Goal: Task Accomplishment & Management: Use online tool/utility

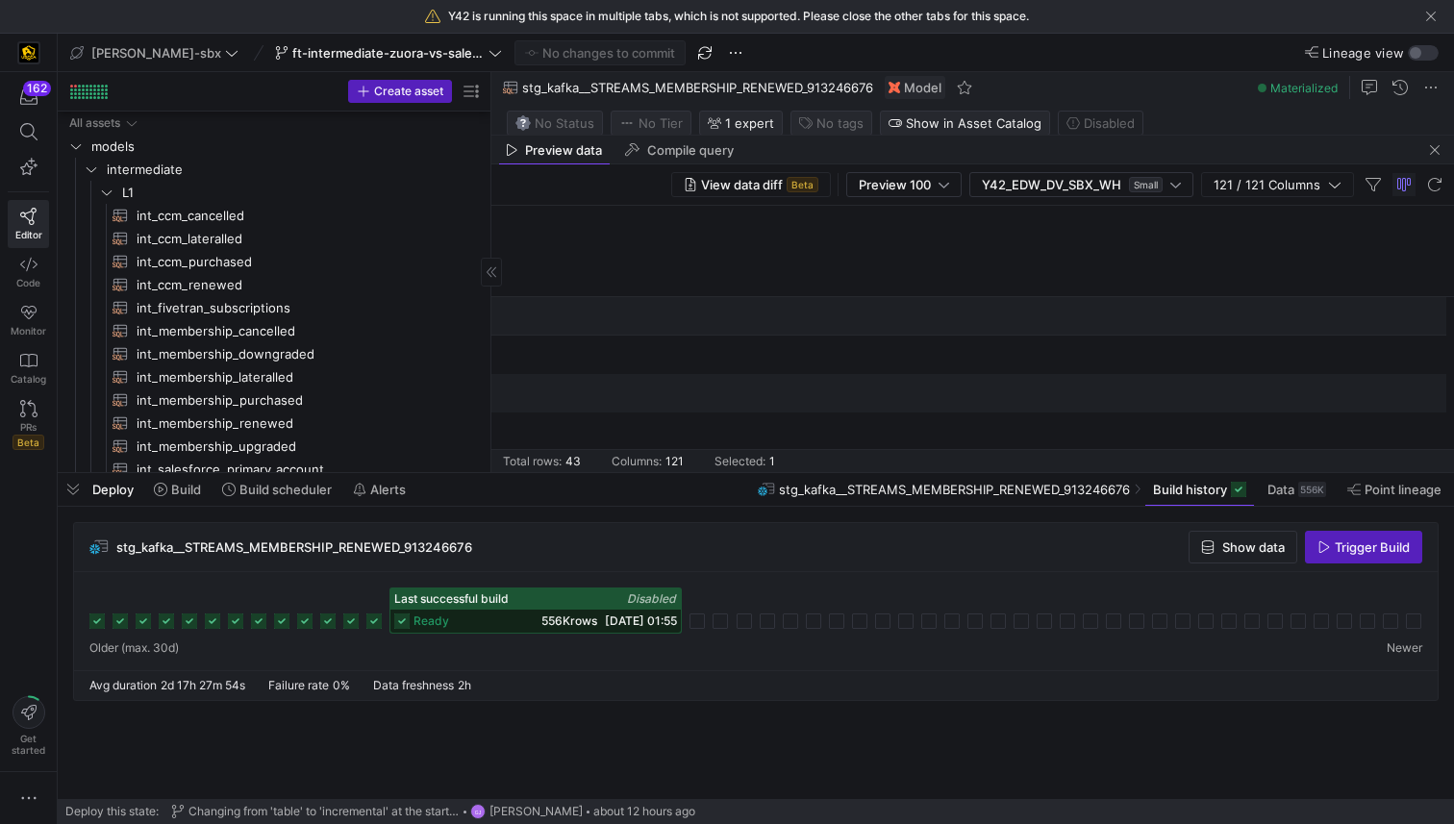
scroll to position [0, 7044]
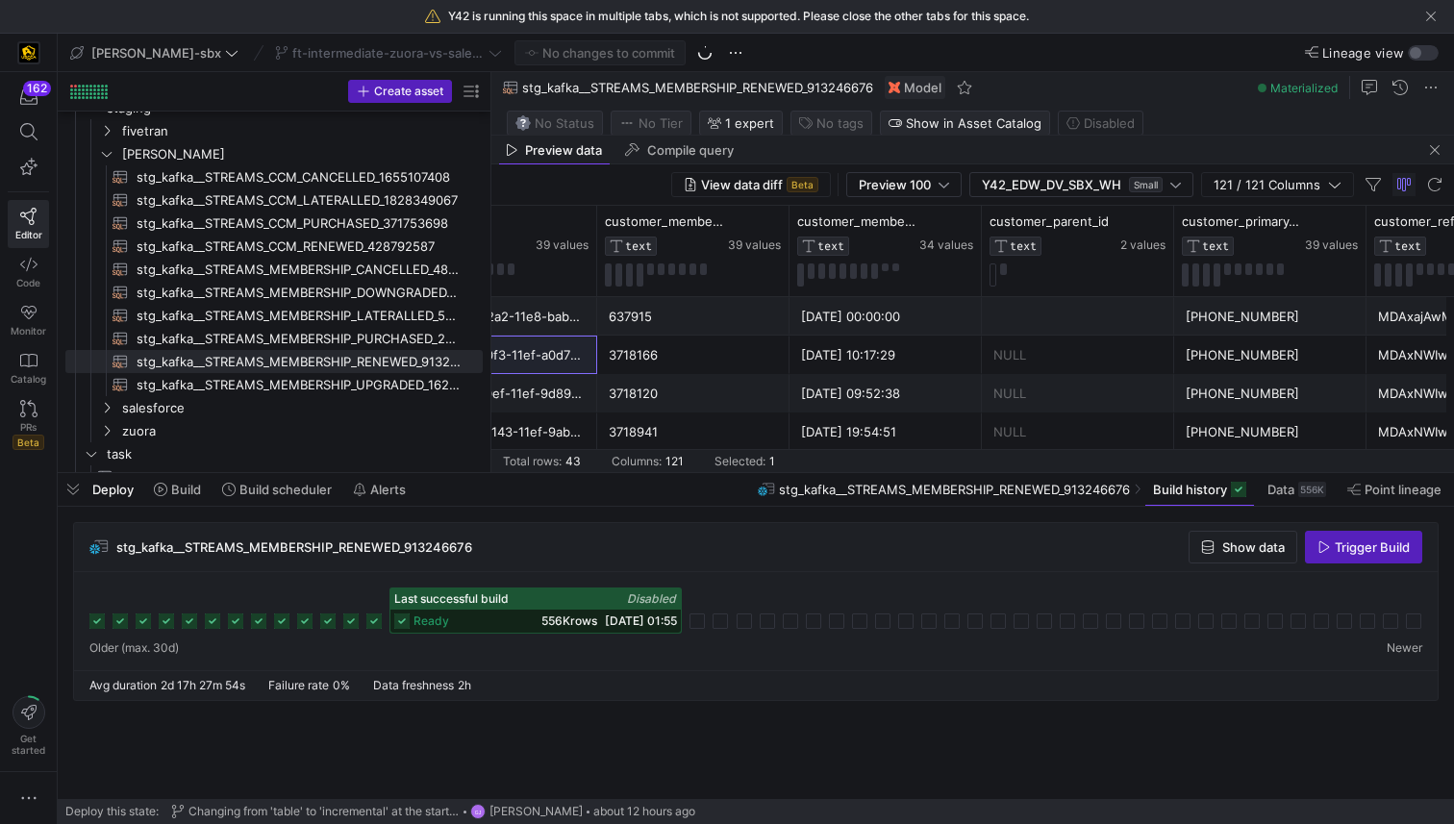
click at [1421, 20] on span "button" at bounding box center [1430, 16] width 19 height 19
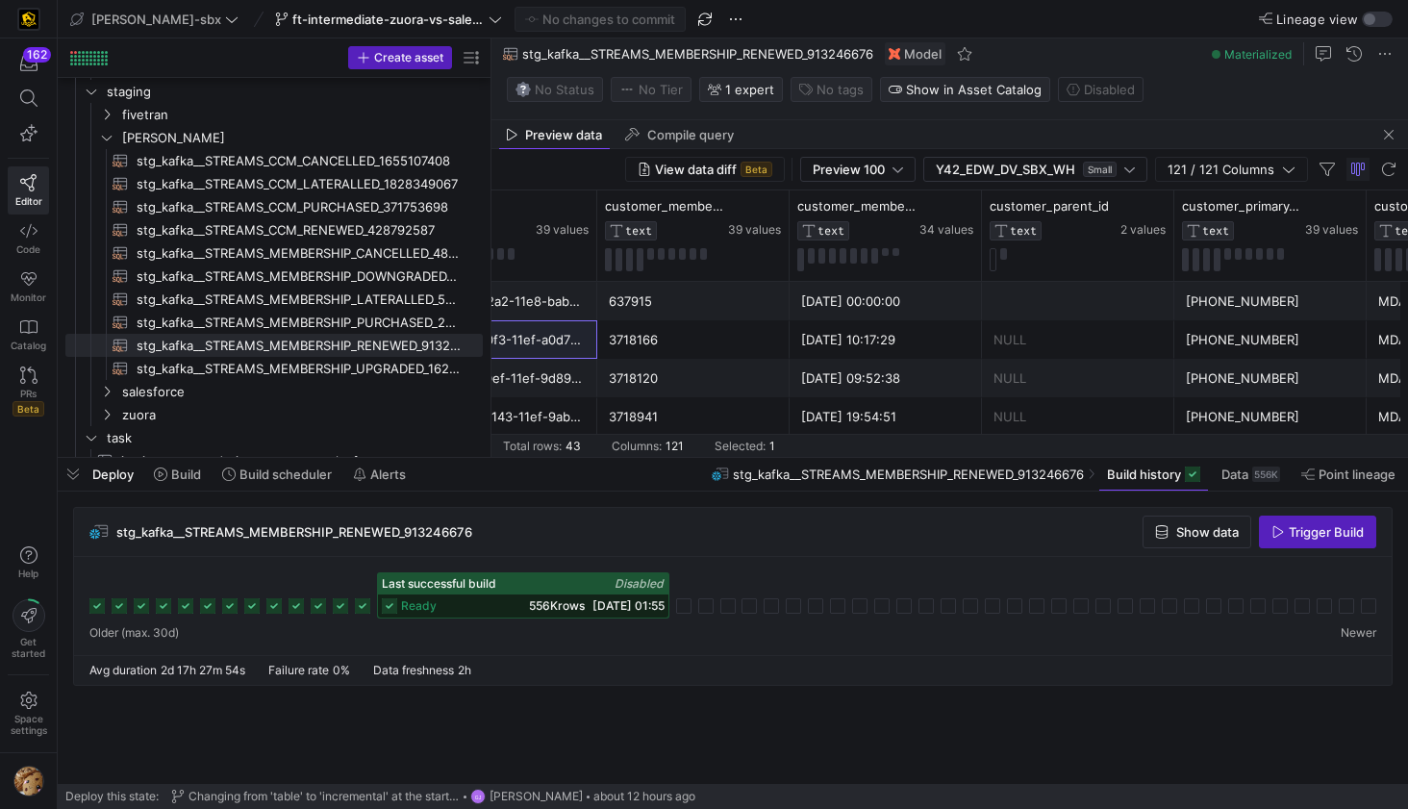
scroll to position [173, 0]
click at [360, 315] on span "stg_kafka__STREAMS_MEMBERSHIP_PURCHASED_2075665259​​​​​​​​​​" at bounding box center [299, 323] width 324 height 22
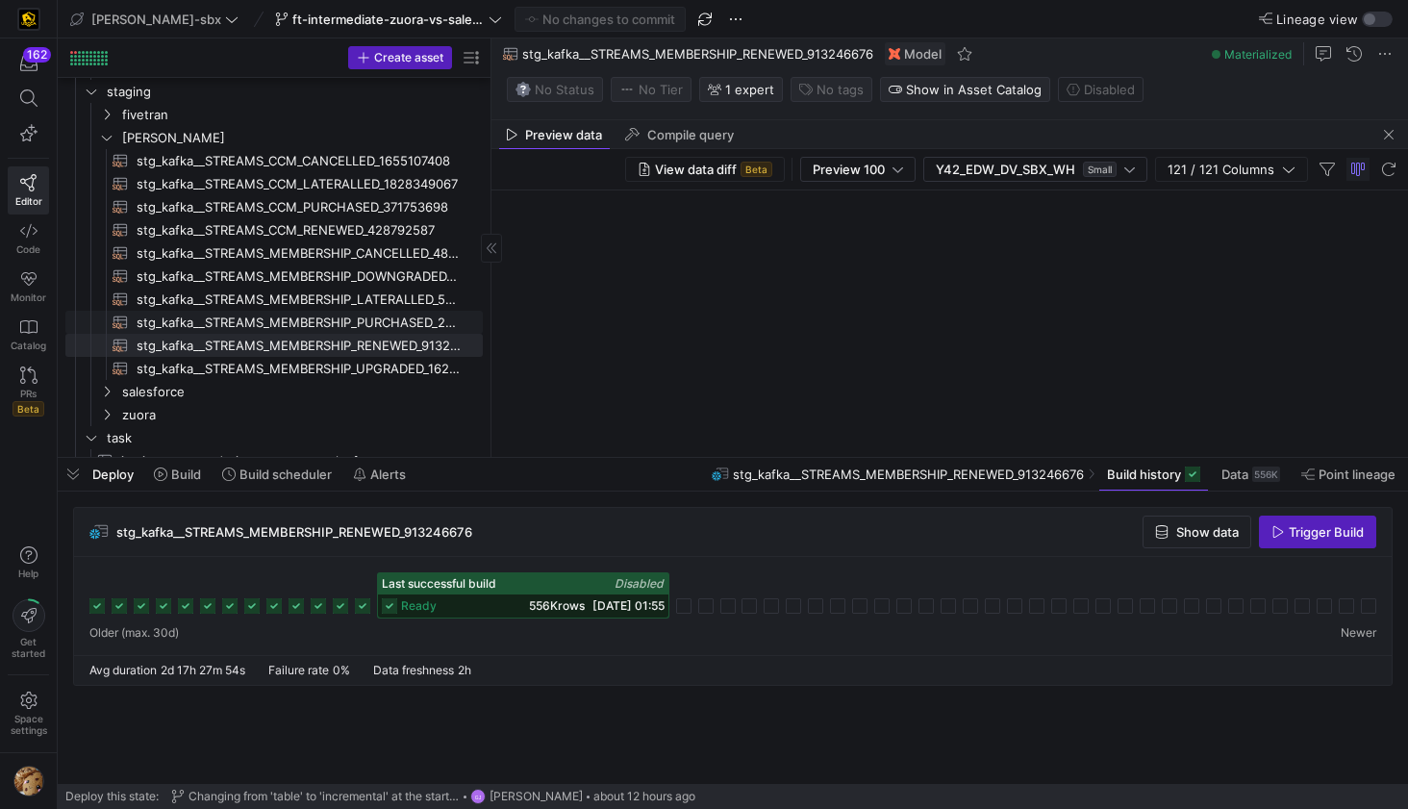
type textarea "{{ config( tags=["kafka_joined_view"] ) }} WITH j as ( select record_metadata a…"
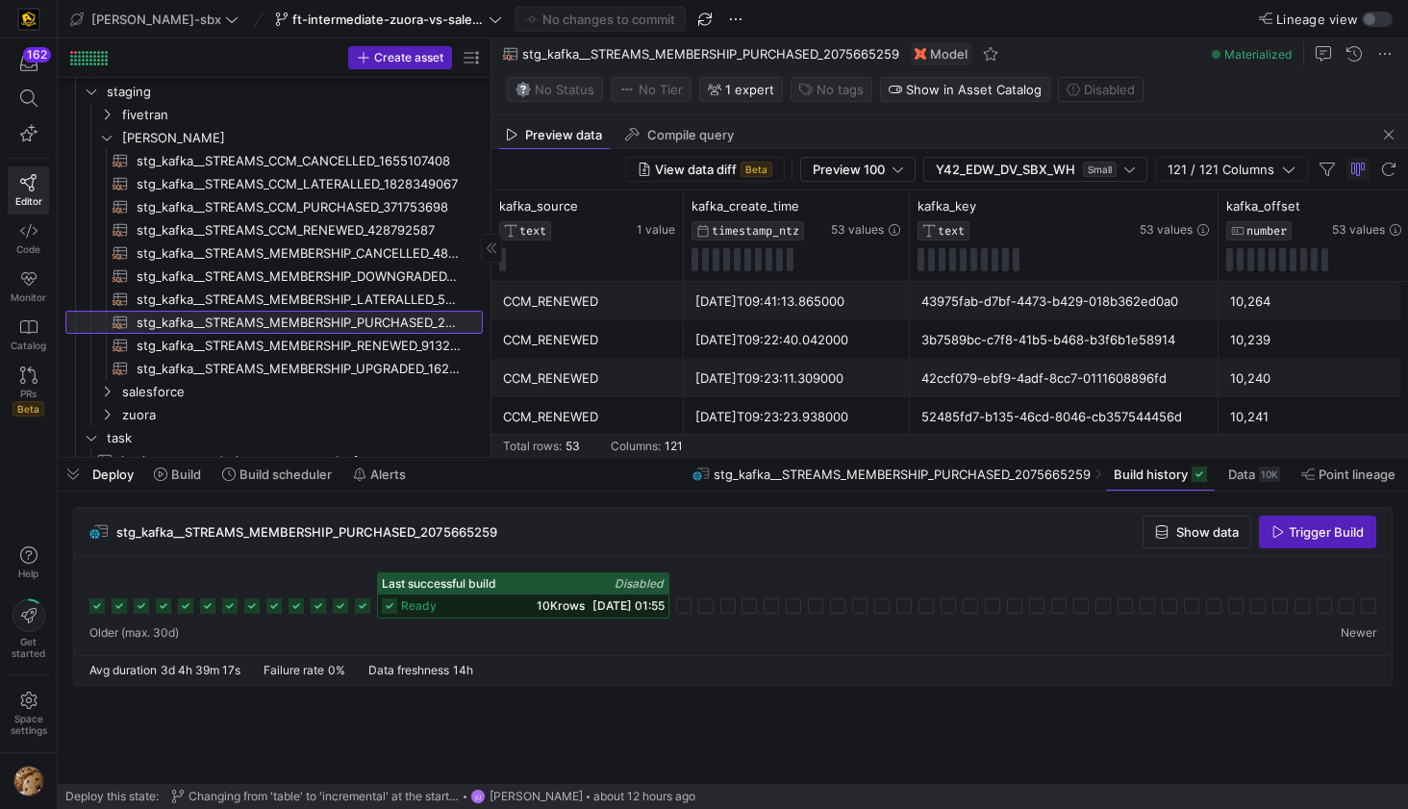
click at [347, 329] on span "stg_kafka__STREAMS_MEMBERSHIP_PURCHASED_2075665259​​​​​​​​​​" at bounding box center [299, 323] width 324 height 22
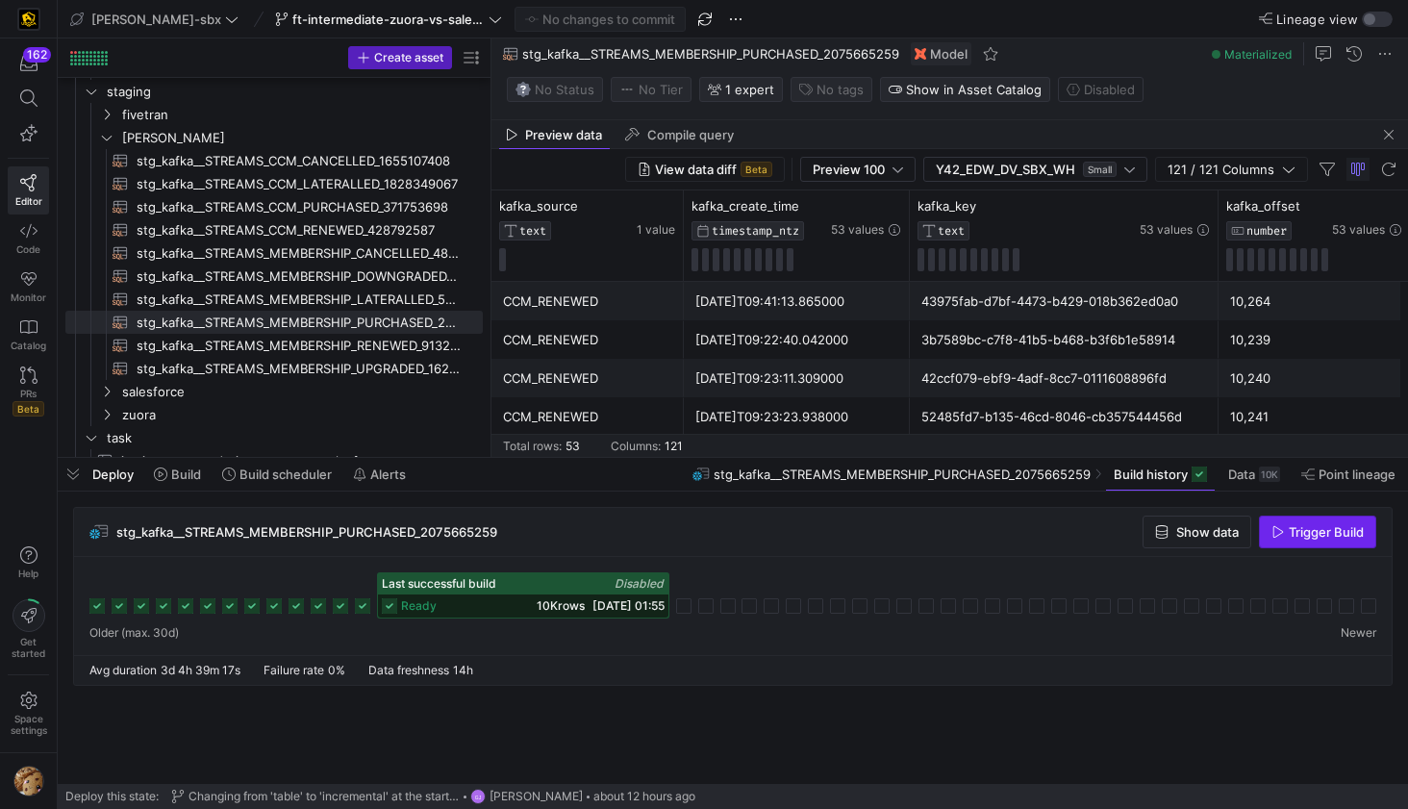
click at [1289, 535] on span "Trigger Build" at bounding box center [1326, 531] width 75 height 15
click at [165, 481] on span "Build" at bounding box center [177, 473] width 47 height 15
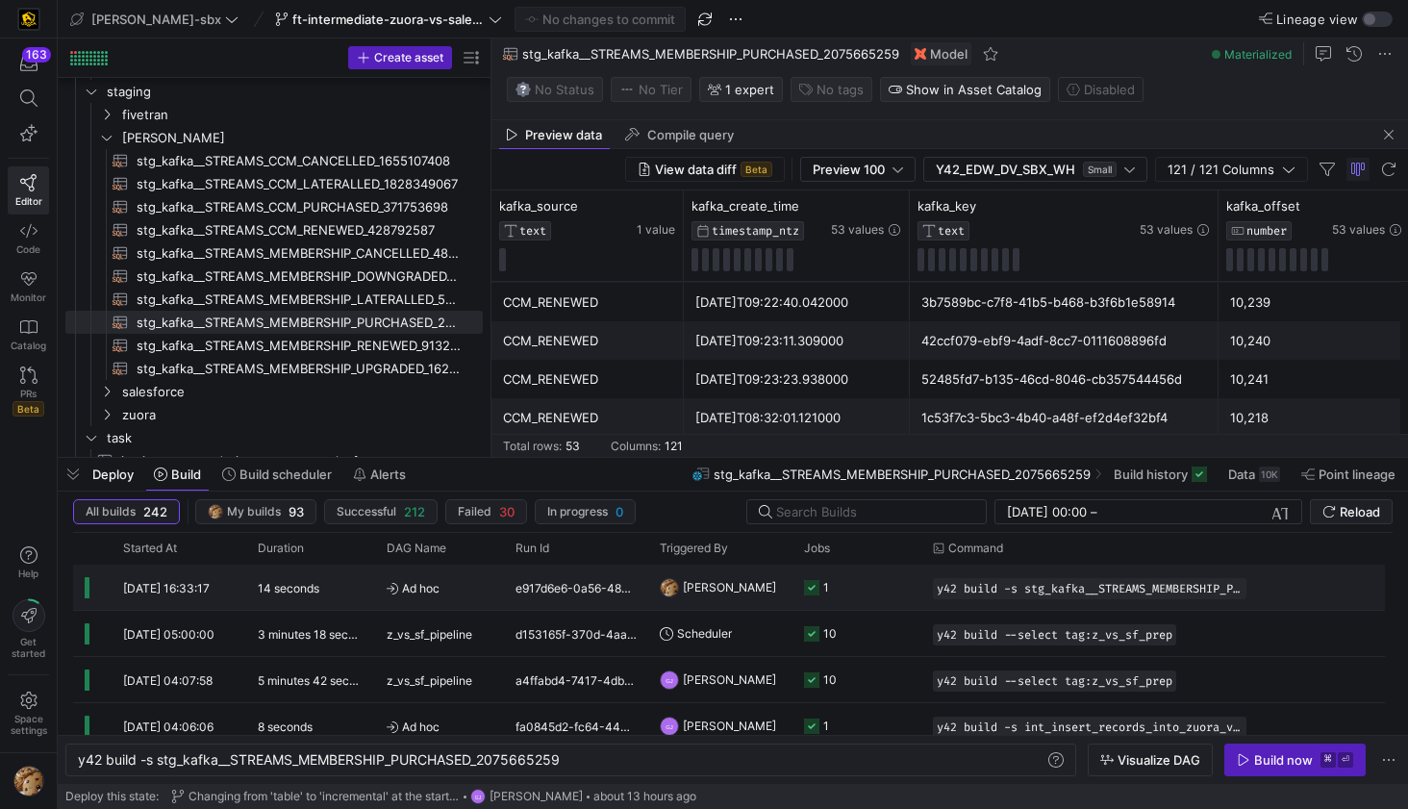
click at [792, 586] on div "1" at bounding box center [856, 587] width 129 height 45
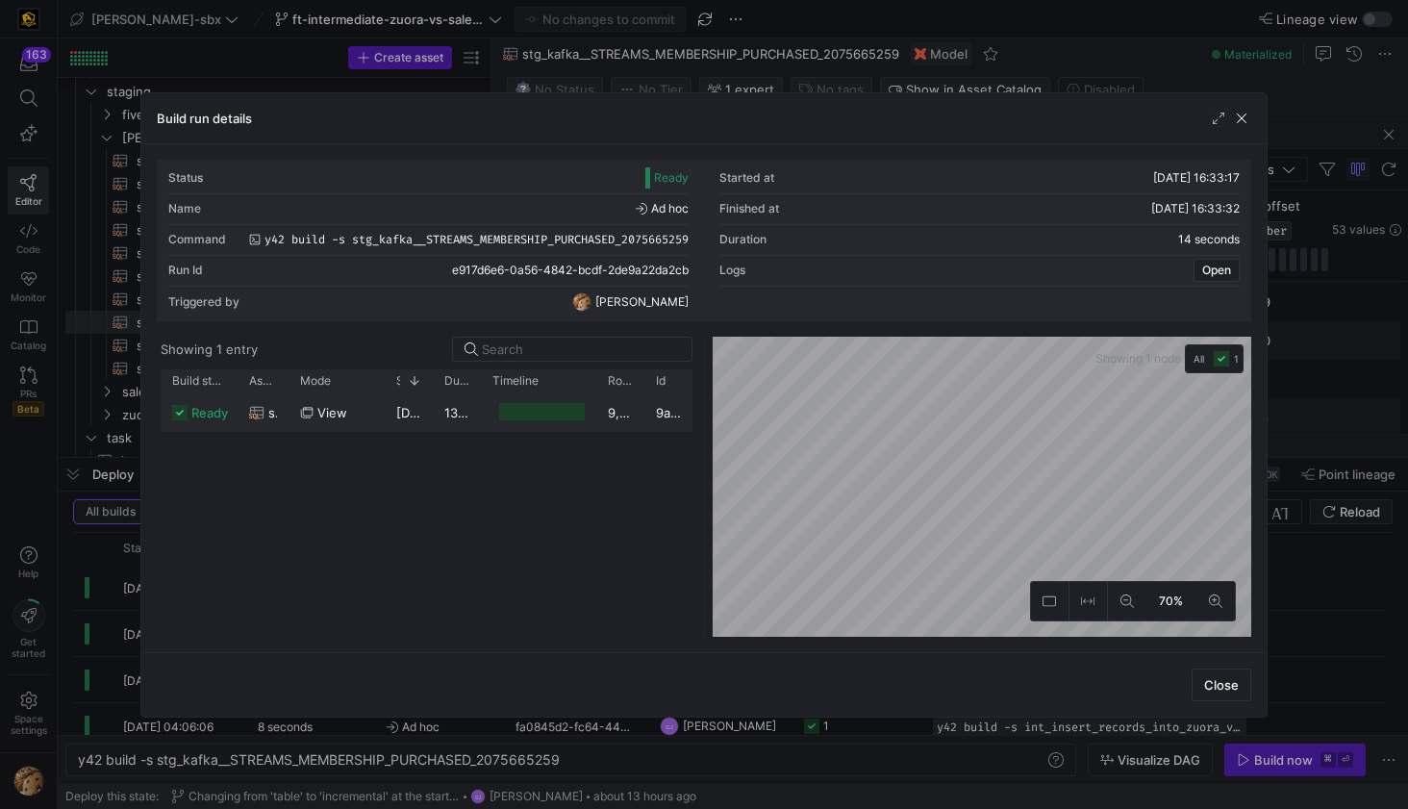
click at [516, 408] on div at bounding box center [542, 412] width 86 height 18
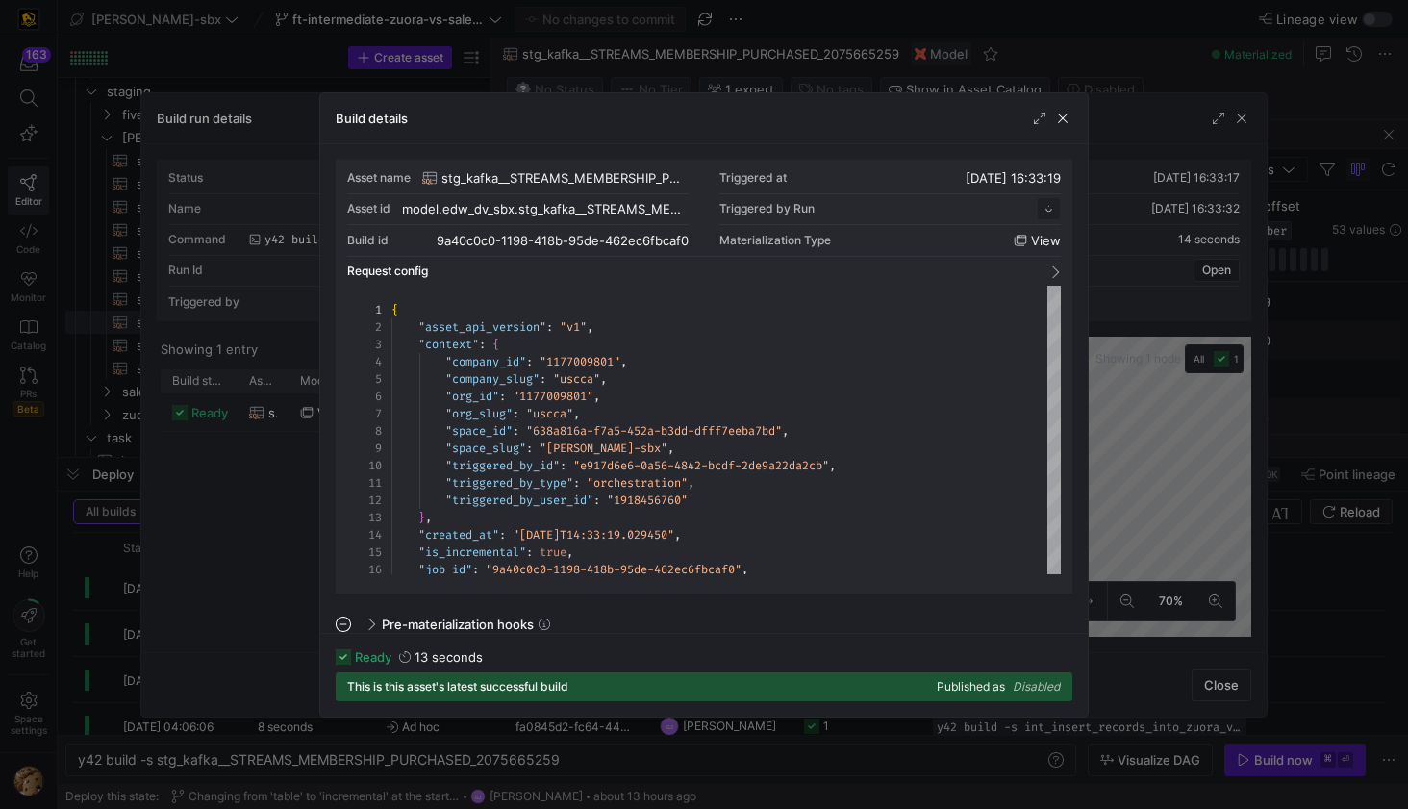
scroll to position [173, 0]
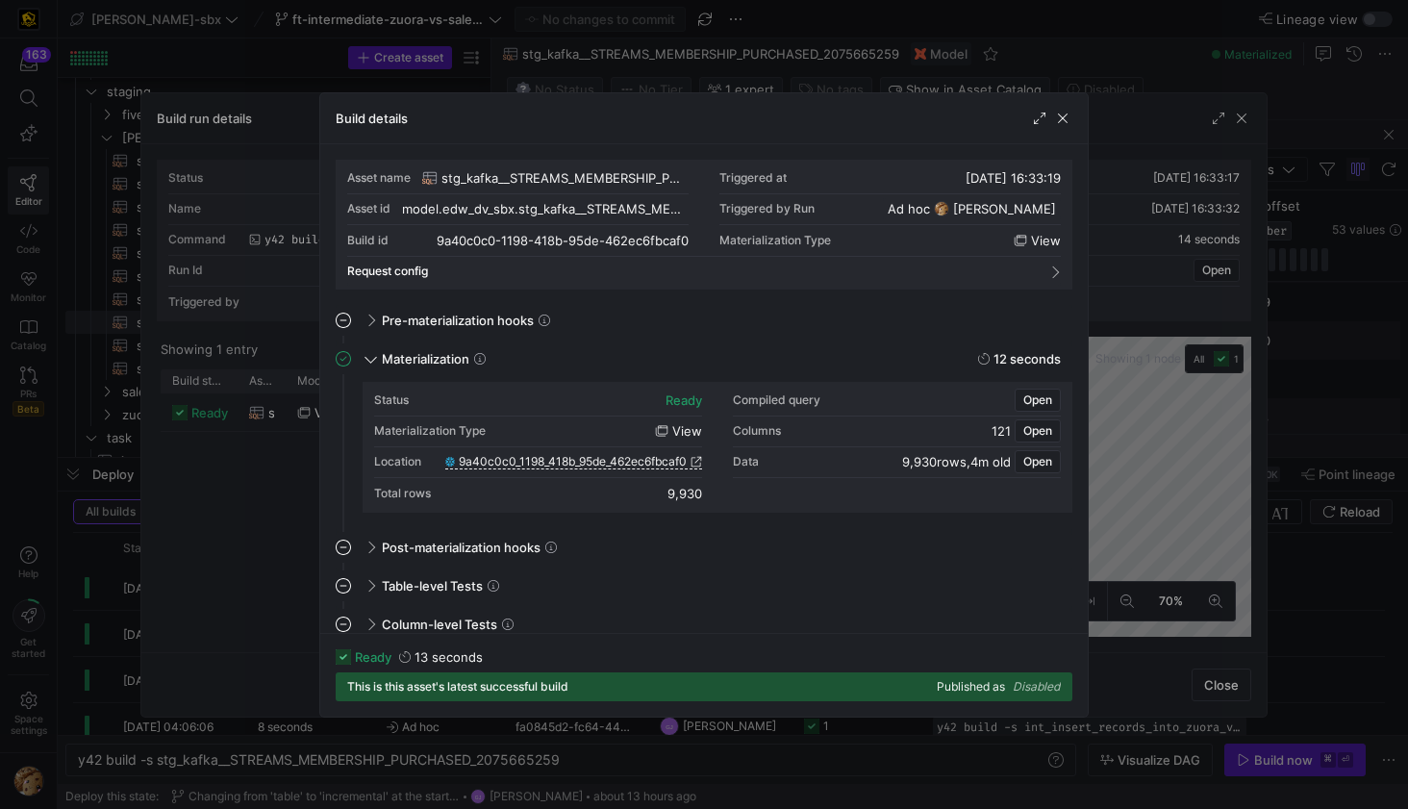
click at [639, 178] on span "stg_kafka__STREAMS_MEMBERSHIP_PURCHASED_2075665259" at bounding box center [564, 177] width 247 height 15
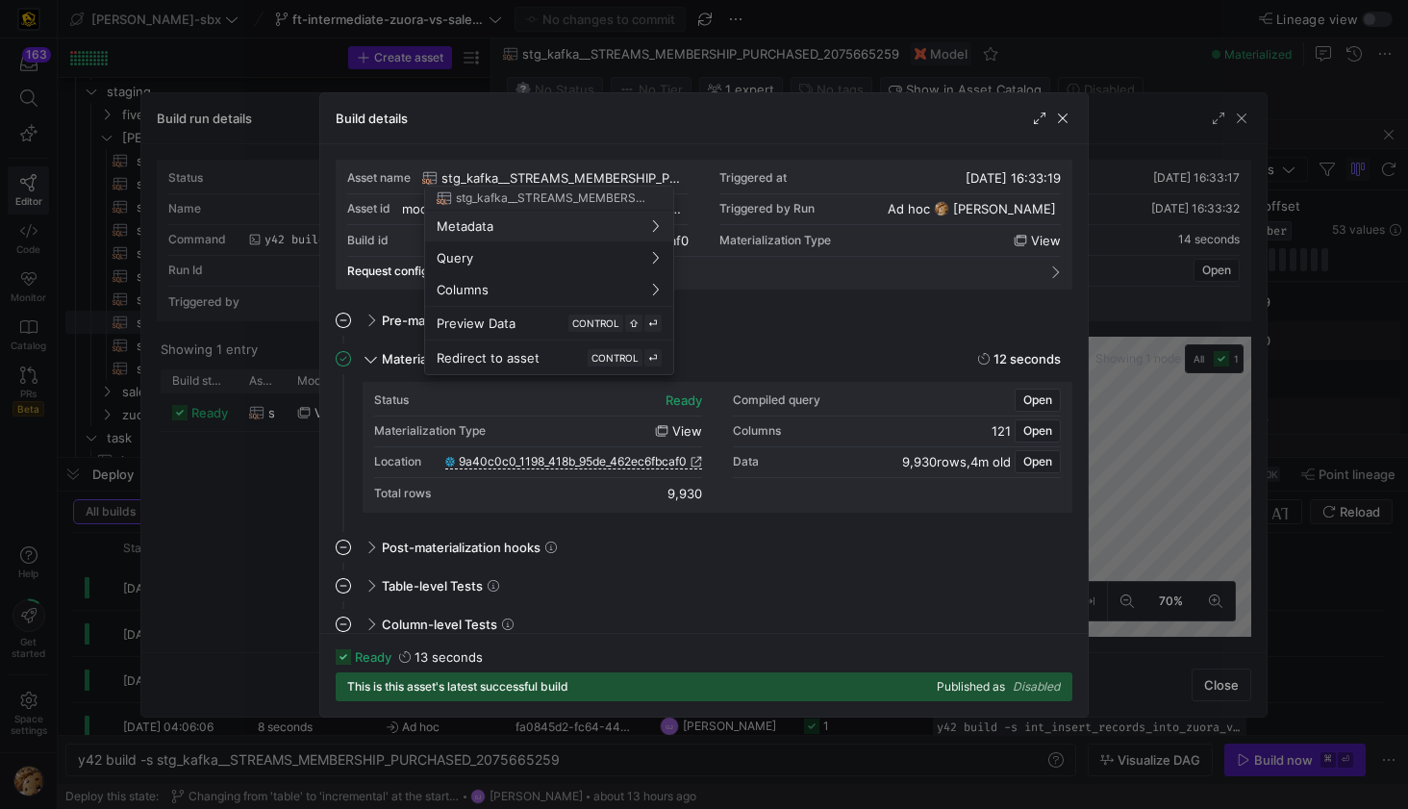
click at [1054, 119] on div at bounding box center [704, 404] width 1408 height 809
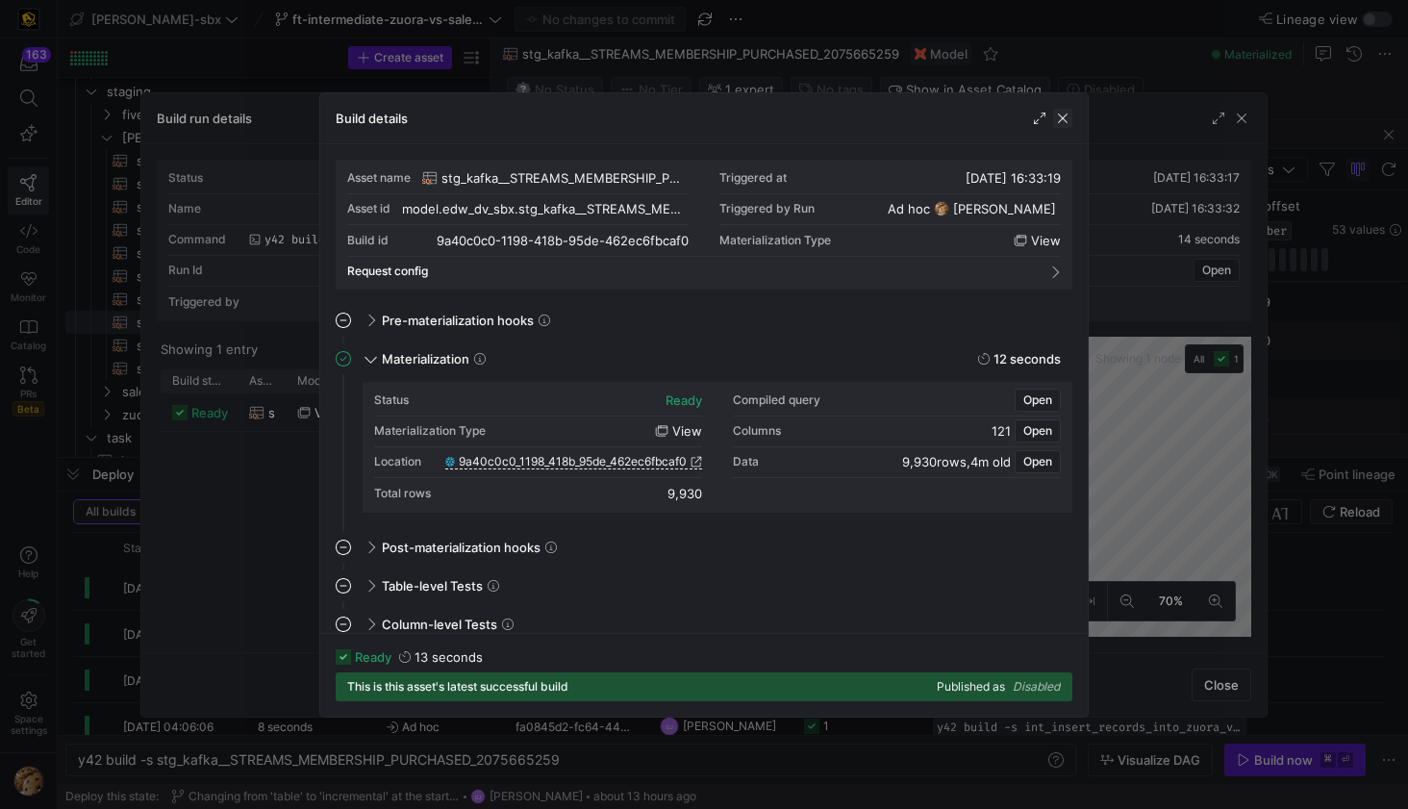
click at [1054, 120] on span "button" at bounding box center [1062, 118] width 19 height 19
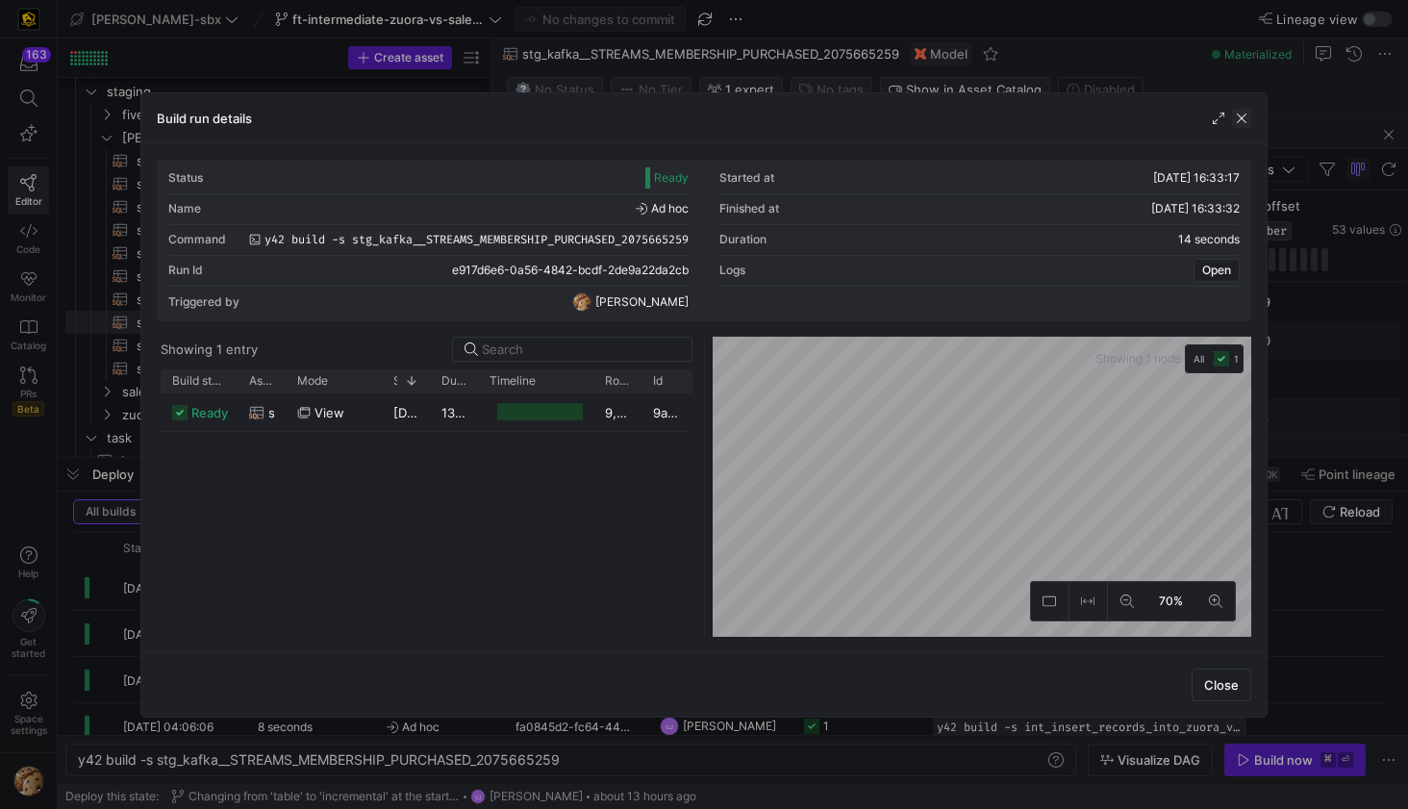
click at [1244, 124] on span "button" at bounding box center [1241, 118] width 19 height 19
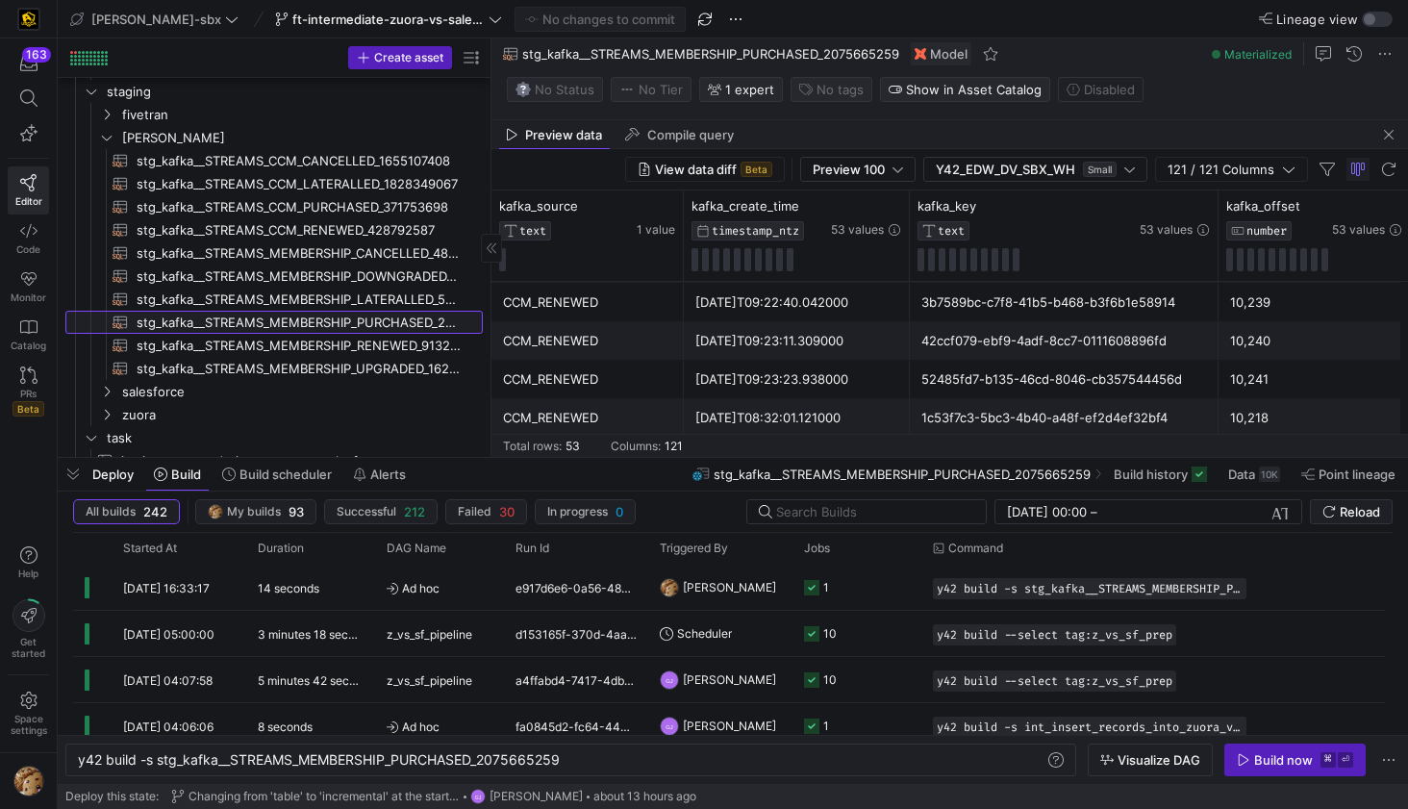
click at [286, 322] on span "stg_kafka__STREAMS_MEMBERSHIP_PURCHASED_2075665259​​​​​​​​​​" at bounding box center [299, 323] width 324 height 22
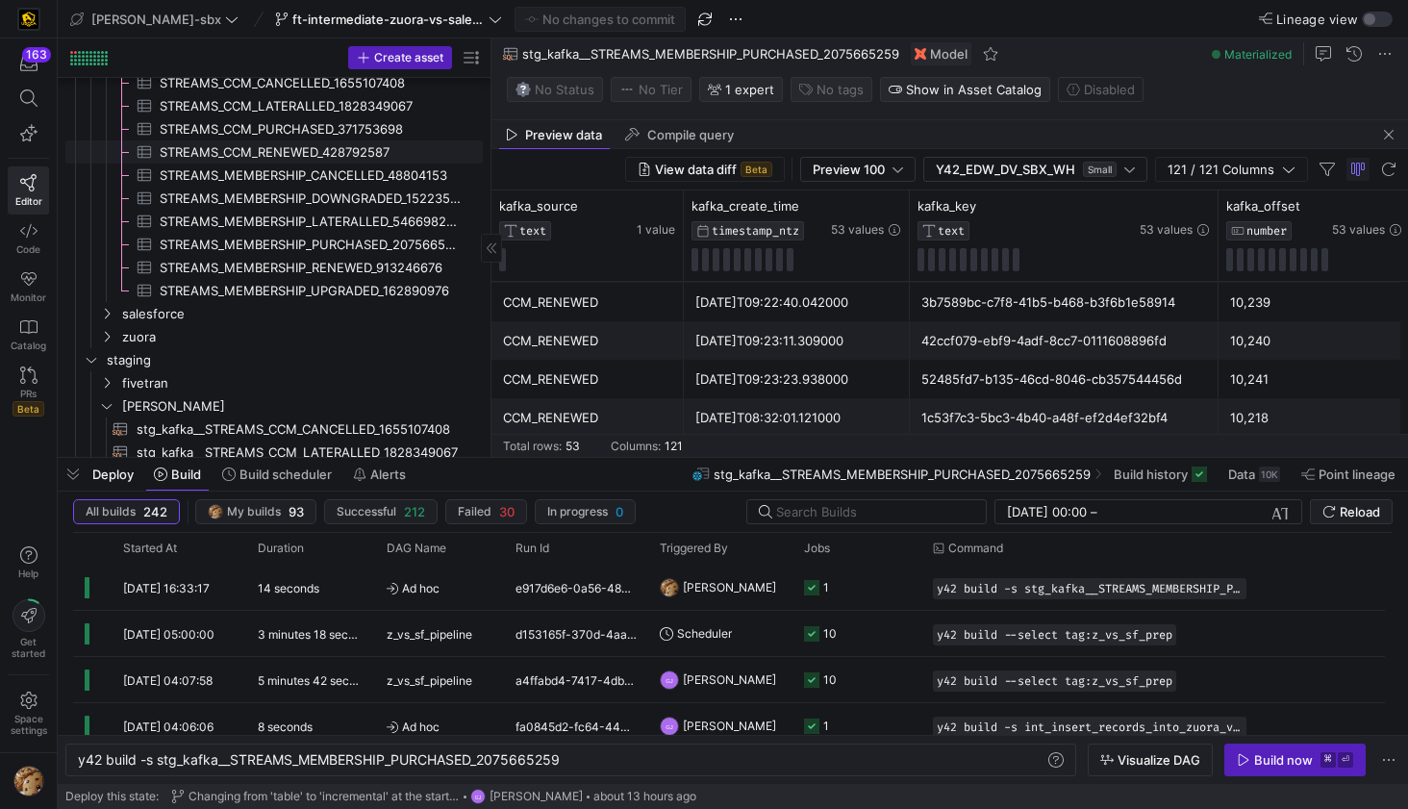
scroll to position [533, 0]
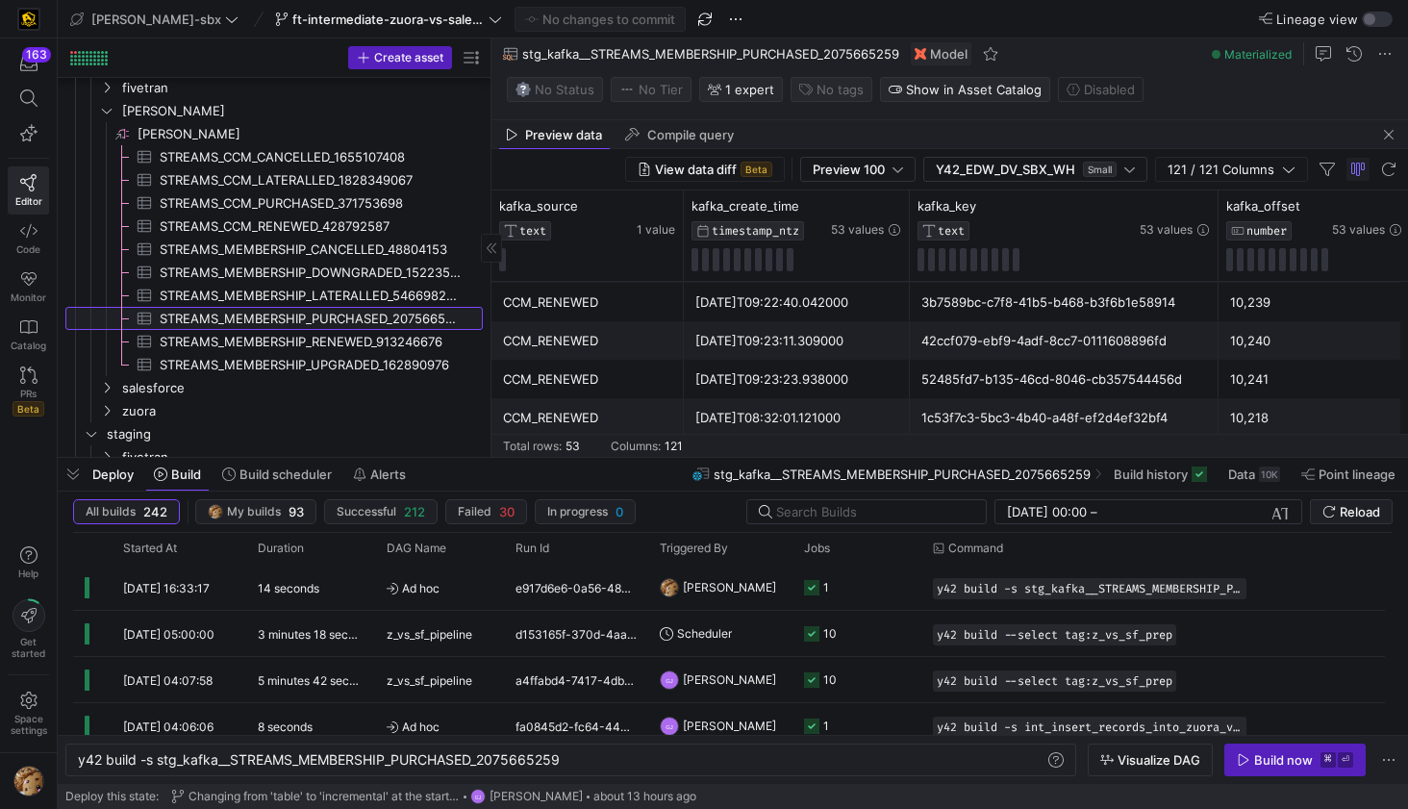
click at [291, 328] on span "STREAMS_MEMBERSHIP_PURCHASED_2075665259​​​​​​​​​" at bounding box center [310, 319] width 301 height 22
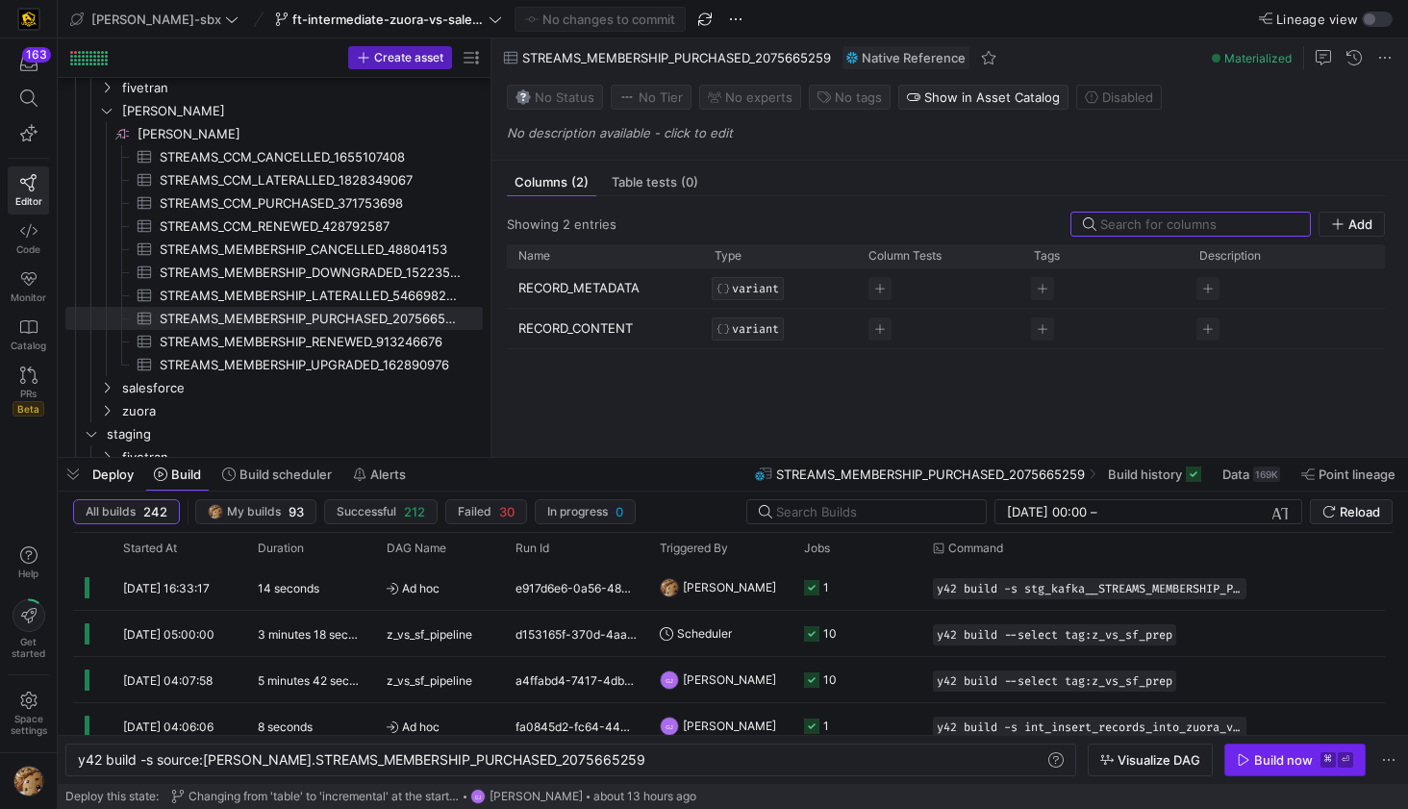
click at [1271, 759] on div "Build now" at bounding box center [1283, 759] width 59 height 15
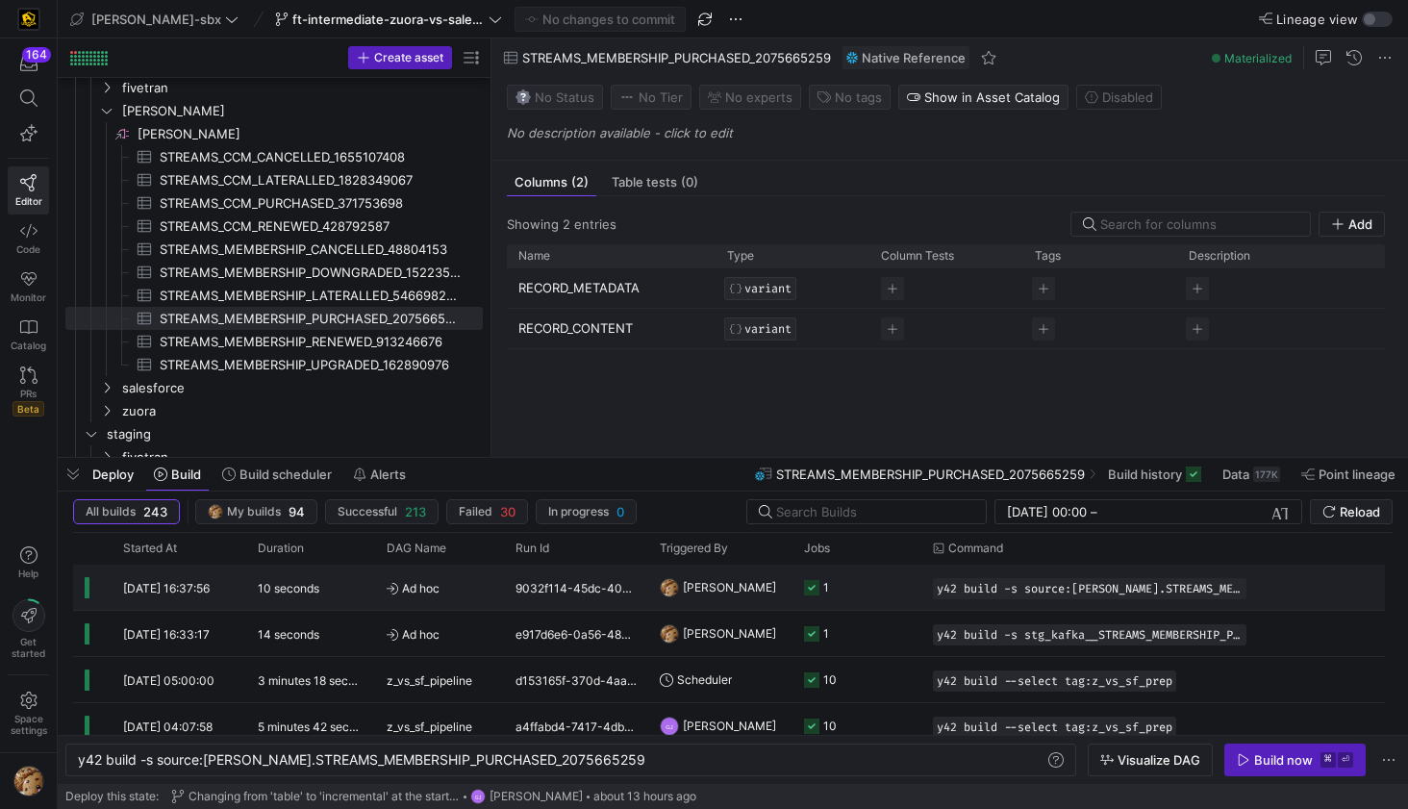
click at [496, 593] on div "Ad hoc" at bounding box center [439, 587] width 129 height 45
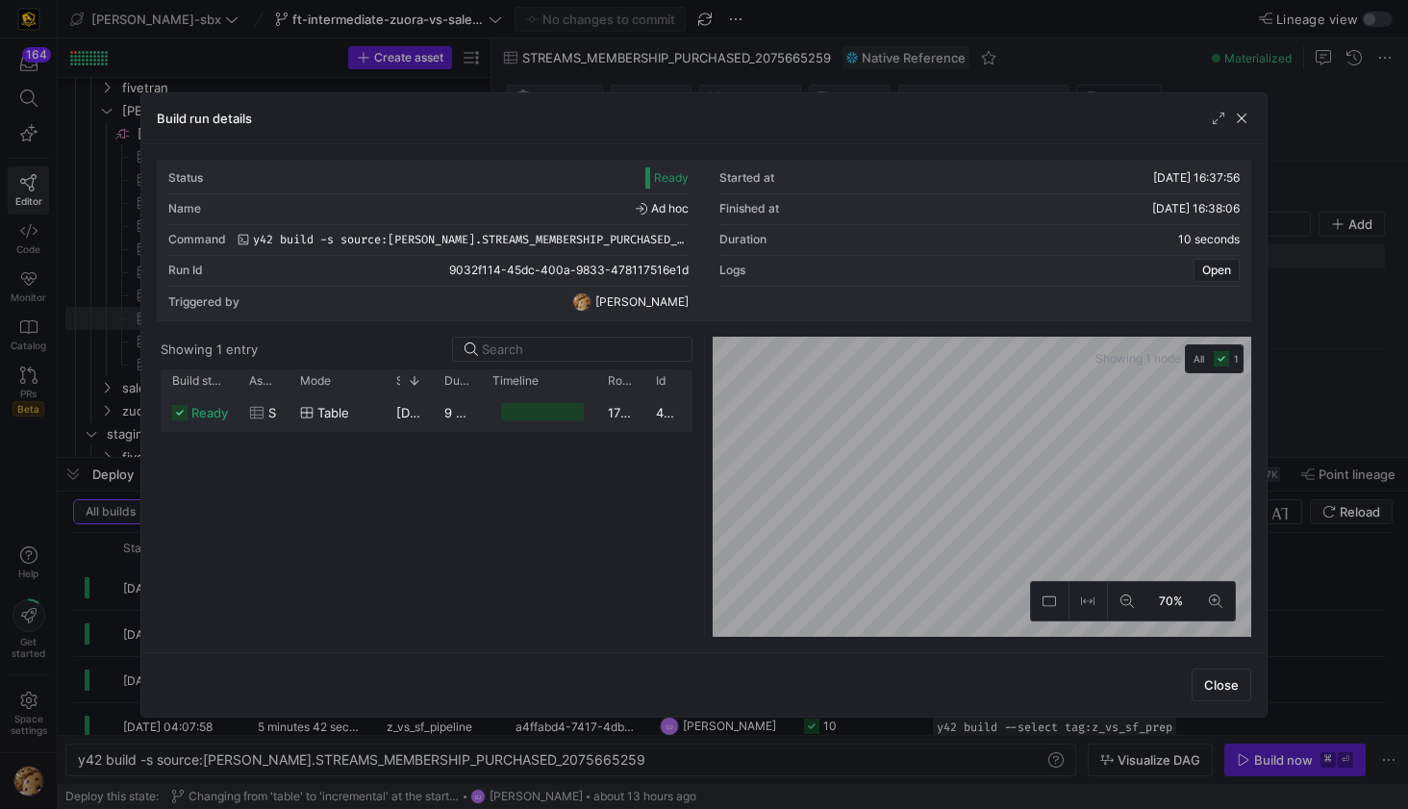
click at [534, 414] on div at bounding box center [542, 412] width 83 height 18
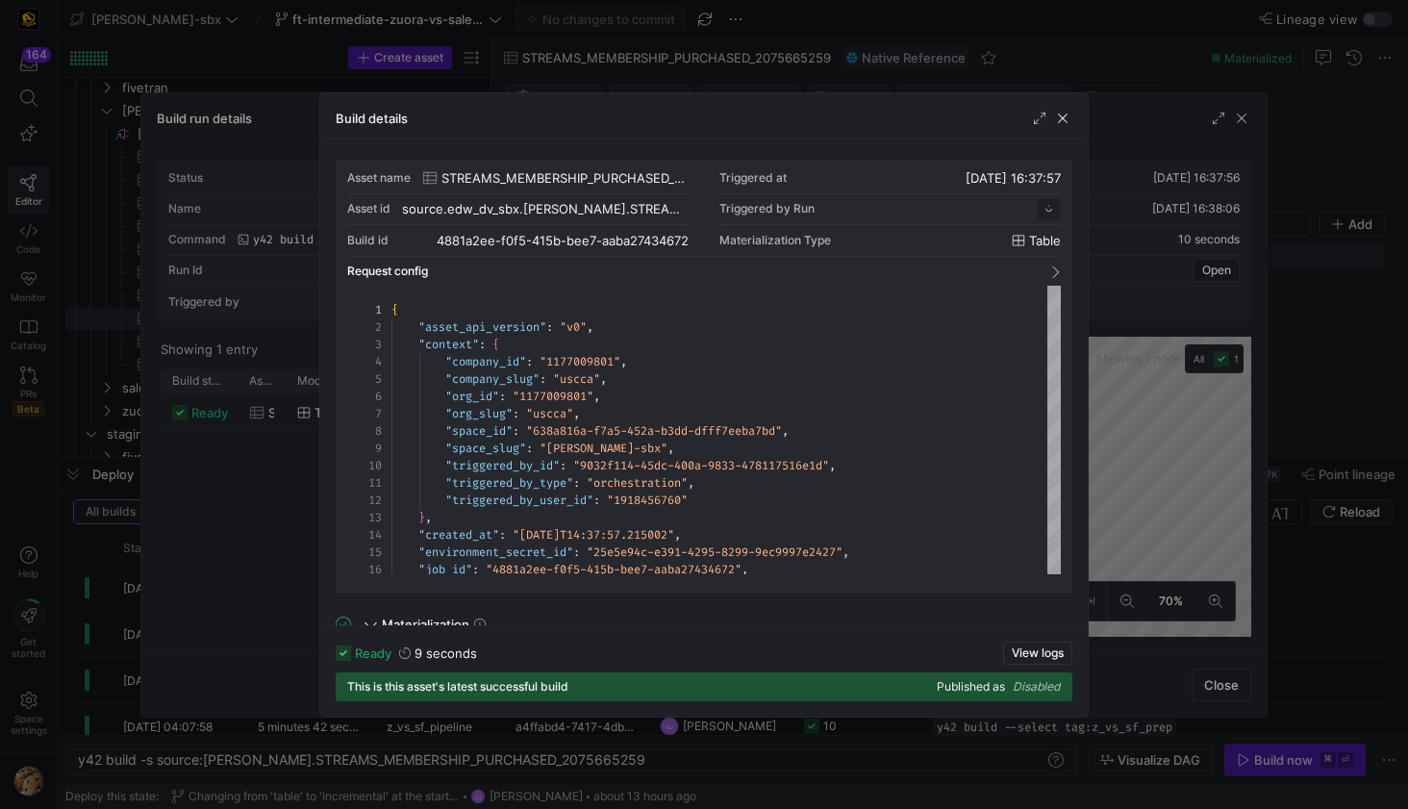
scroll to position [173, 0]
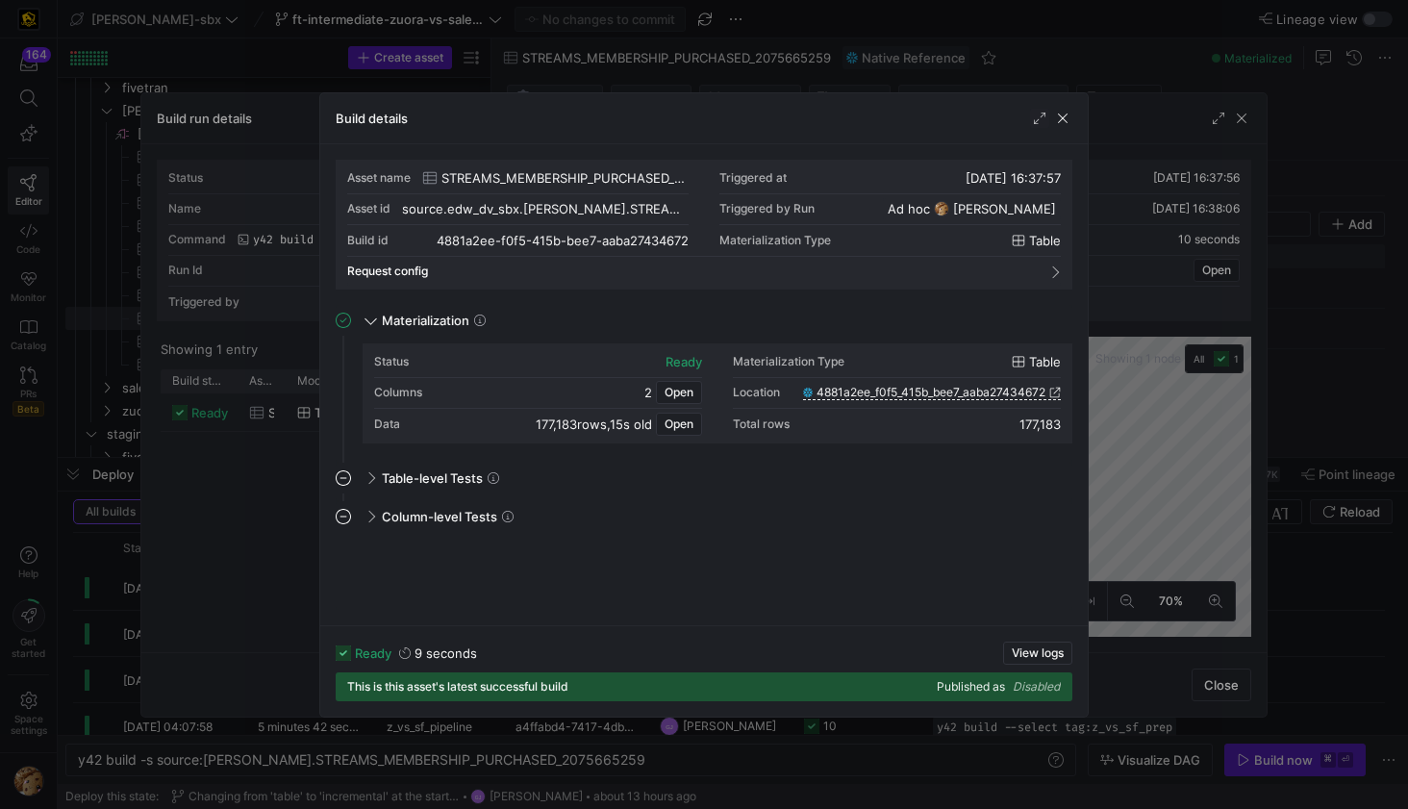
click at [1067, 125] on span "button" at bounding box center [1062, 118] width 19 height 19
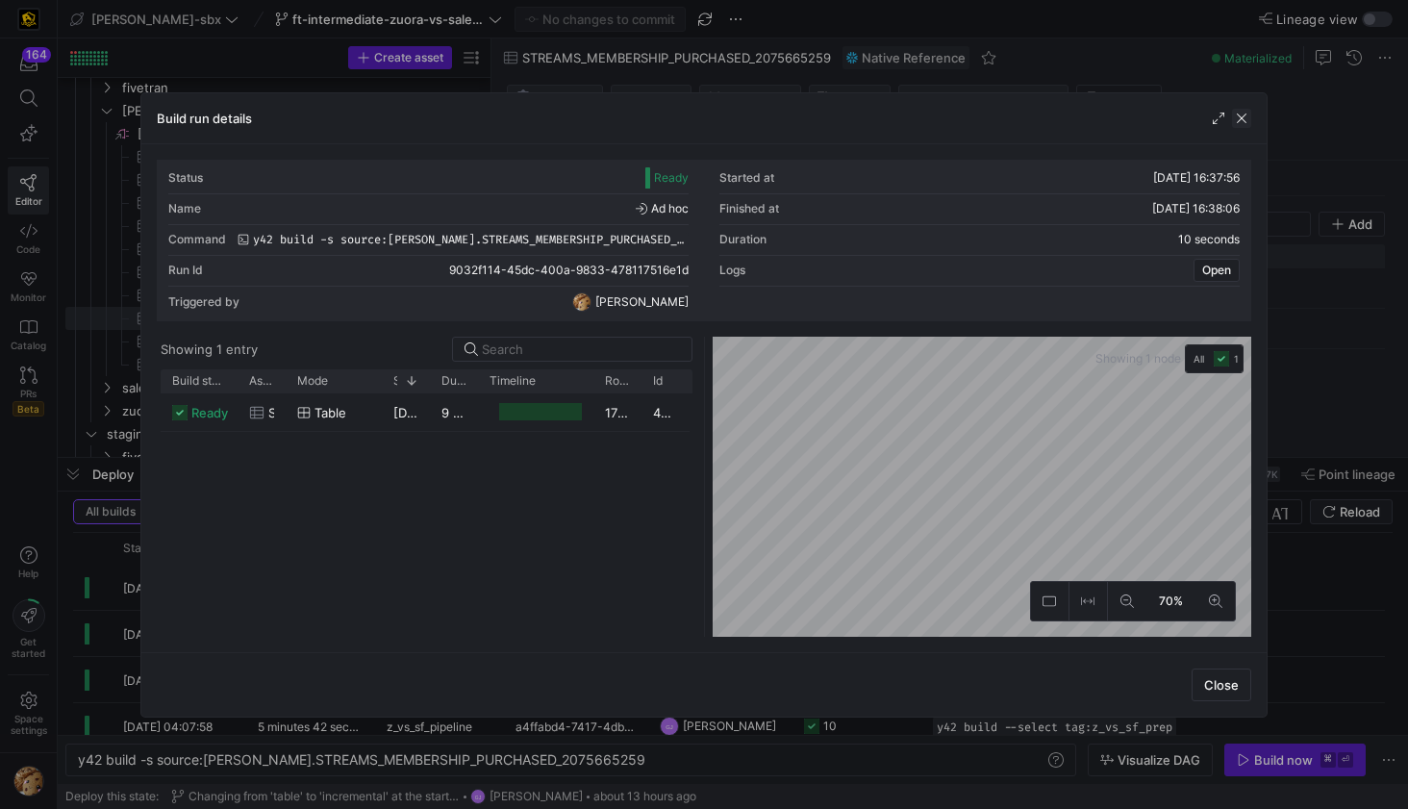
click at [1246, 122] on span "button" at bounding box center [1241, 118] width 19 height 19
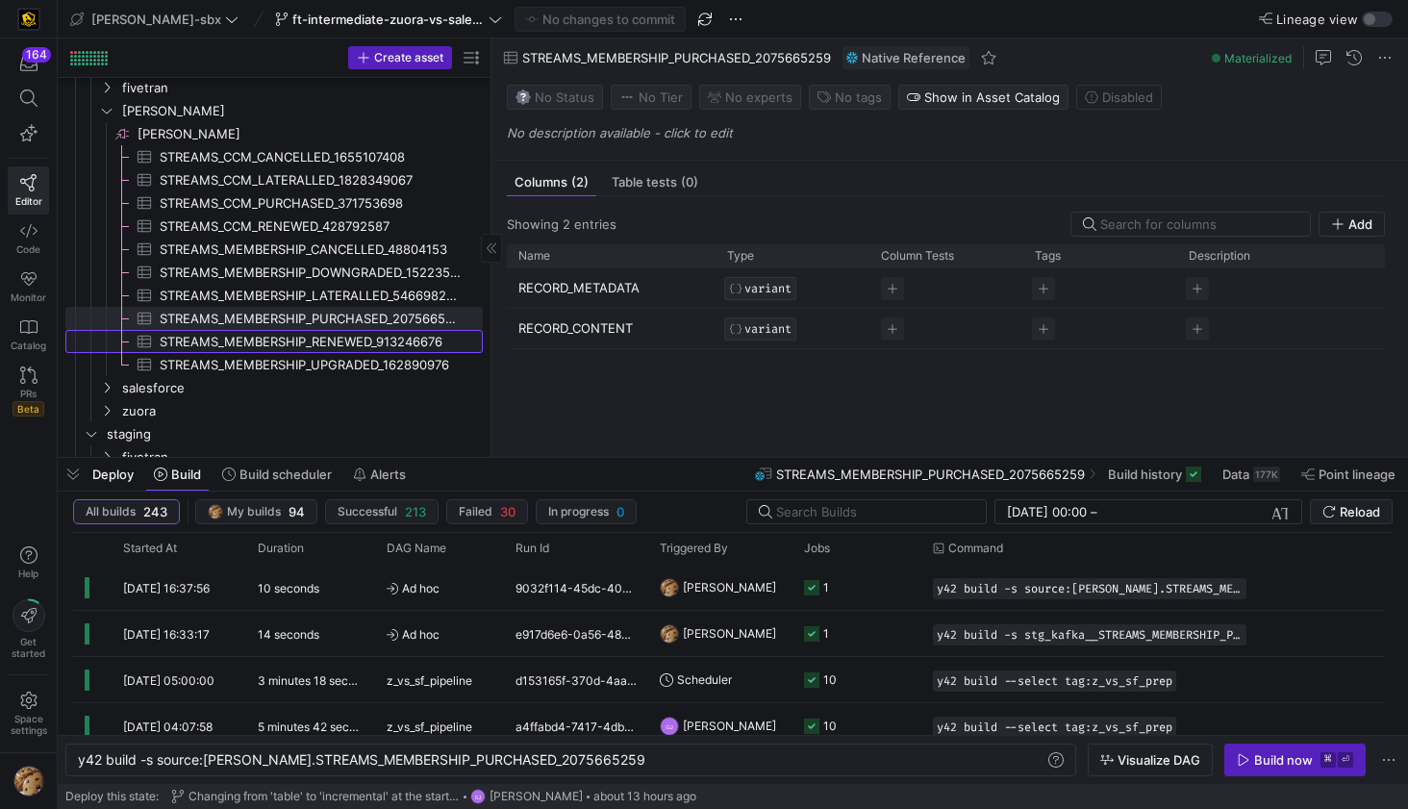
click at [299, 339] on span "STREAMS_MEMBERSHIP_RENEWED_913246676​​​​​​​​​" at bounding box center [310, 342] width 301 height 22
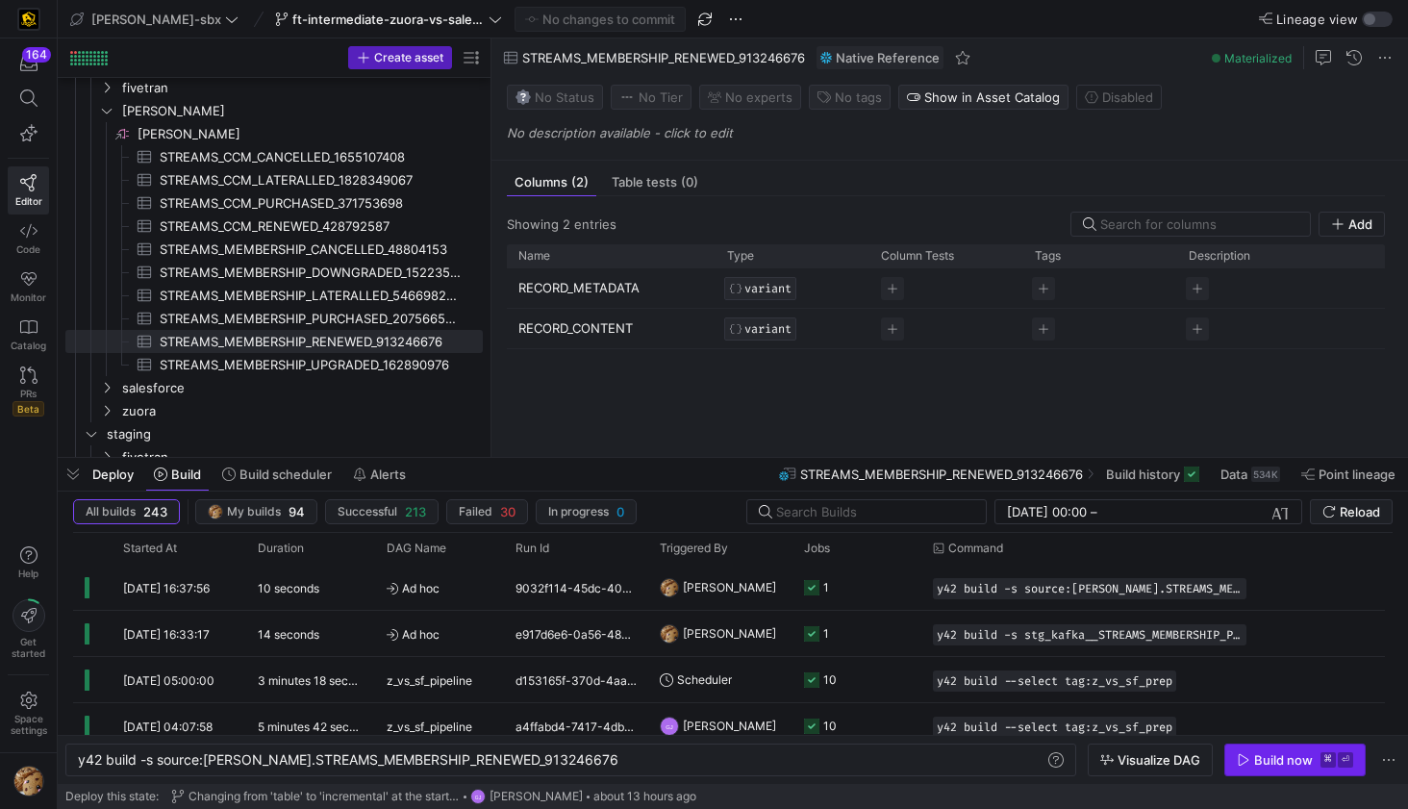
click at [1275, 756] on div "Build now" at bounding box center [1283, 759] width 59 height 15
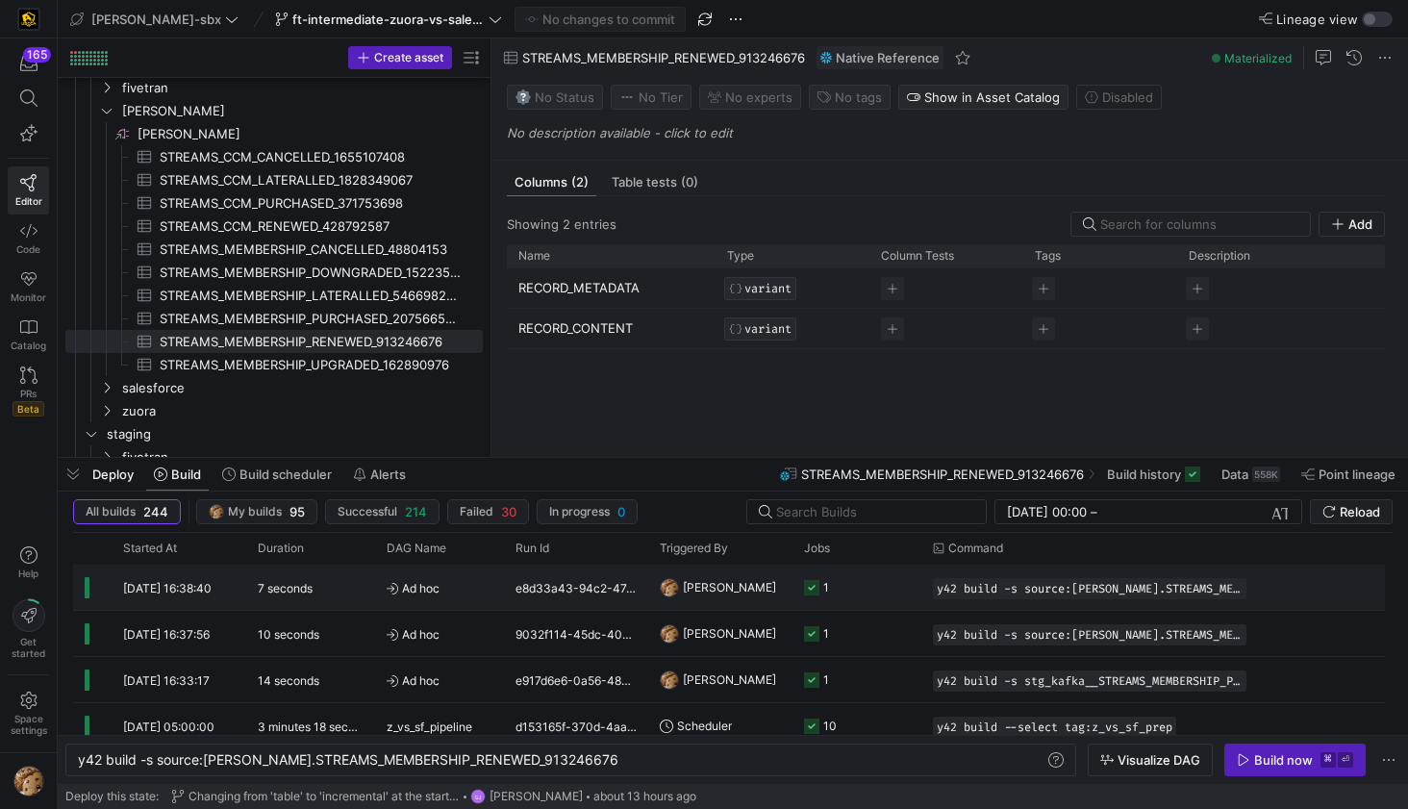
click at [441, 582] on span "Ad hoc" at bounding box center [440, 587] width 106 height 45
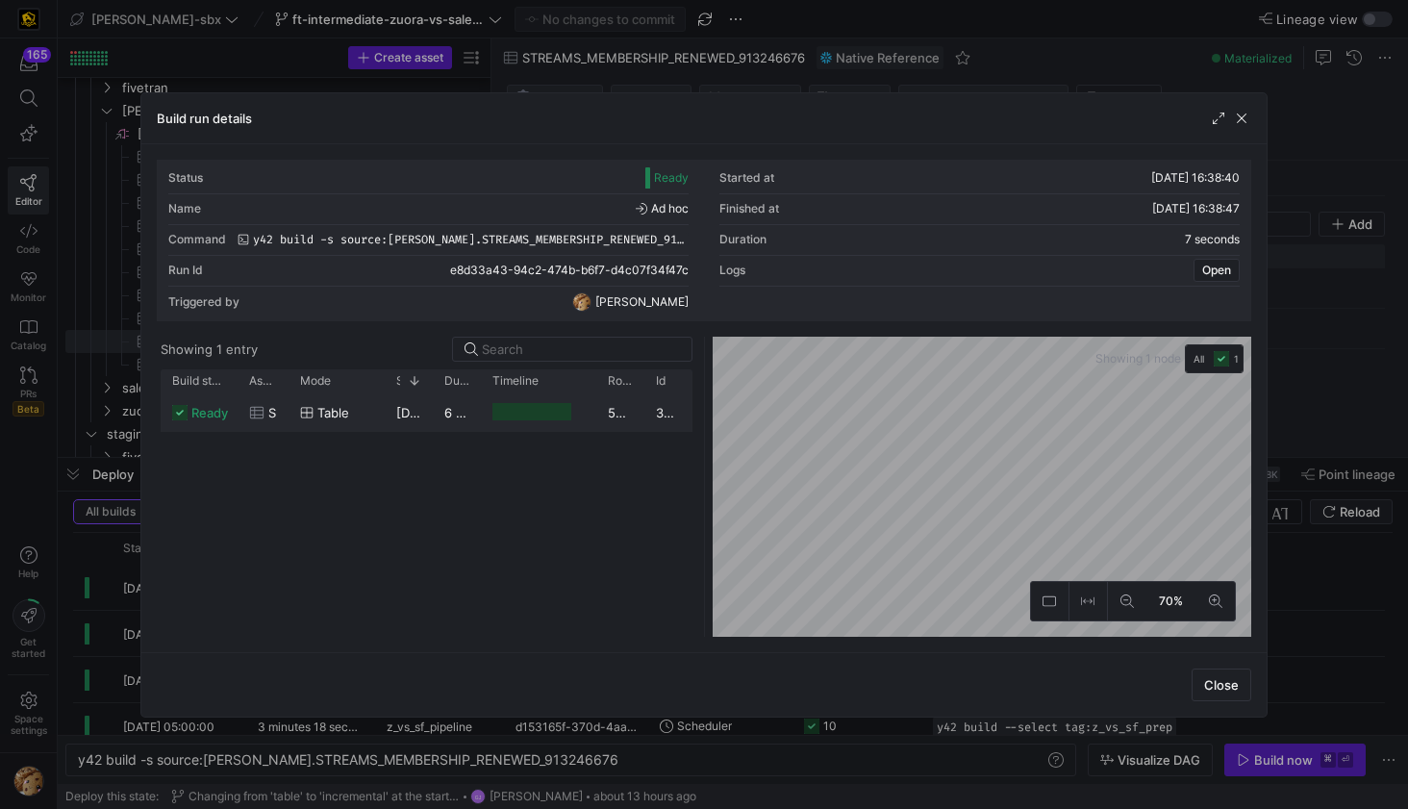
click at [550, 403] on div at bounding box center [532, 412] width 80 height 18
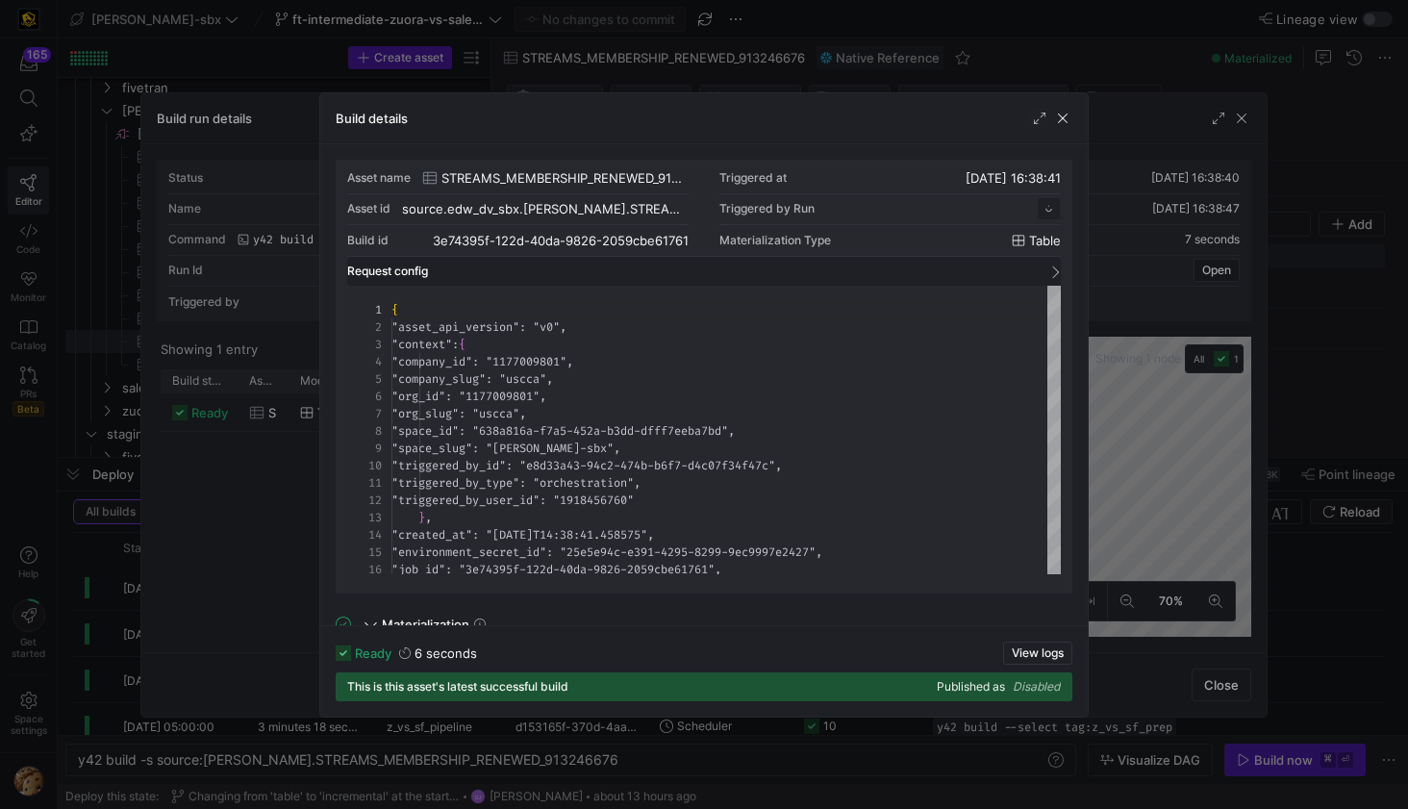
scroll to position [173, 0]
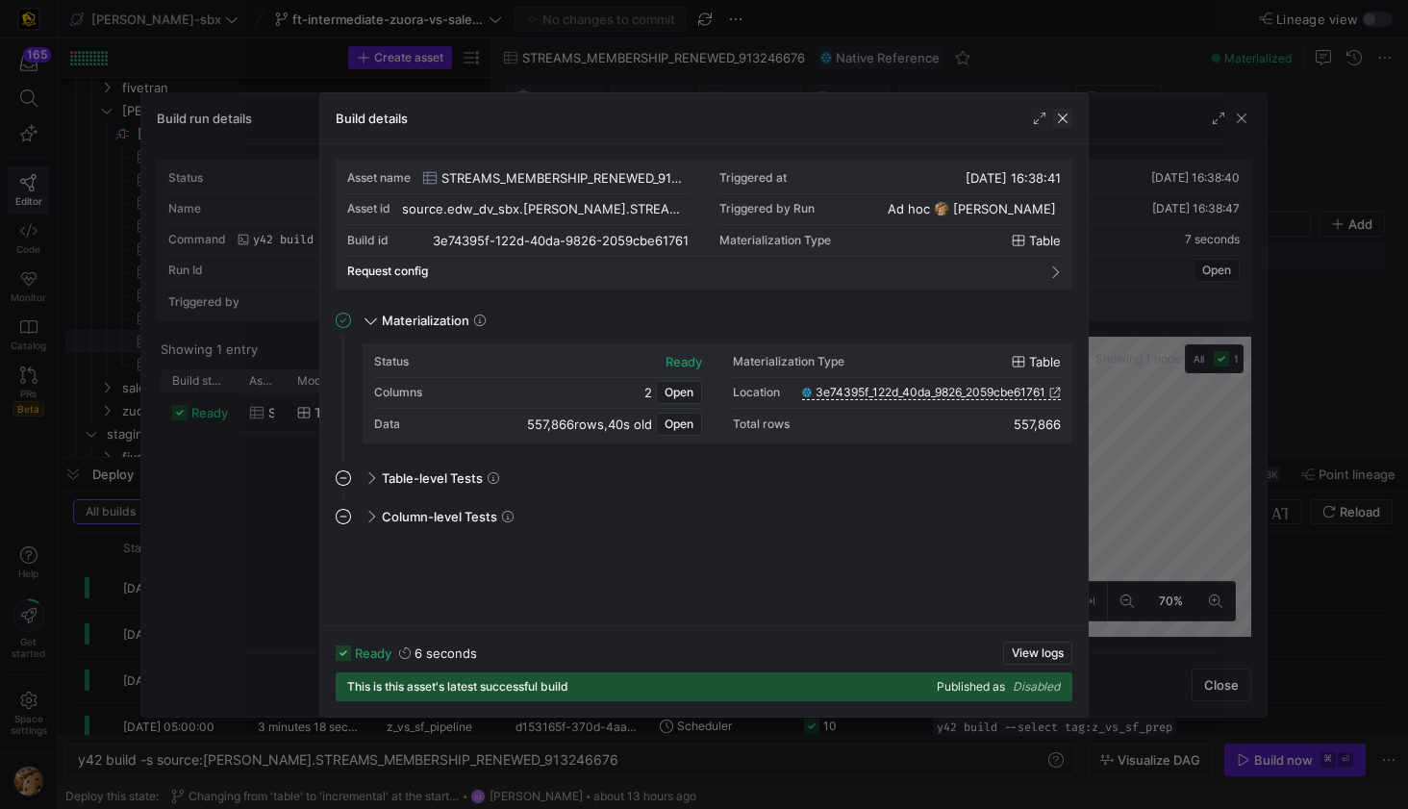
click at [1062, 118] on span "button" at bounding box center [1062, 118] width 19 height 19
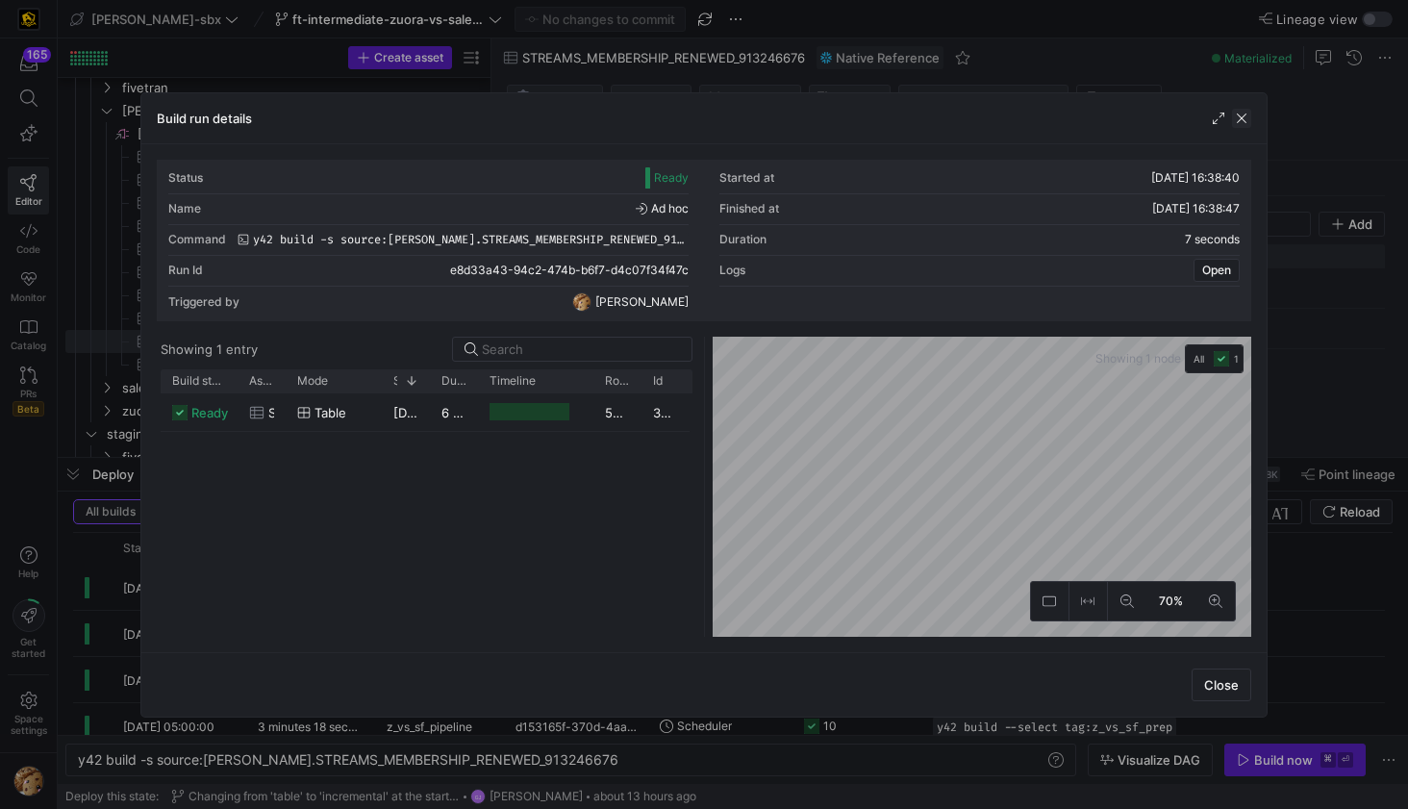
click at [1246, 121] on span "button" at bounding box center [1241, 118] width 19 height 19
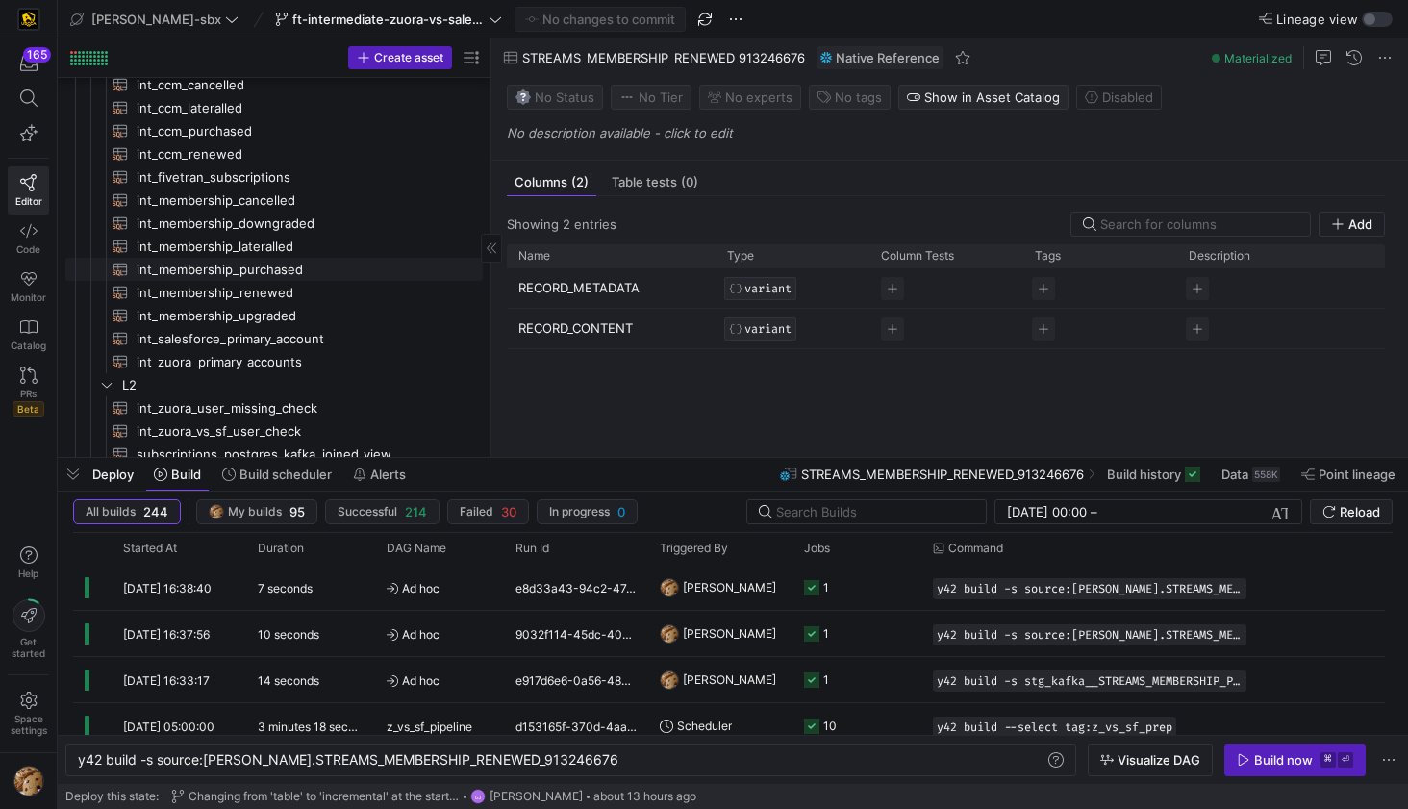
scroll to position [0, 0]
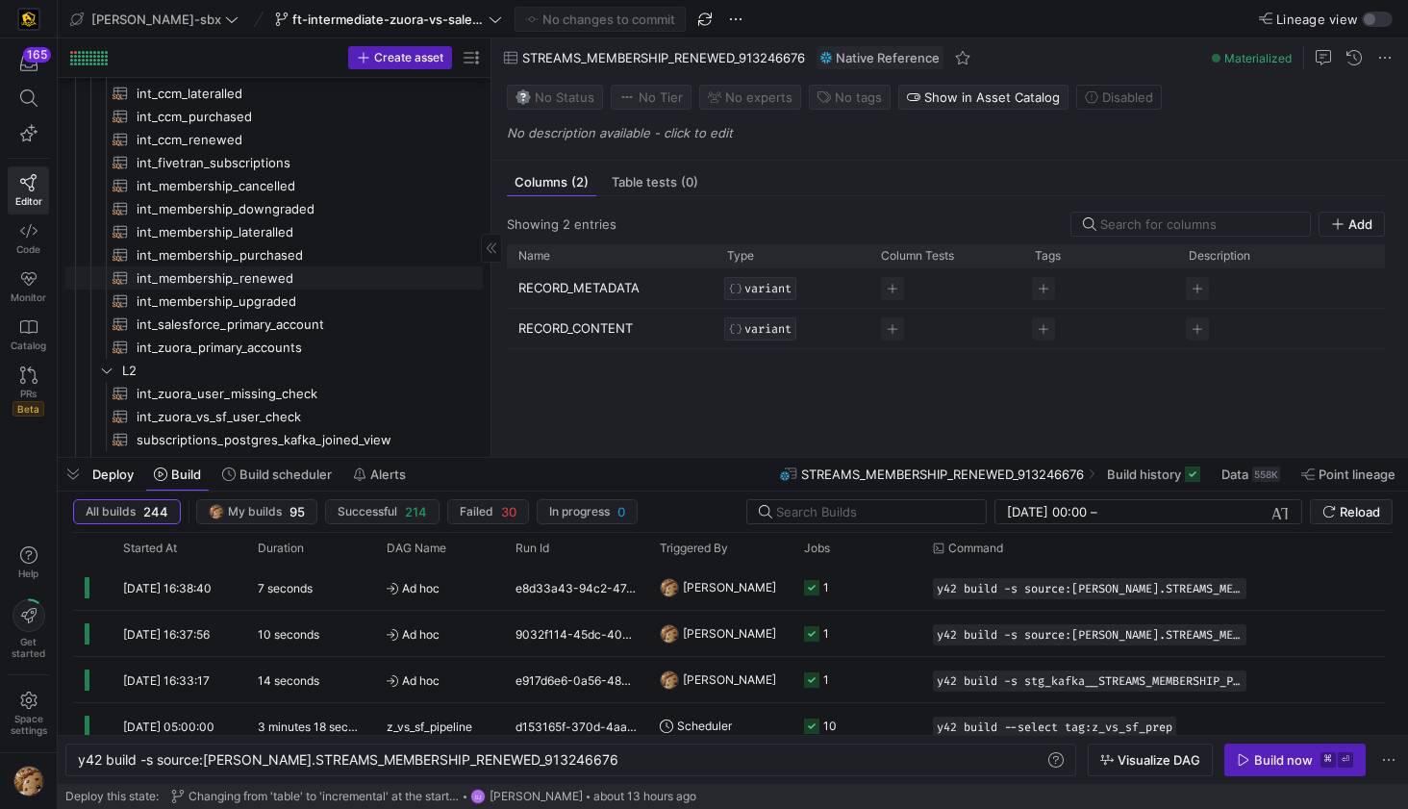
click at [220, 286] on span "int_membership_renewed​​​​​​​​​​" at bounding box center [299, 278] width 324 height 22
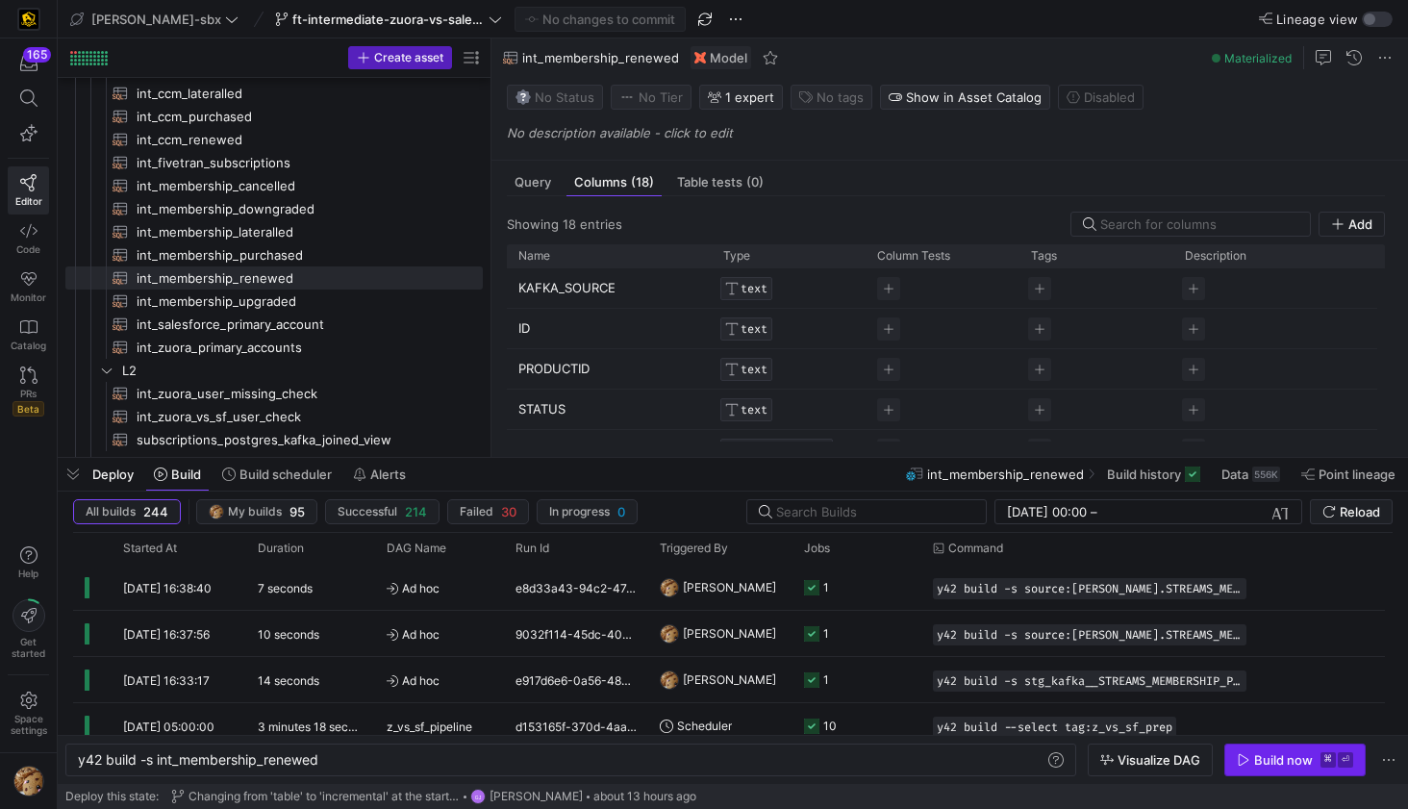
click at [1256, 757] on div "Build now" at bounding box center [1283, 759] width 59 height 15
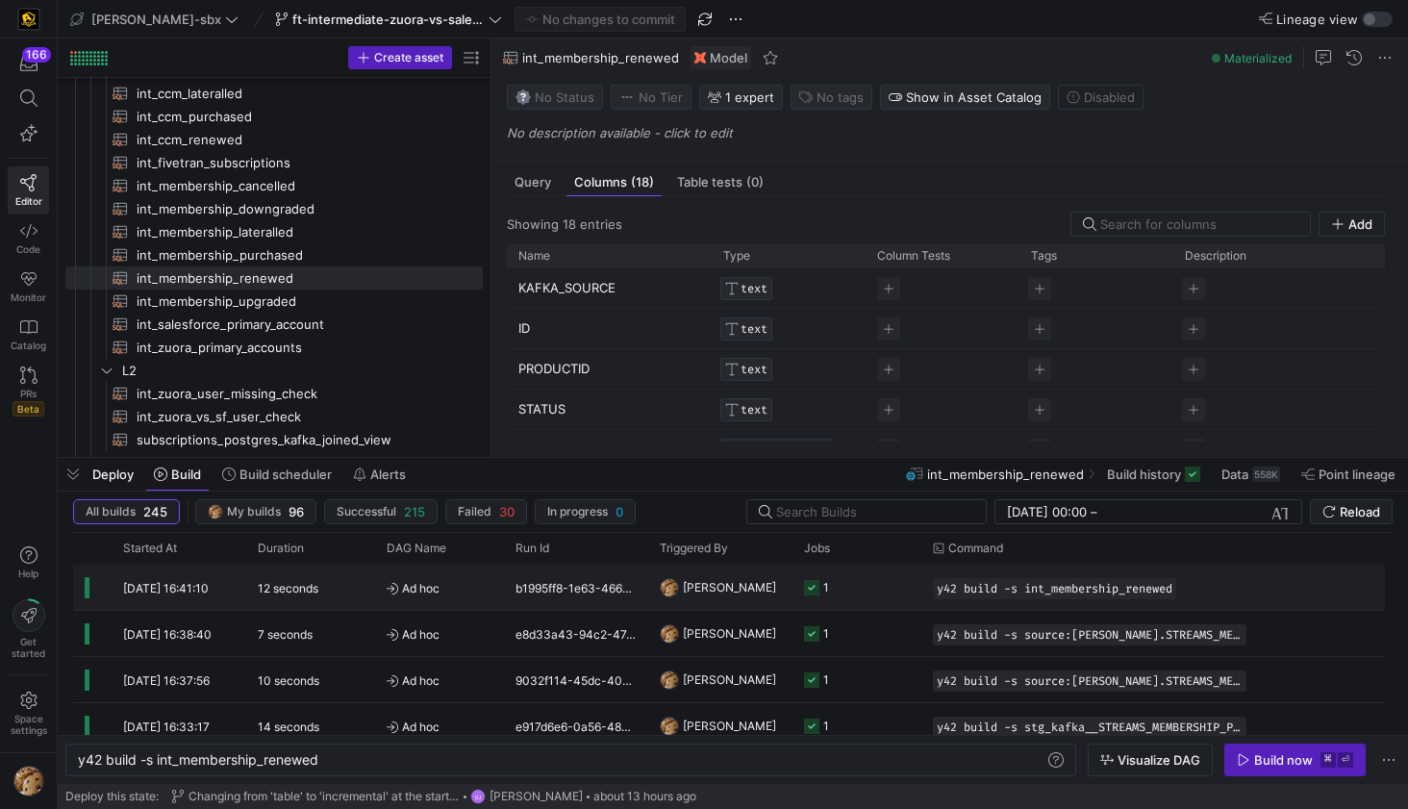
click at [646, 587] on div "b1995ff8-1e63-4662-a547-62bb0a586660" at bounding box center [576, 587] width 144 height 45
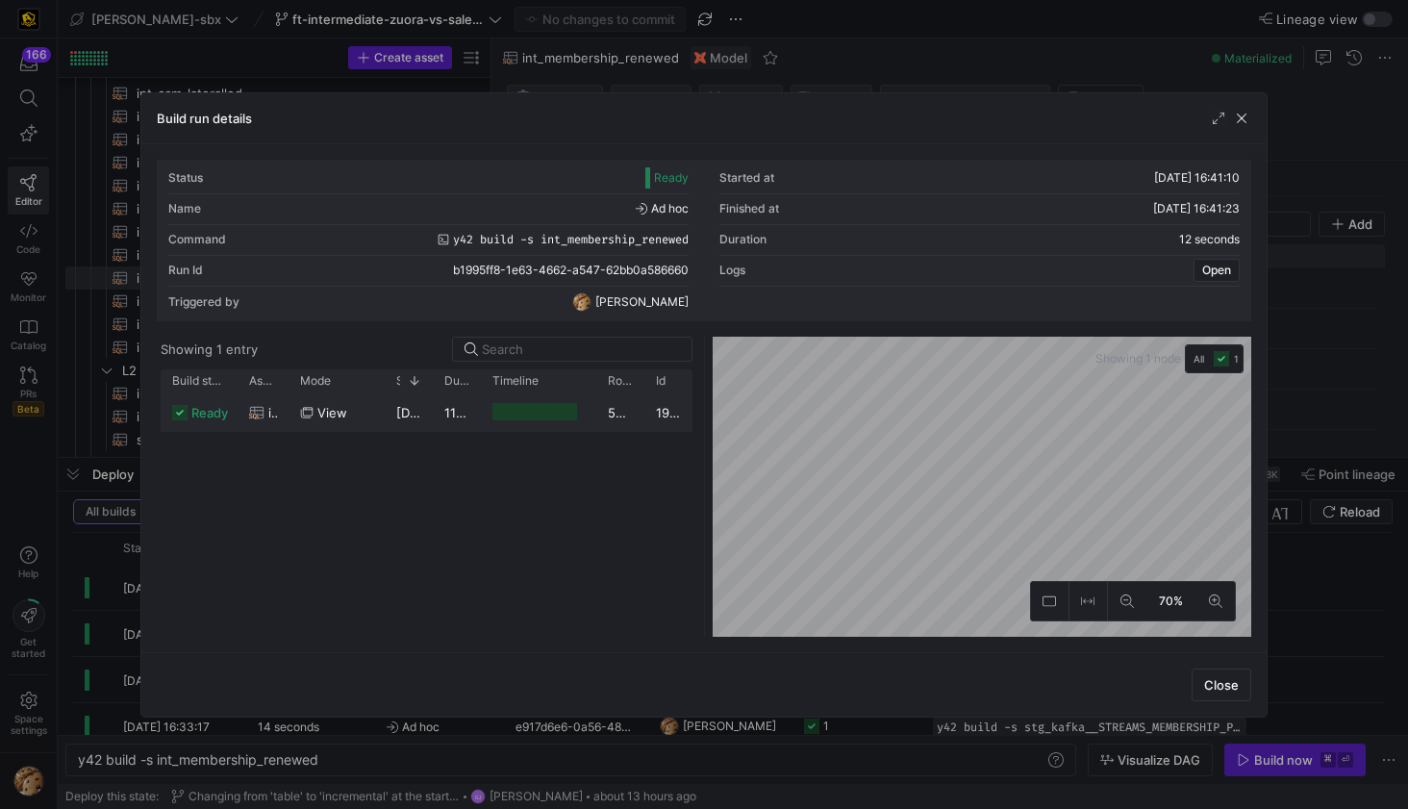
click at [566, 411] on div at bounding box center [534, 412] width 85 height 18
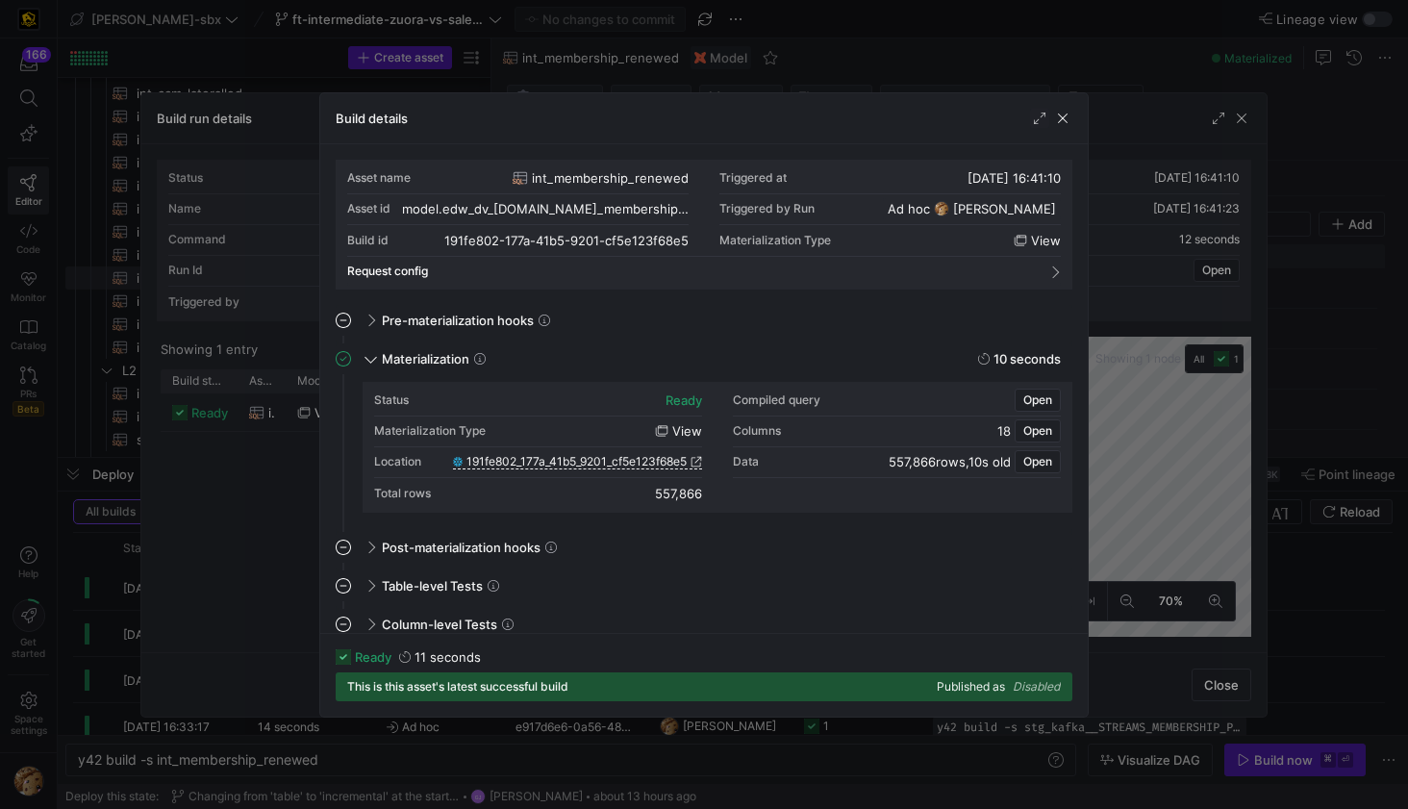
click at [1051, 125] on div at bounding box center [1051, 118] width 42 height 19
click at [1066, 113] on span "button" at bounding box center [1062, 118] width 19 height 19
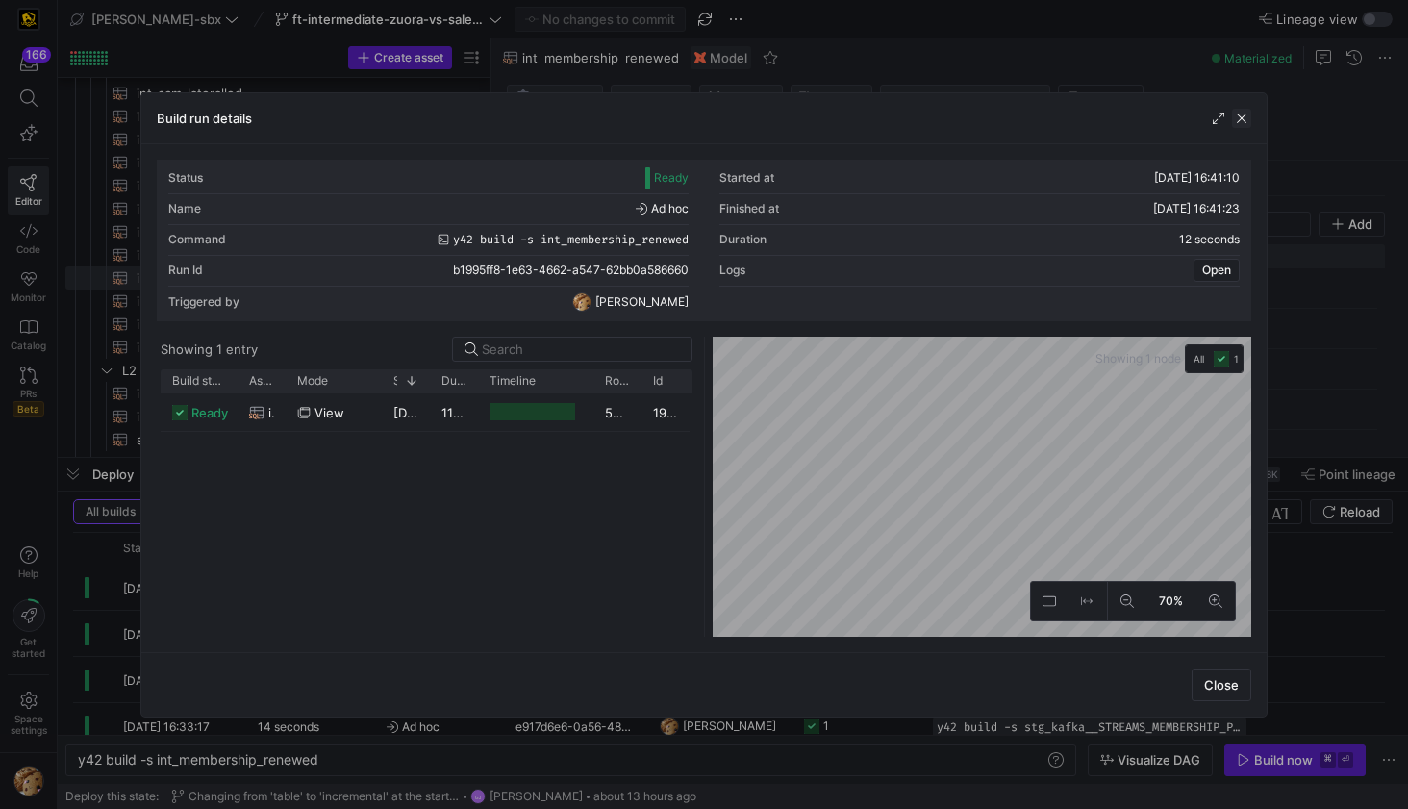
click at [1243, 118] on span "button" at bounding box center [1241, 118] width 19 height 19
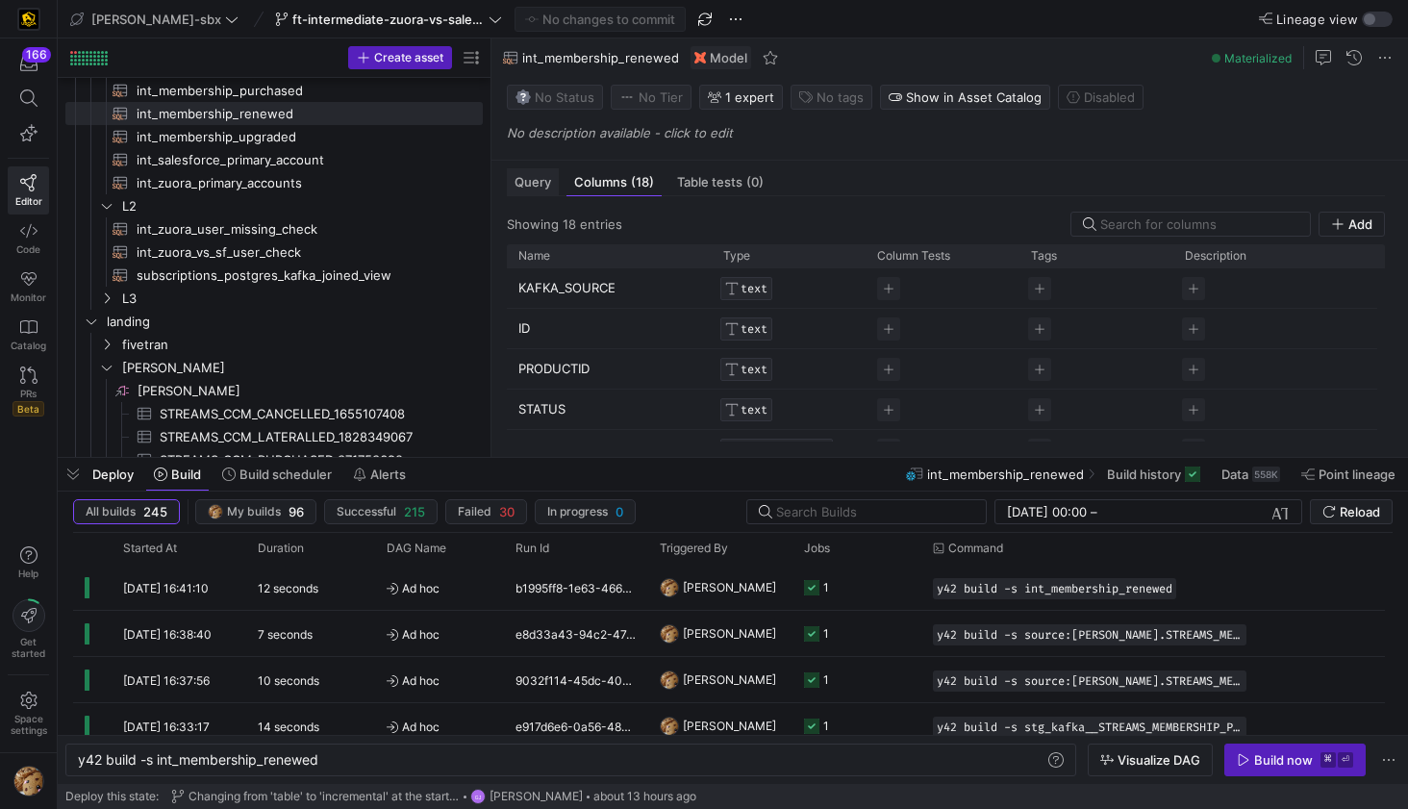
click at [540, 186] on span "Query" at bounding box center [533, 182] width 37 height 13
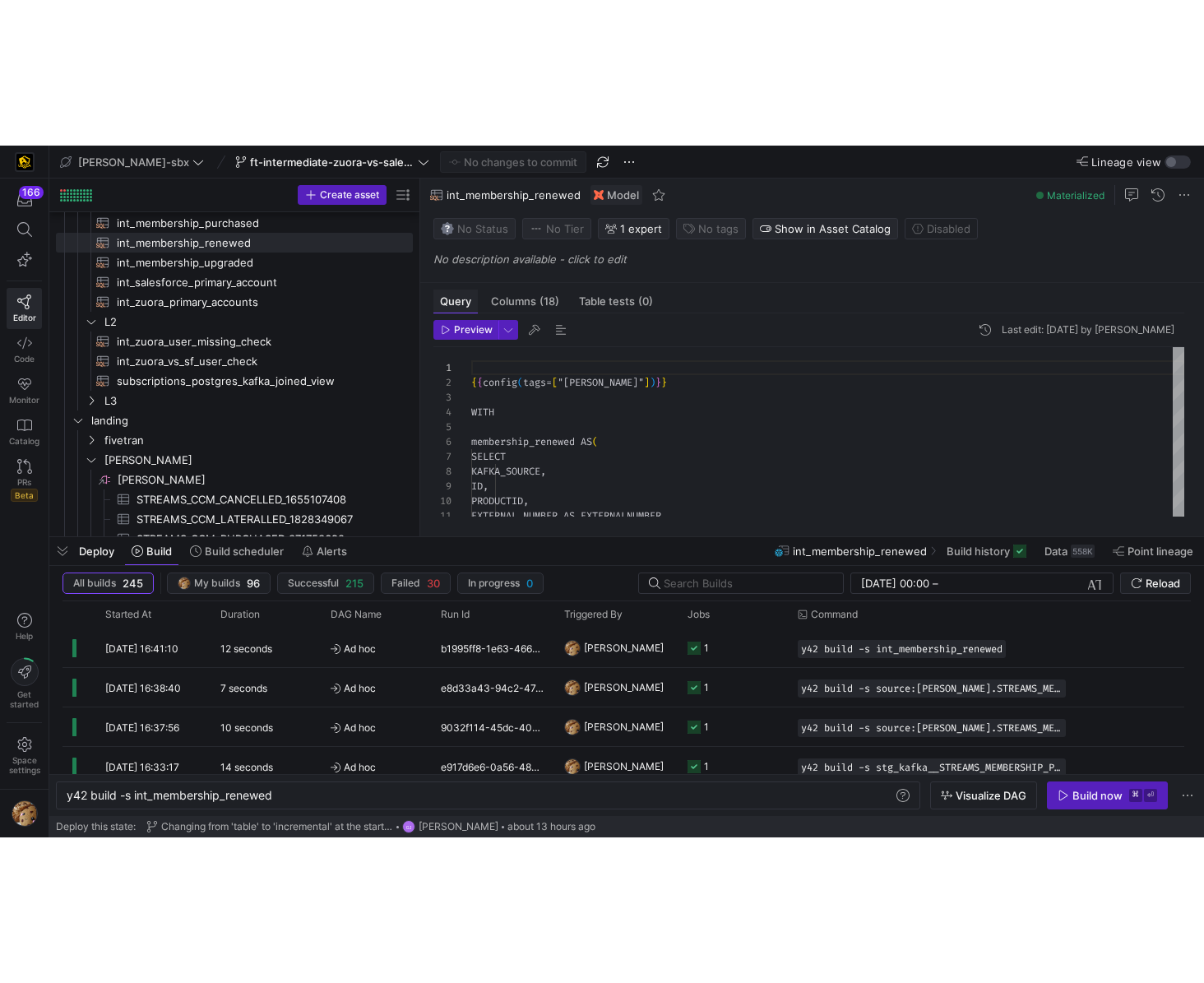
scroll to position [148, 0]
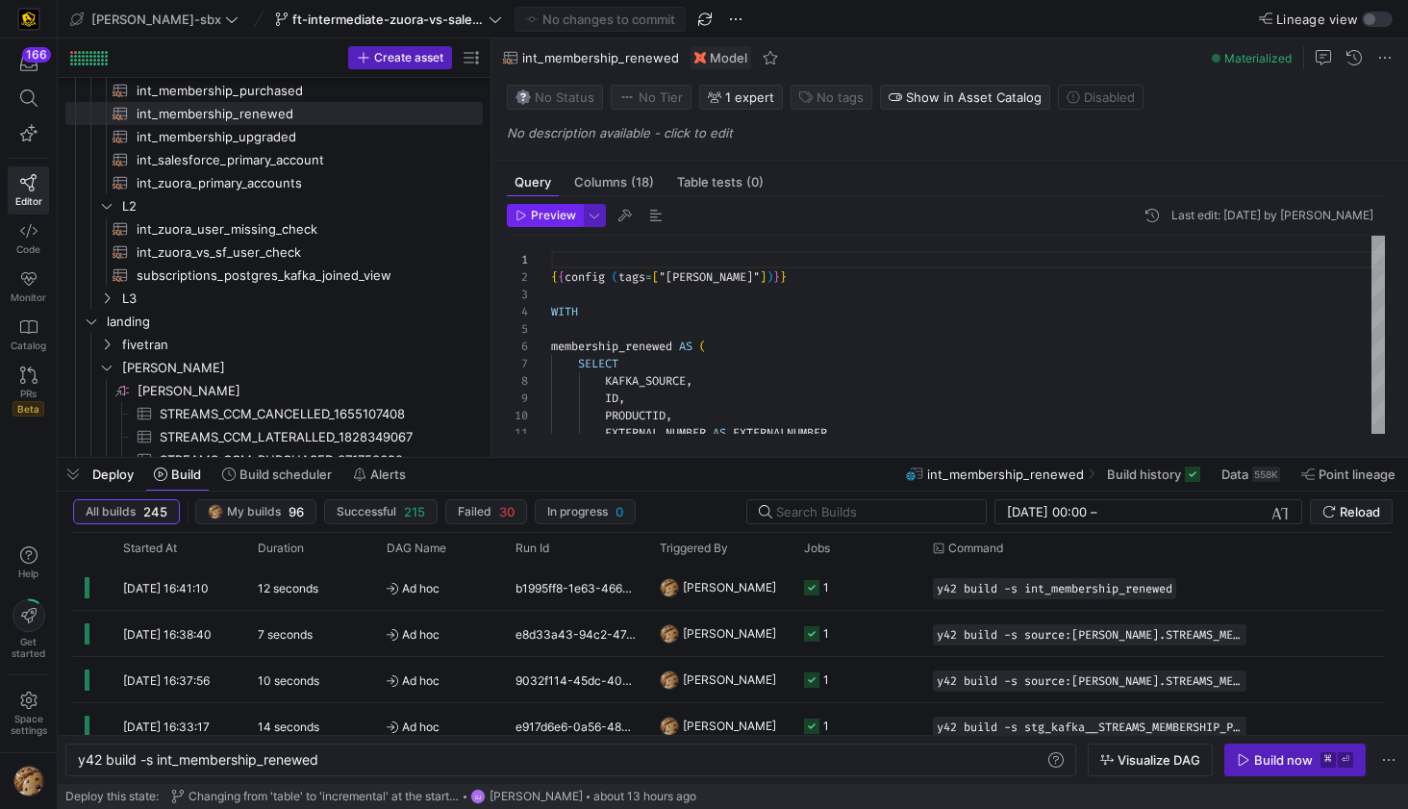
click at [544, 223] on span "button" at bounding box center [545, 215] width 74 height 21
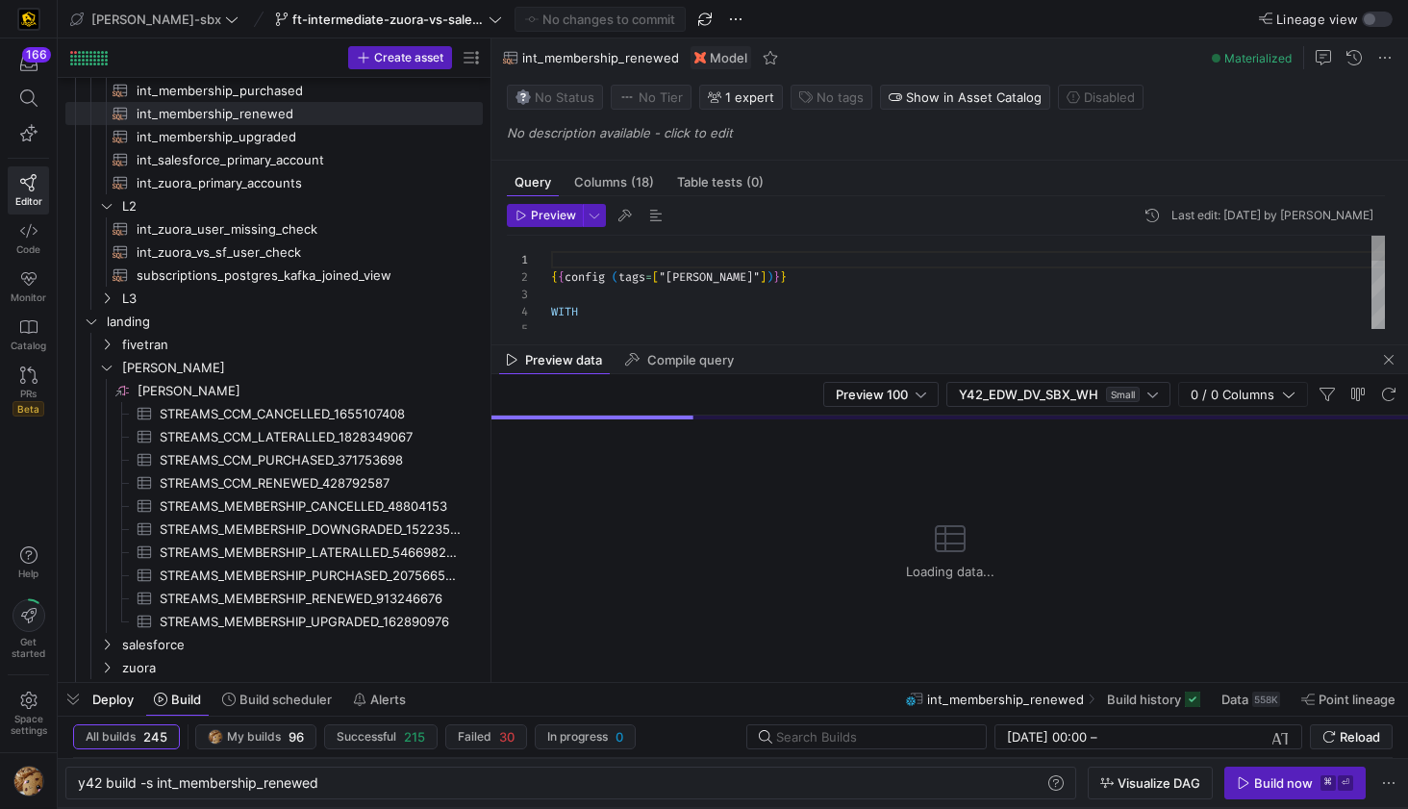
drag, startPoint x: 692, startPoint y: 458, endPoint x: 697, endPoint y: 720, distance: 262.6
click at [667, 687] on div at bounding box center [733, 683] width 1350 height 8
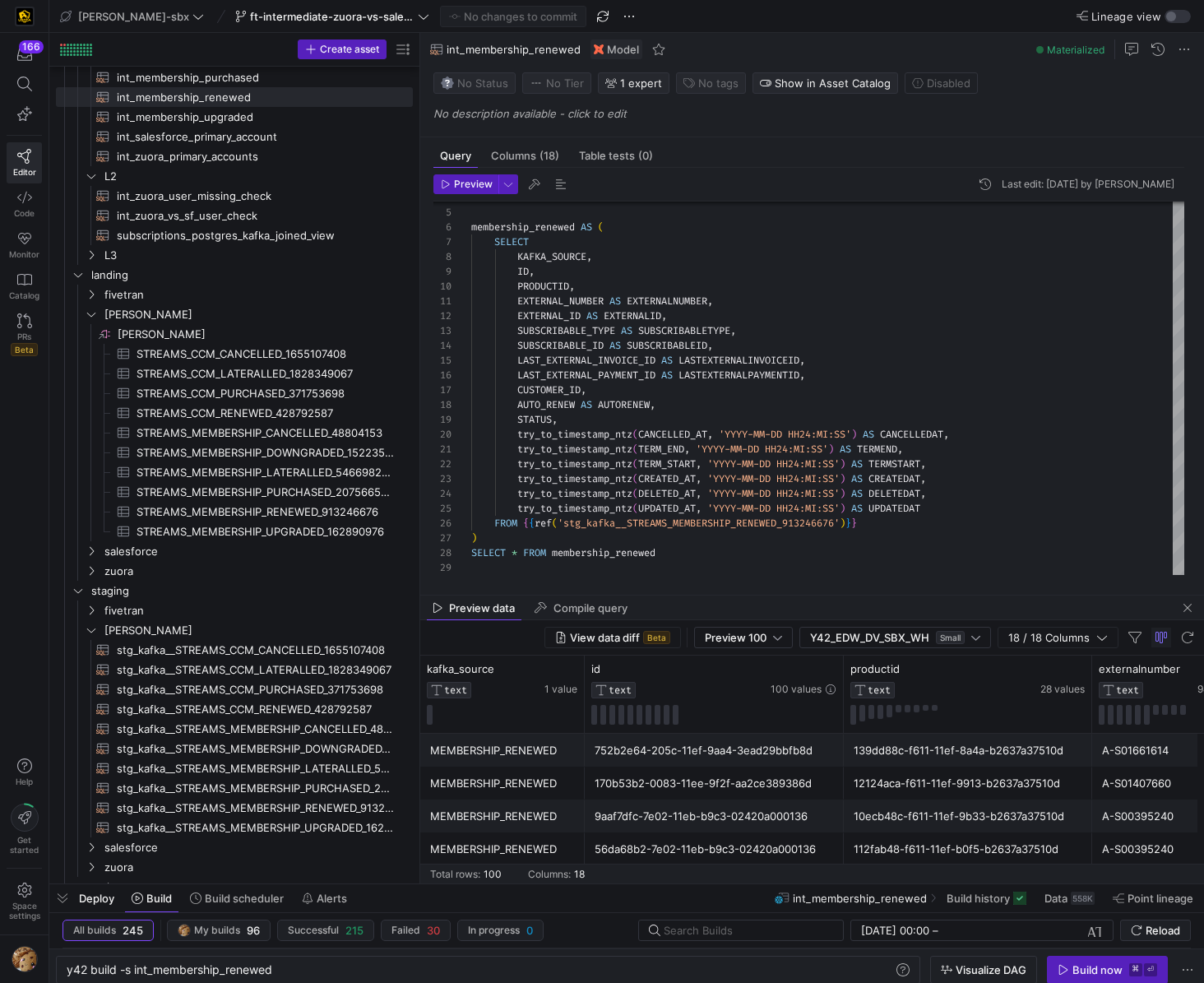
click at [516, 704] on div "MEMBERSHIP_RENEWED" at bounding box center [502, 751] width 145 height 33
click at [647, 704] on div "170b53b2-0083-11ee-9f2f-aa2ce389386d" at bounding box center [714, 784] width 239 height 33
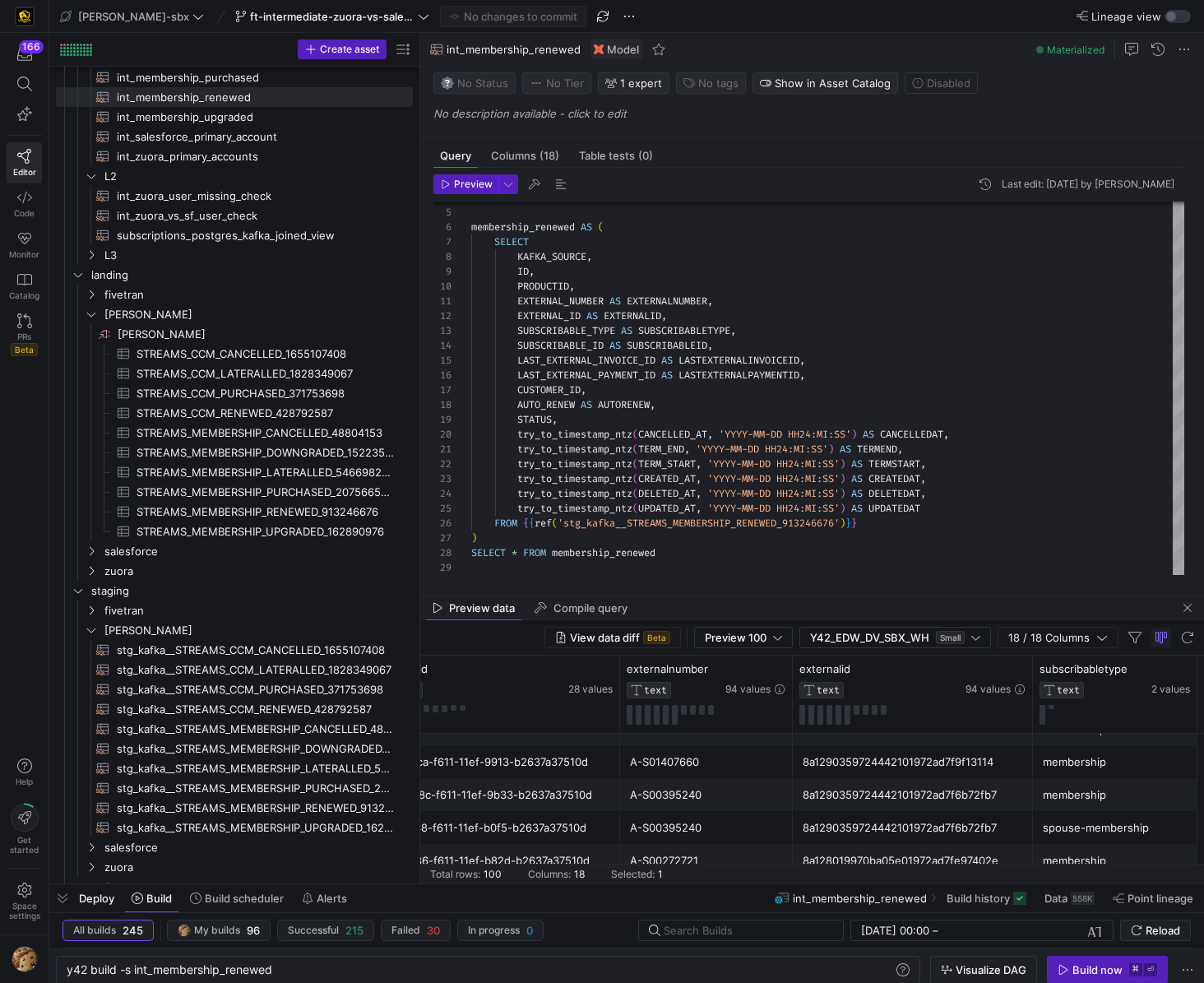
scroll to position [0, 636]
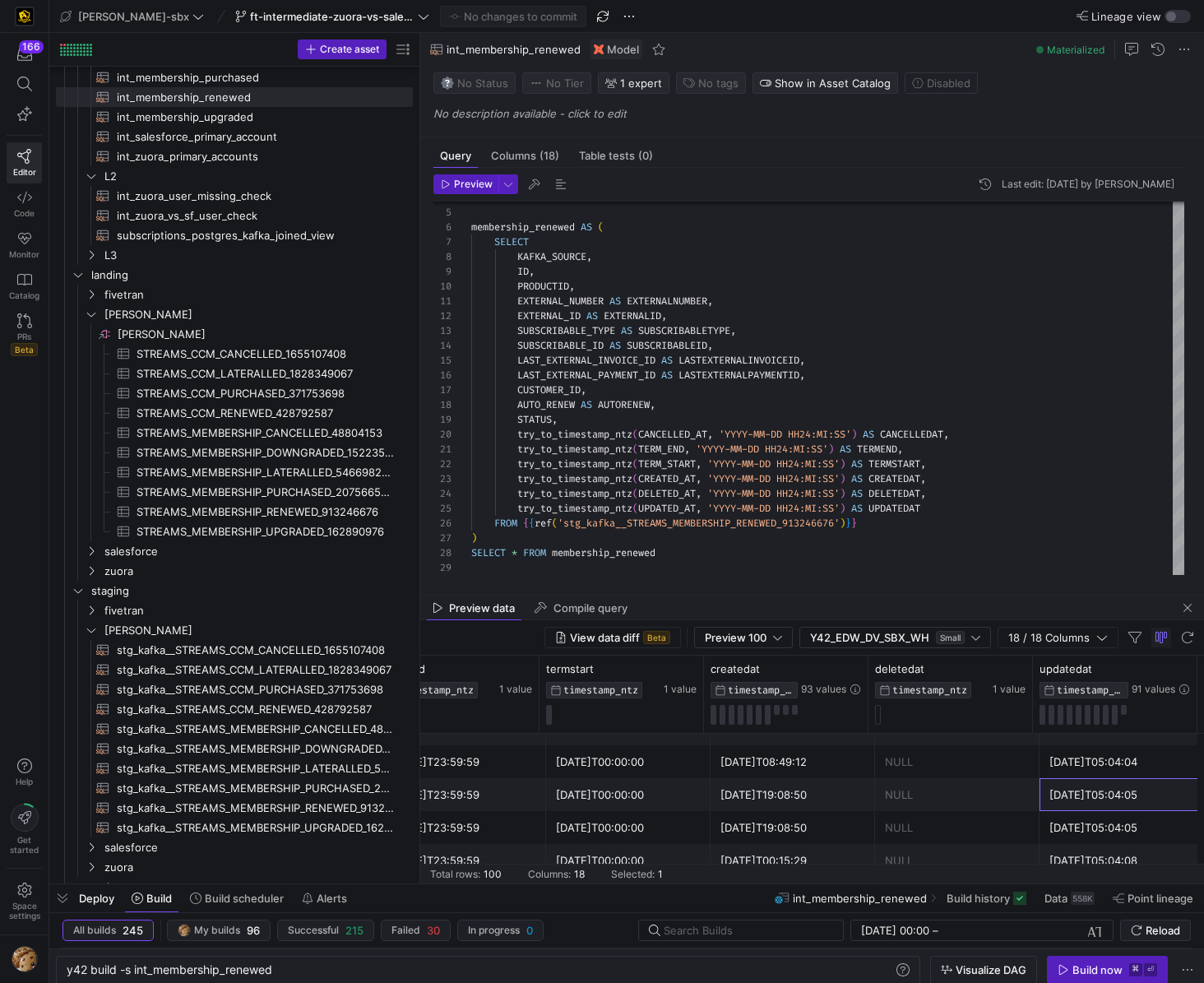
click at [422, 459] on div "Preview Last edit: Wednesday 13 August 2025 by Alejandro Baeza 4 5 6 7 8 9 10 1…" at bounding box center [808, 375] width 777 height 414
click at [418, 462] on icon at bounding box center [421, 459] width 10 height 10
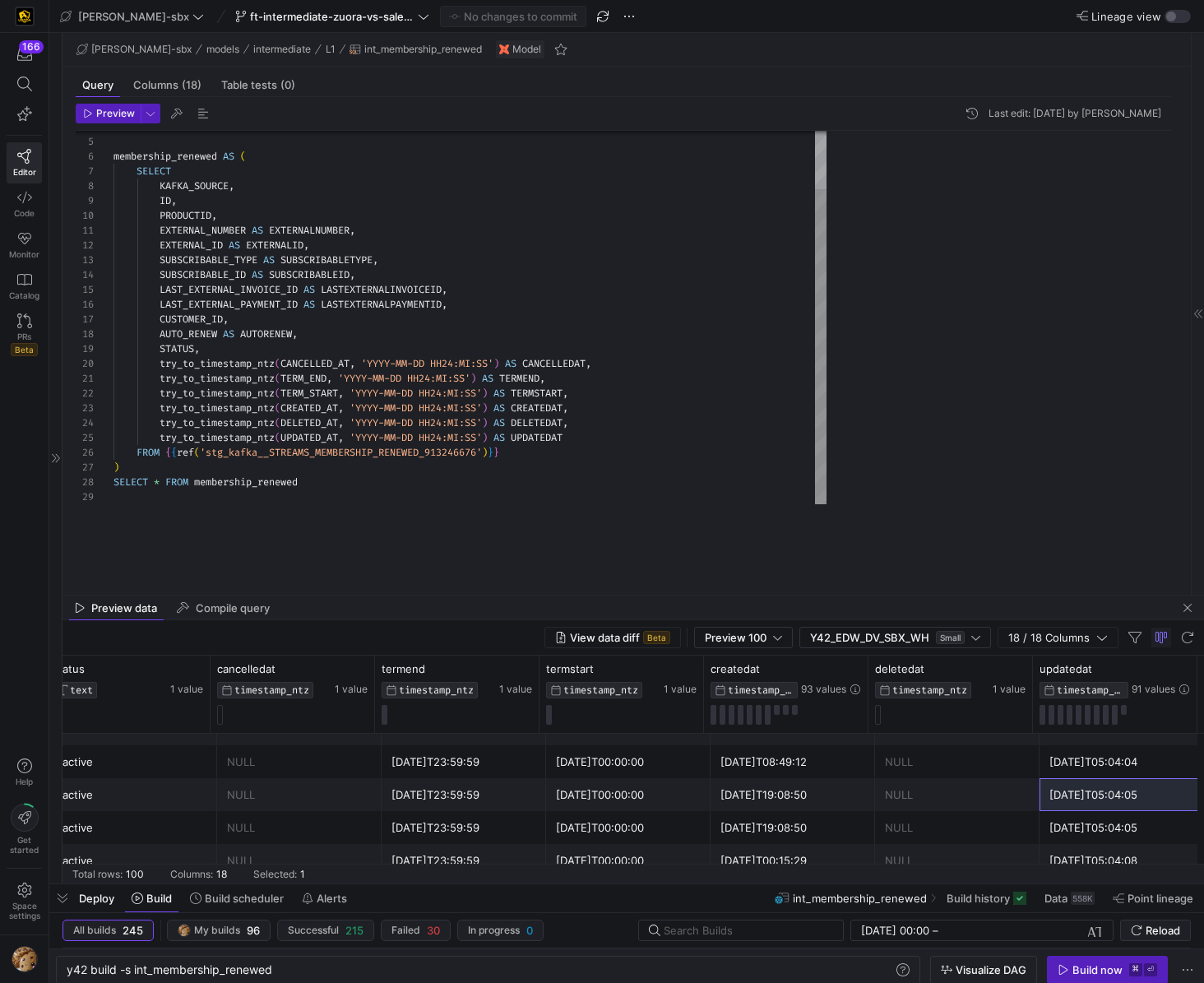
scroll to position [0, 2088]
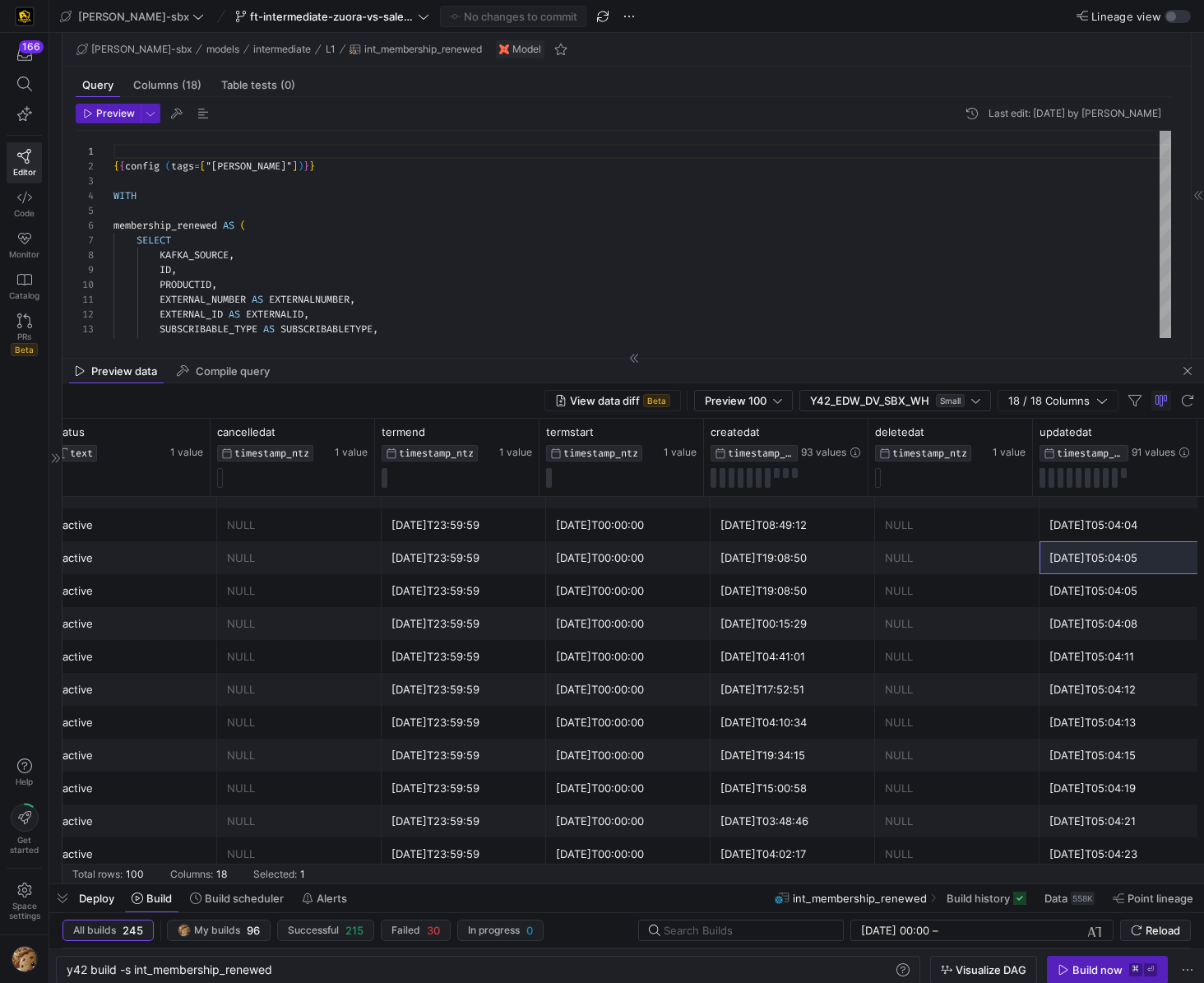
drag, startPoint x: 584, startPoint y: 593, endPoint x: 671, endPoint y: 355, distance: 253.4
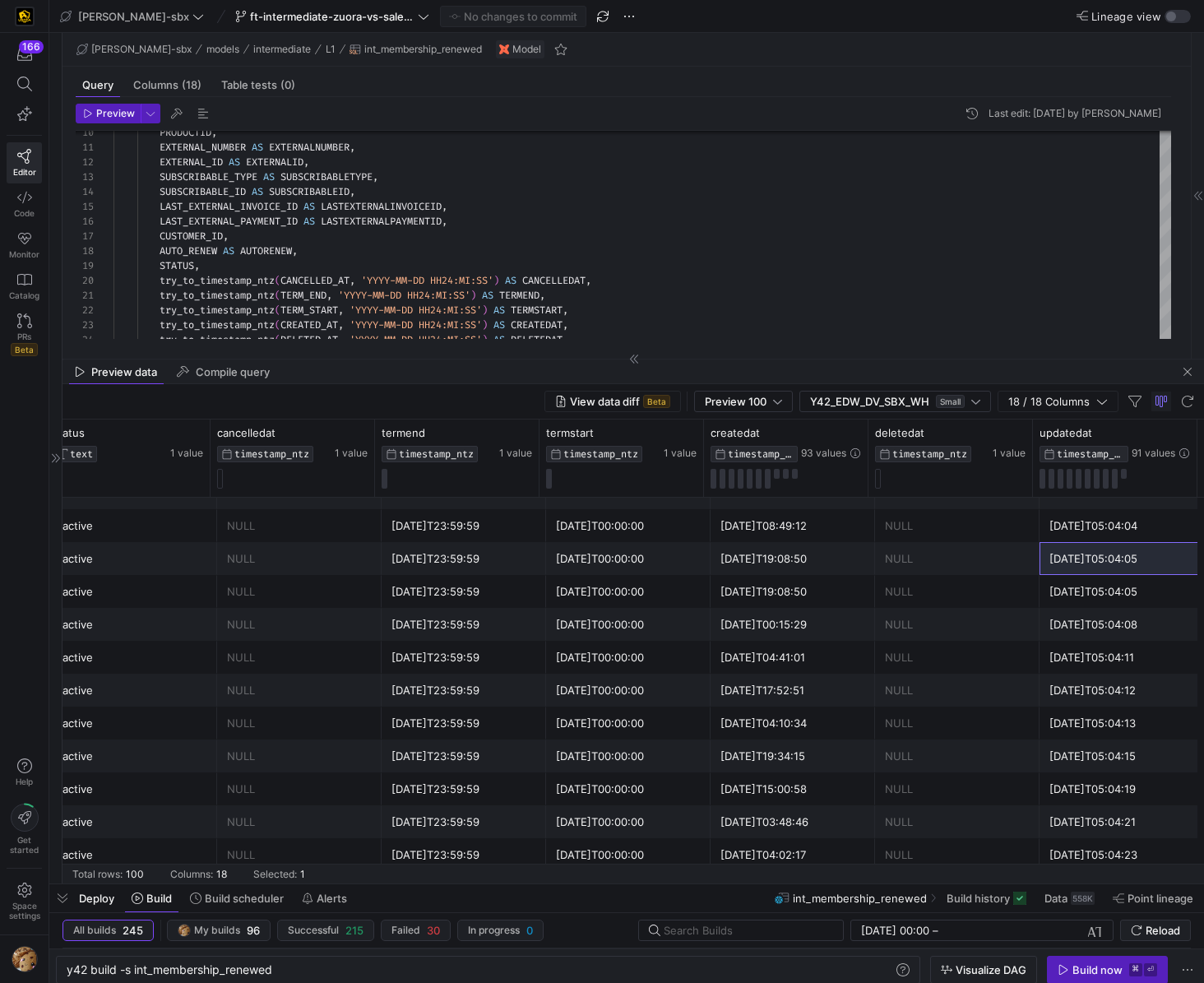
click at [762, 648] on div "2017-02-26T04:41:01" at bounding box center [792, 658] width 145 height 33
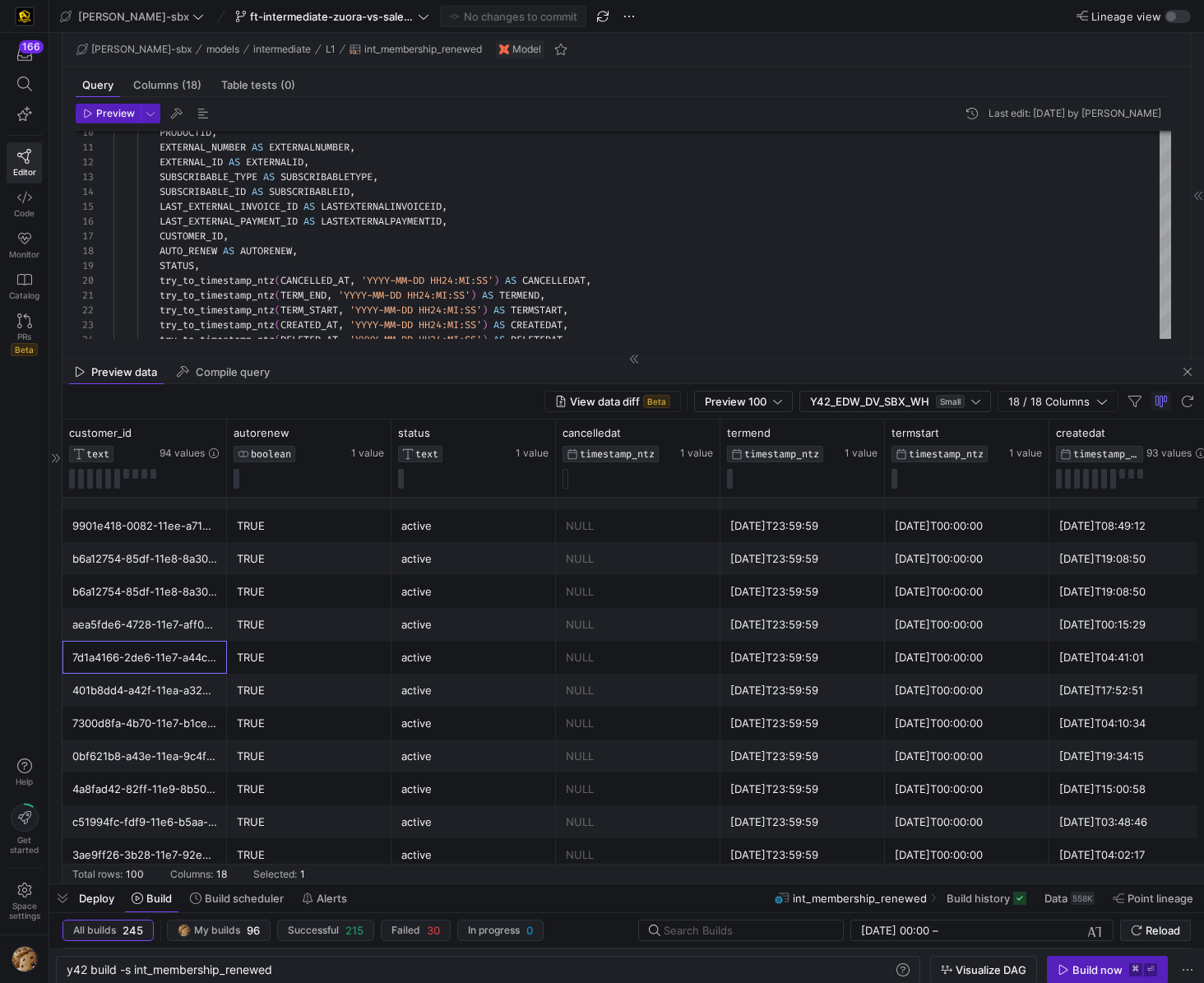
scroll to position [0, 1579]
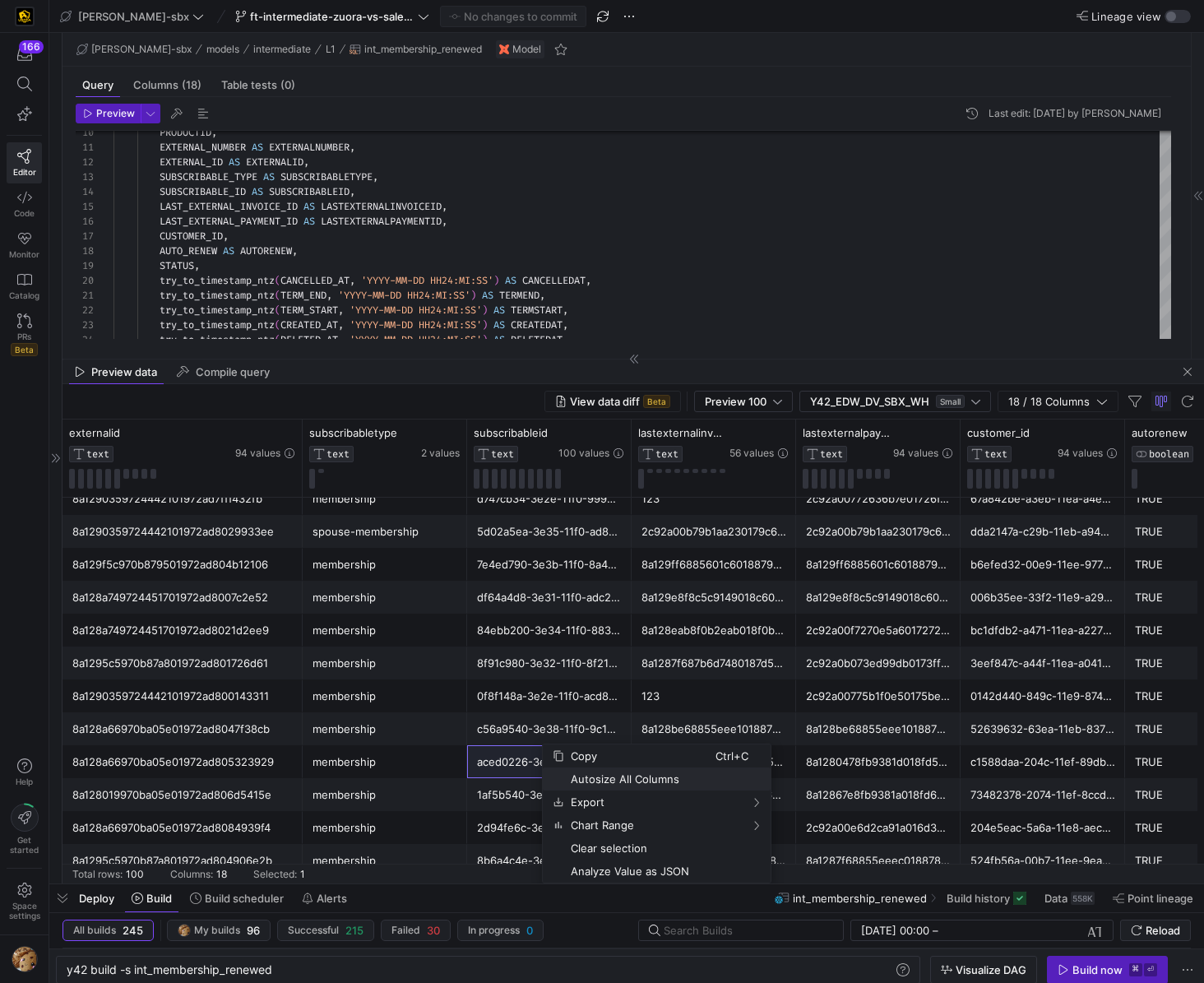
click at [612, 704] on span "Autosize All Columns" at bounding box center [640, 779] width 151 height 23
click at [612, 704] on div "aced0226-3e3f-11f0-b2c4-929aebeea6b5" at bounding box center [549, 762] width 145 height 33
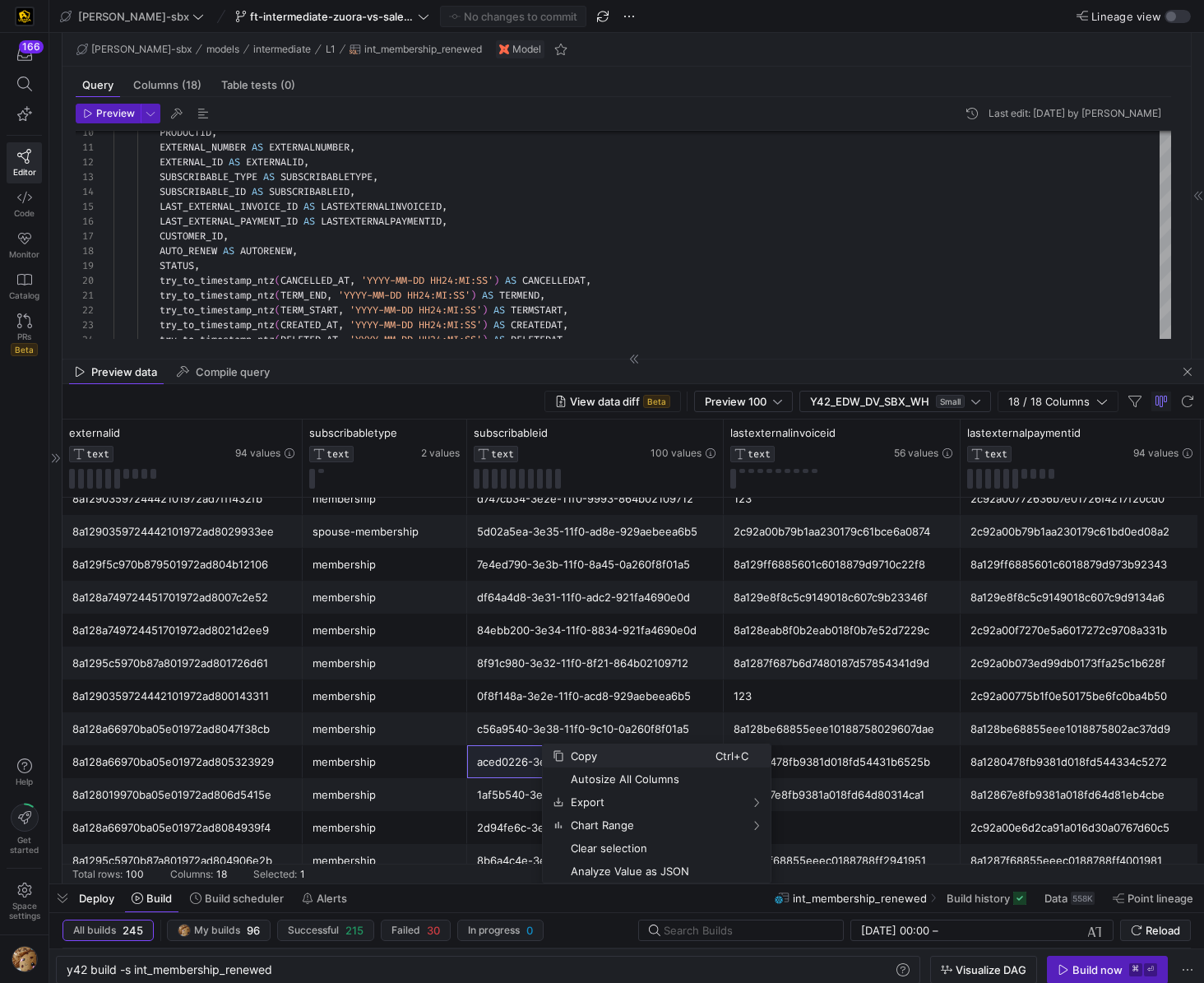
click at [606, 704] on span "Copy" at bounding box center [640, 755] width 151 height 23
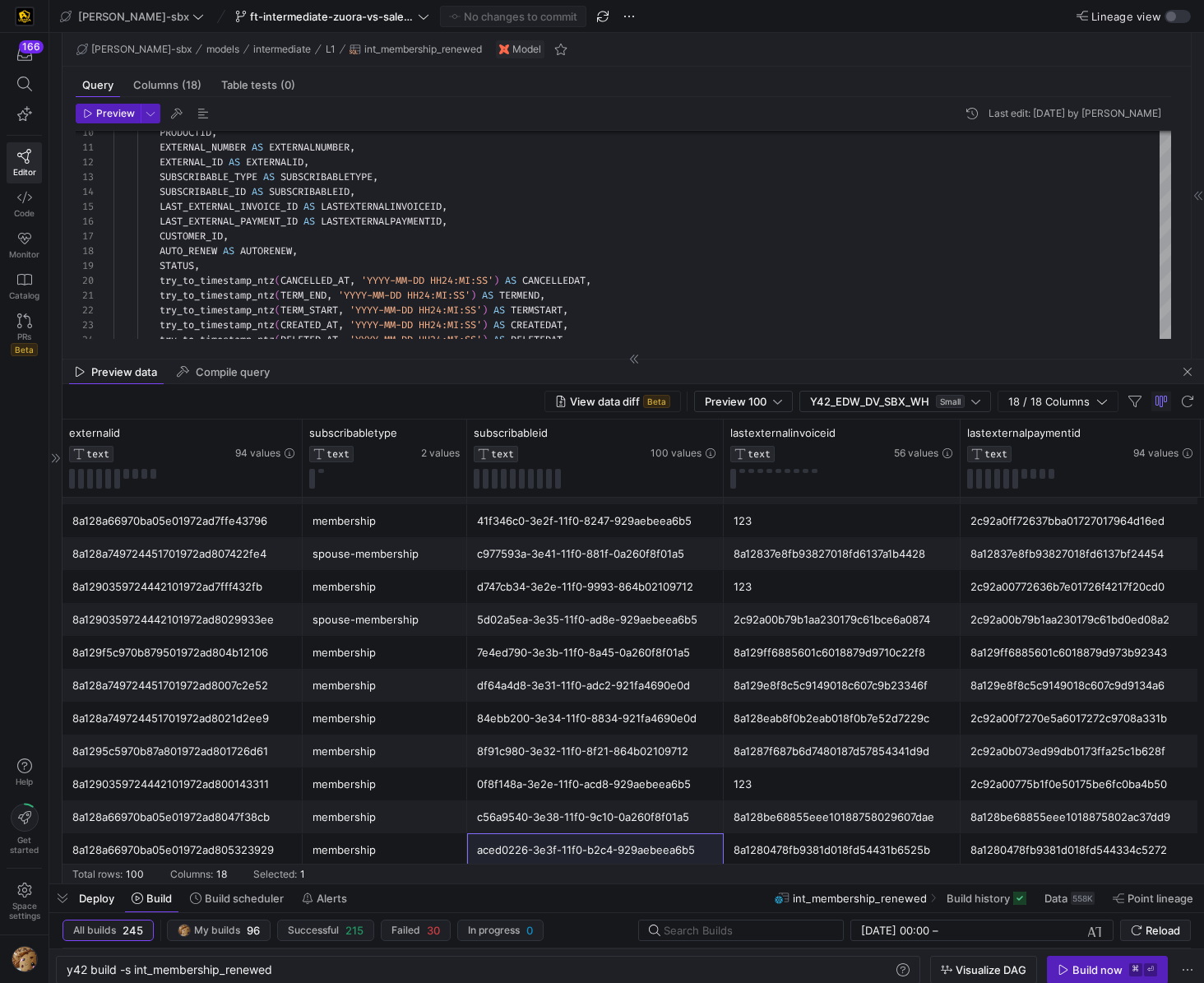
scroll to position [355, 0]
click at [224, 662] on div "8a129f5c970b879501972ad804b12106" at bounding box center [183, 653] width 221 height 33
click at [159, 577] on div "8a1290359724442101972ad7fff432fb" at bounding box center [183, 587] width 221 height 33
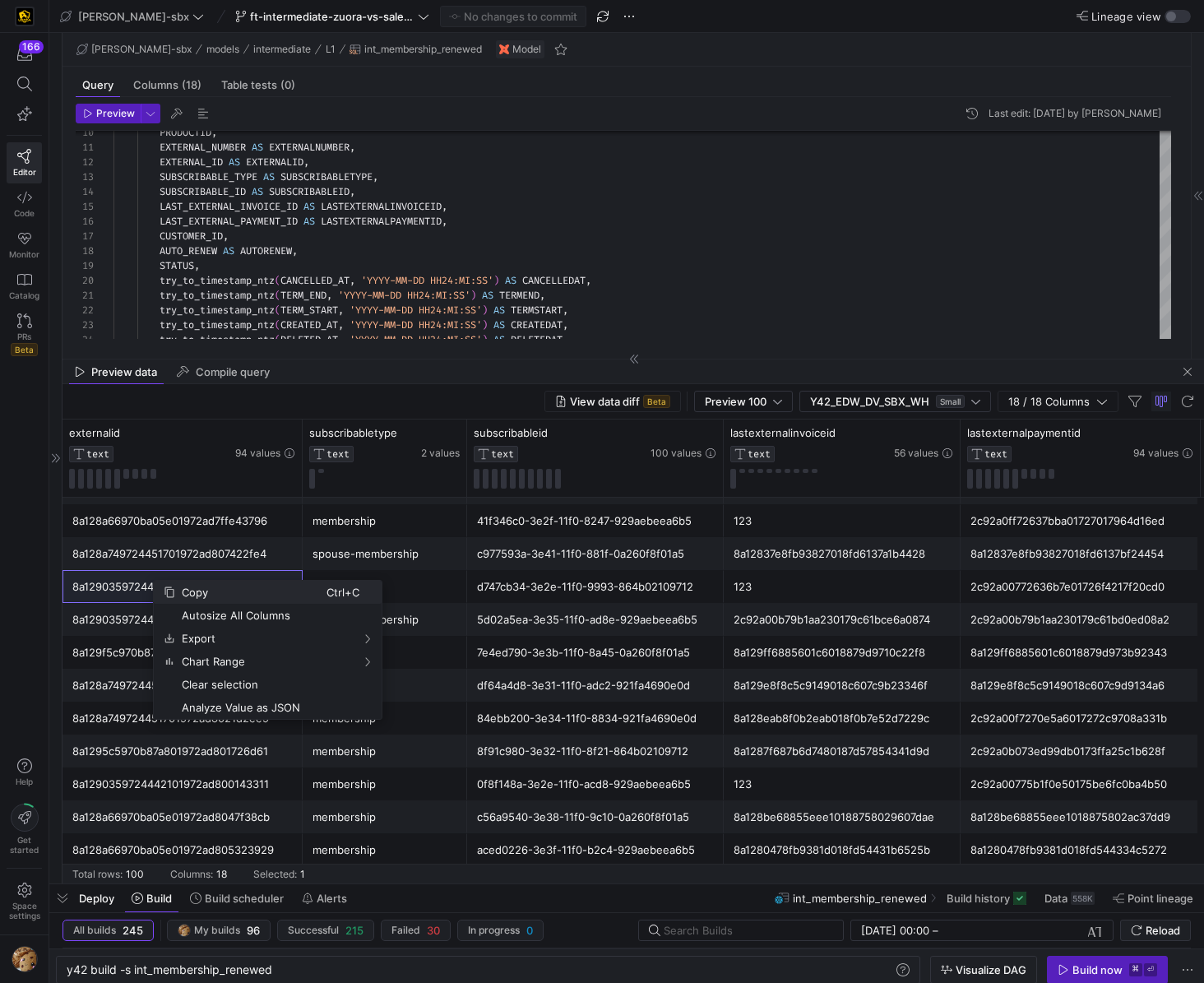
click at [209, 592] on span "Copy" at bounding box center [251, 592] width 151 height 23
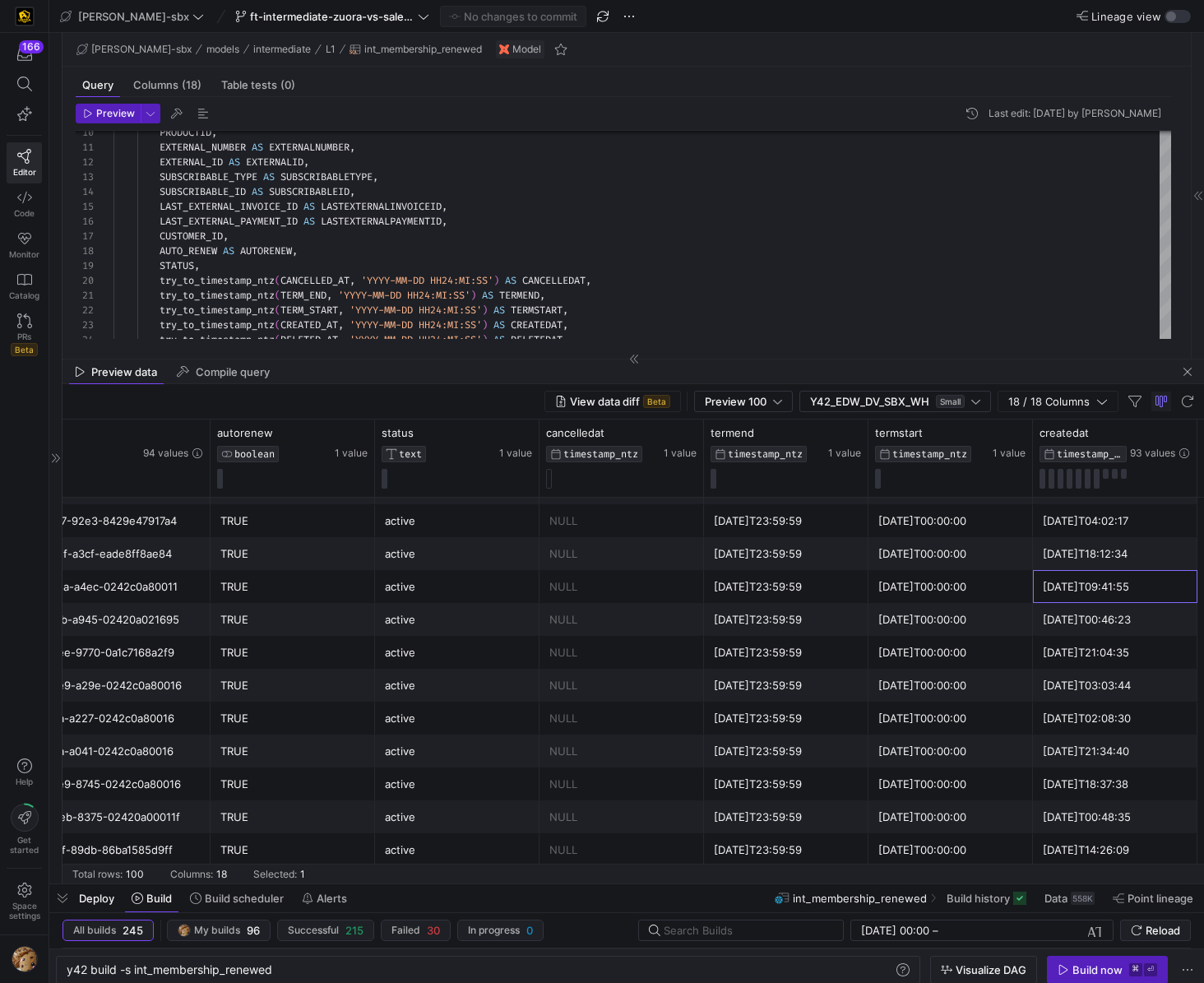
scroll to position [0, 2258]
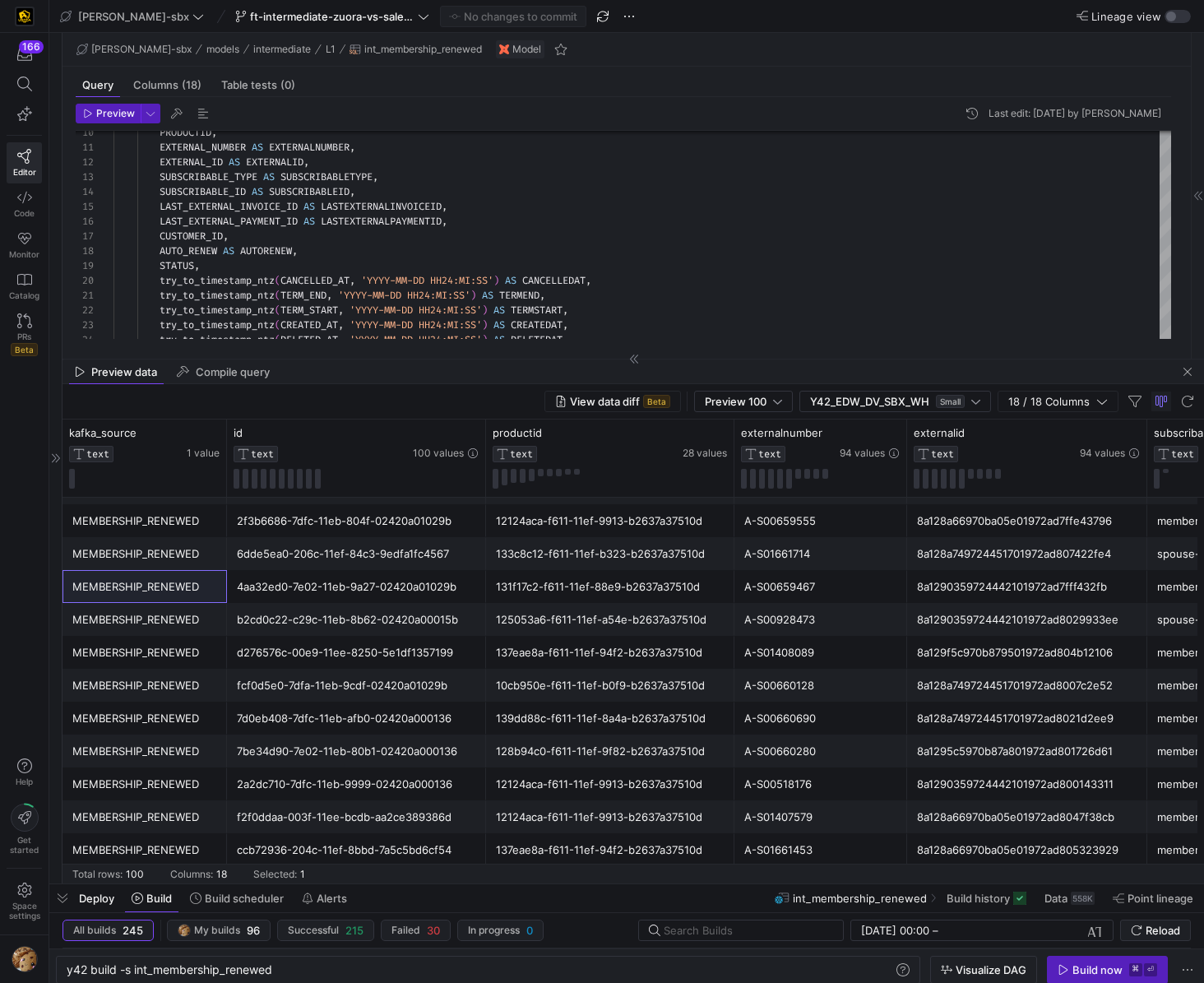
click at [230, 345] on div "Preview Last edit: Wednesday 13 August 2025 by Alejandro Baeza 15 16 17 13 14 1…" at bounding box center [623, 221] width 1122 height 248
click at [56, 458] on icon at bounding box center [56, 459] width 10 height 10
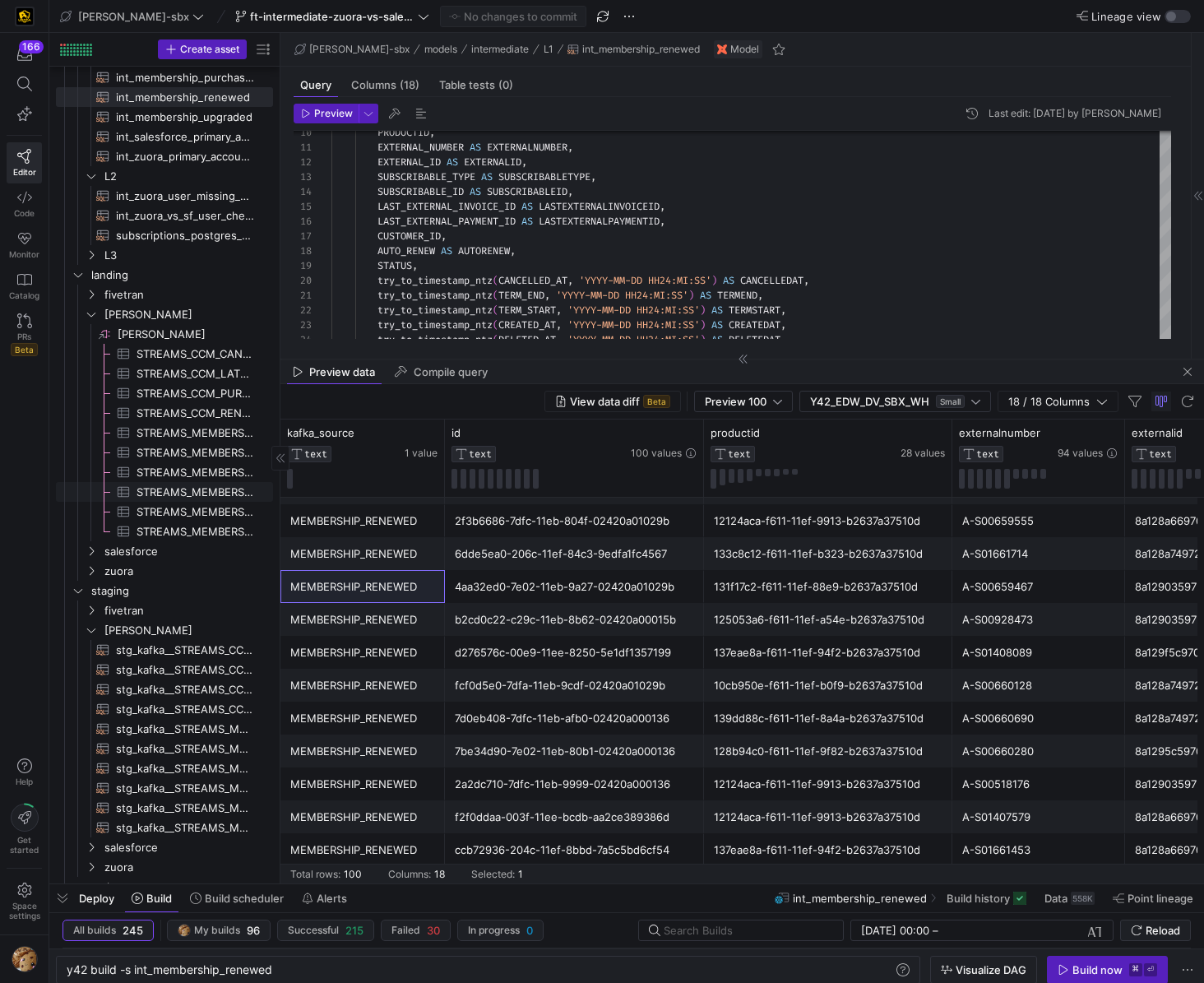
drag, startPoint x: 168, startPoint y: 483, endPoint x: 168, endPoint y: 491, distance: 8.0
click at [168, 492] on span "STREAMS_MEMBERSHIP_PURCHASED_2075665259​​​​​​​​​" at bounding box center [196, 493] width 118 height 19
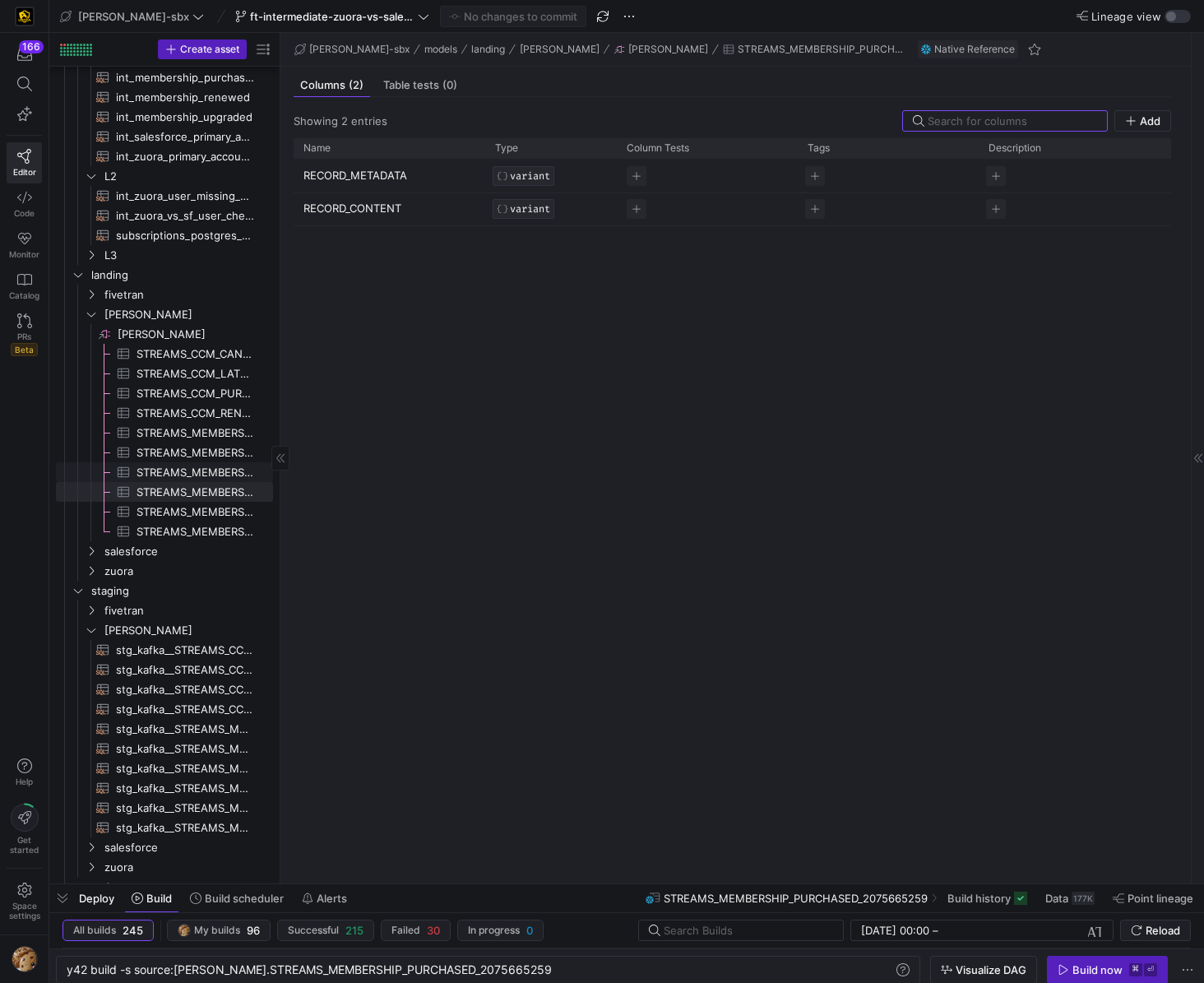
click at [179, 473] on span "STREAMS_MEMBERSHIP_LATERALLED_546698228​​​​​​​​​" at bounding box center [196, 472] width 118 height 19
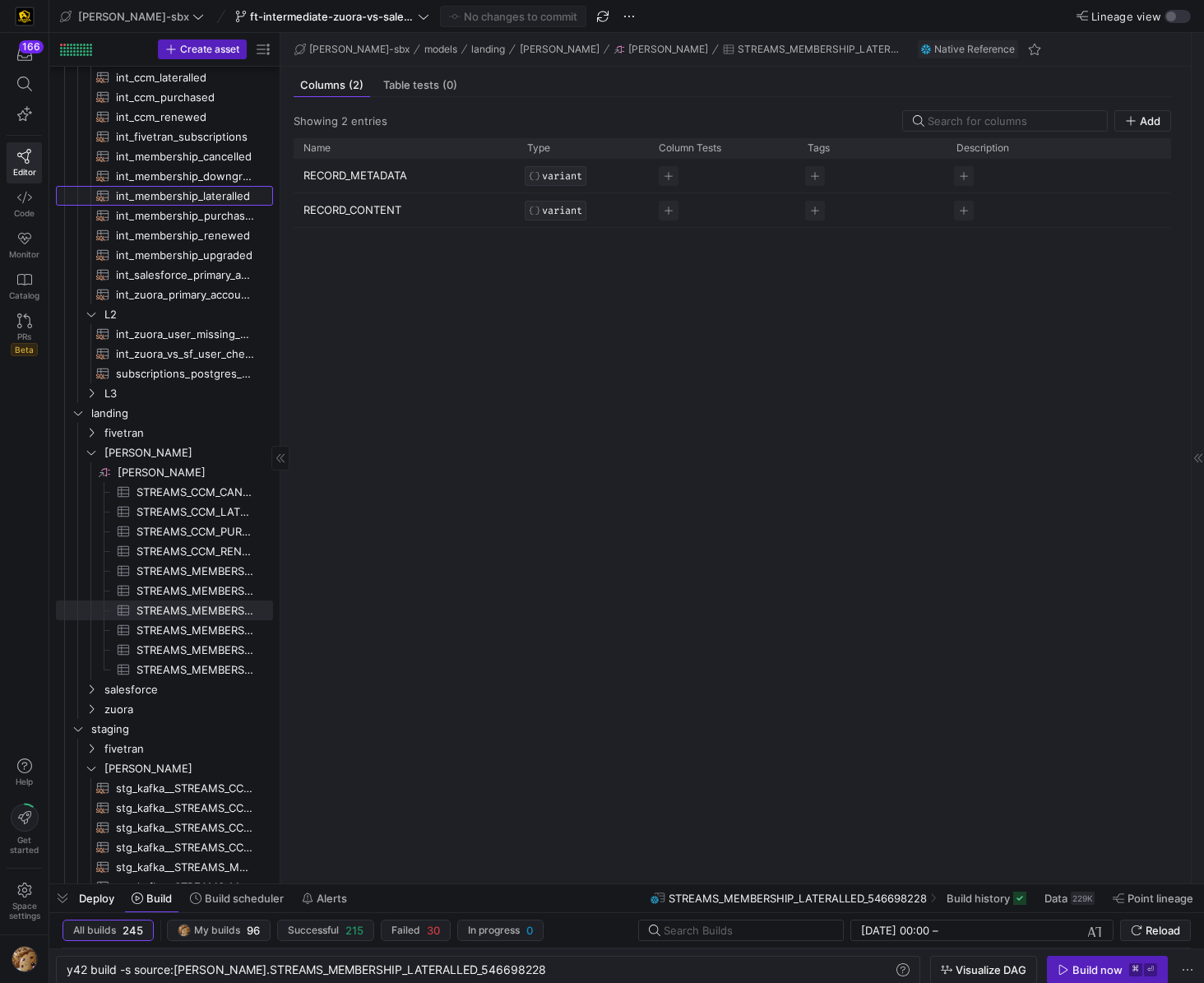
click at [166, 200] on span "int_membership_lateralled​​​​​​​​​​" at bounding box center [186, 196] width 139 height 19
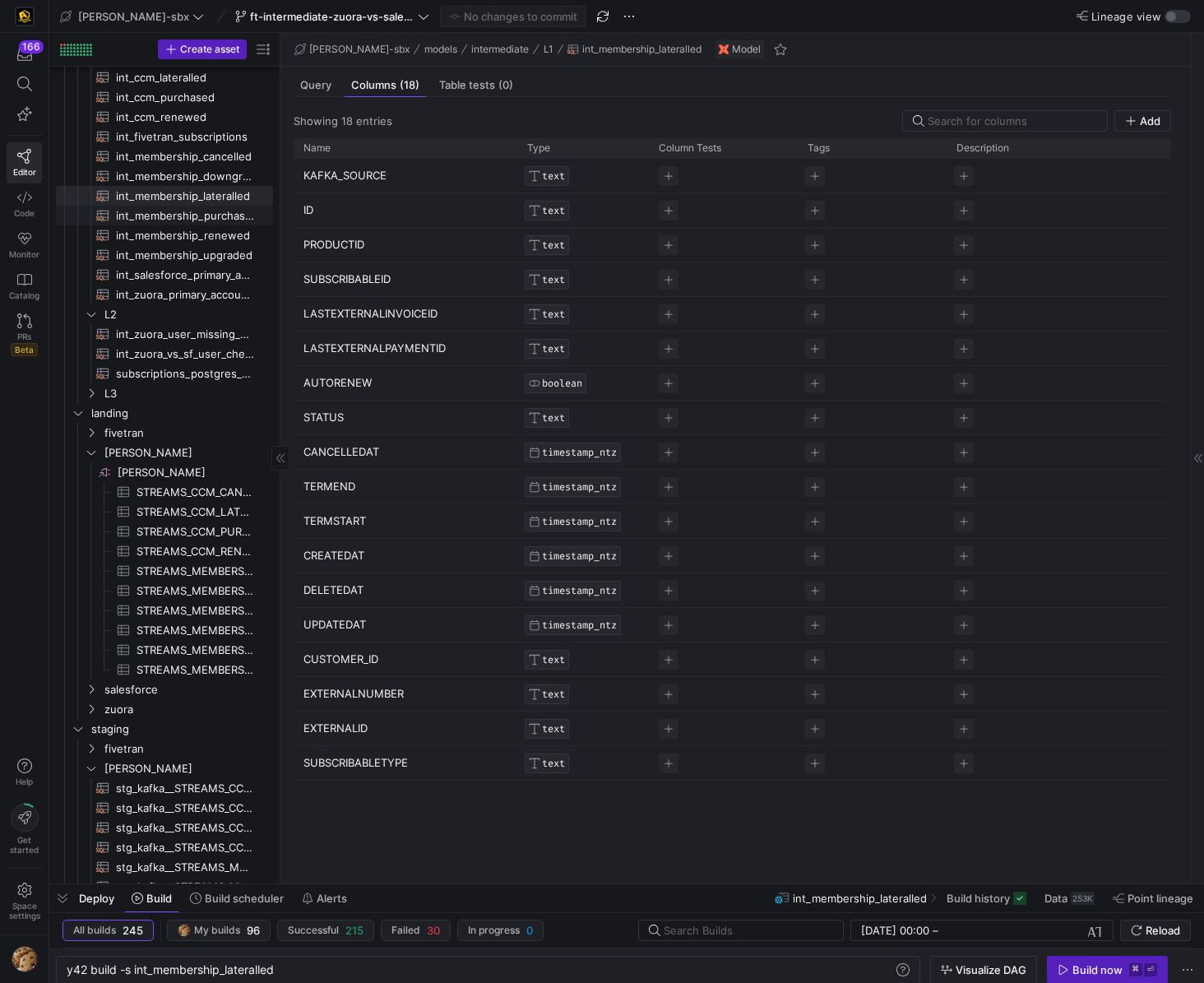
click at [167, 218] on span "int_membership_purchased​​​​​​​​​​" at bounding box center [186, 216] width 139 height 19
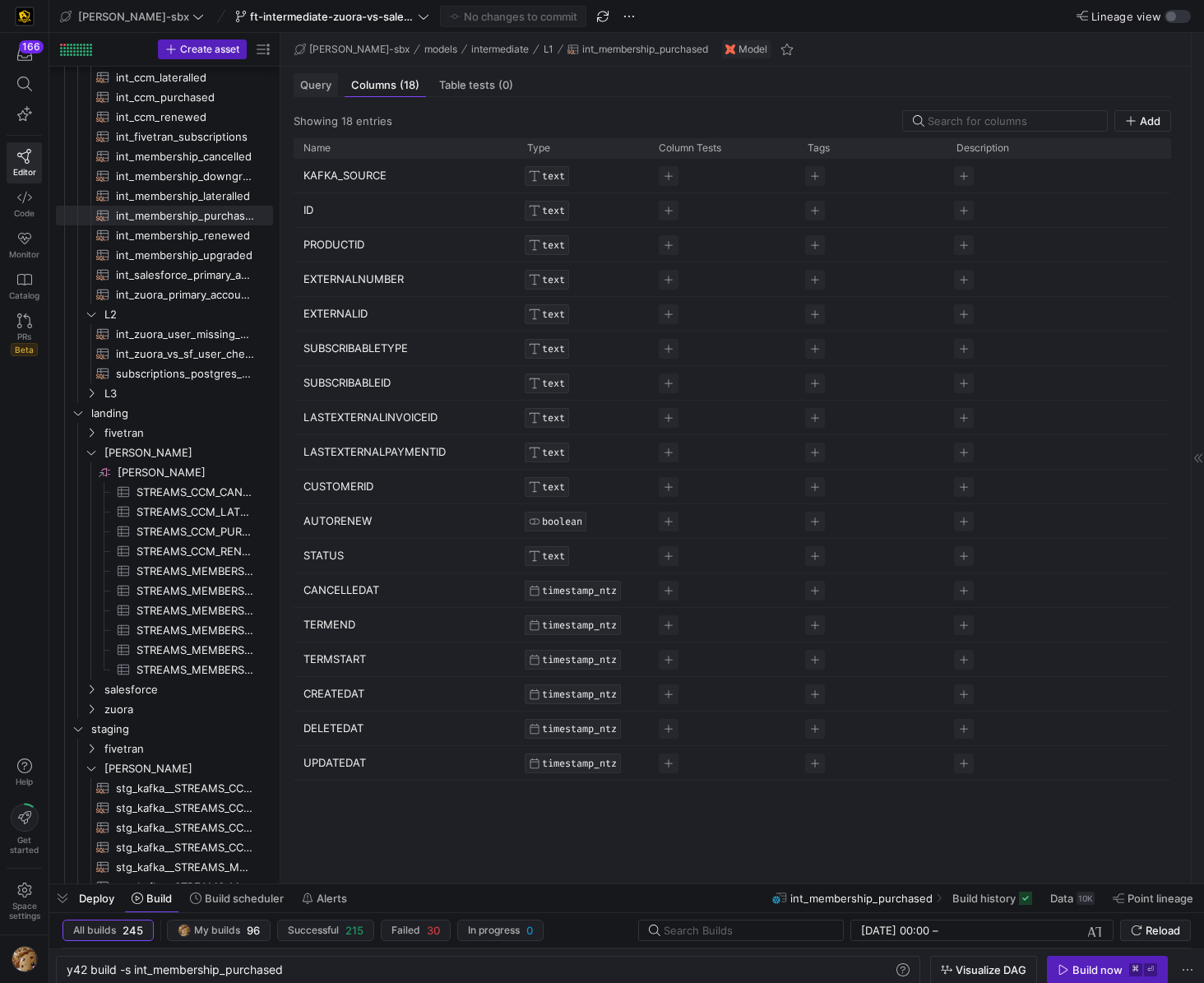
click at [311, 95] on div "Query" at bounding box center [316, 86] width 44 height 24
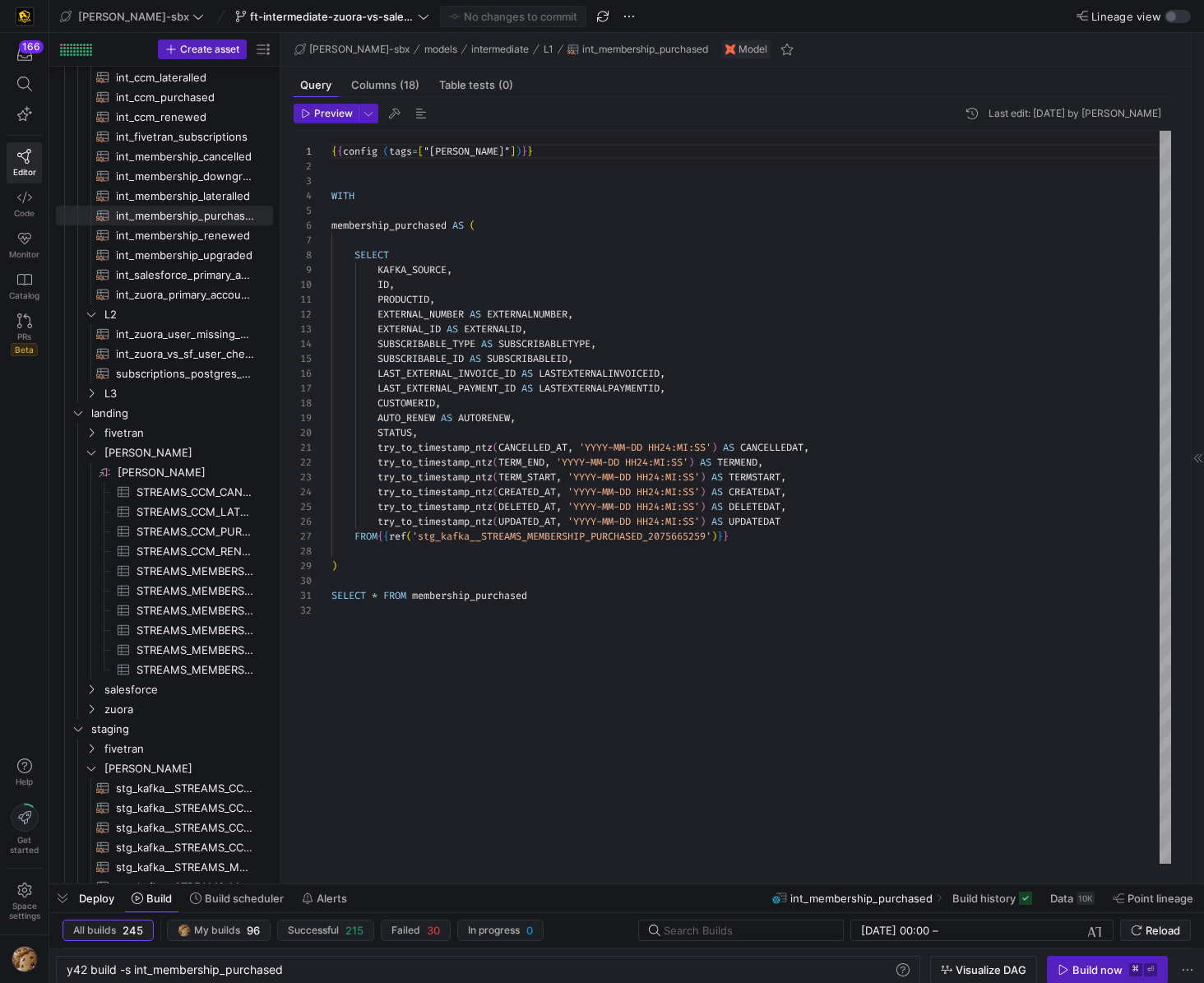
click at [332, 133] on div "{ { config ( tags = [ "kafka_joined_view" ] ) } } WITH membership_purchased AS …" at bounding box center [752, 497] width 840 height 733
click at [322, 123] on header "Preview Last edit: Wednesday 13 August 2025 by Alejandro Baeza" at bounding box center [732, 117] width 877 height 27
click at [329, 118] on span "Preview" at bounding box center [333, 113] width 38 height 11
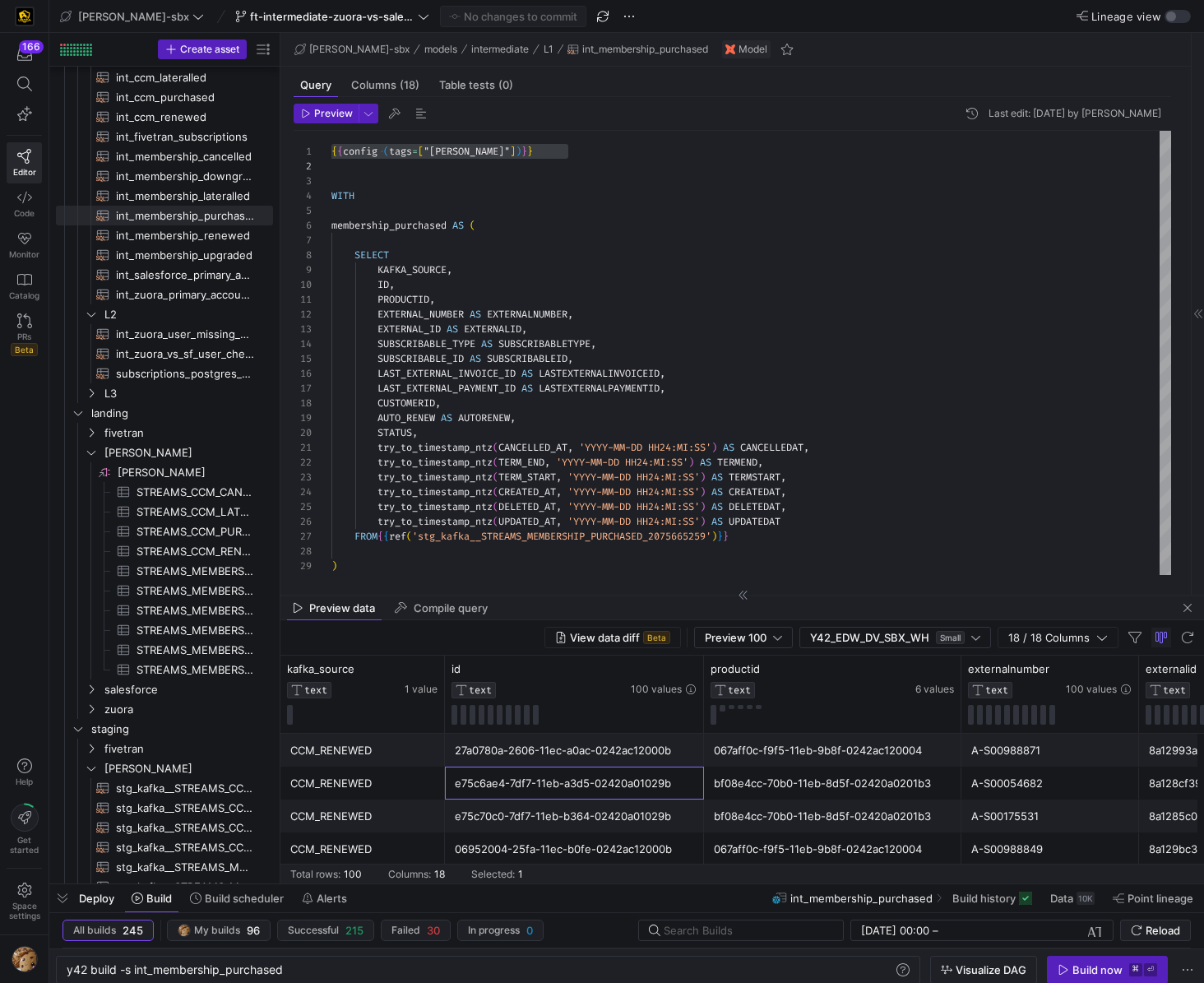
drag, startPoint x: 680, startPoint y: 798, endPoint x: 732, endPoint y: 781, distance: 54.7
click at [680, 704] on div "e75c6ae4-7df7-11eb-a3d5-02420a01029b" at bounding box center [575, 784] width 239 height 33
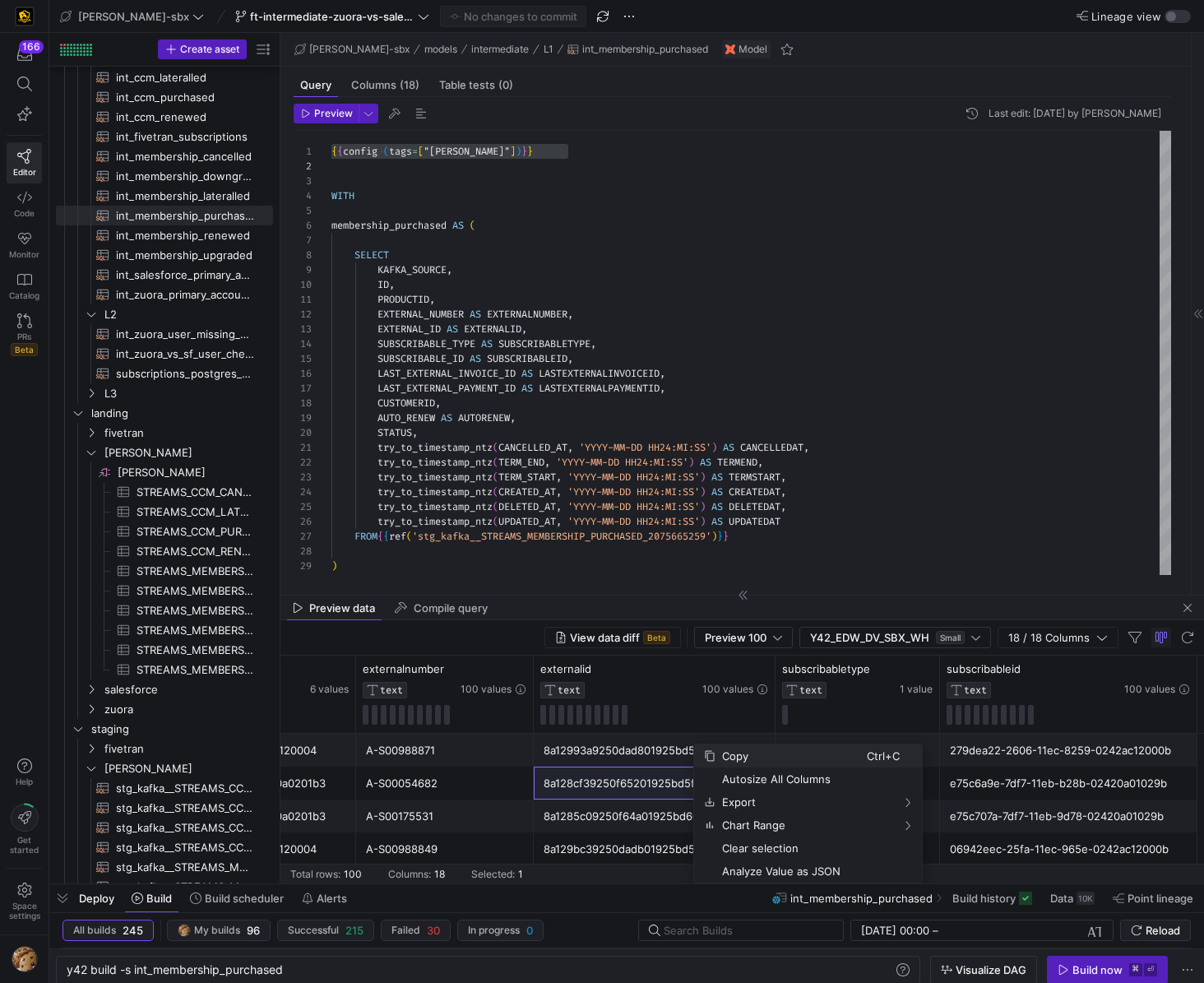
click at [769, 704] on span "Copy" at bounding box center [791, 755] width 151 height 23
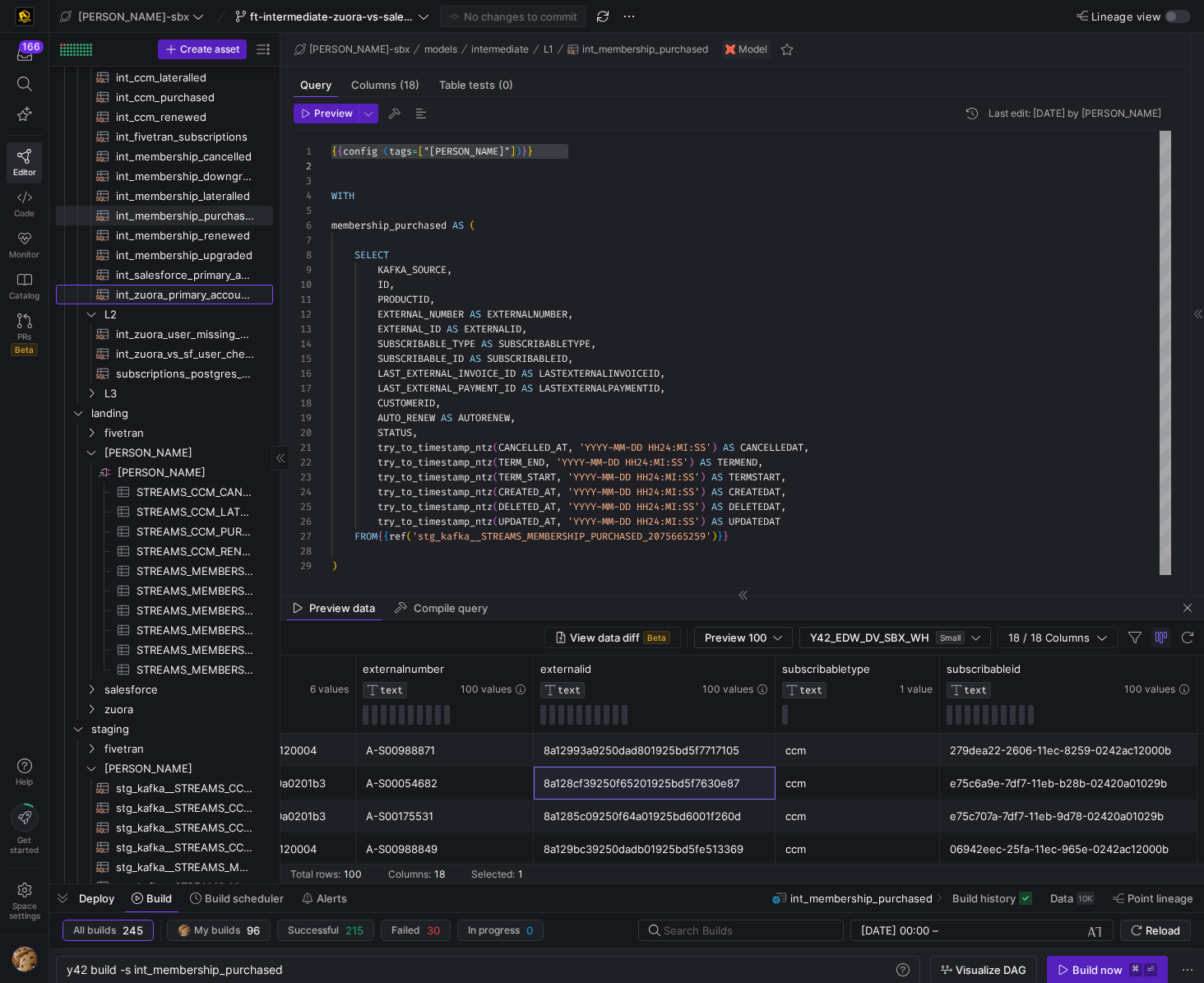
click at [167, 291] on span "int_zuora_primary_accounts​​​​​​​​​​" at bounding box center [186, 295] width 139 height 19
type textarea "y42 build -s int_zuora_primary_accounts"
type textarea "-- File Name: int_zuora_primary_accounts -- Created by: [PERSON_NAME] -- Last M…"
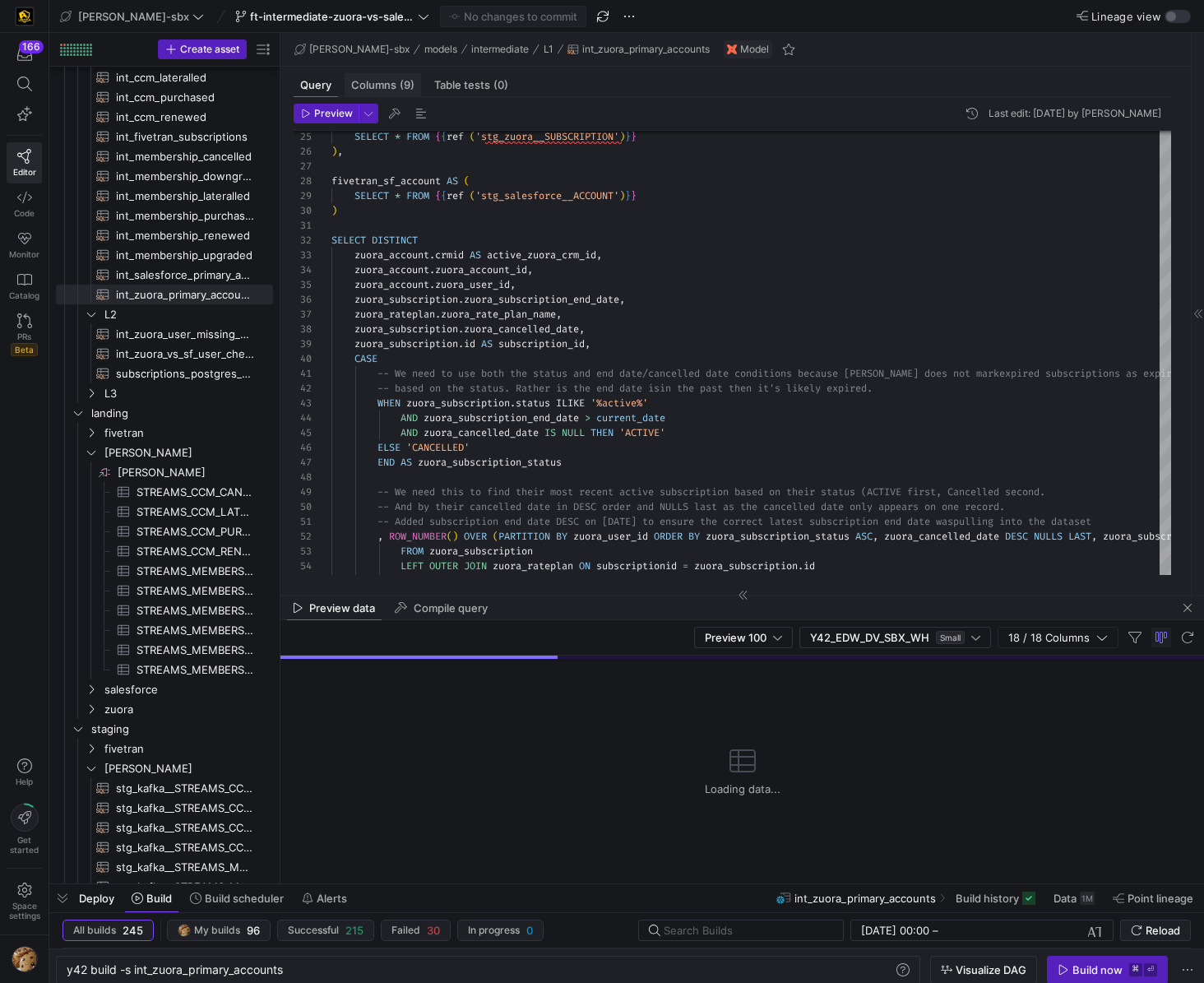
click at [379, 83] on span "Columns (9)" at bounding box center [383, 85] width 63 height 11
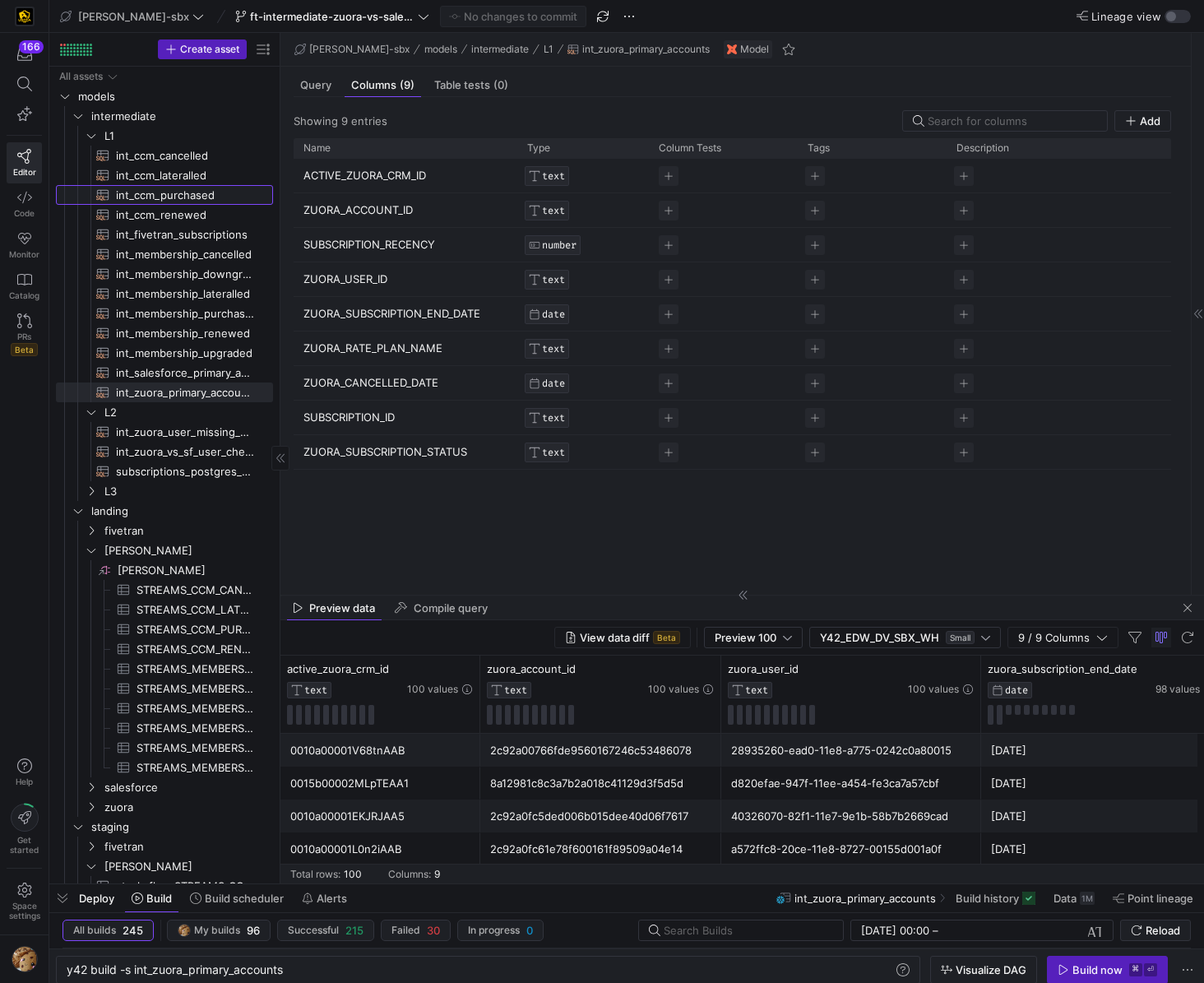
click at [174, 185] on link "int_ccm_purchased​​​​​​​​​​" at bounding box center [164, 194] width 217 height 20
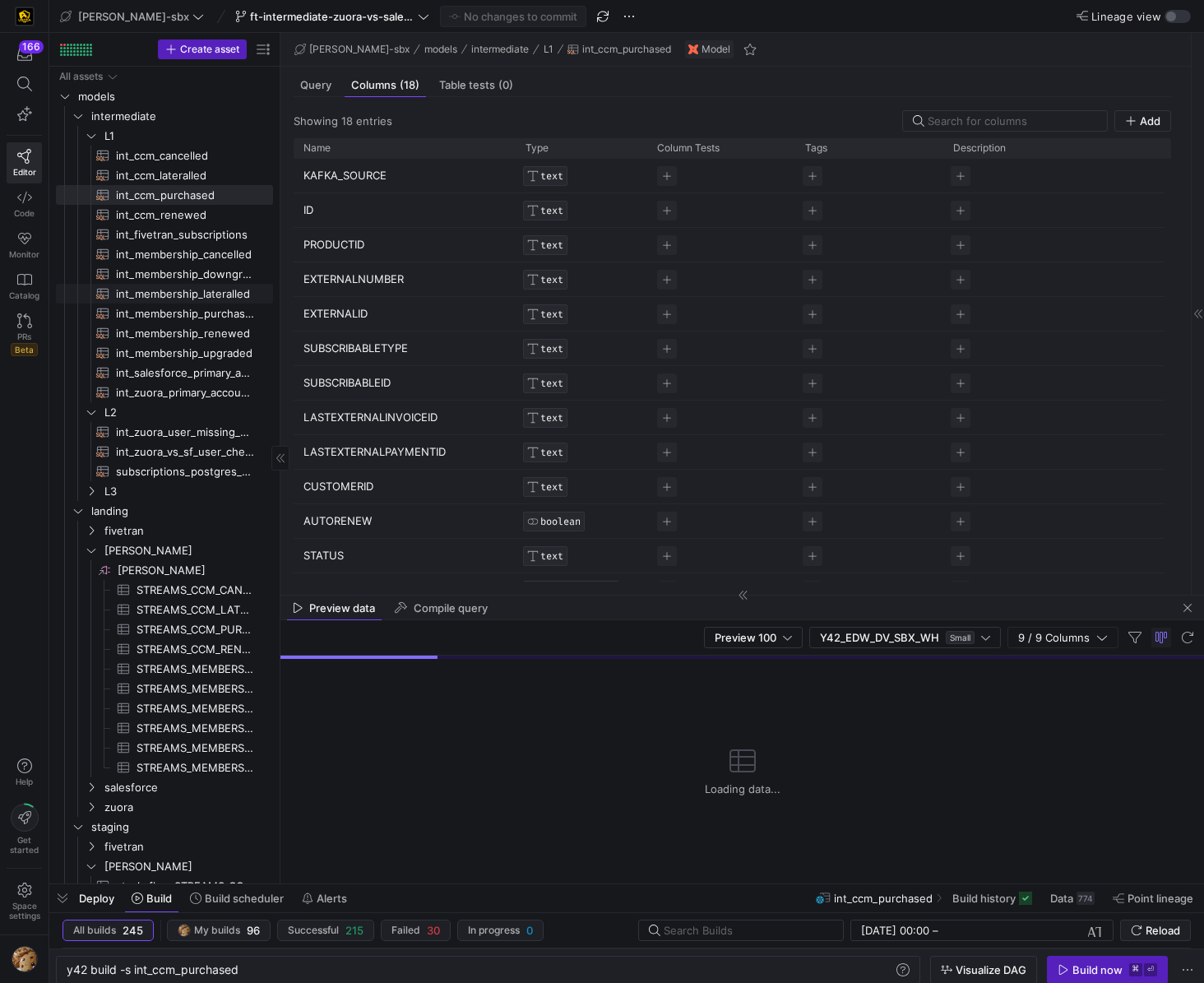
click at [155, 291] on span "int_membership_lateralled​​​​​​​​​​" at bounding box center [186, 294] width 139 height 19
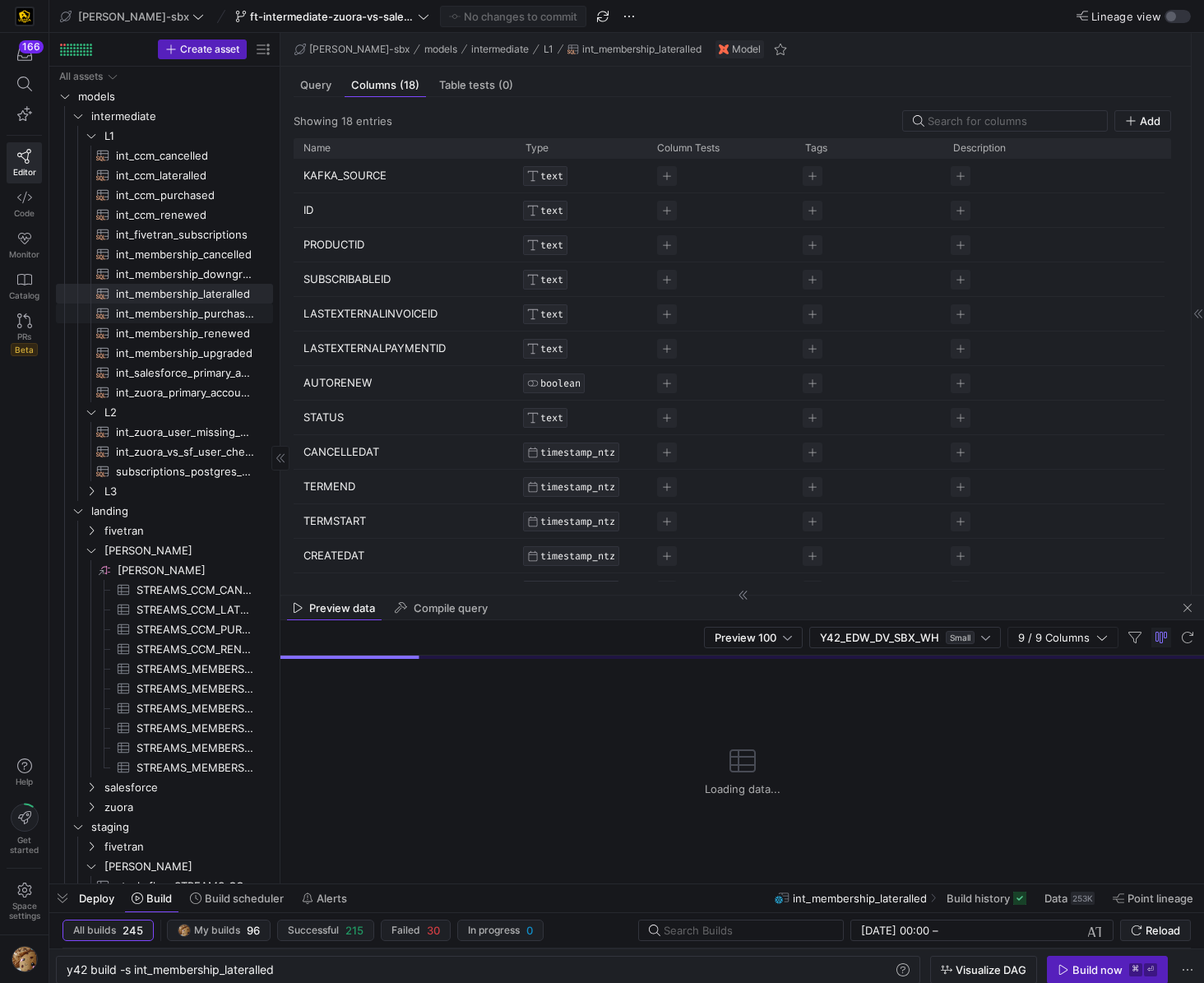
click at [153, 306] on span "int_membership_purchased​​​​​​​​​​" at bounding box center [186, 314] width 139 height 19
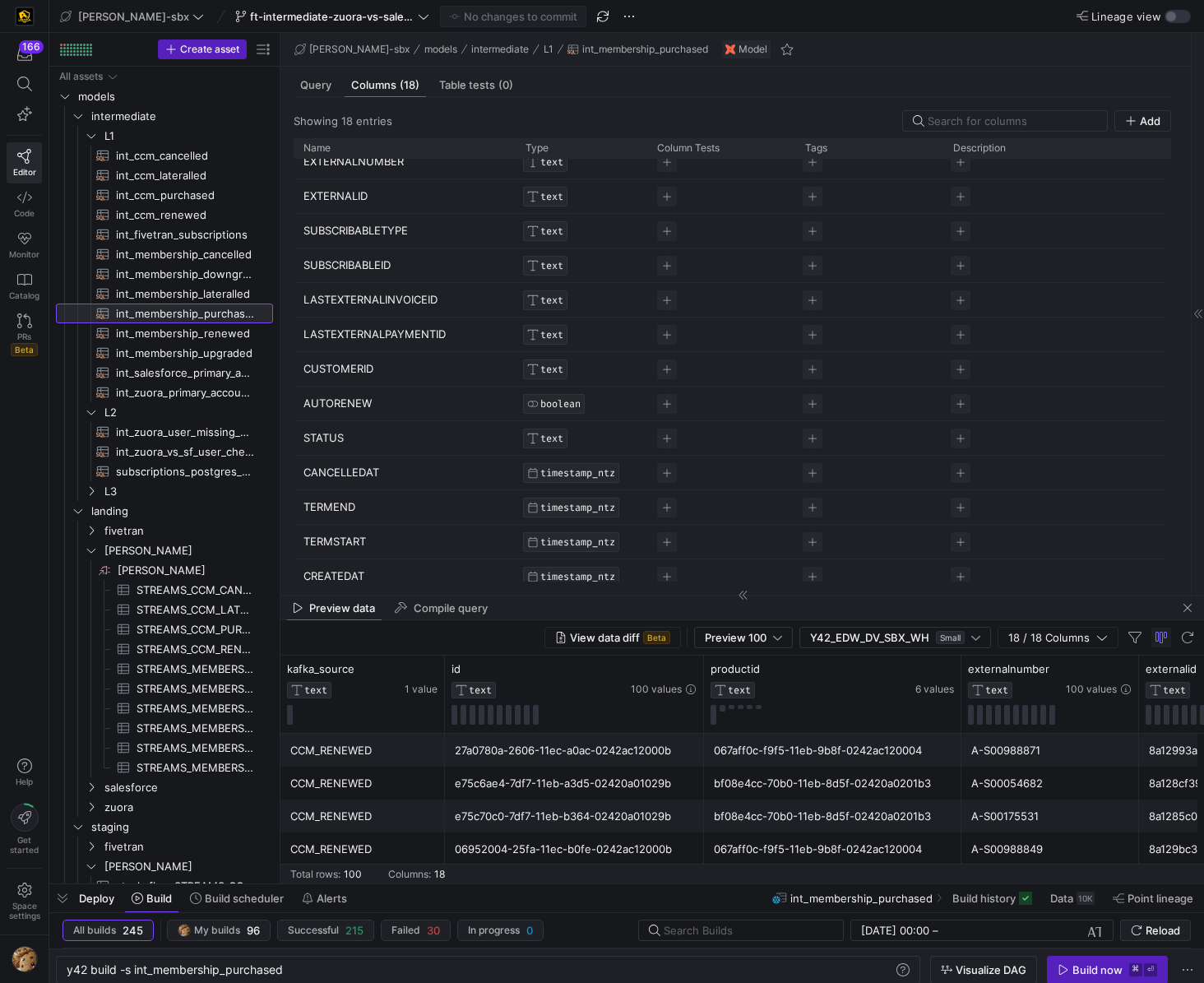
scroll to position [121, 0]
click at [328, 93] on div "Query" at bounding box center [316, 86] width 44 height 24
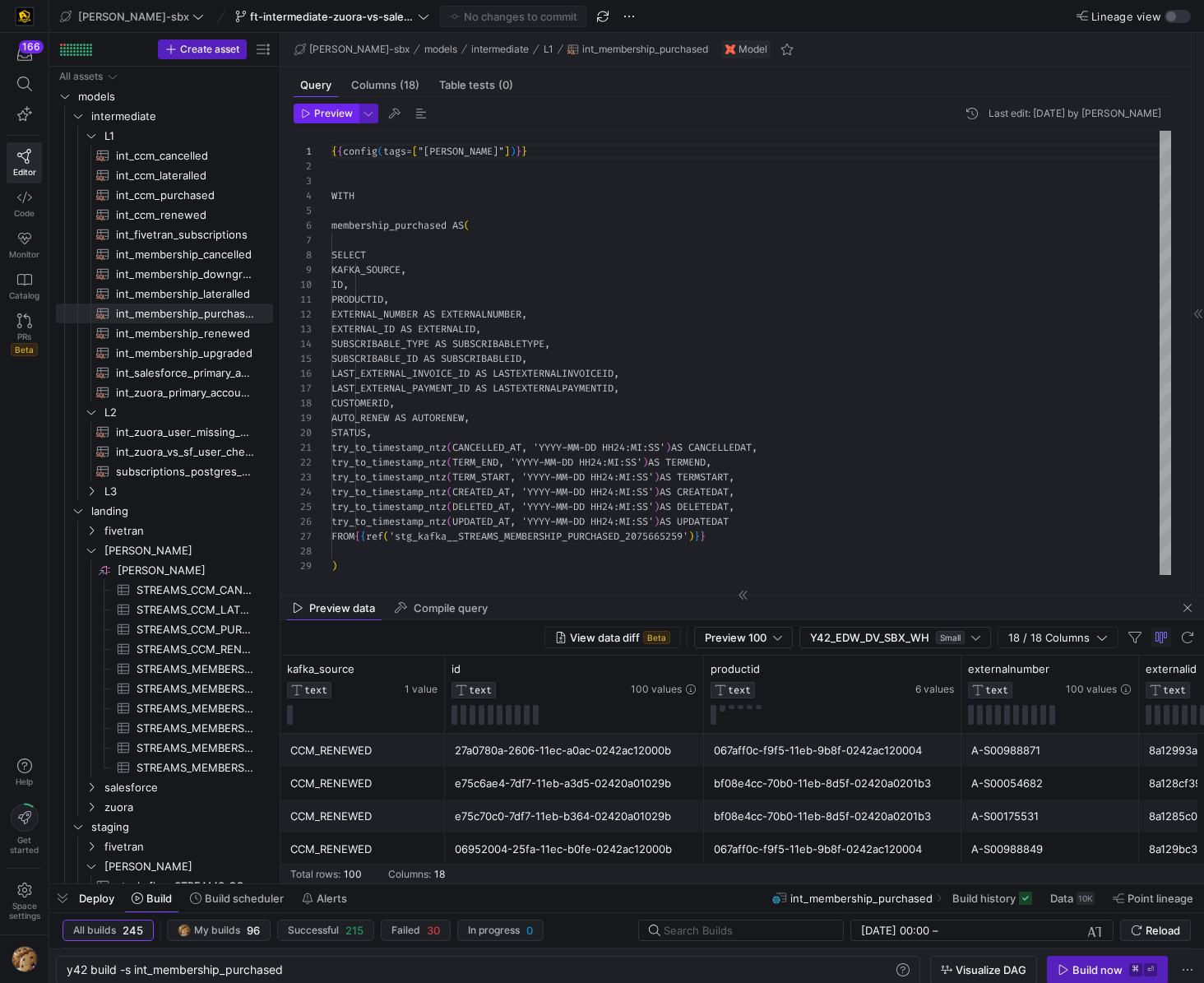
scroll to position [148, 0]
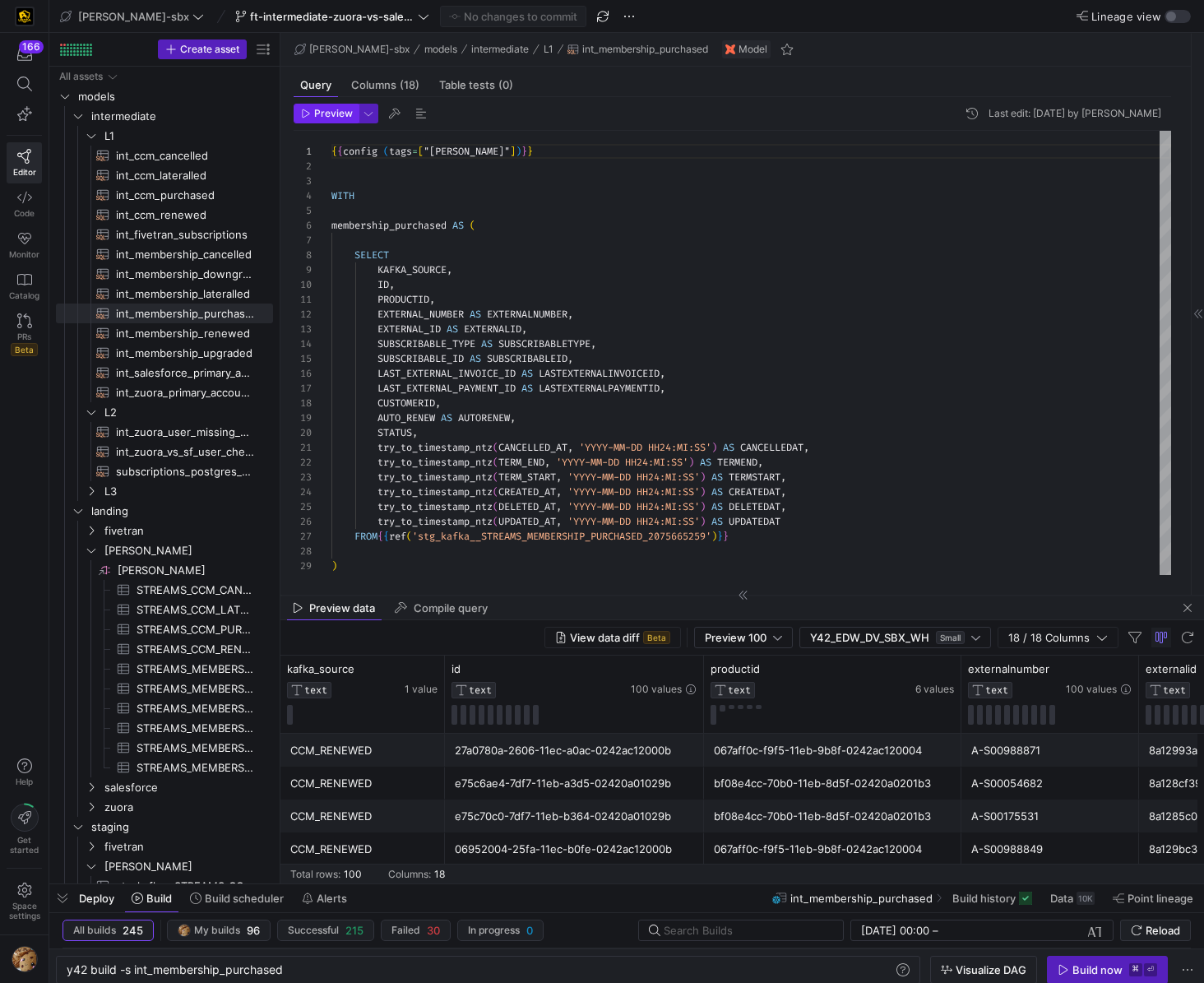
click at [333, 121] on span "button" at bounding box center [326, 113] width 63 height 18
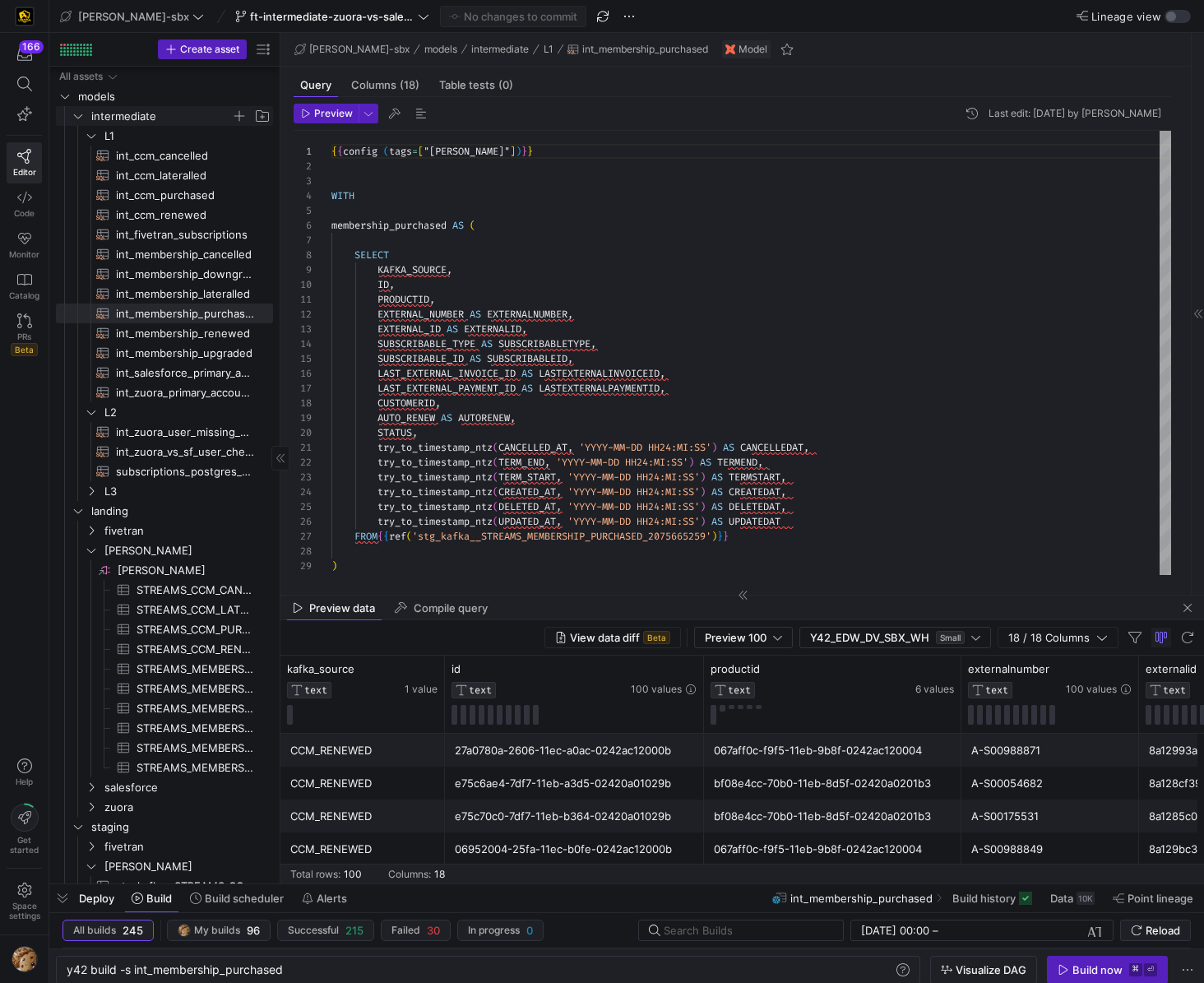
scroll to position [3, 0]
click at [388, 704] on div "CCM_RENEWED" at bounding box center [362, 817] width 145 height 33
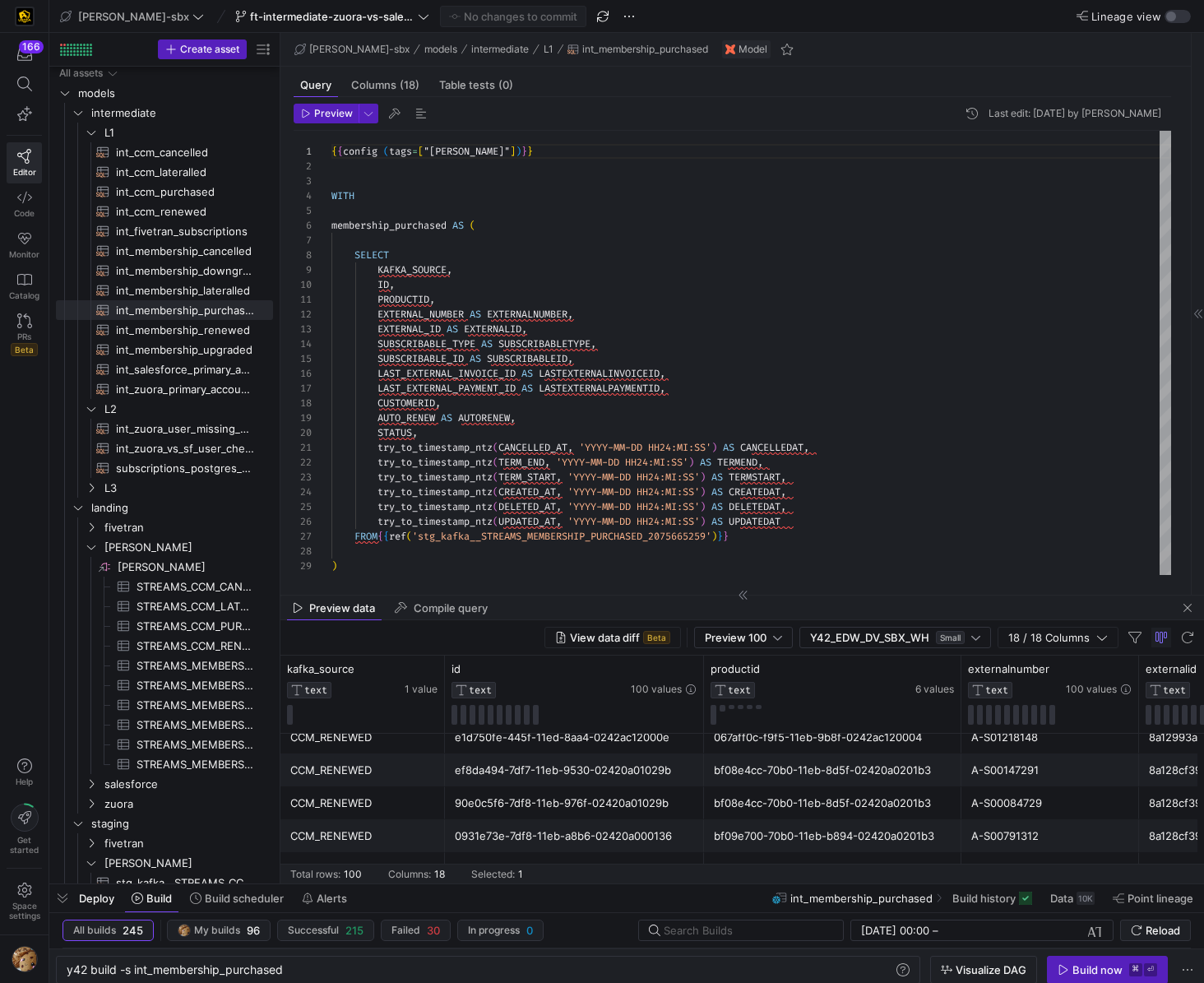
scroll to position [289, 0]
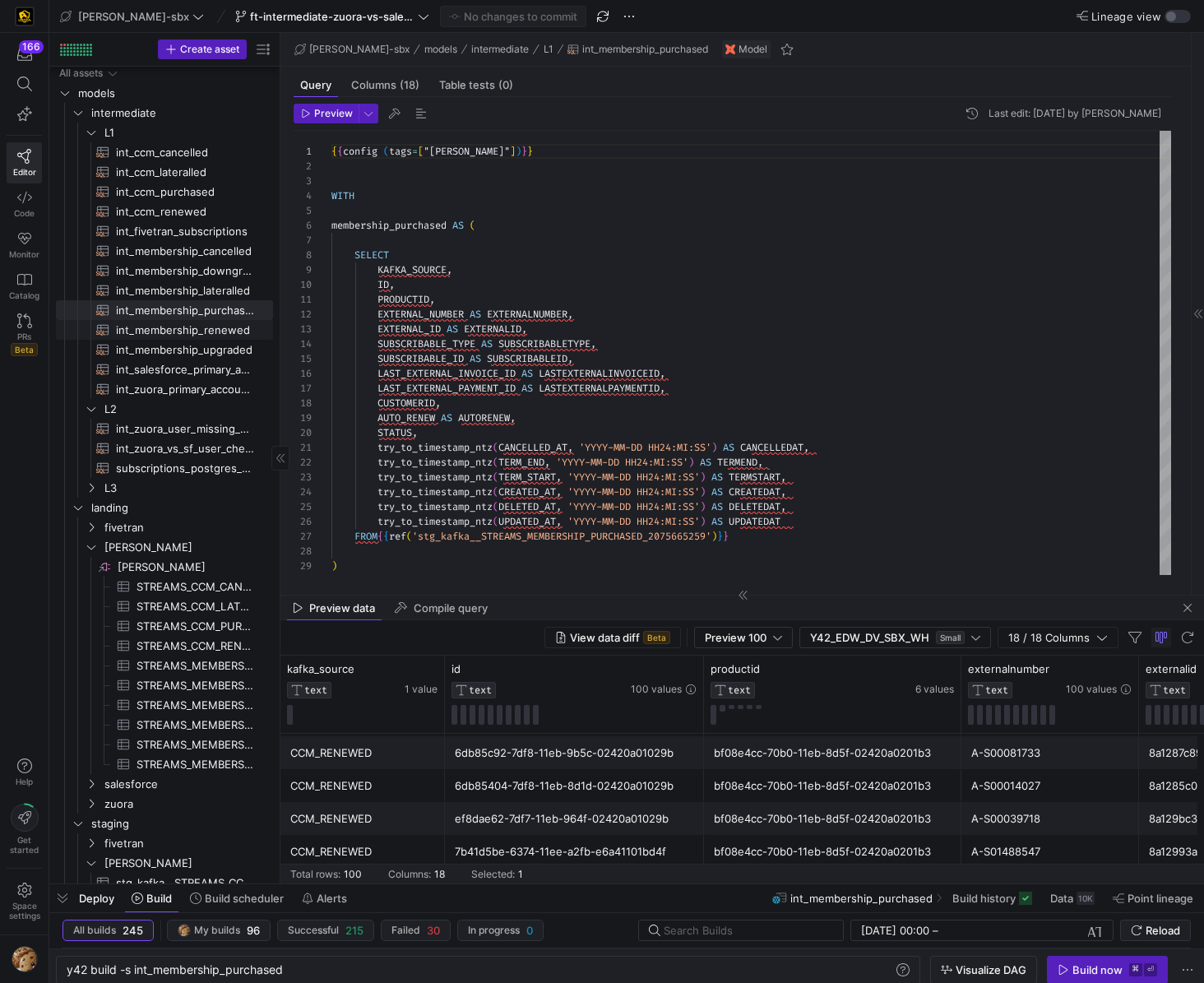
click at [191, 327] on span "int_membership_renewed​​​​​​​​​​" at bounding box center [186, 330] width 139 height 19
type textarea "y42 build -s int_membership_renewed"
type textarea "{{config (tags=["kafka_joined_view"])}} WITH membership_renewed AS ( SELECT KAF…"
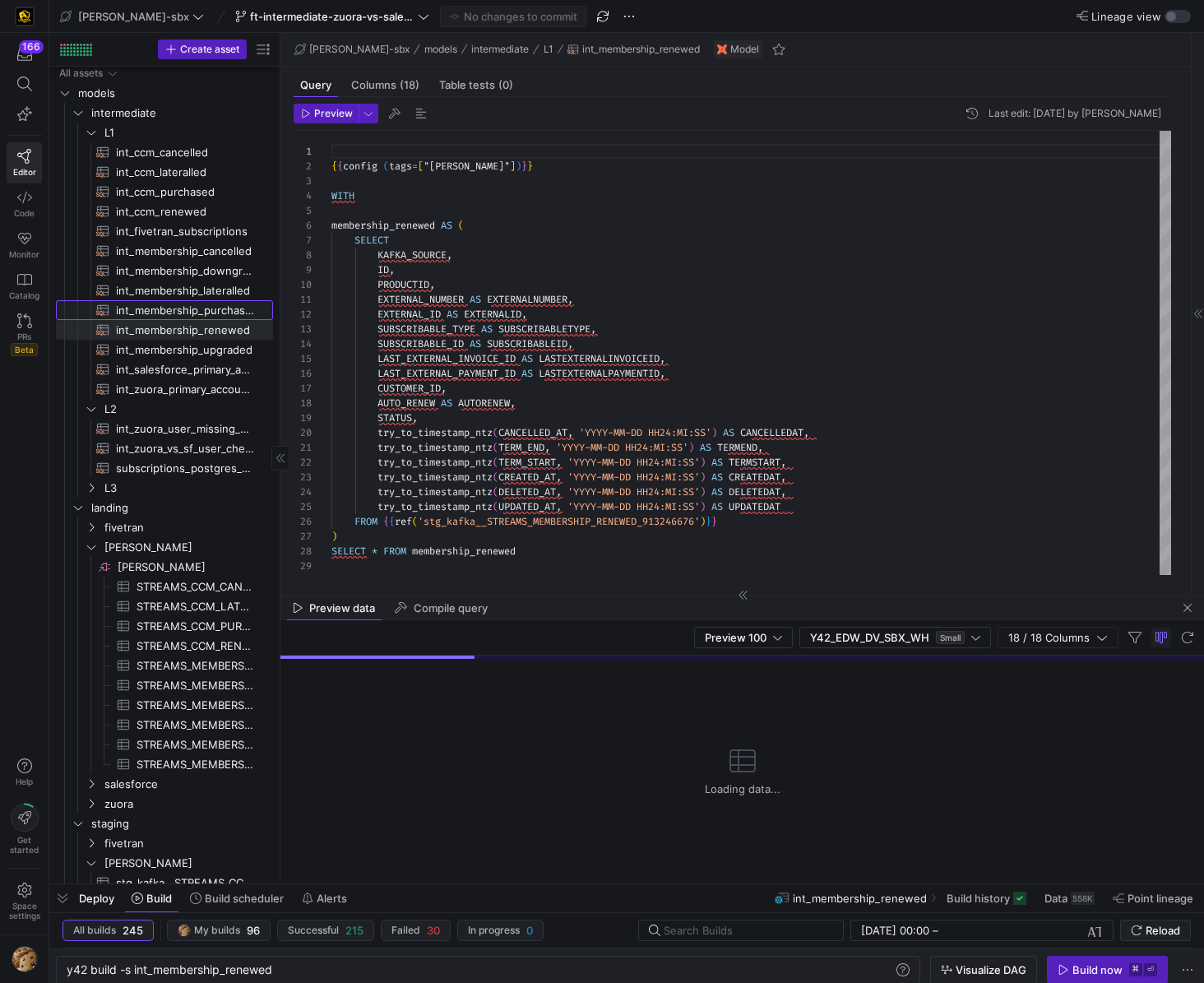
click at [188, 303] on span "int_membership_purchased​​​​​​​​​​" at bounding box center [186, 311] width 139 height 19
type textarea "y42 build -s int_membership_purchased"
type textarea "{{config (tags=["kafka_joined_view"])}} WITH membership_purchased AS ( SELECT K…"
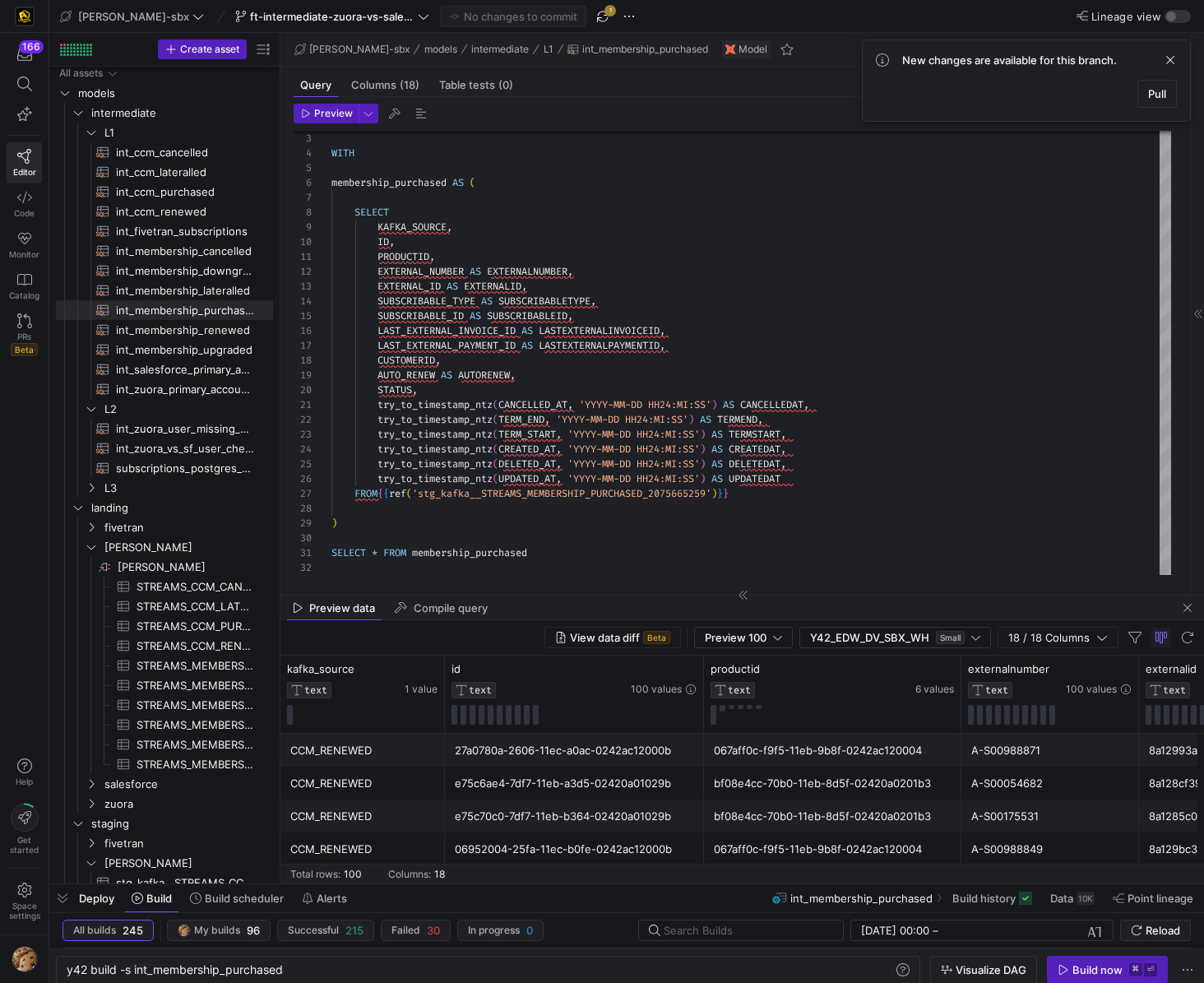
click at [935, 704] on div "bf08e4cc-70b0-11eb-8d5f-02420a0201b3" at bounding box center [833, 784] width 238 height 33
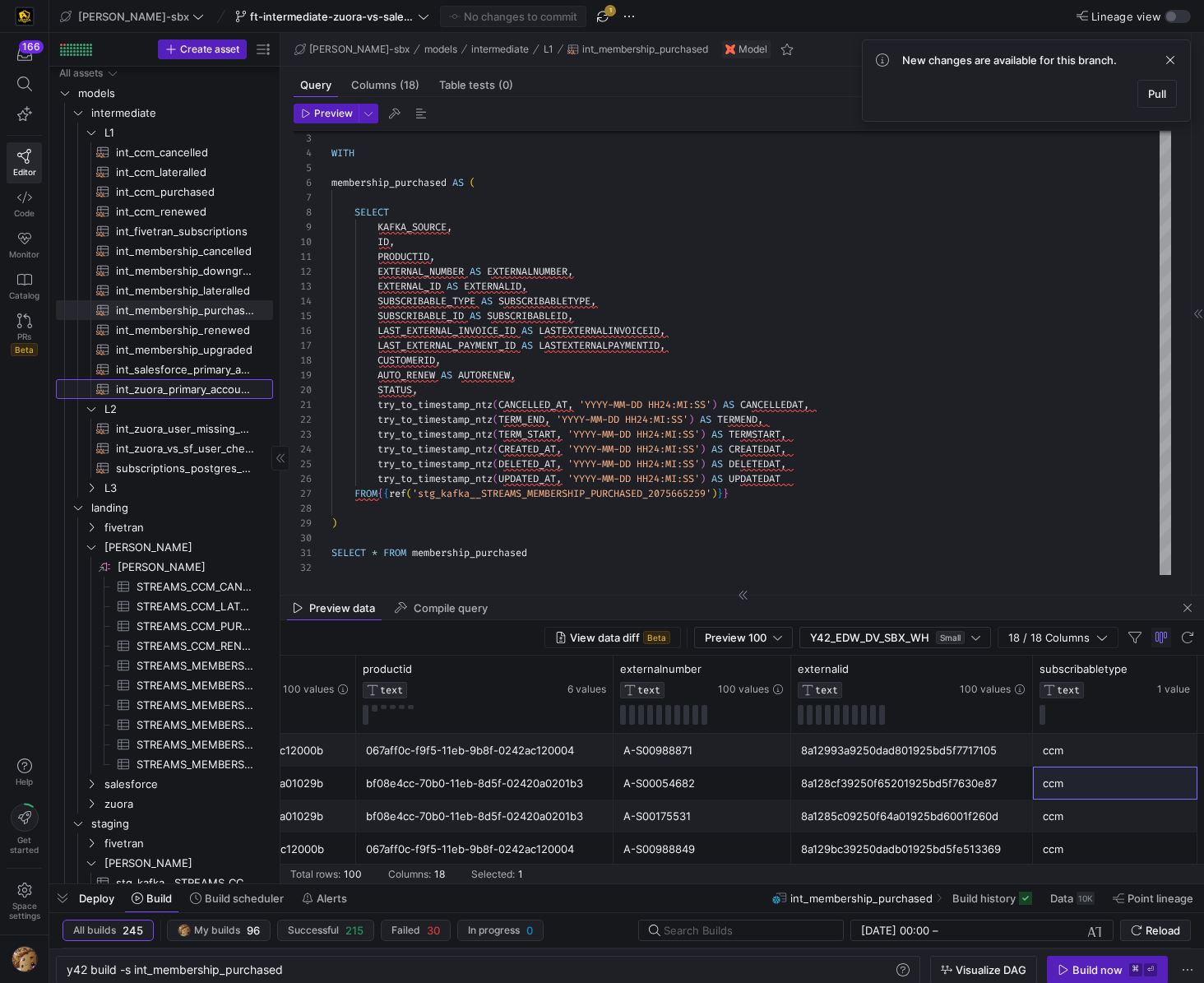
click at [182, 384] on span "int_zuora_primary_accounts​​​​​​​​​​" at bounding box center [186, 389] width 139 height 19
type textarea "y42 build -s int_zuora_primary_accounts"
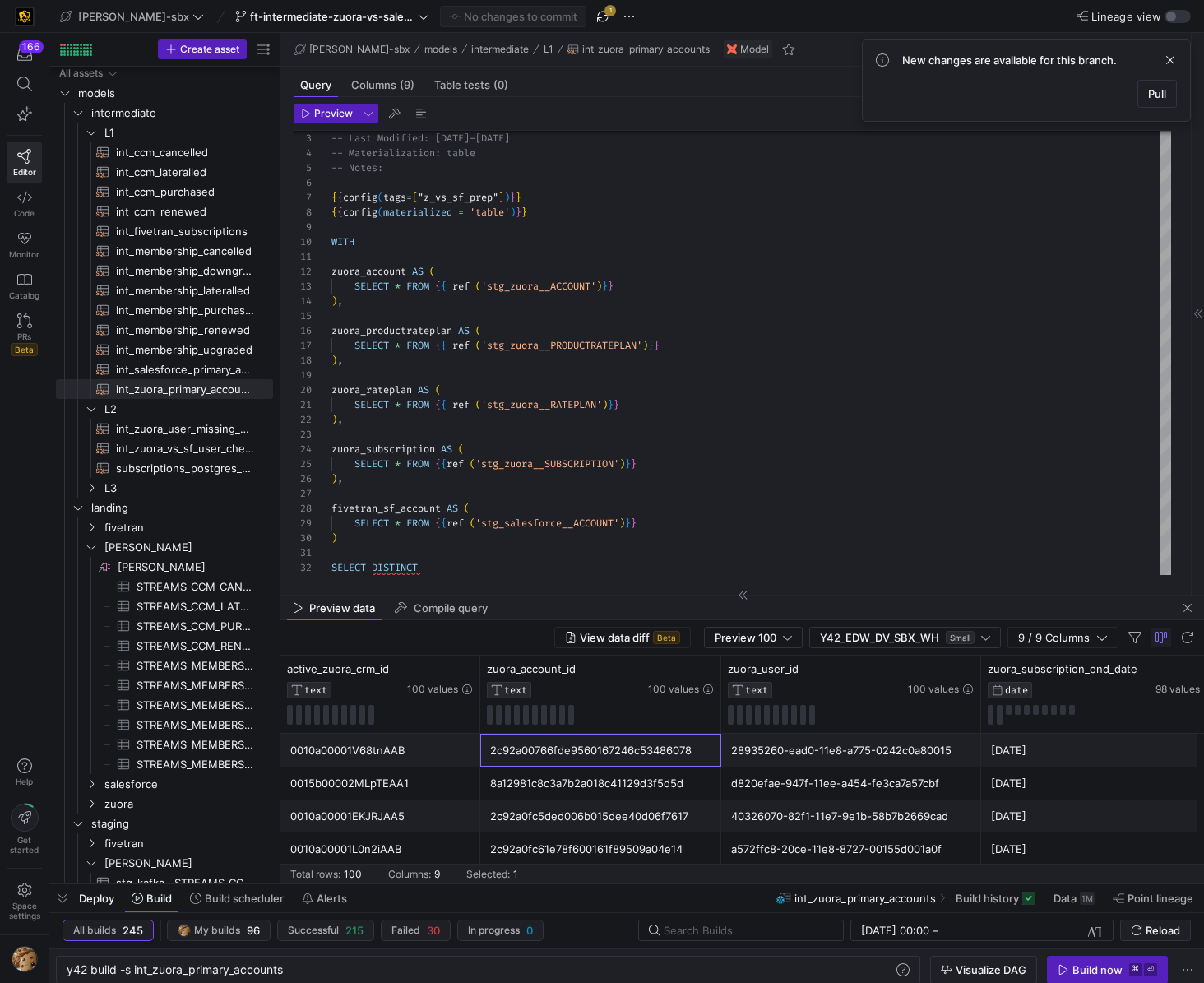
click at [575, 704] on div "2c92a00766fde9560167246c53486078" at bounding box center [600, 751] width 221 height 33
click at [593, 704] on div "8a12981c8c3a7b2a018c41129d3f5d5d" at bounding box center [600, 784] width 221 height 33
click at [1000, 704] on span "Build history" at bounding box center [988, 897] width 63 height 13
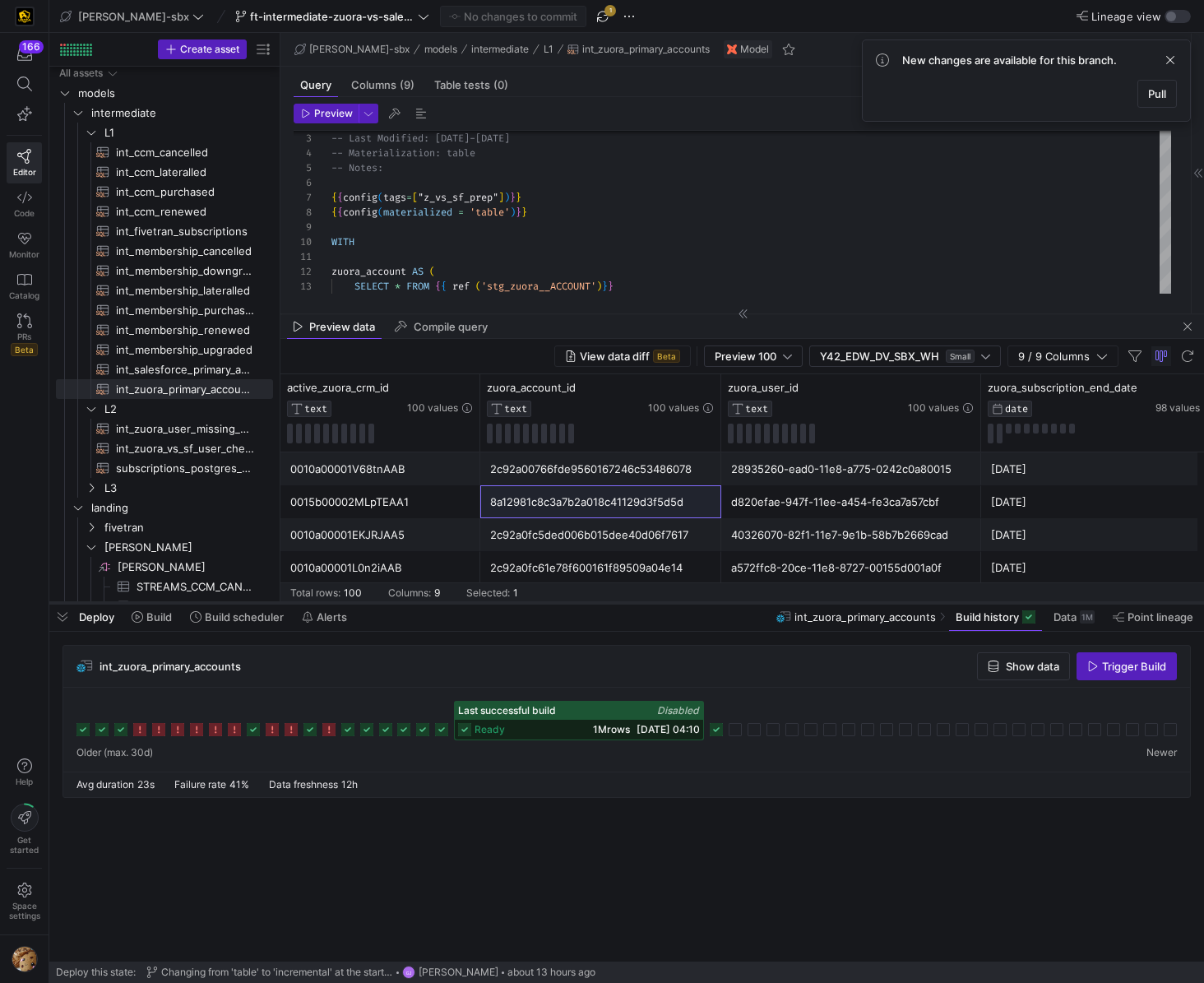
drag, startPoint x: 376, startPoint y: 885, endPoint x: 491, endPoint y: 492, distance: 409.5
click at [491, 600] on div at bounding box center [627, 603] width 1154 height 7
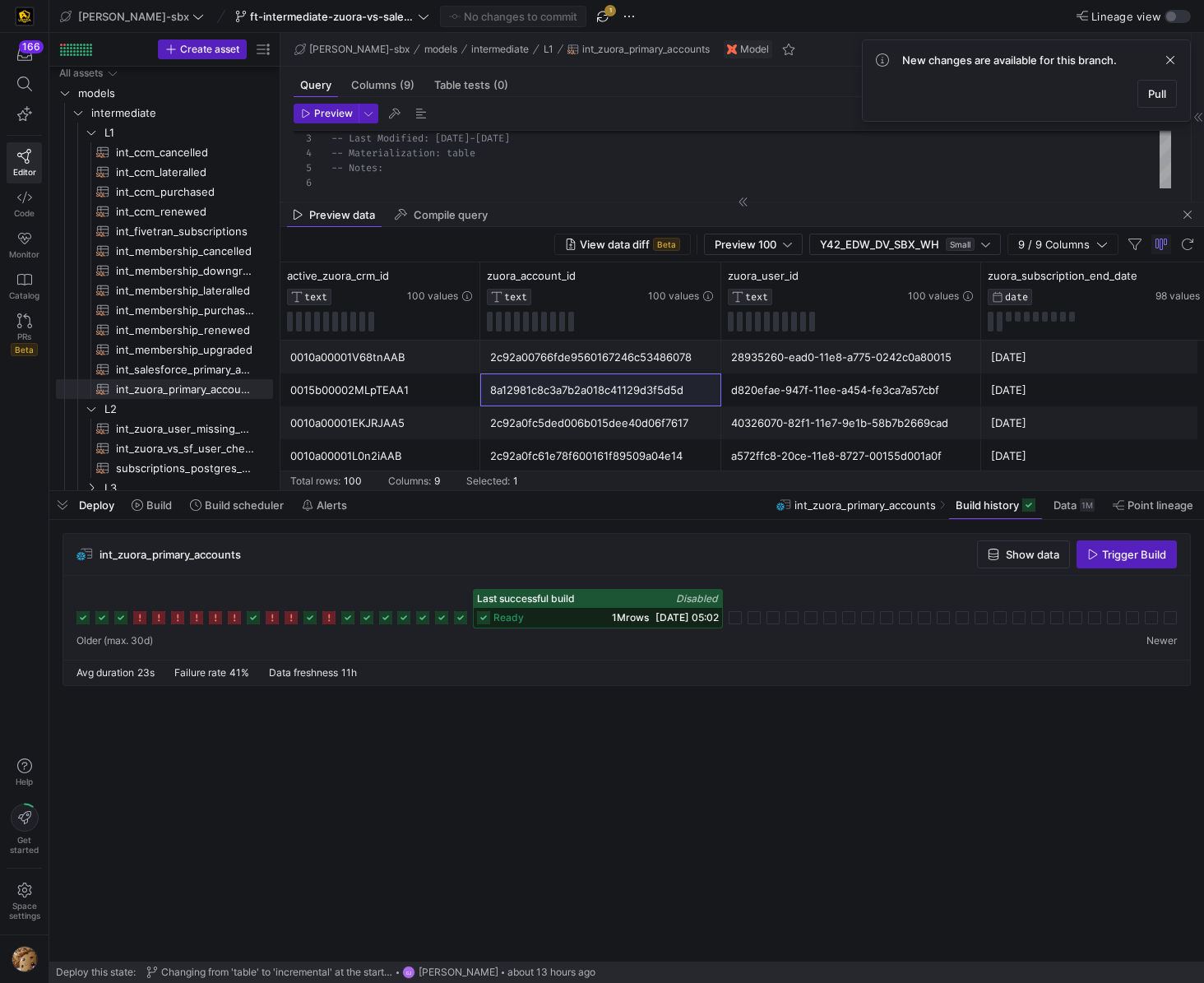
click at [484, 621] on icon at bounding box center [483, 618] width 13 height 13
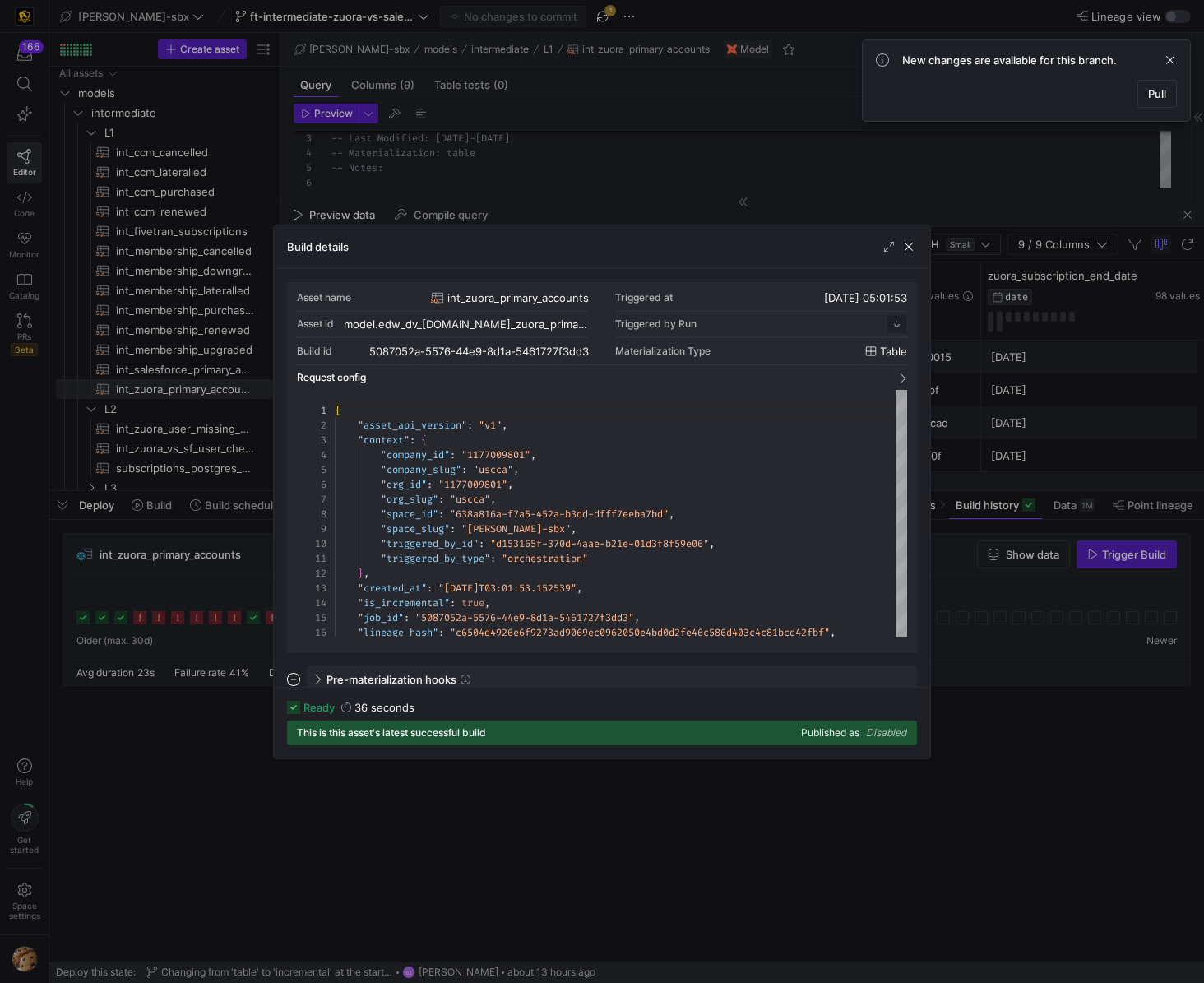
scroll to position [148, 0]
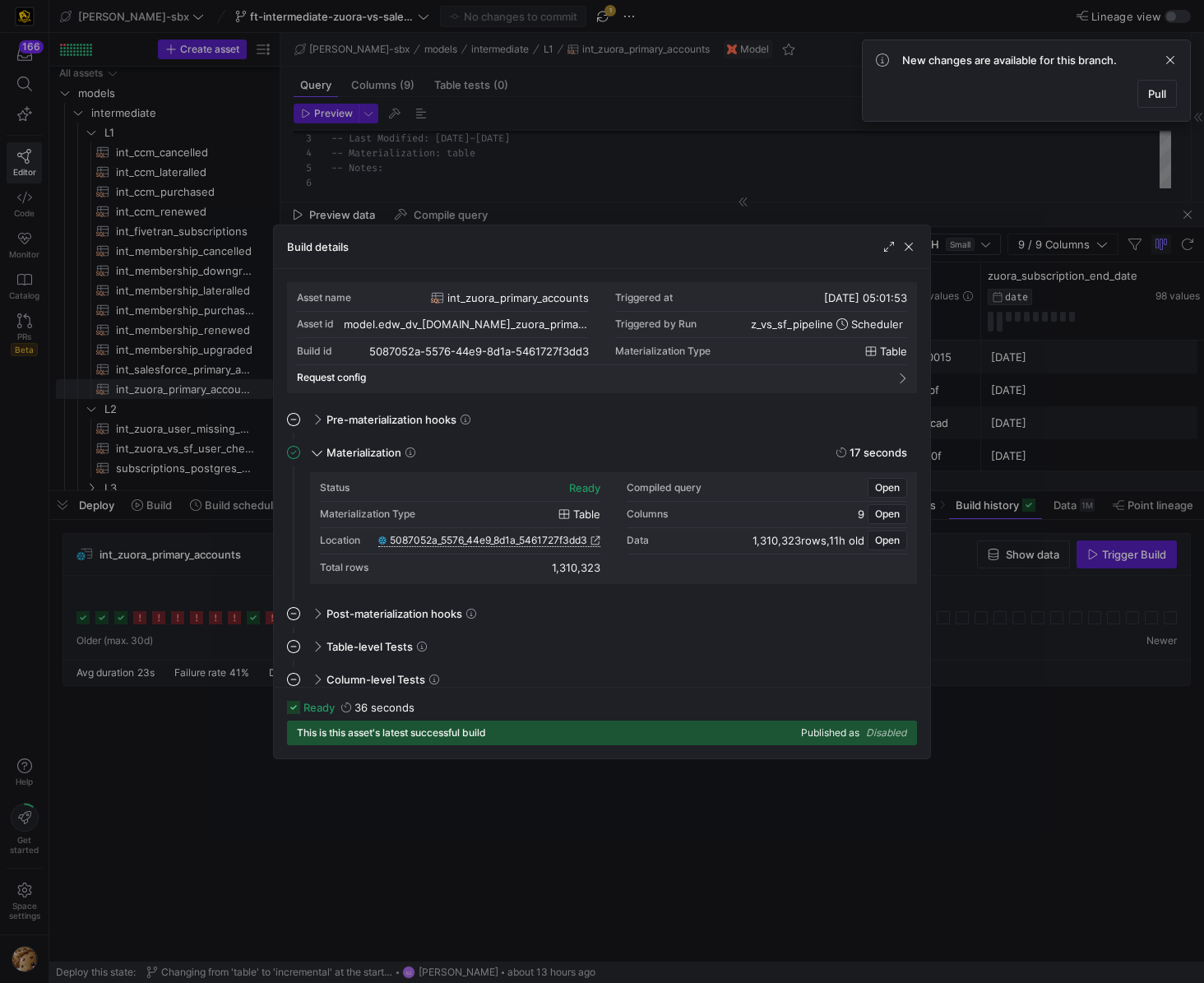
click at [504, 540] on span "5087052a_5576_44e9_8d1a_5461727f3dd3" at bounding box center [488, 540] width 198 height 11
click at [909, 247] on span "button" at bounding box center [908, 246] width 16 height 16
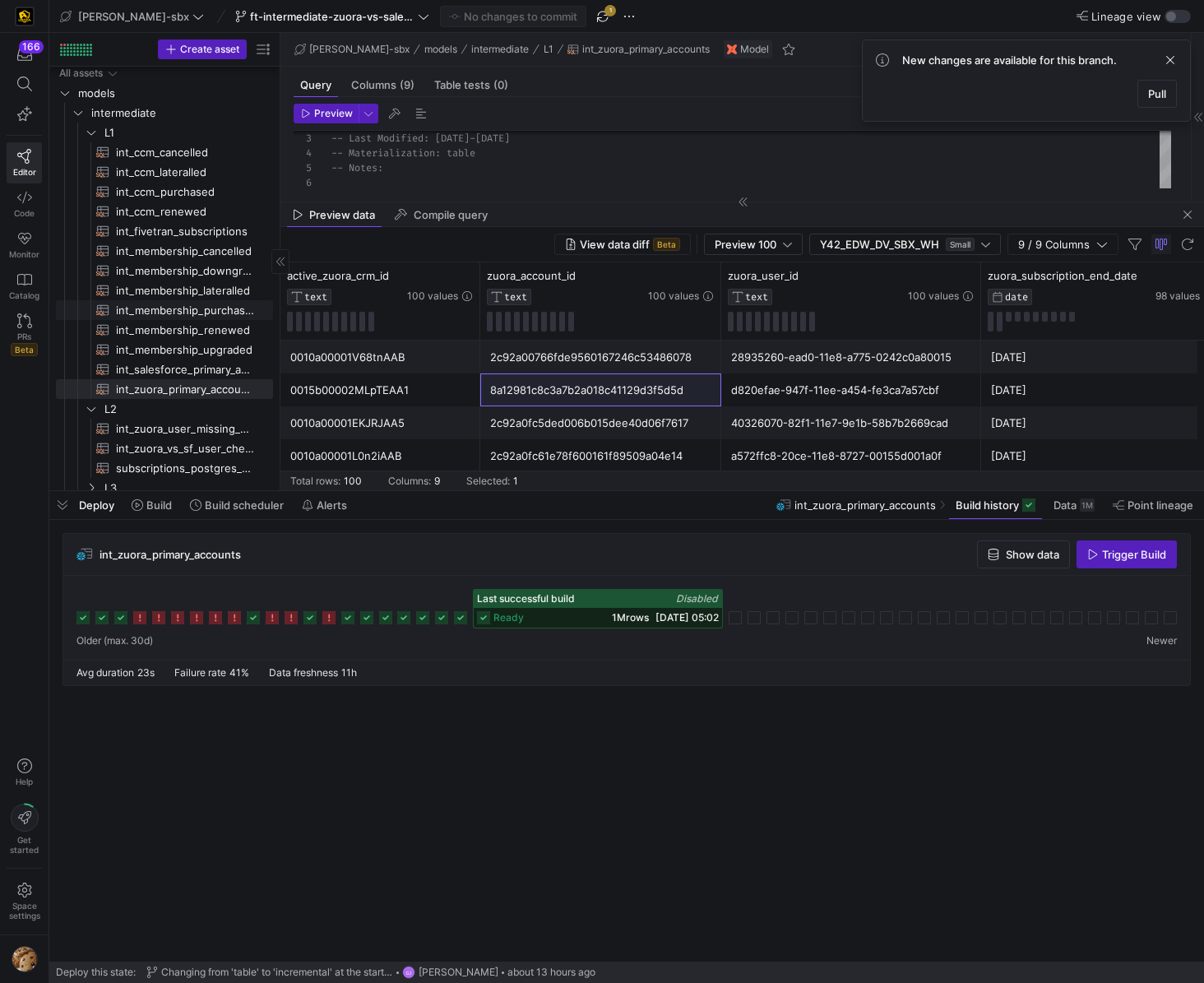
click at [201, 317] on span "int_membership_purchased​​​​​​​​​​" at bounding box center [186, 311] width 139 height 19
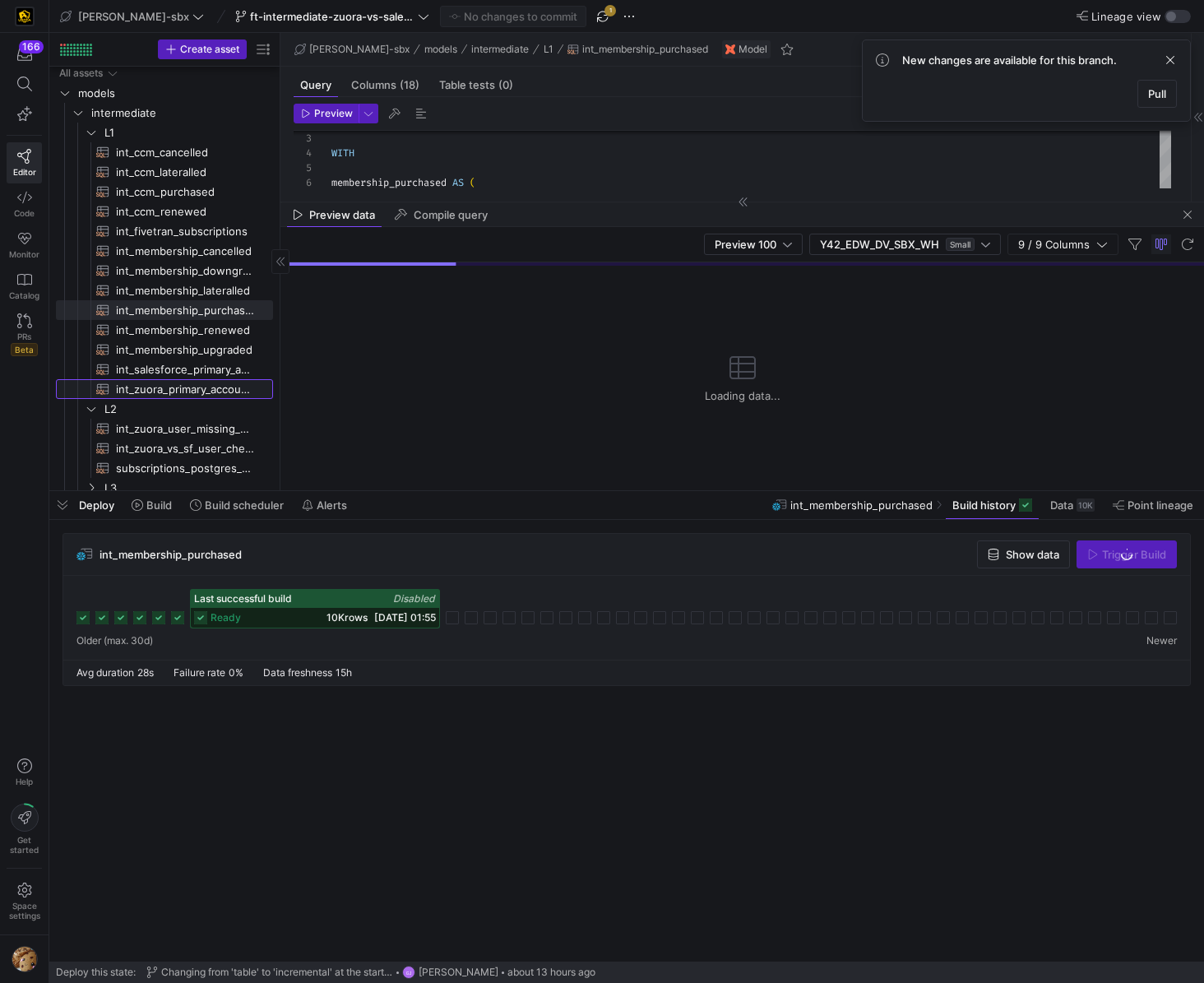
click at [180, 387] on span "int_zuora_primary_accounts​​​​​​​​​​" at bounding box center [186, 389] width 139 height 19
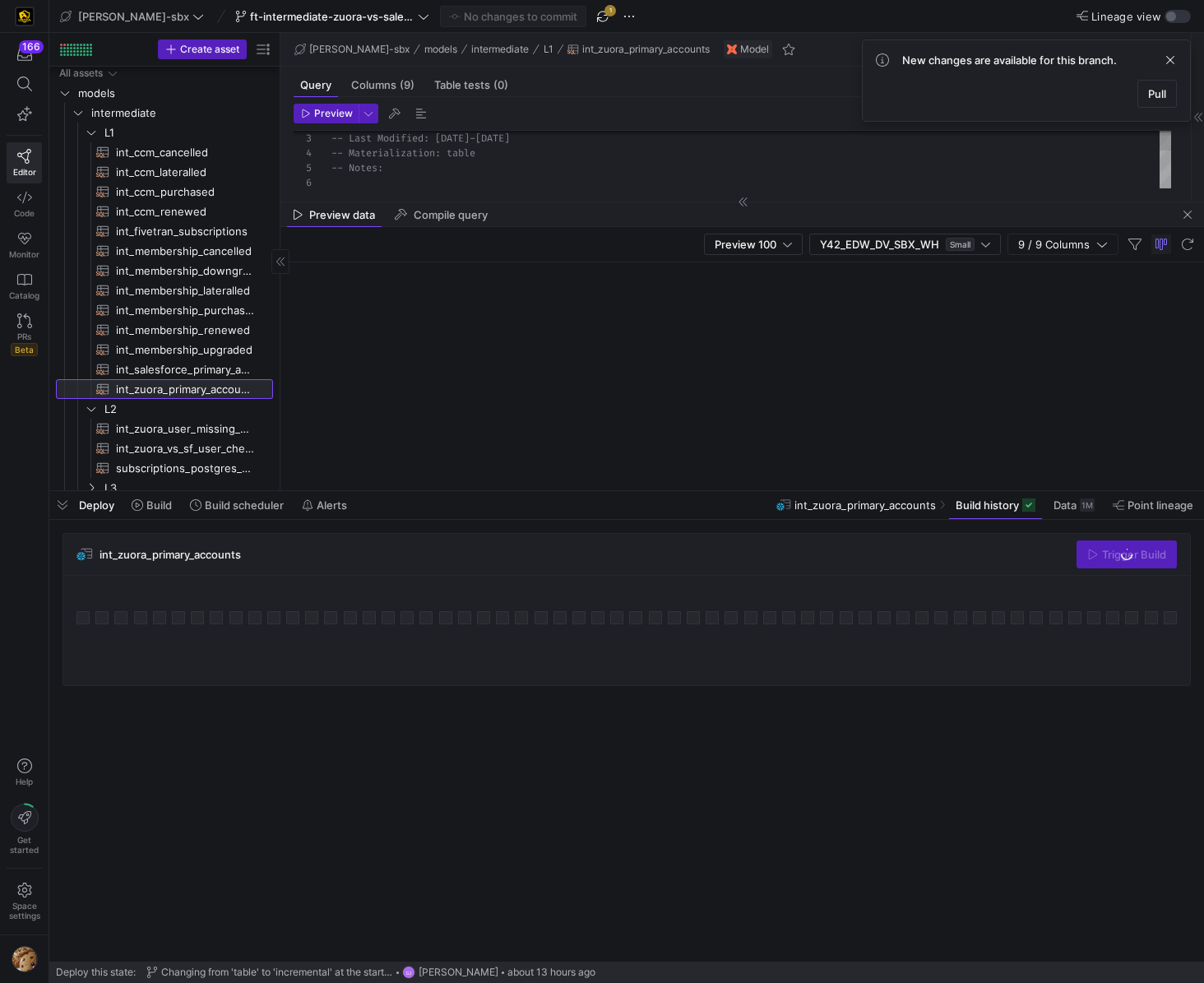
click at [180, 387] on span "int_zuora_primary_accounts​​​​​​​​​​" at bounding box center [186, 389] width 139 height 19
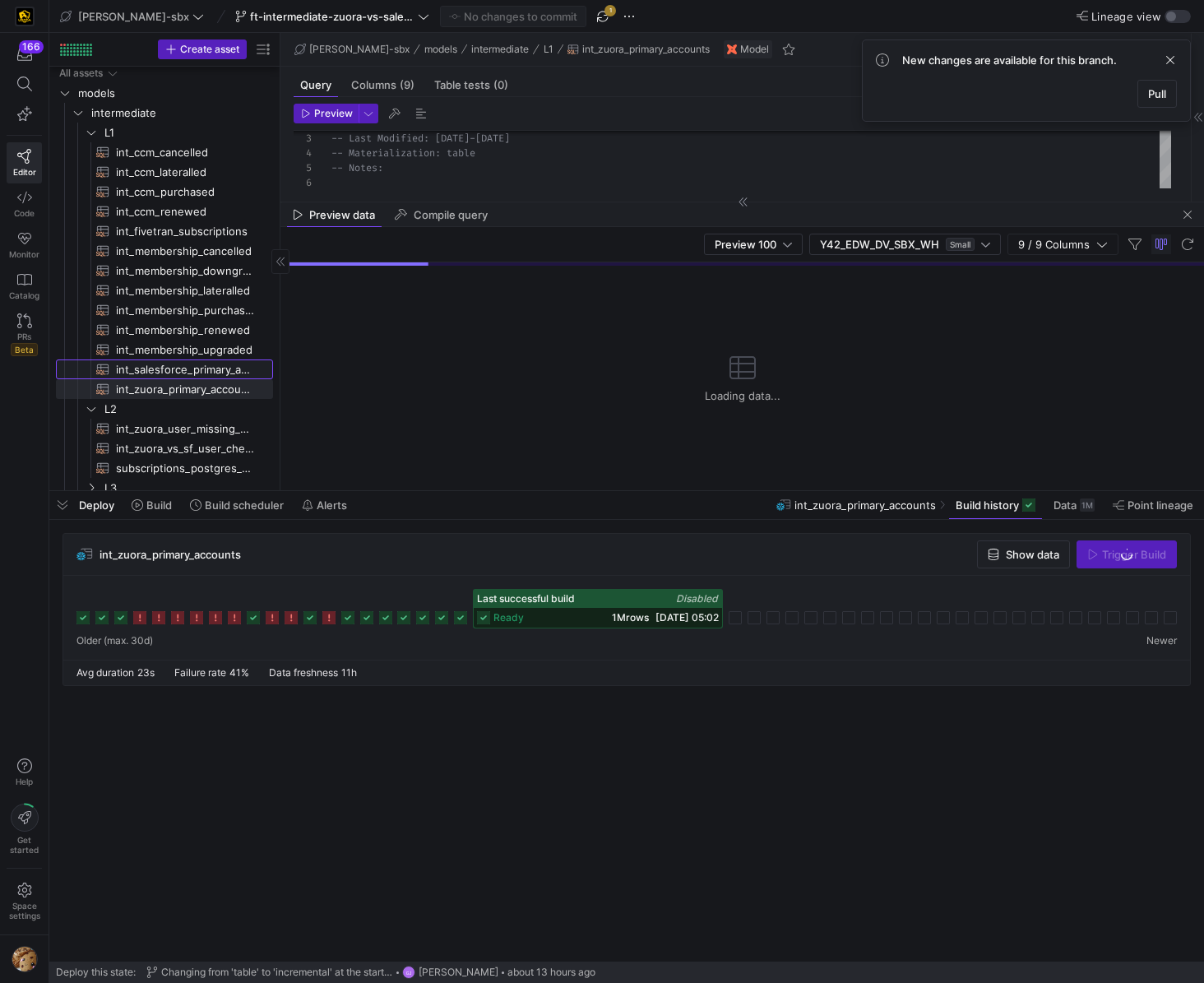
click at [186, 365] on span "int_salesforce_primary_account​​​​​​​​​​" at bounding box center [186, 370] width 139 height 19
type textarea "-- File Name: int_salesforce_primary_account -- Created by: [PERSON_NAME] -- La…"
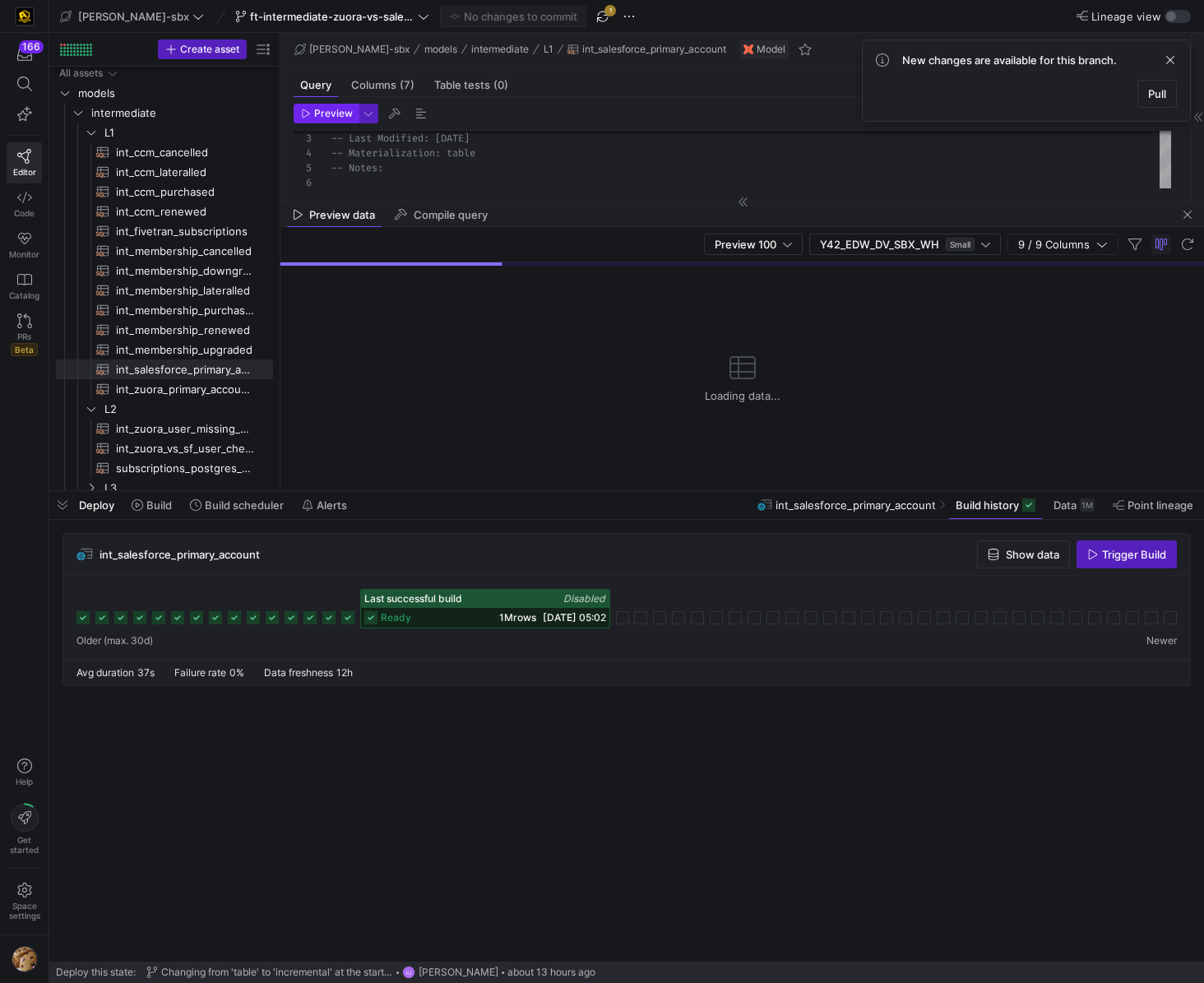
click at [309, 108] on span "Preview" at bounding box center [327, 113] width 52 height 11
drag, startPoint x: 1189, startPoint y: 221, endPoint x: 1106, endPoint y: 247, distance: 87.0
click at [1188, 221] on span "button" at bounding box center [1187, 214] width 20 height 20
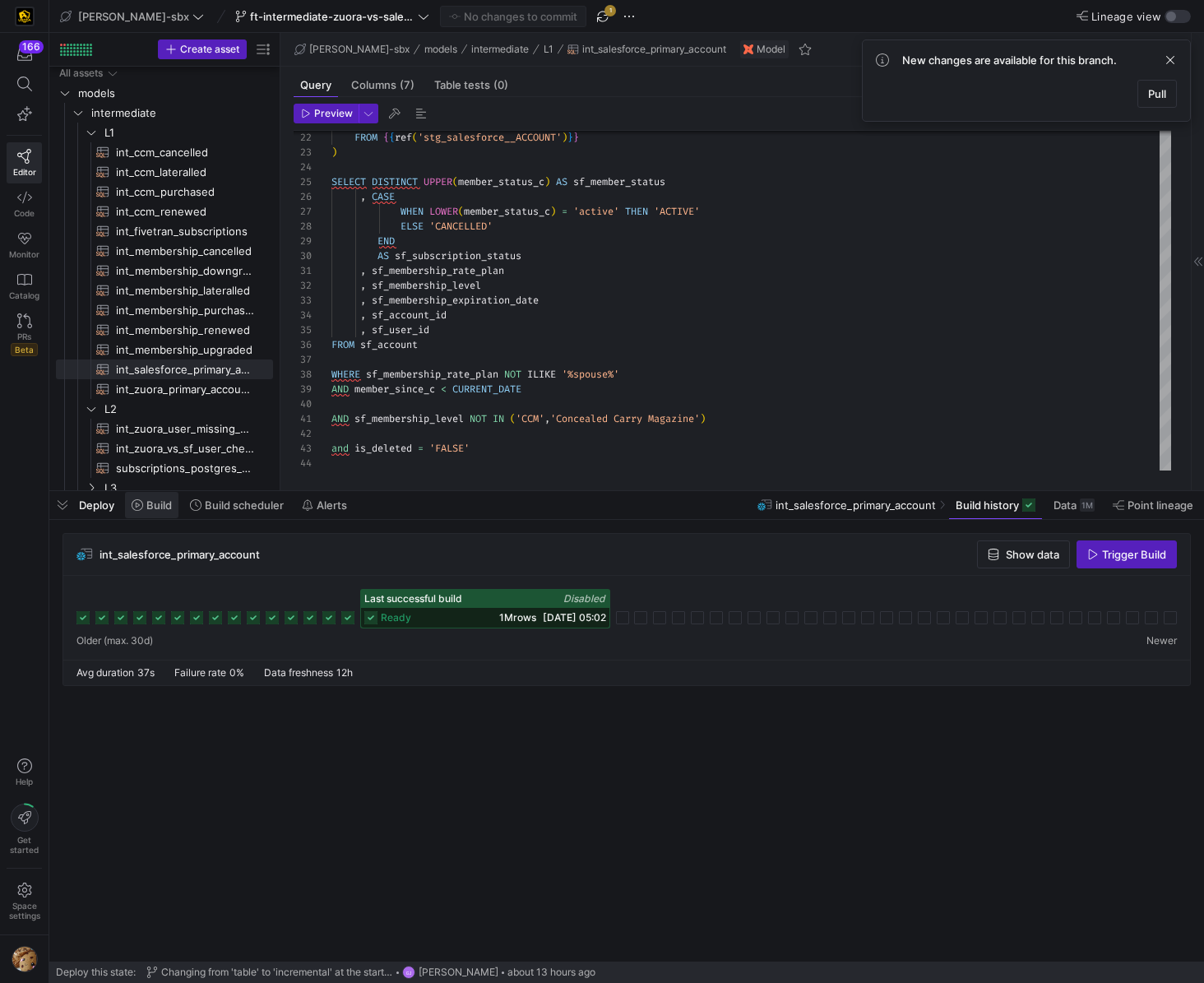
click at [156, 505] on span "Build" at bounding box center [159, 505] width 26 height 13
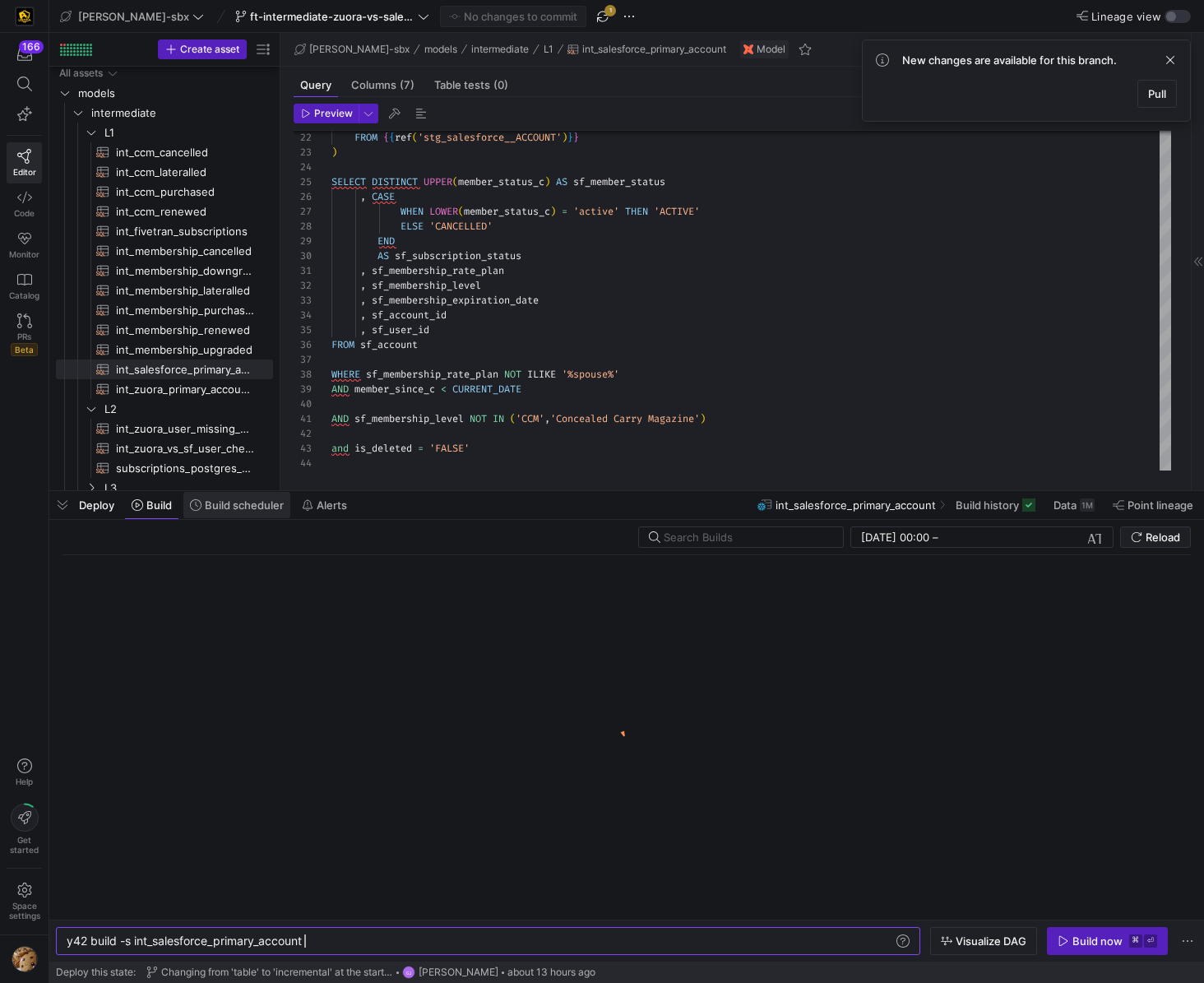
scroll to position [0, 238]
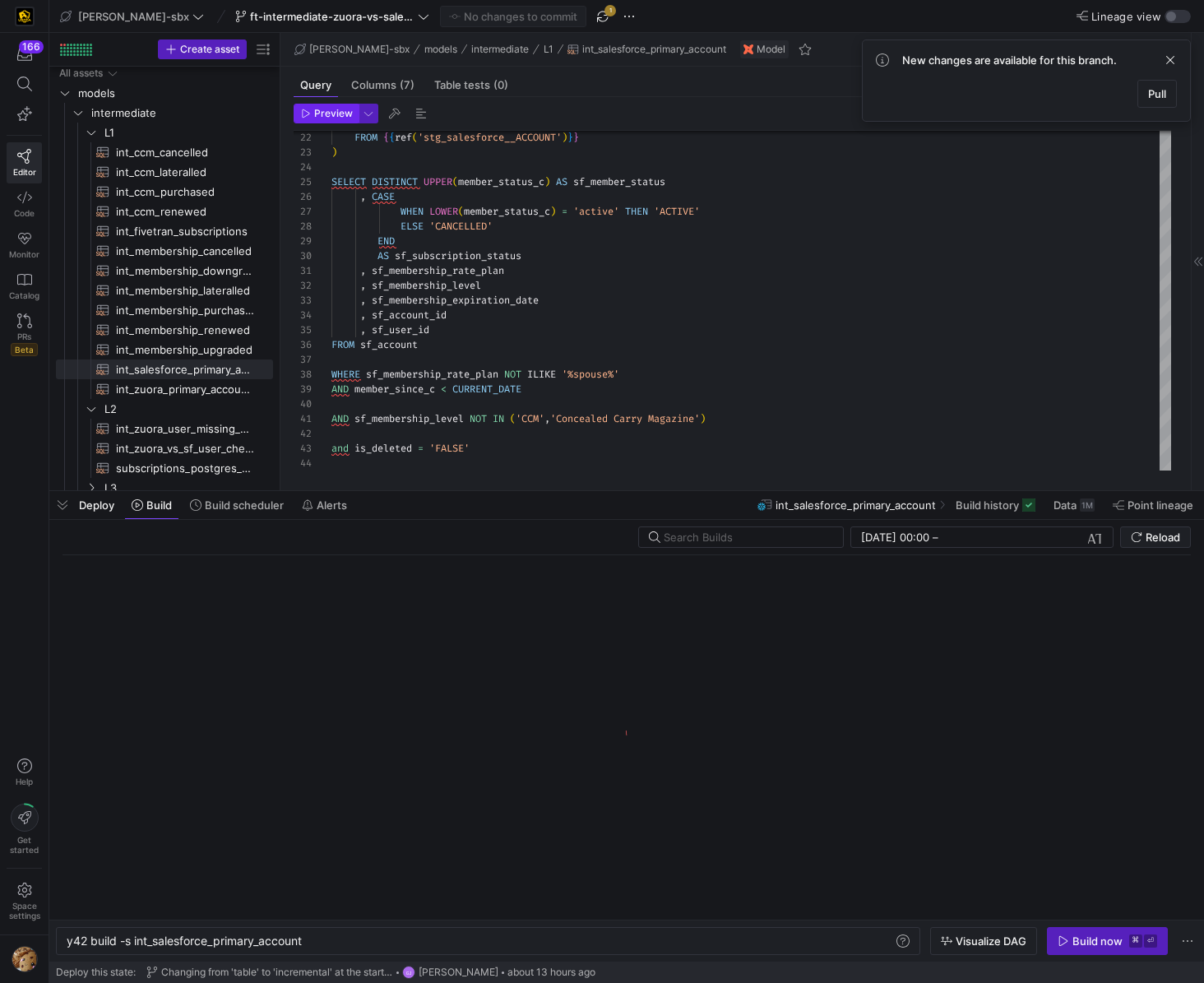
click at [331, 108] on span "Preview" at bounding box center [333, 113] width 38 height 11
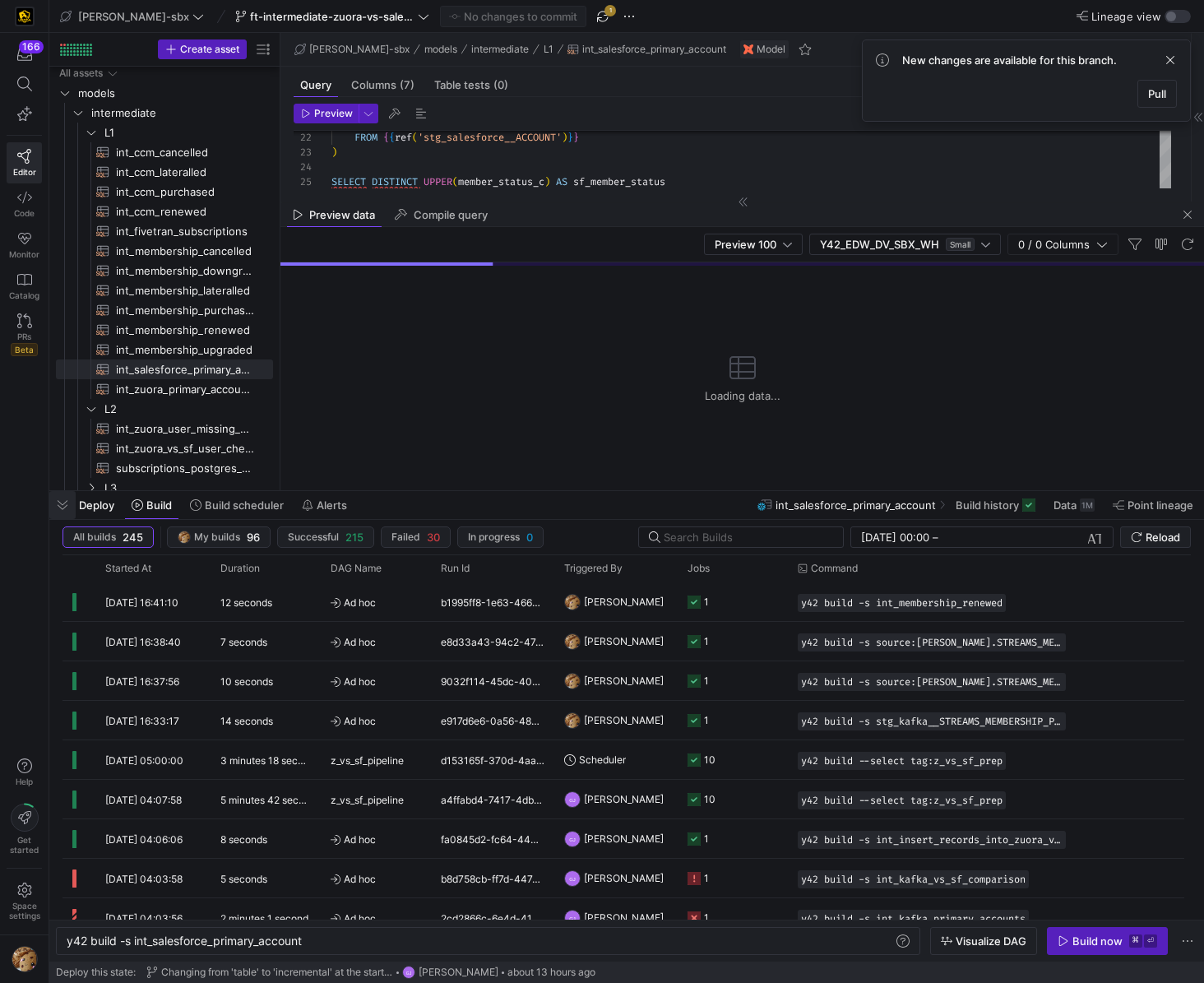
click at [61, 507] on span "button" at bounding box center [62, 505] width 27 height 28
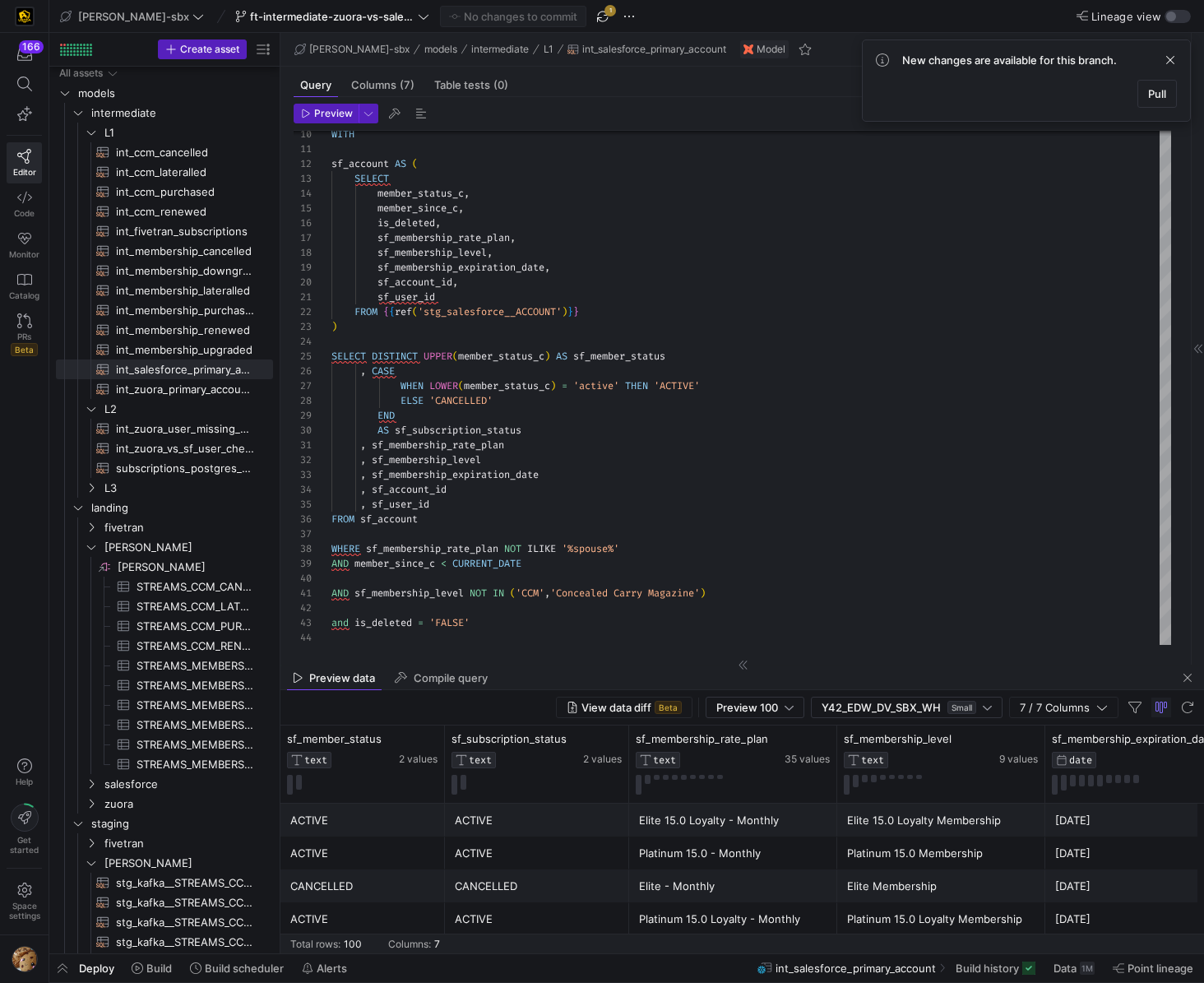
click at [585, 831] on div "ACTIVE" at bounding box center [537, 821] width 164 height 33
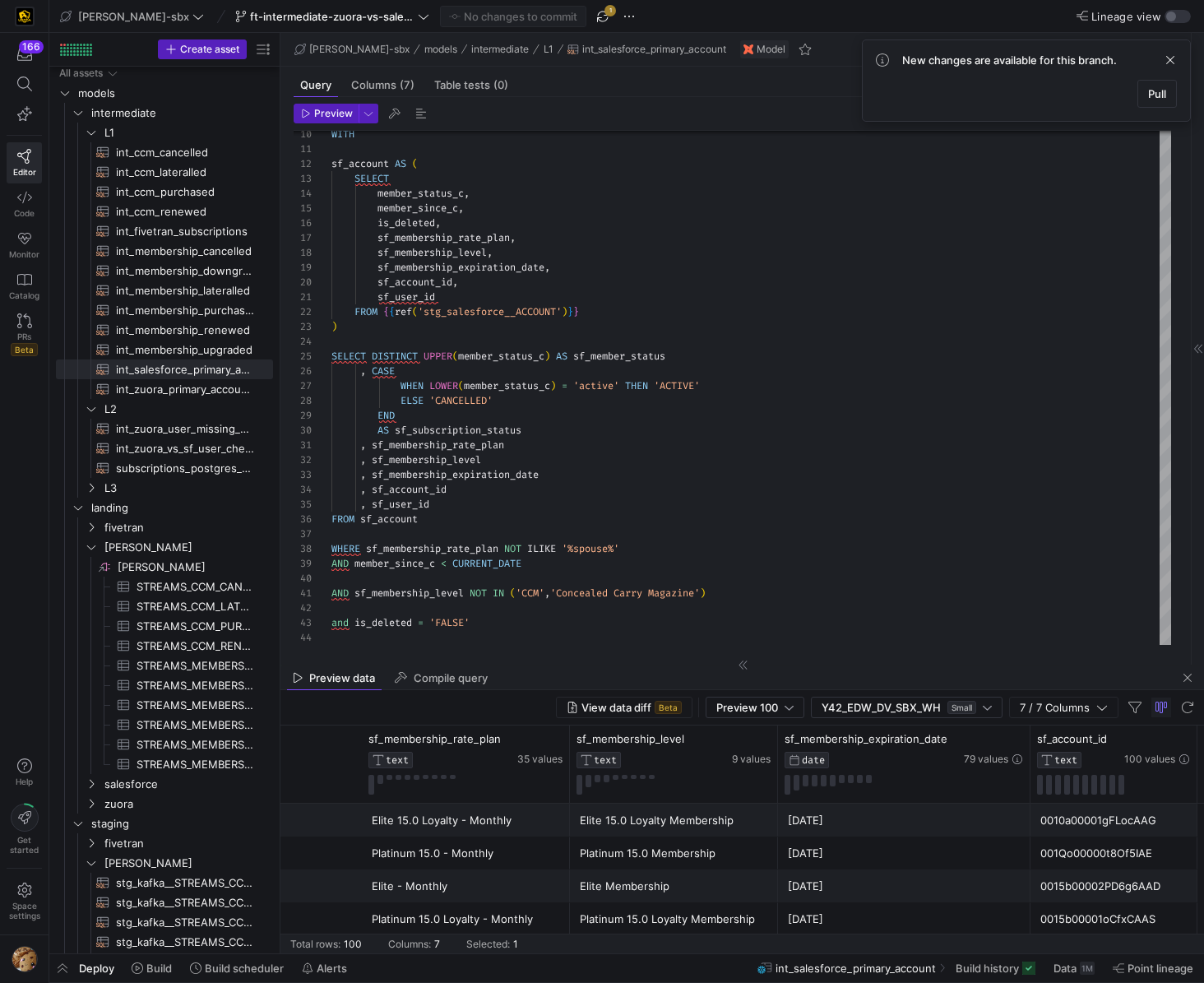
scroll to position [0, 528]
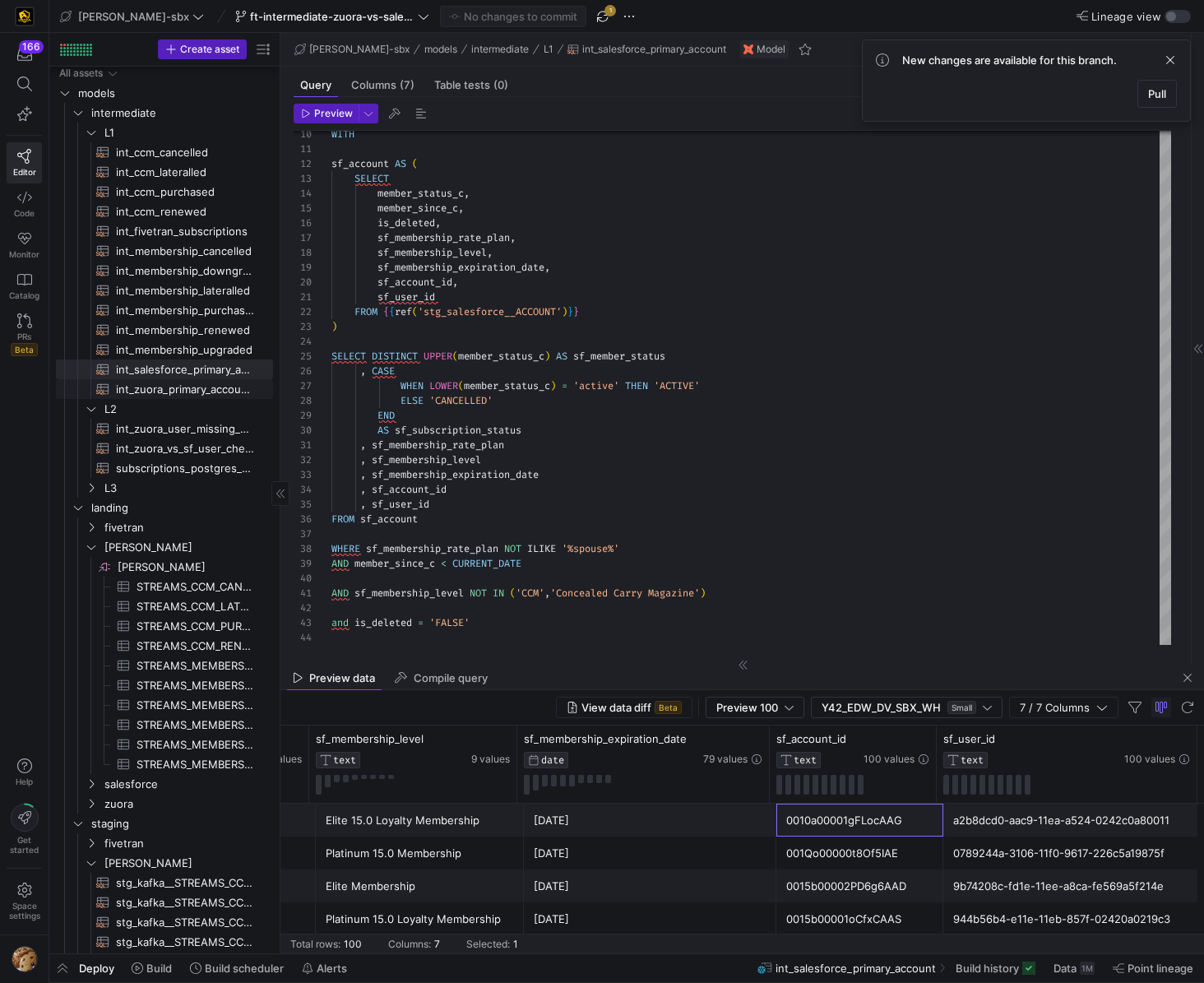
click at [150, 387] on span "int_zuora_primary_accounts​​​​​​​​​​" at bounding box center [186, 389] width 139 height 19
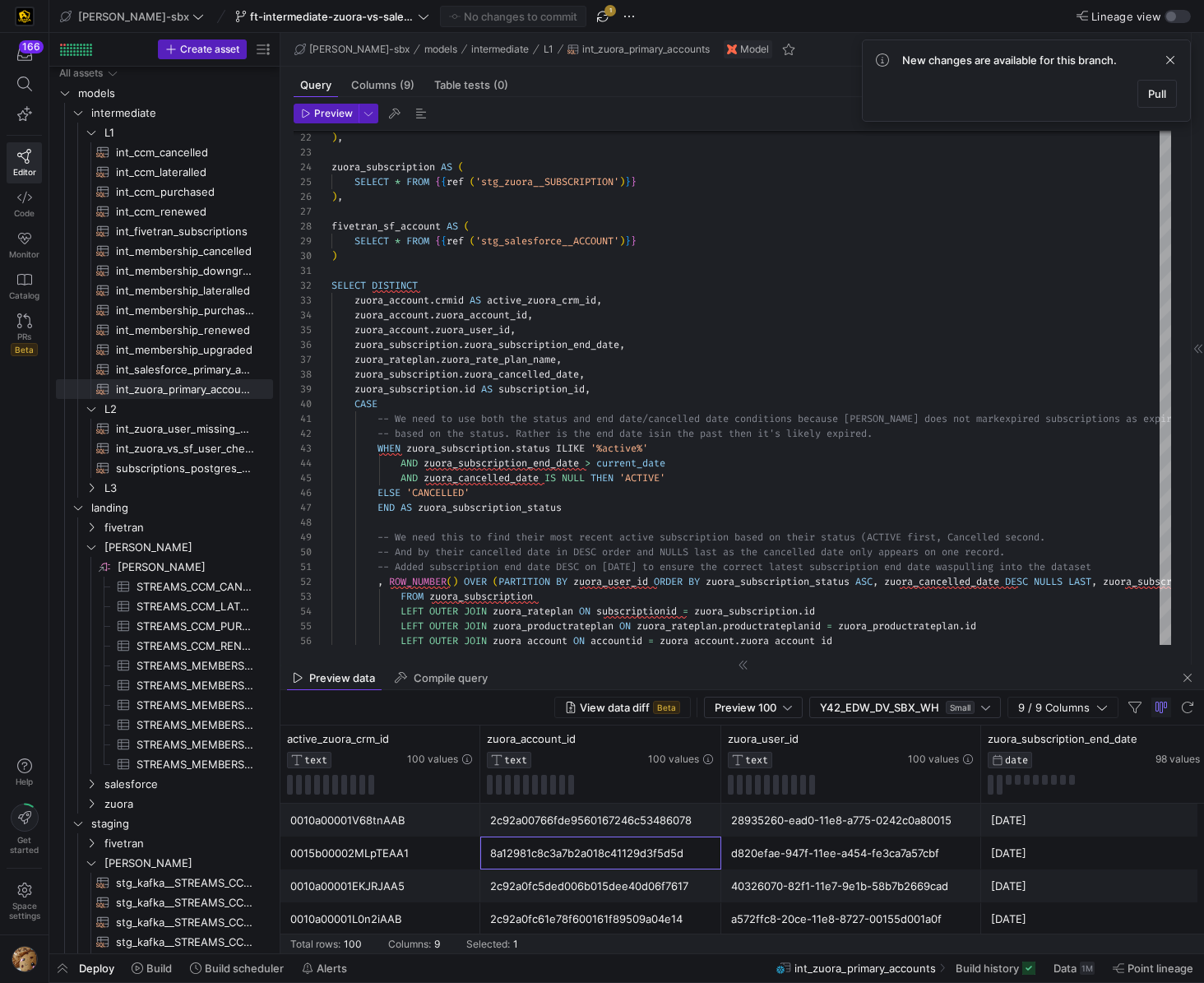
click at [529, 856] on div "8a12981c8c3a7b2a018c41129d3f5d5d" at bounding box center [600, 854] width 221 height 33
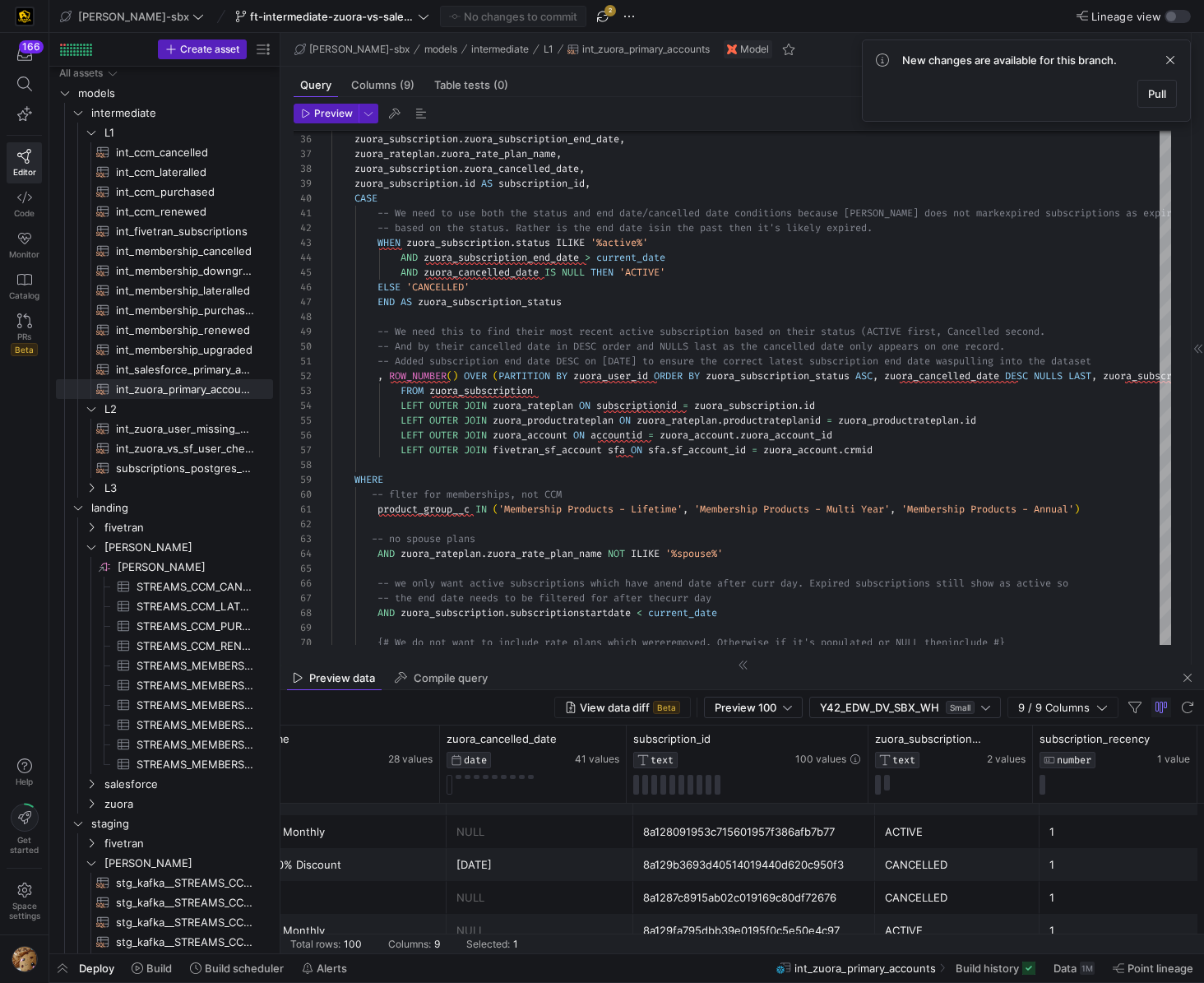
scroll to position [252, 0]
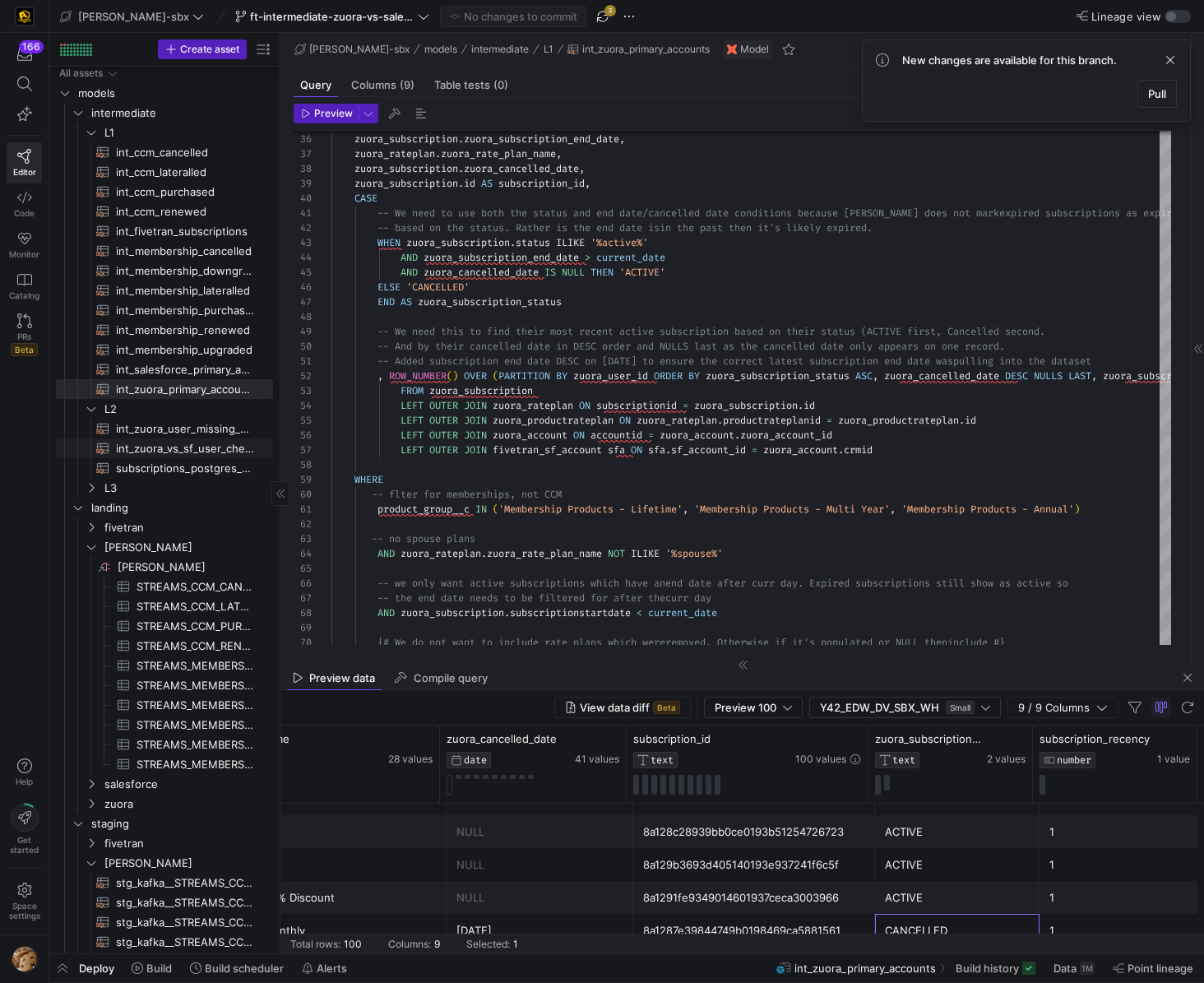
click at [180, 456] on span "int_zuora_vs_sf_user_check​​​​​​​​​​" at bounding box center [186, 449] width 139 height 19
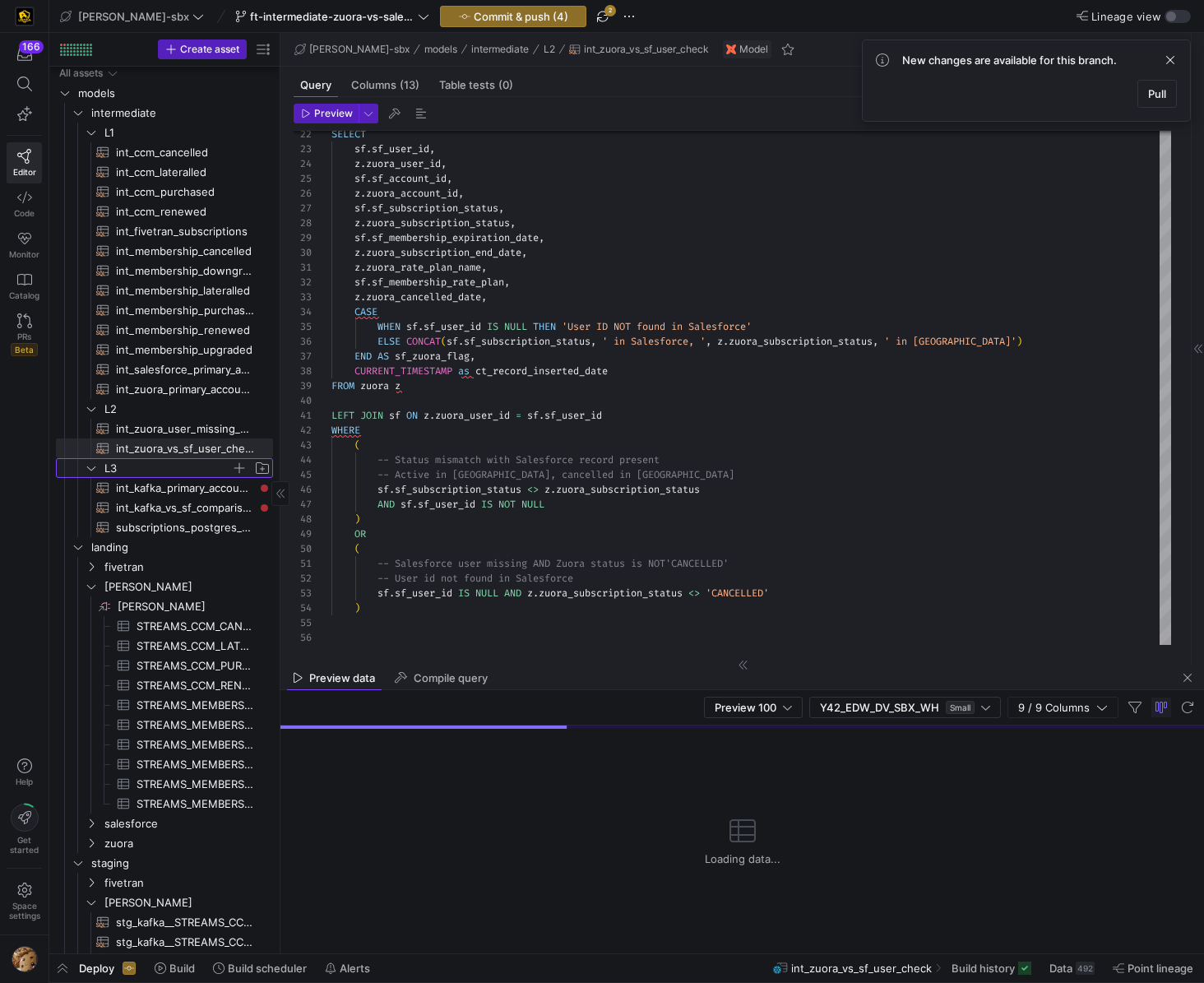
click at [93, 464] on icon "Press SPACE to select this row." at bounding box center [91, 468] width 11 height 10
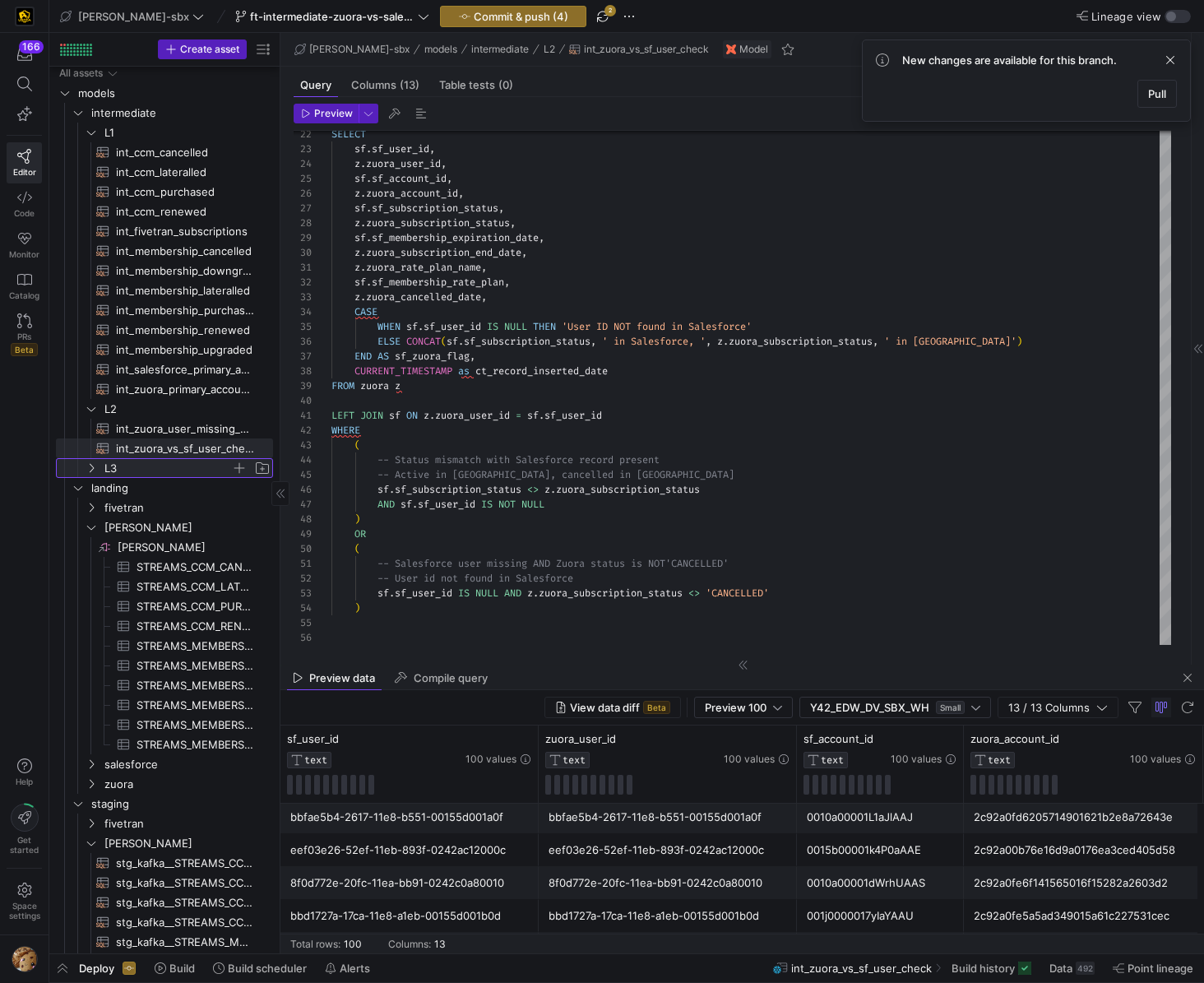
click at [91, 462] on y42-icon at bounding box center [91, 468] width 13 height 13
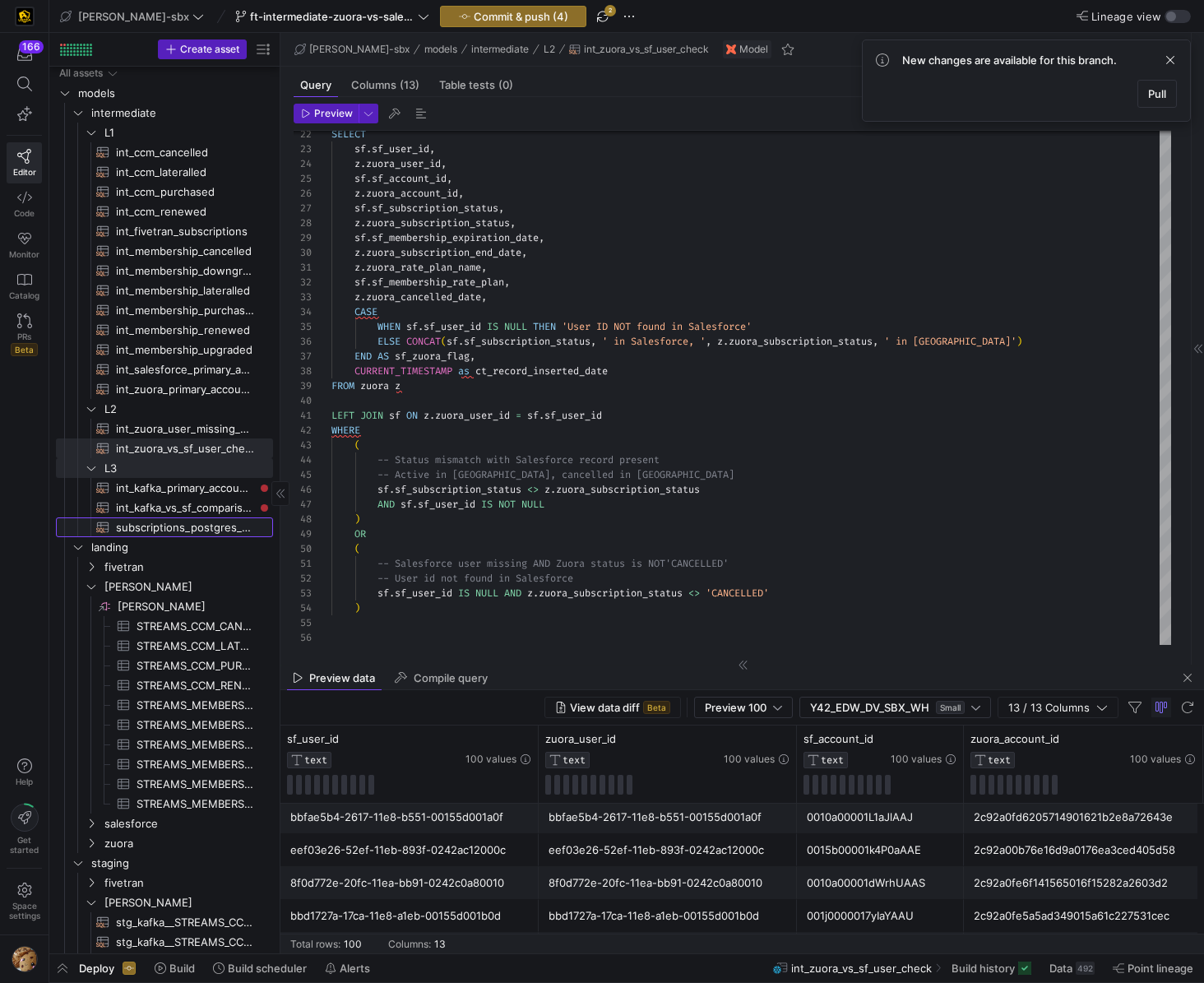
click at [151, 535] on span "subscriptions_postgres_kafka_joined_view​​​​​​​​​​" at bounding box center [186, 528] width 139 height 19
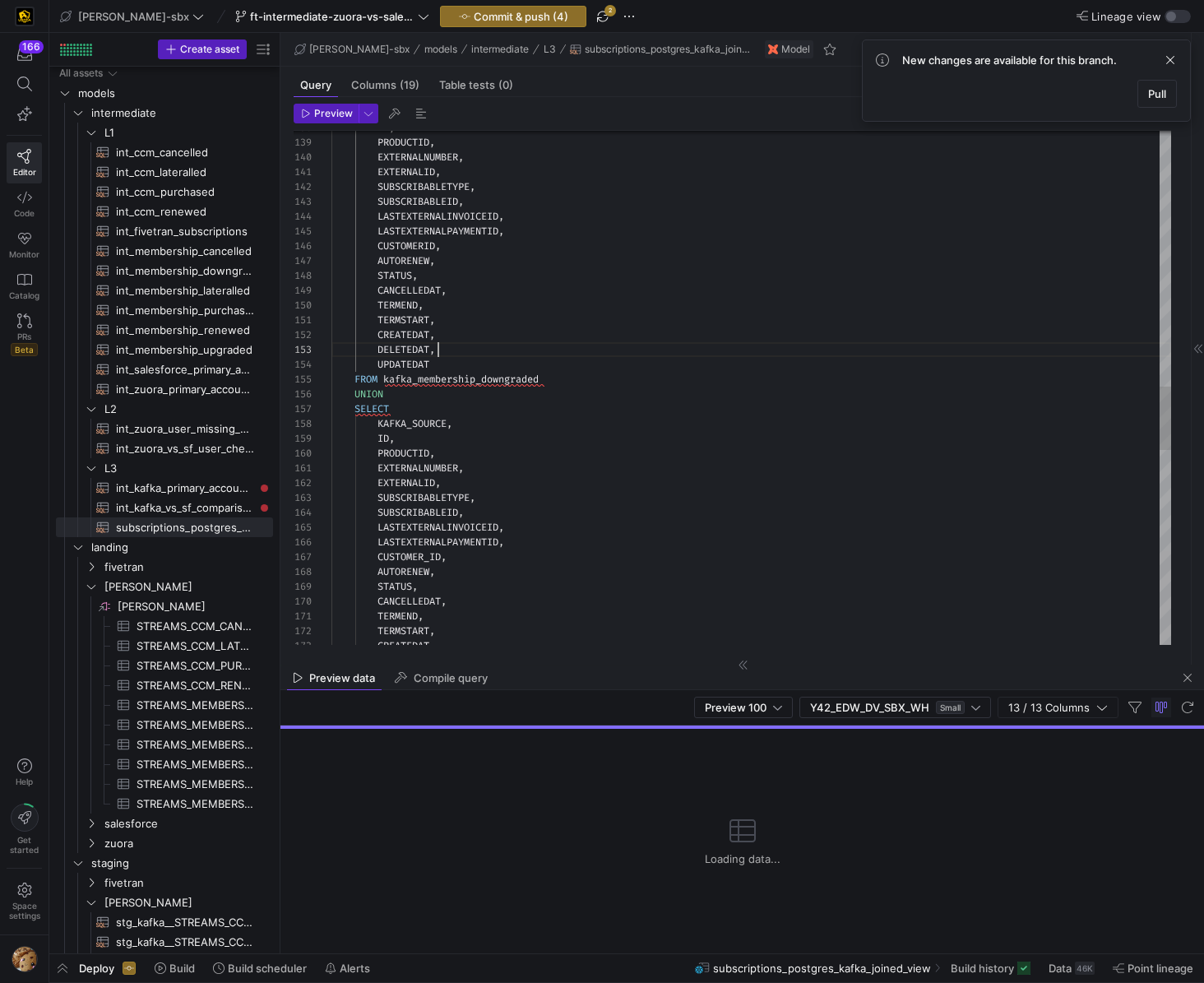
click at [527, 348] on div "ID , PRODUCTID , EXTERNALNUMBER , EXTERNALID , SUBSCRIBABLETYPE , SUBSCRIBABLEI…" at bounding box center [752, 143] width 840 height 4130
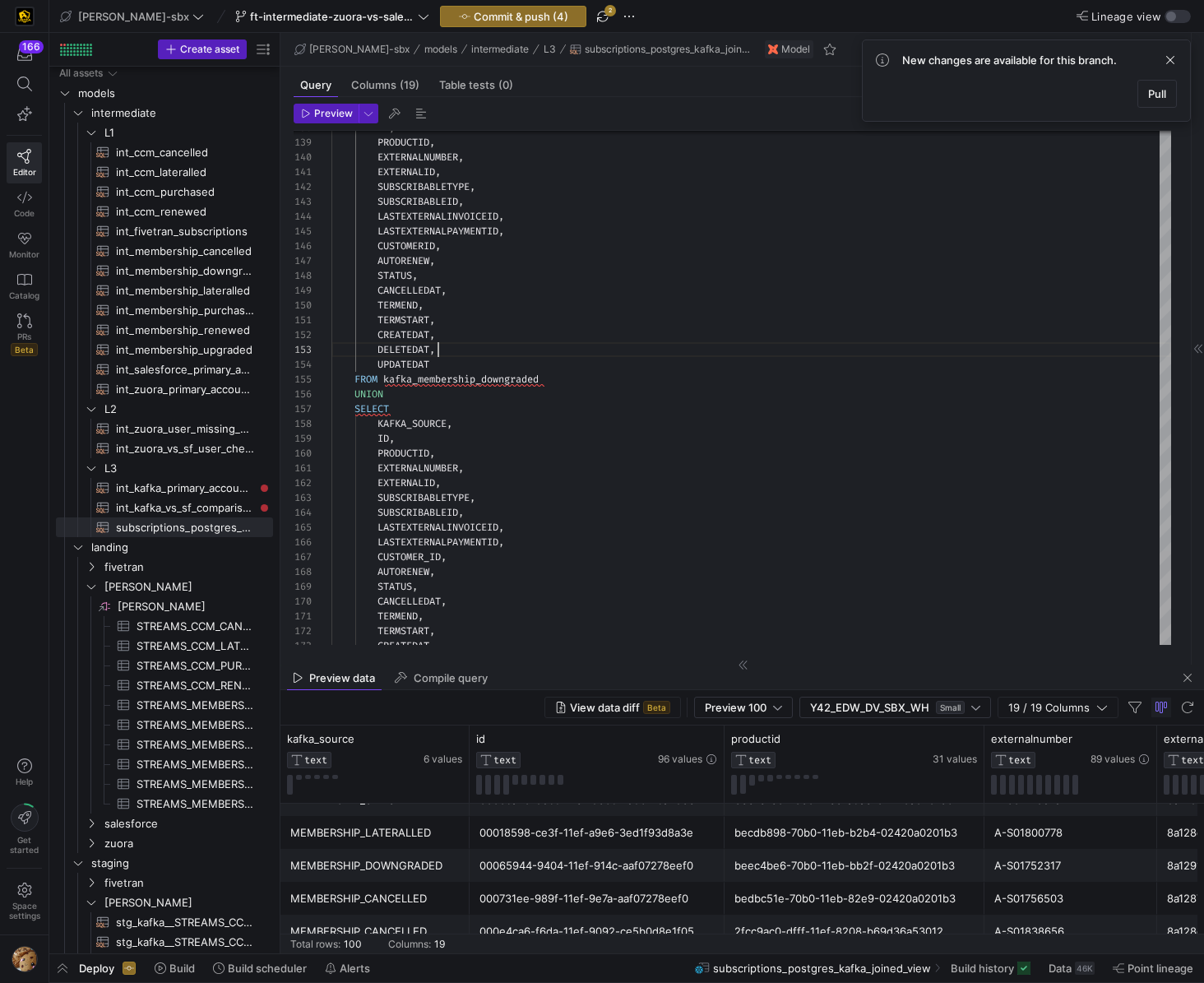
scroll to position [32, 0]
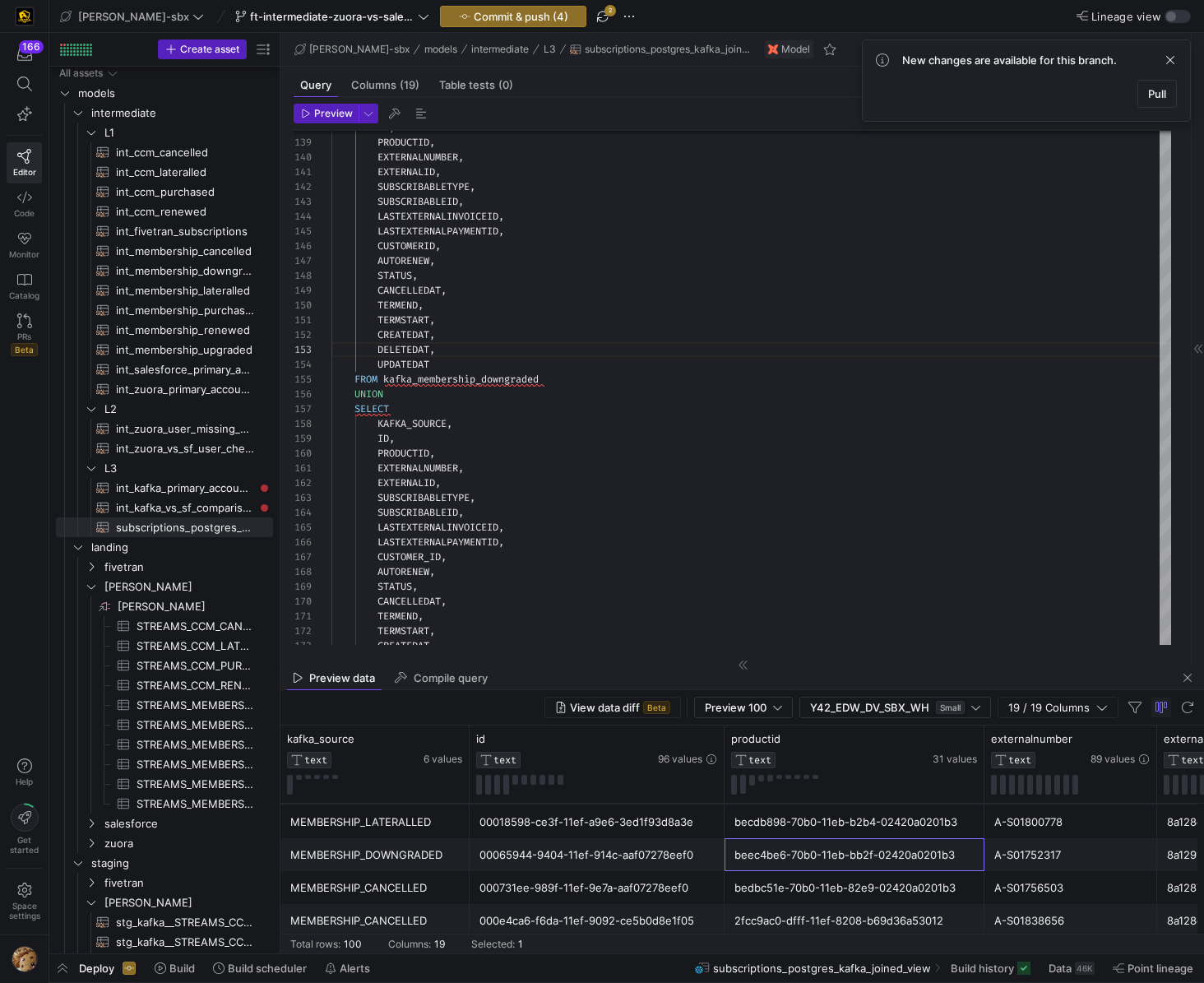
click at [845, 842] on div "beec4be6-70b0-11eb-bb2f-02420a0201b3" at bounding box center [854, 856] width 240 height 33
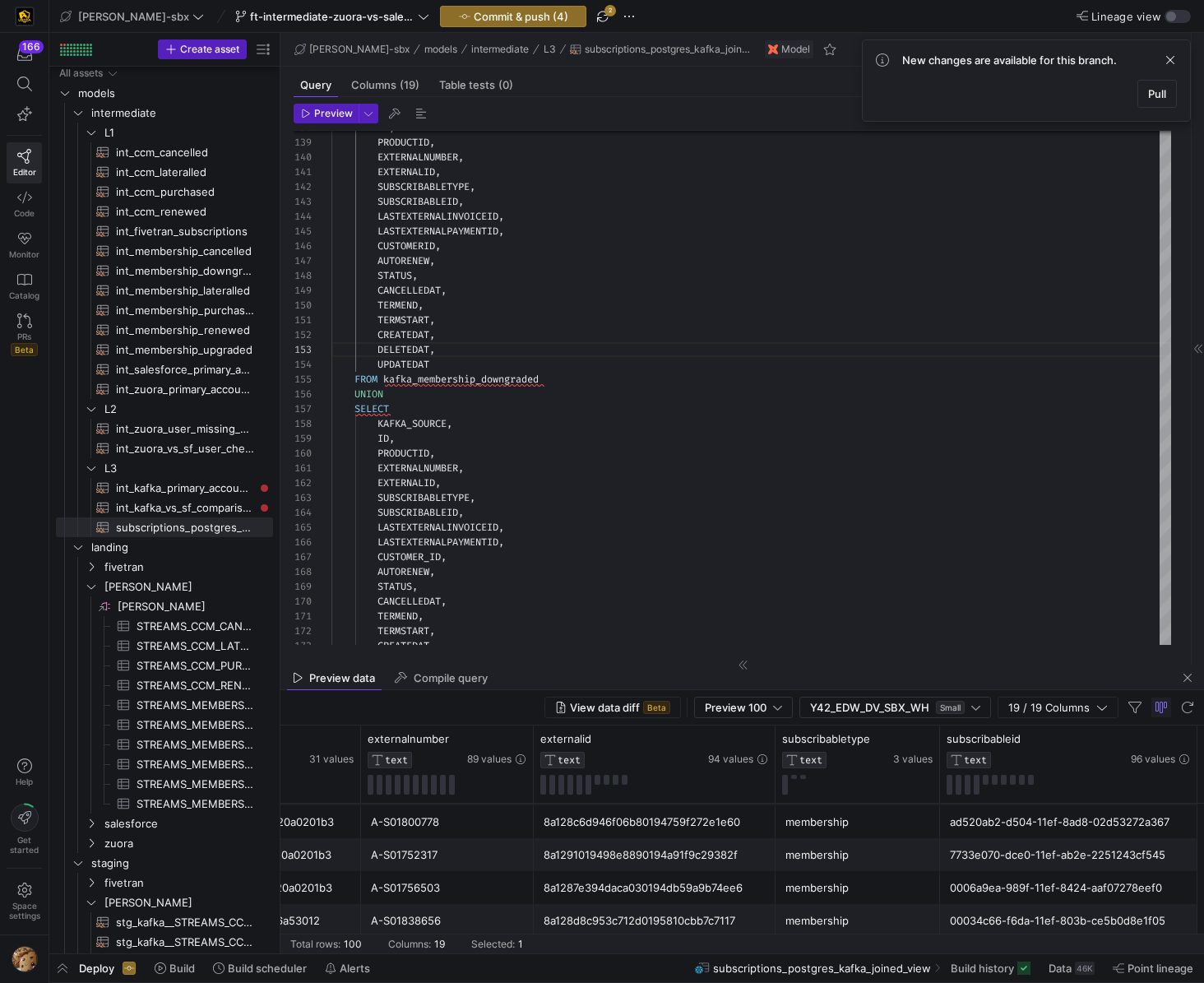
scroll to position [0, 788]
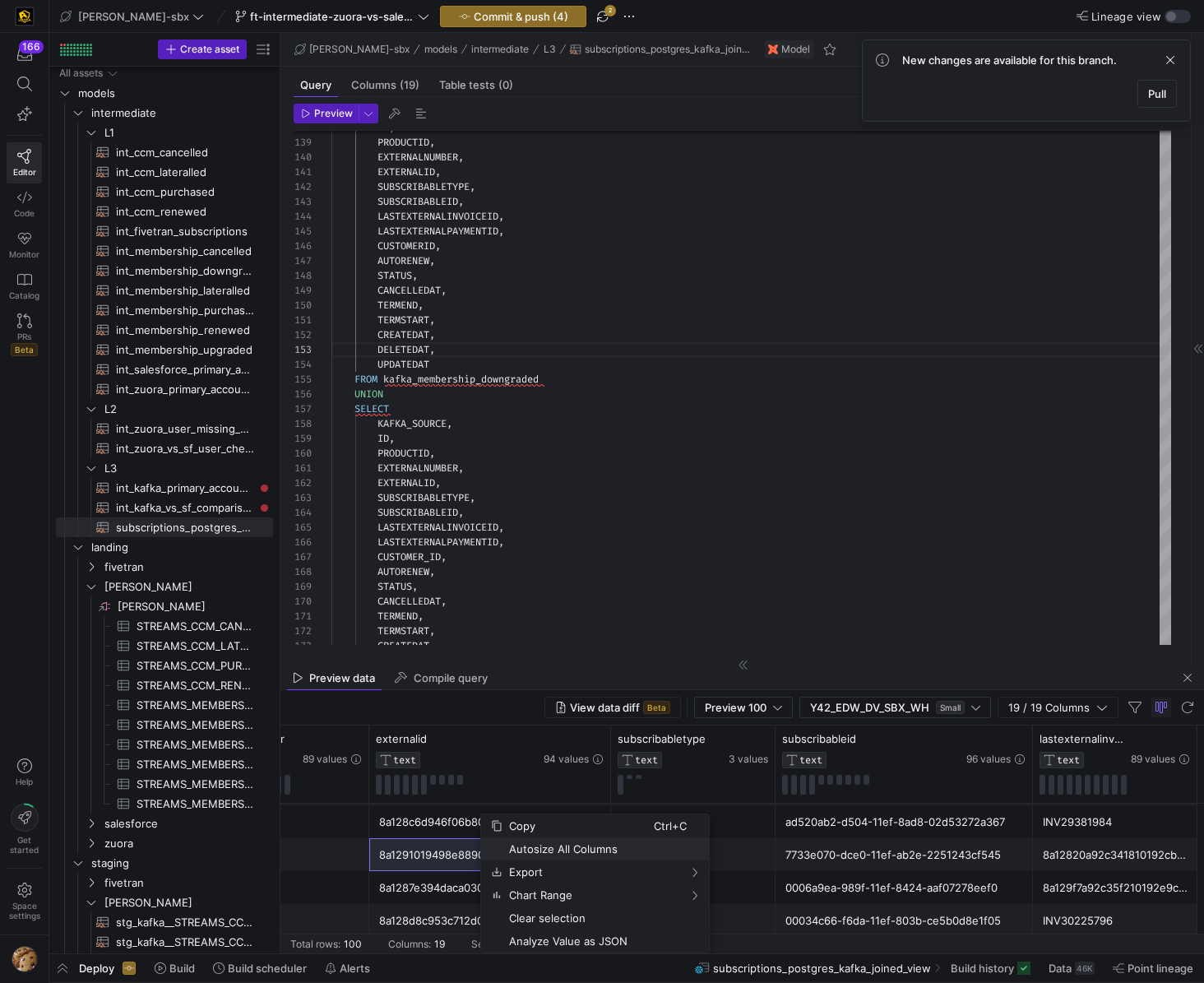
click at [552, 838] on span "Autosize All Columns" at bounding box center [578, 849] width 151 height 23
click at [552, 826] on span "Copy" at bounding box center [599, 826] width 151 height 23
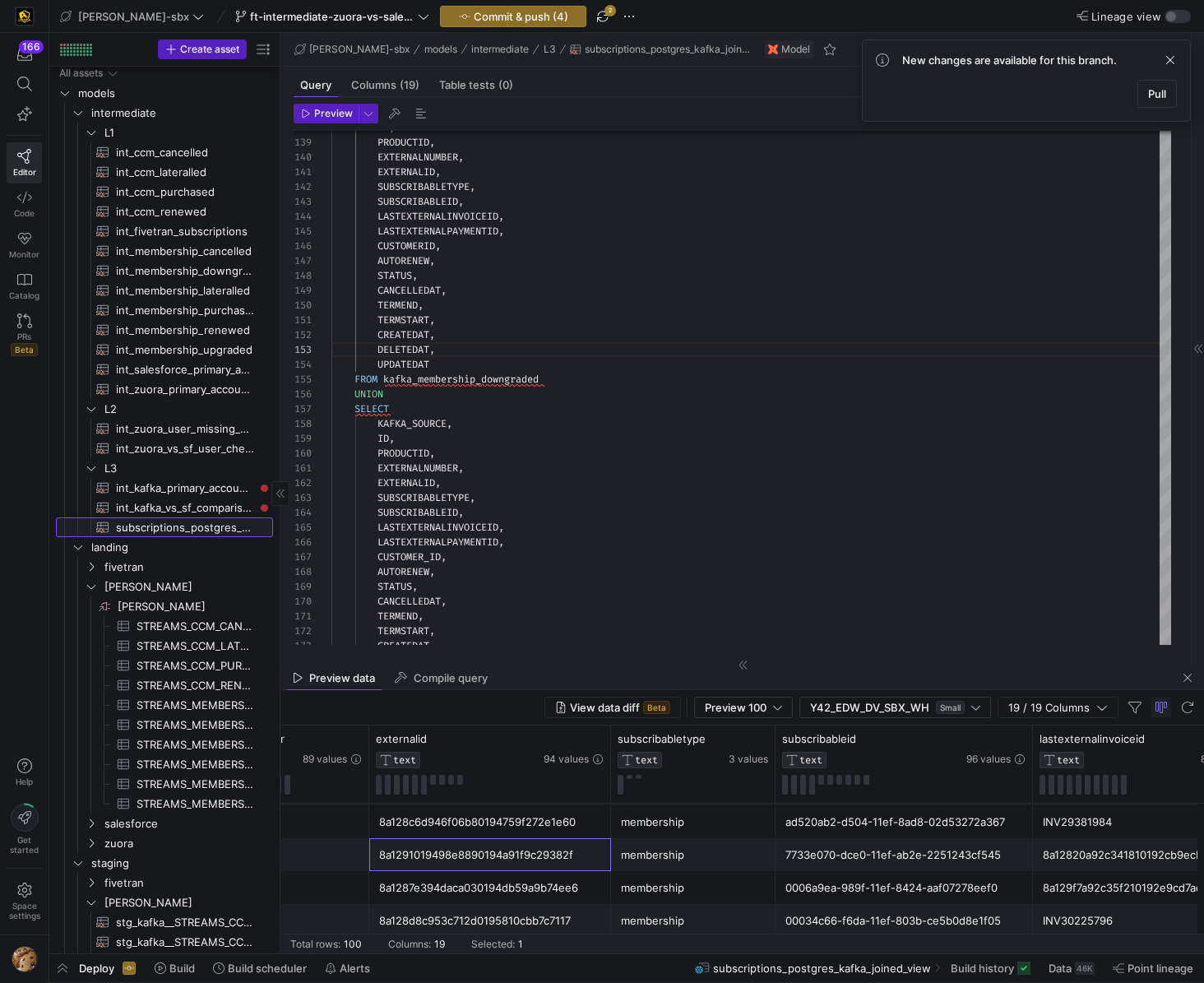
click at [182, 532] on span "subscriptions_postgres_kafka_joined_view​​​​​​​​​​" at bounding box center [186, 528] width 139 height 19
click at [1166, 101] on span at bounding box center [1157, 93] width 38 height 27
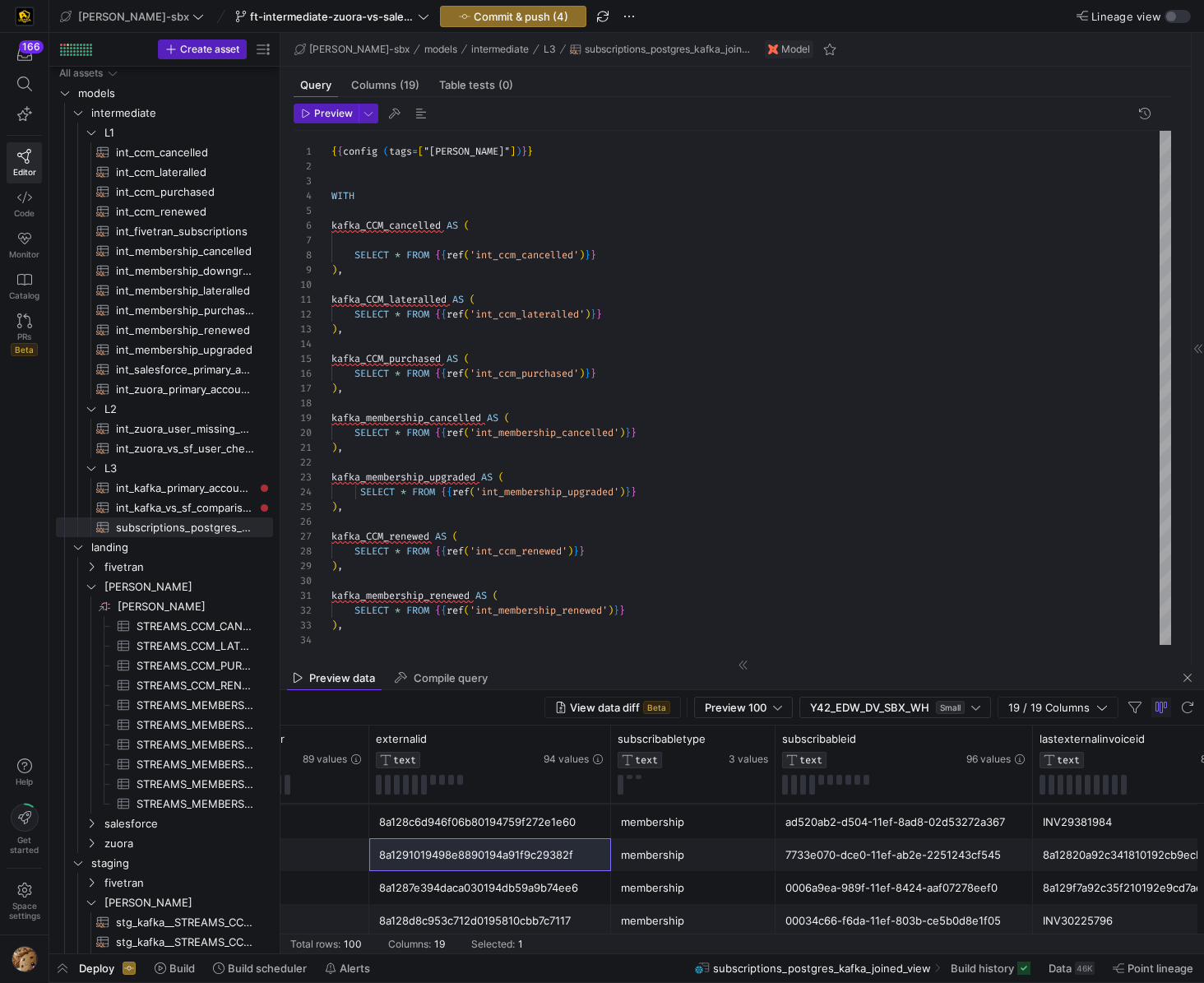
type textarea "{{config (tags=["kafka_joined_view"])}} WITH kafka_CCM_cancelled AS ( SELECT * …"
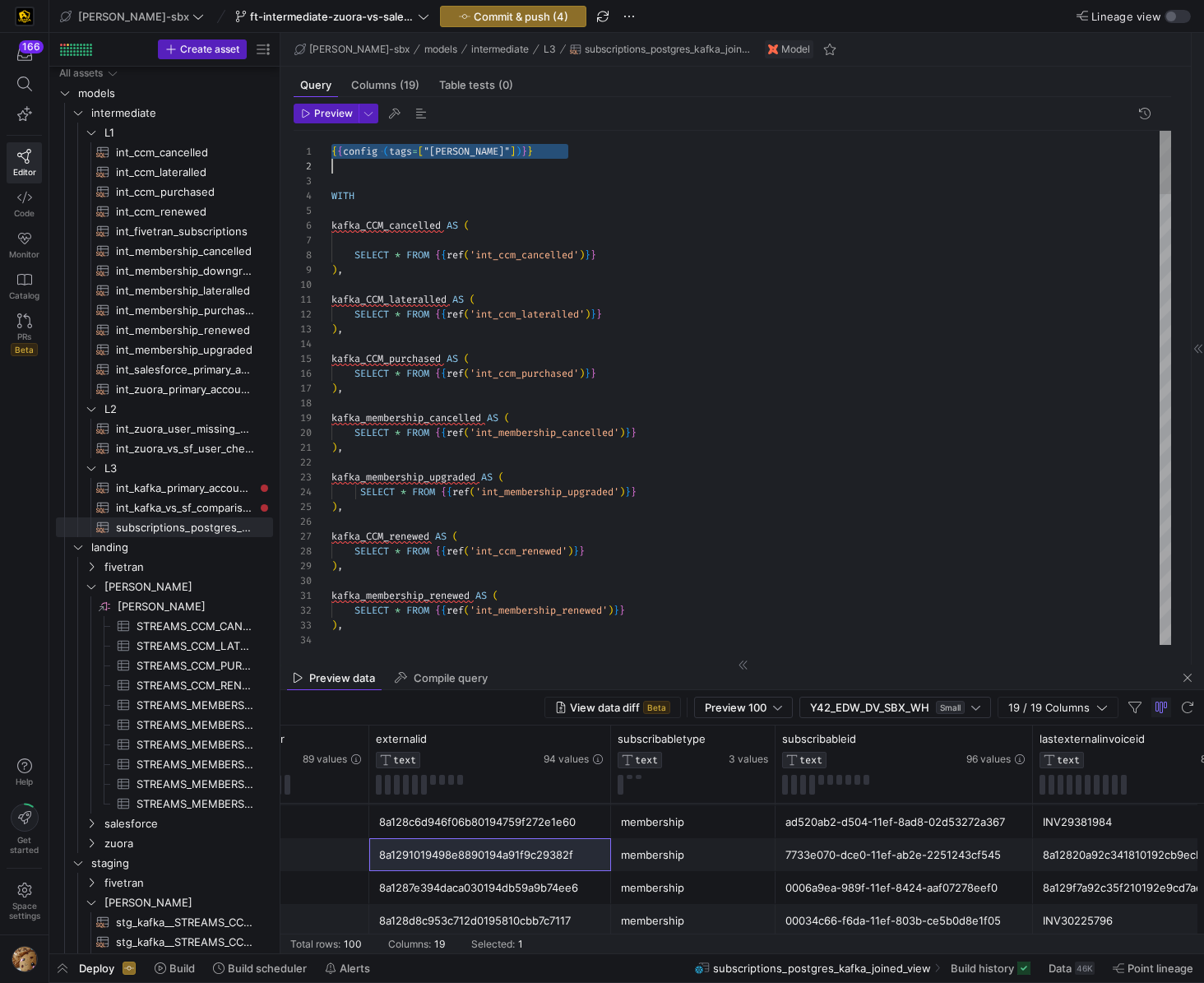
scroll to position [30, 0]
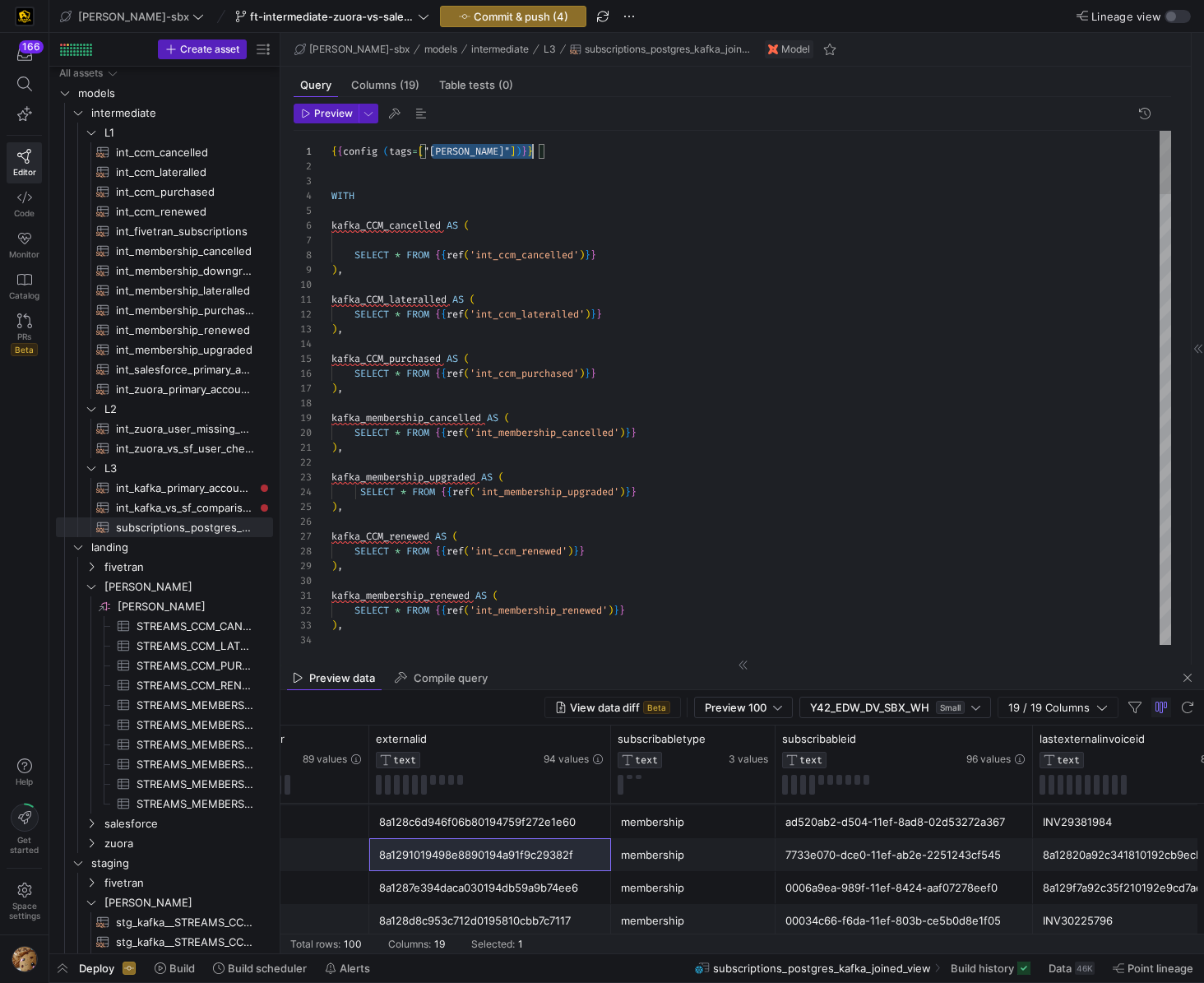
click at [175, 967] on span "Build" at bounding box center [182, 968] width 26 height 13
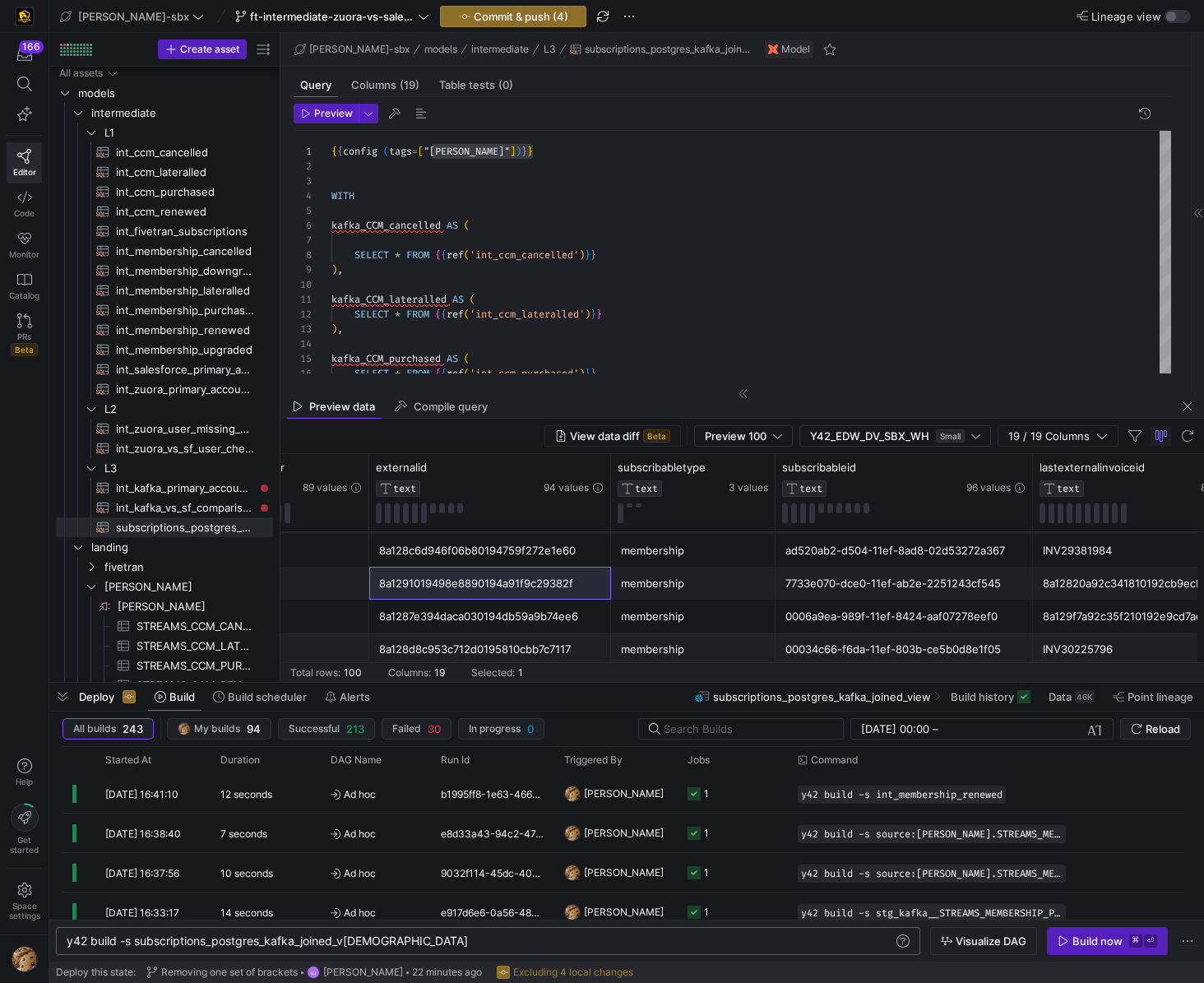
scroll to position [0, 68]
click at [134, 939] on div "y42 build -s subscriptions_postgres_kafka_joined_v iew" at bounding box center [480, 941] width 827 height 13
drag, startPoint x: 386, startPoint y: 942, endPoint x: 133, endPoint y: 944, distance: 253.0
click at [133, 944] on div "y42 build -s subscriptions_postgres_kafka_joined_v iew" at bounding box center [480, 941] width 827 height 13
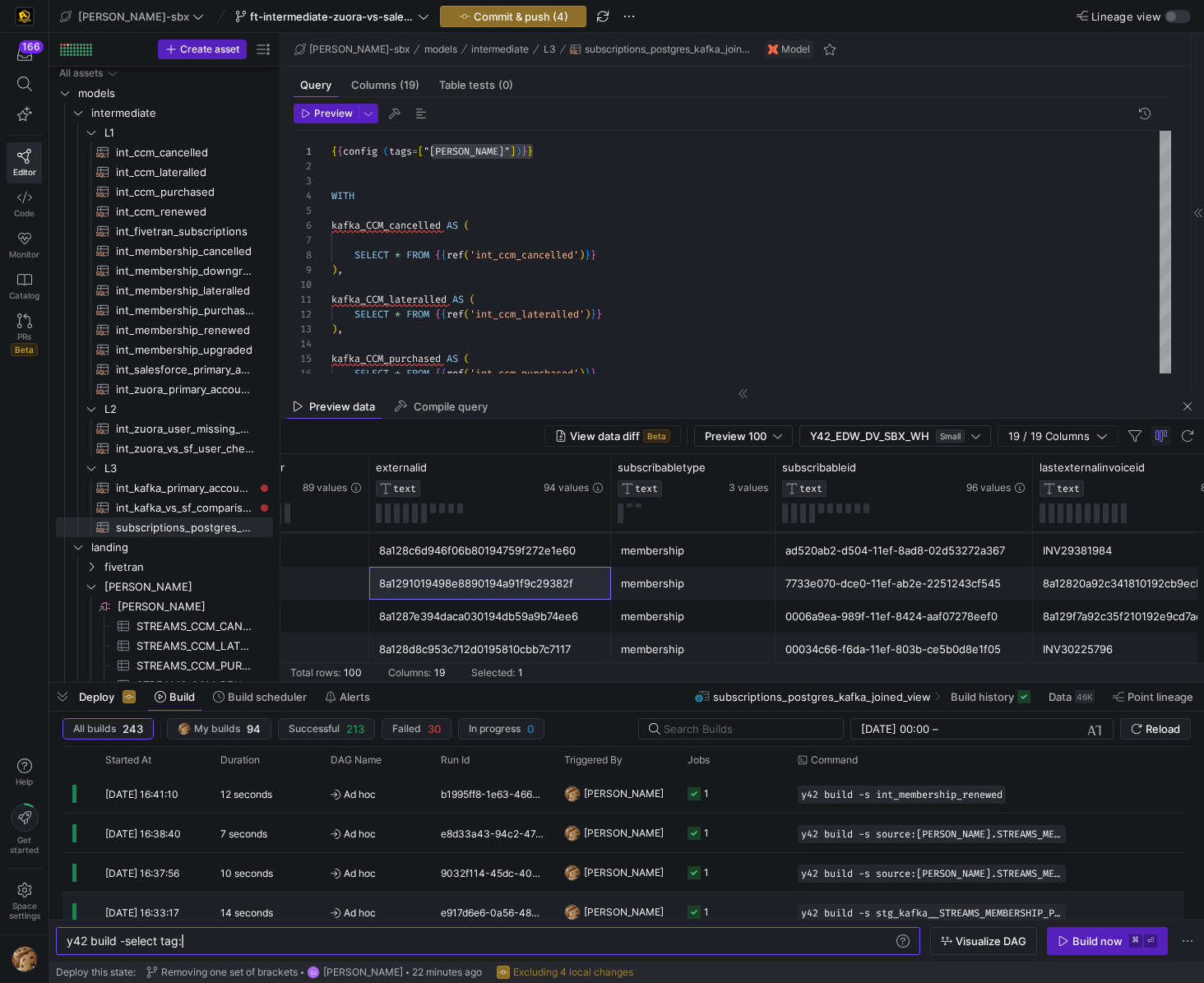
scroll to position [0, 214]
type textarea "y42 build -select tag:[PERSON_NAME]"
click at [1062, 938] on icon "button" at bounding box center [1063, 940] width 11 height 11
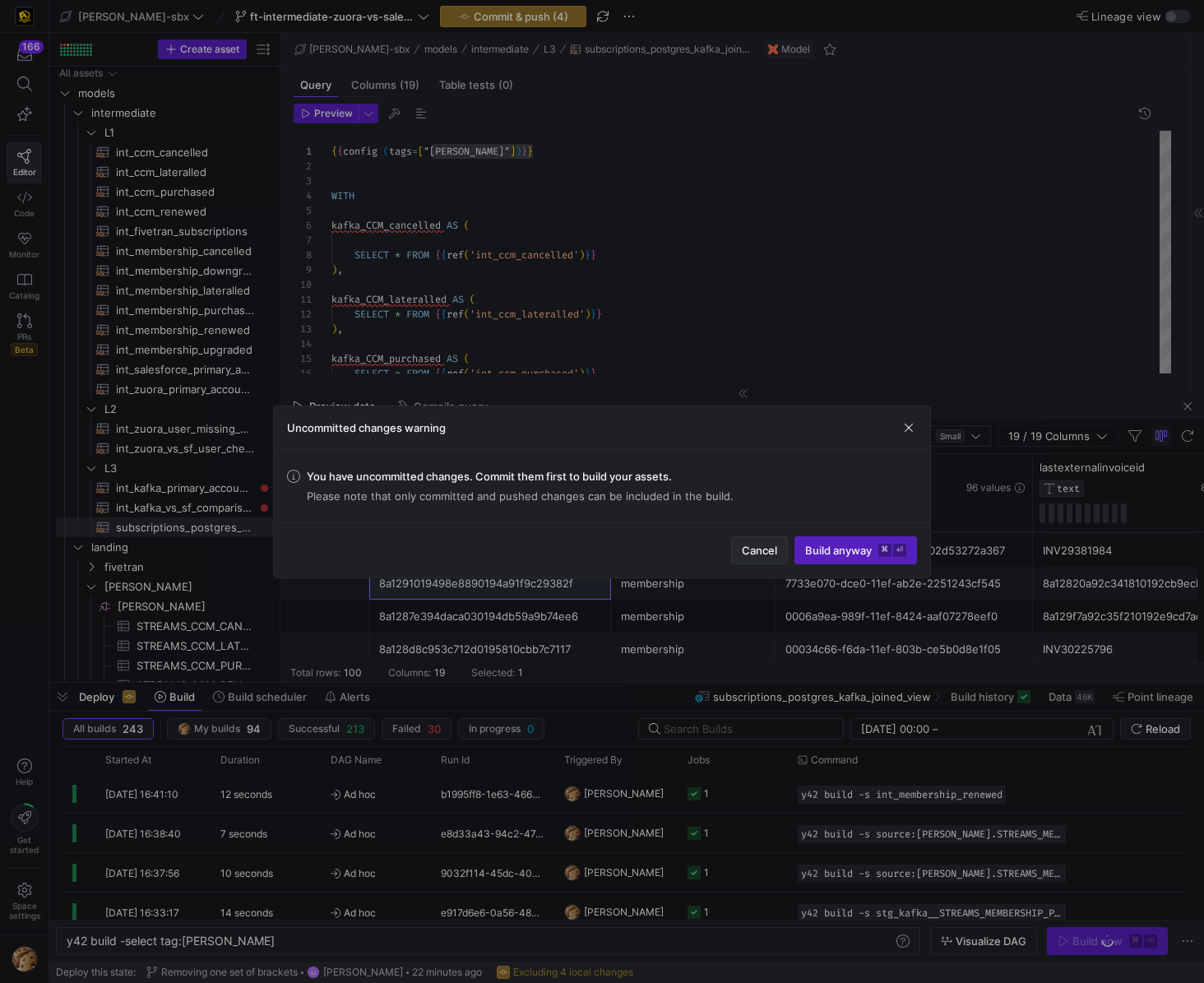
click at [771, 554] on span "Cancel" at bounding box center [758, 550] width 35 height 13
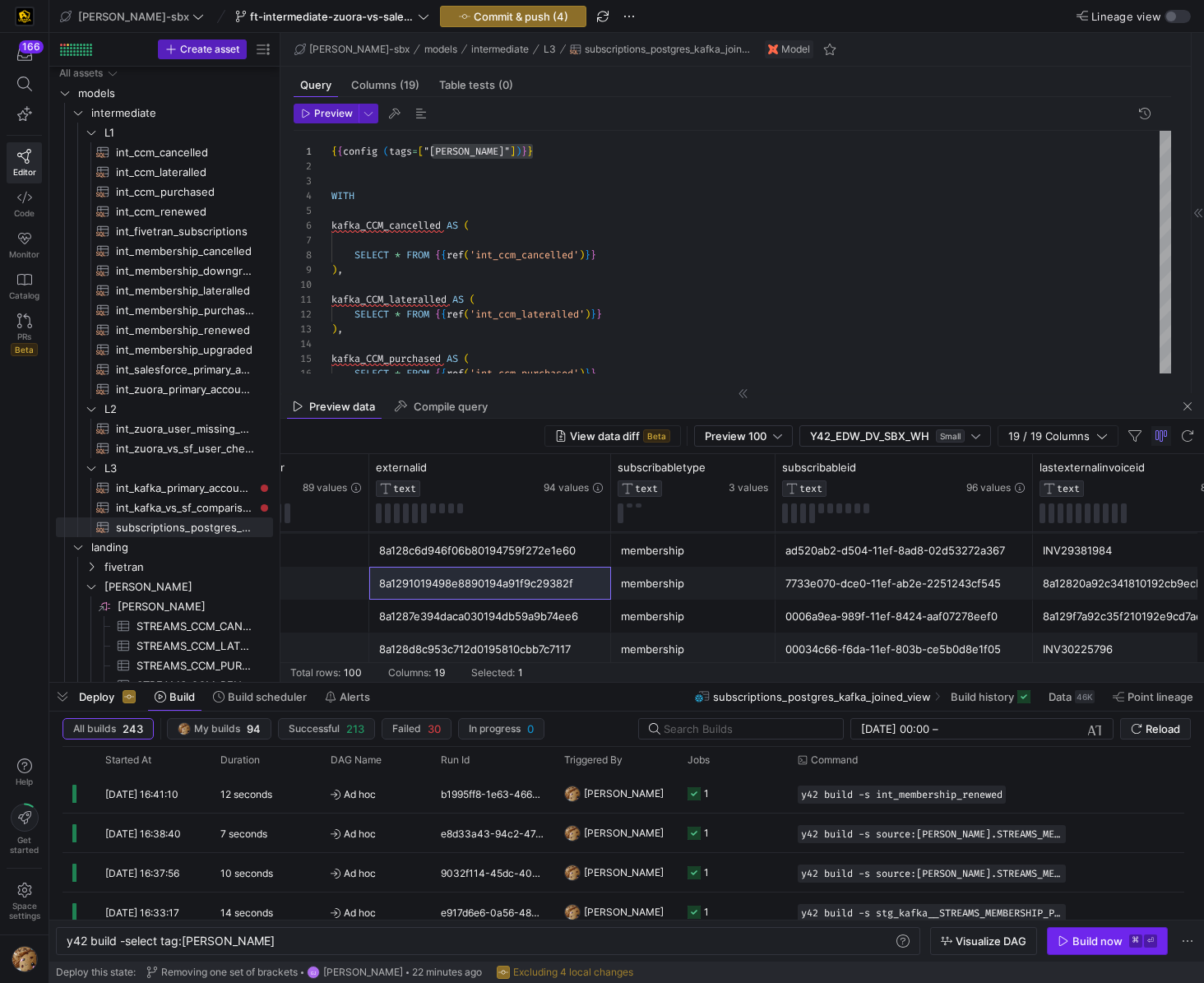
click at [1053, 930] on span "button" at bounding box center [1107, 941] width 119 height 27
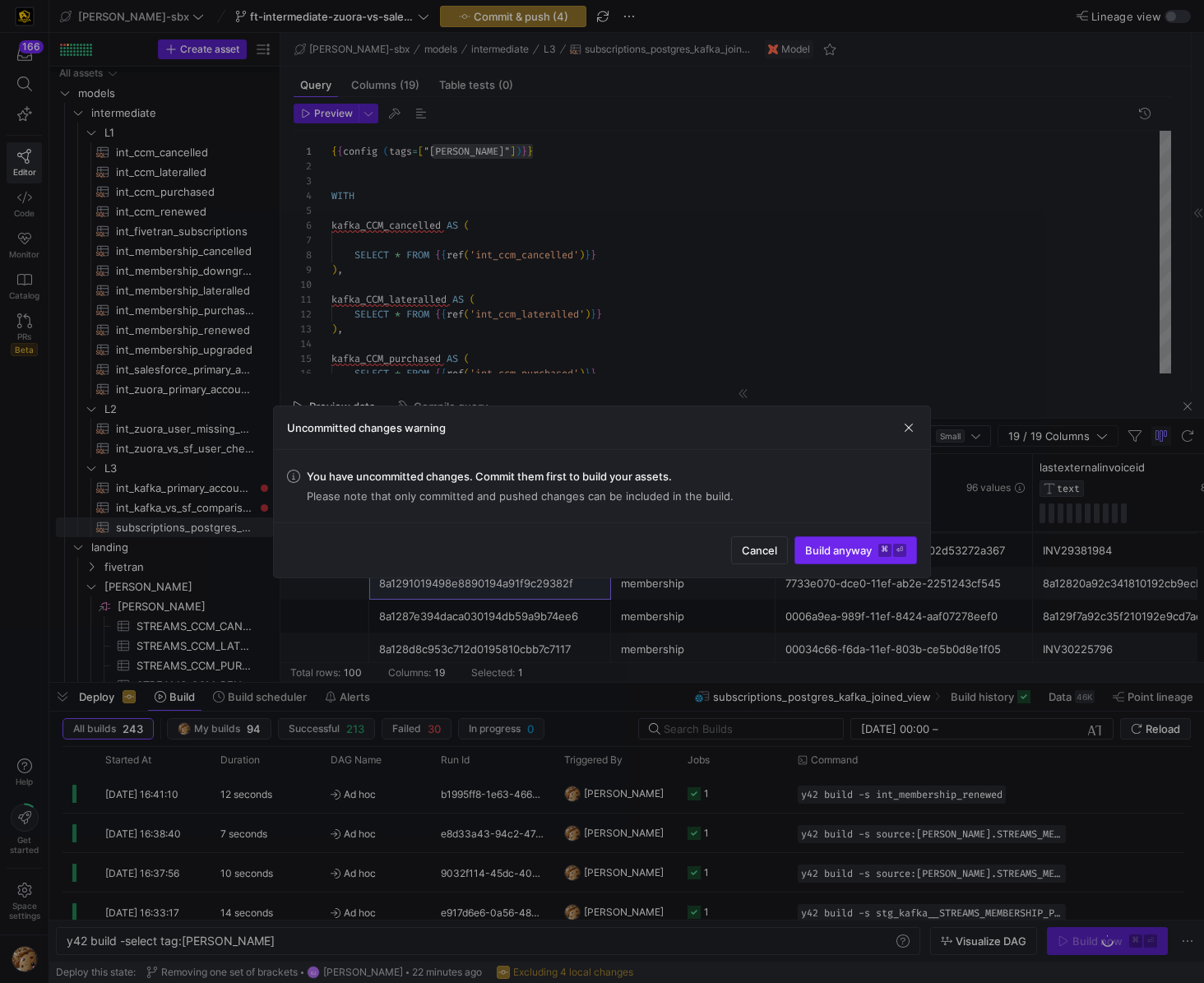
click at [841, 548] on span "Build anyway ⌘ ⏎" at bounding box center [856, 550] width 101 height 13
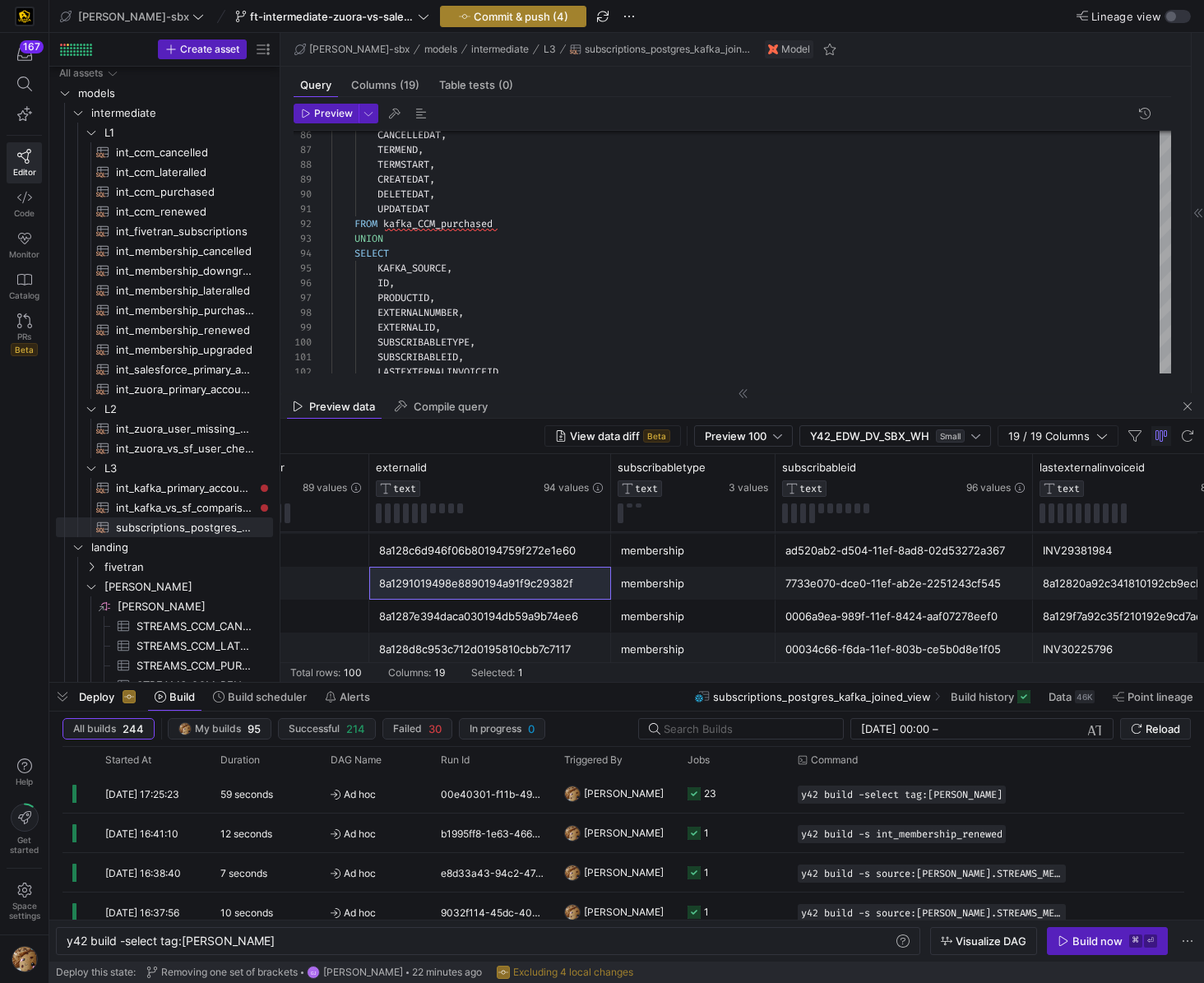
click at [483, 11] on span "Commit & push (4)" at bounding box center [521, 16] width 95 height 13
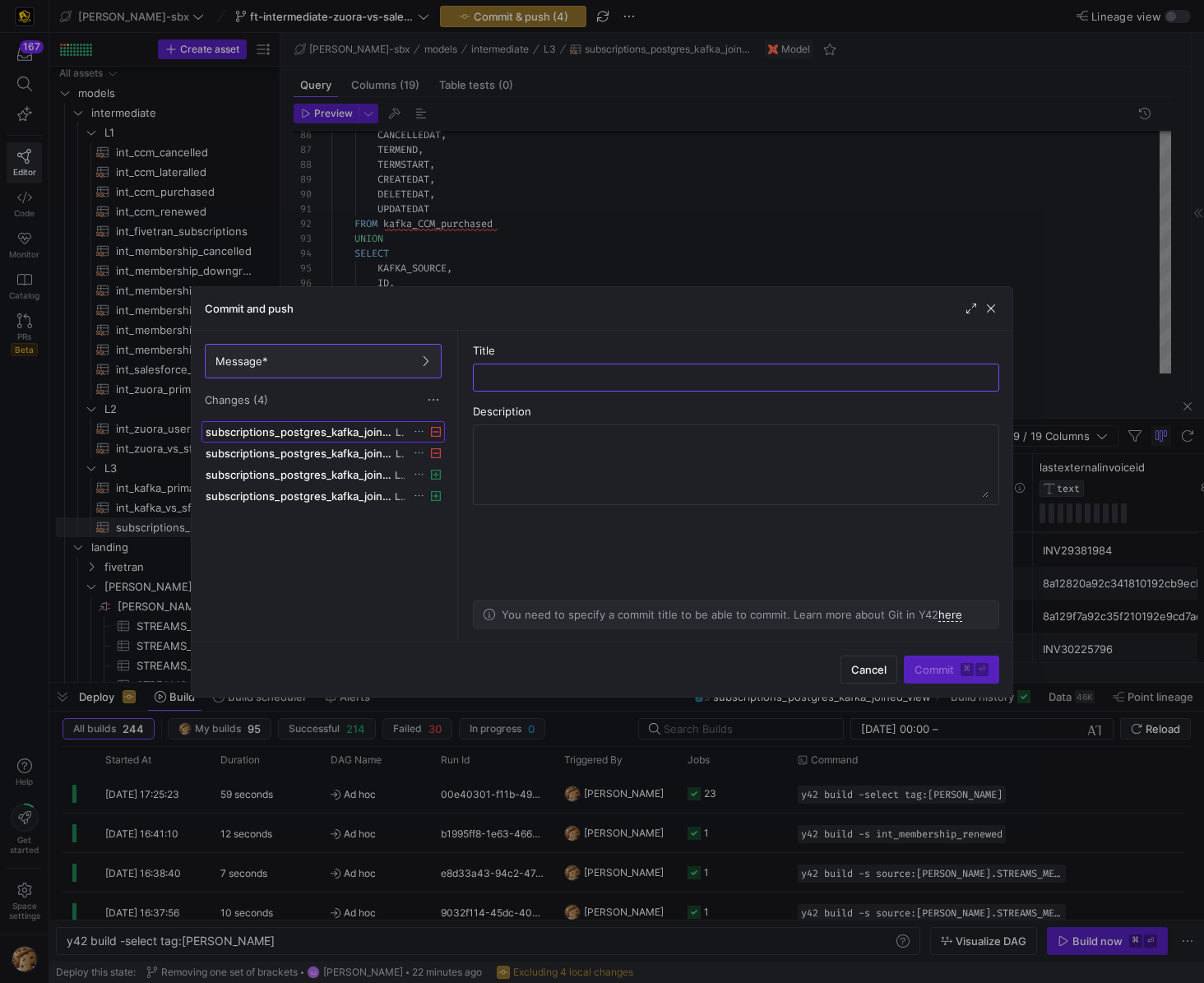
click at [381, 435] on span "subscriptions_postgres_kafka_joined_view.sql" at bounding box center [298, 431] width 186 height 13
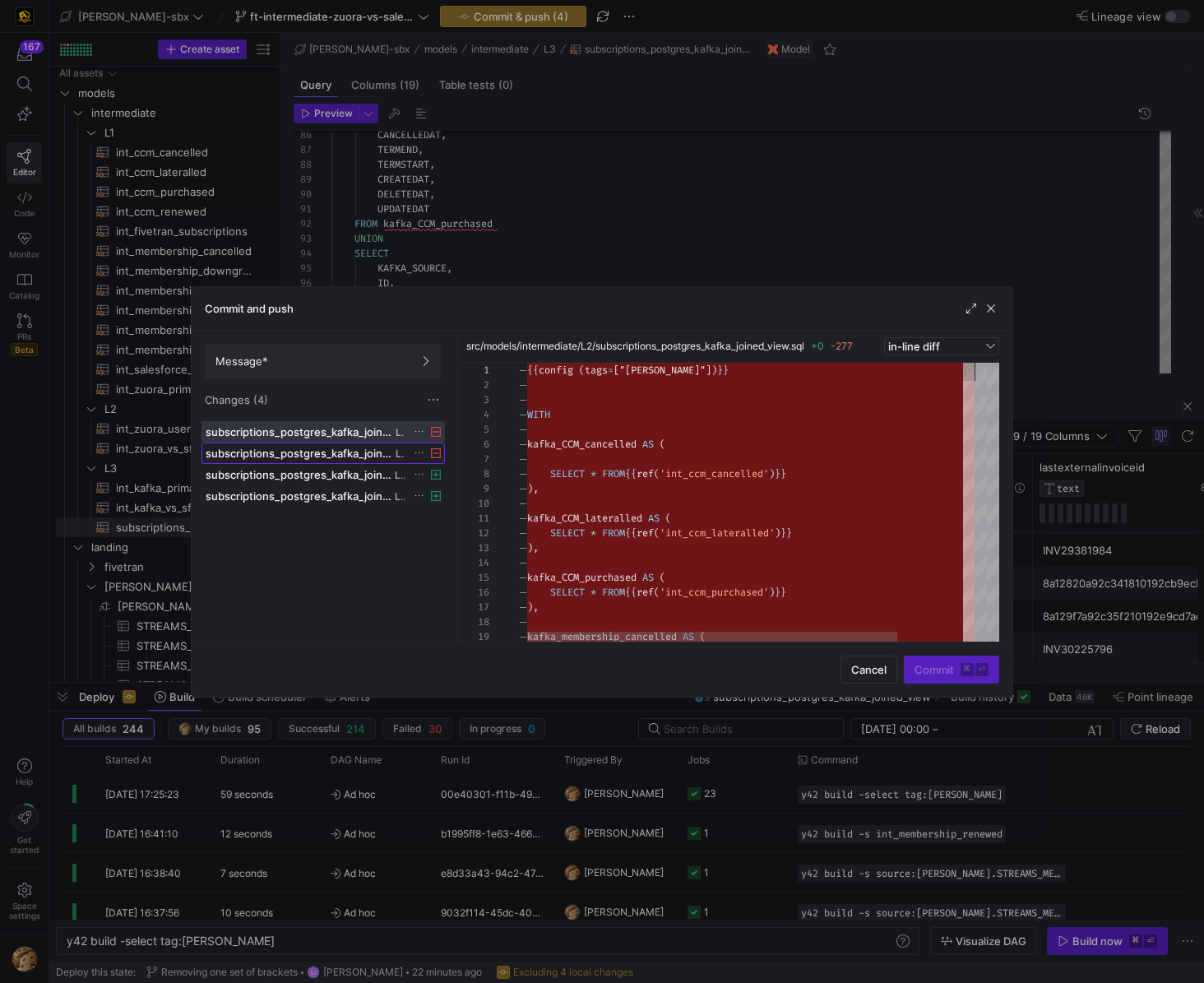
click at [353, 458] on span "subscriptions_postgres_kafka_joined_view.yml" at bounding box center [298, 453] width 186 height 13
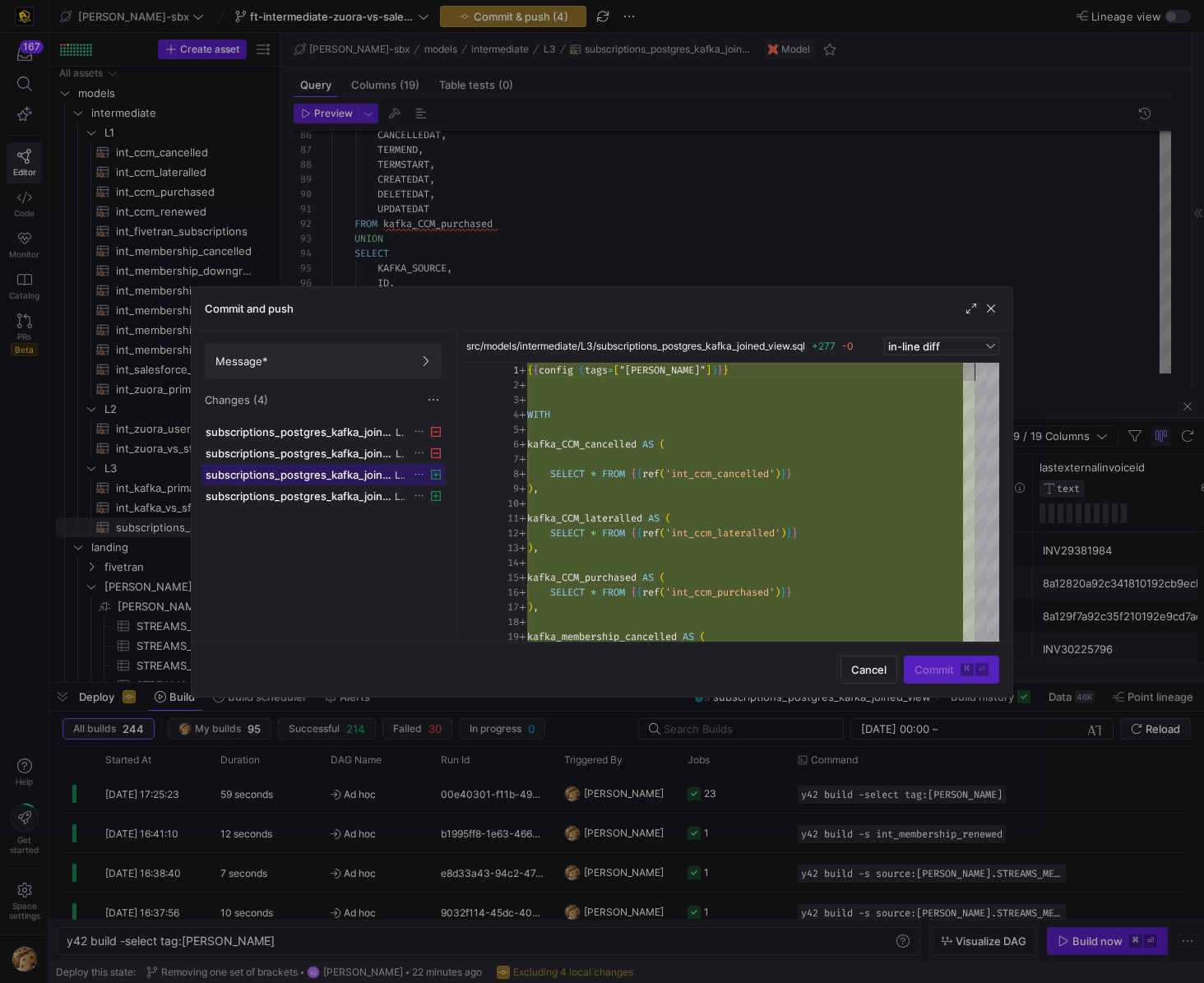
click at [353, 482] on span at bounding box center [323, 474] width 242 height 20
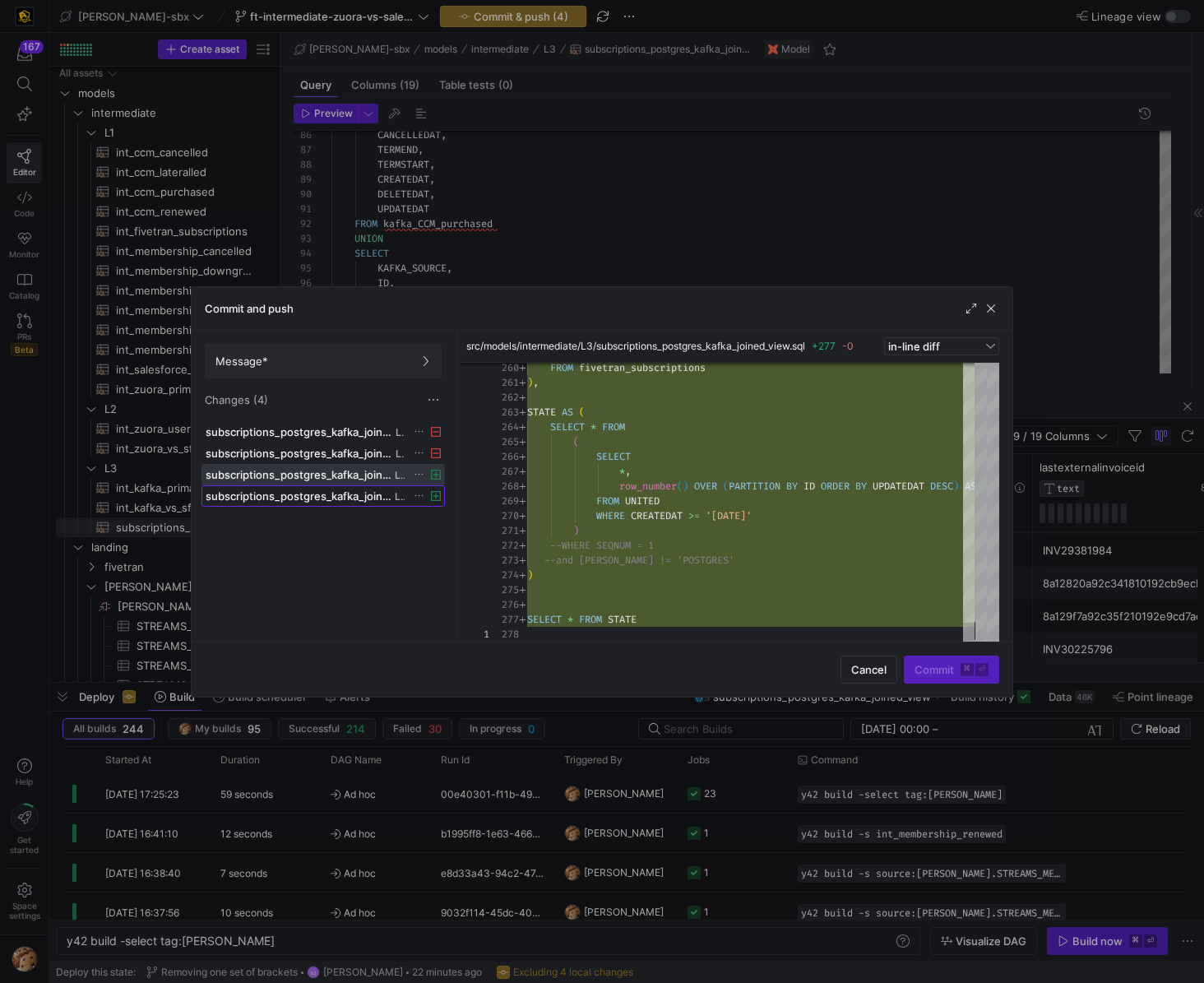
click at [313, 494] on span "subscriptions_postgres_kafka_joined_view.yml" at bounding box center [298, 495] width 186 height 13
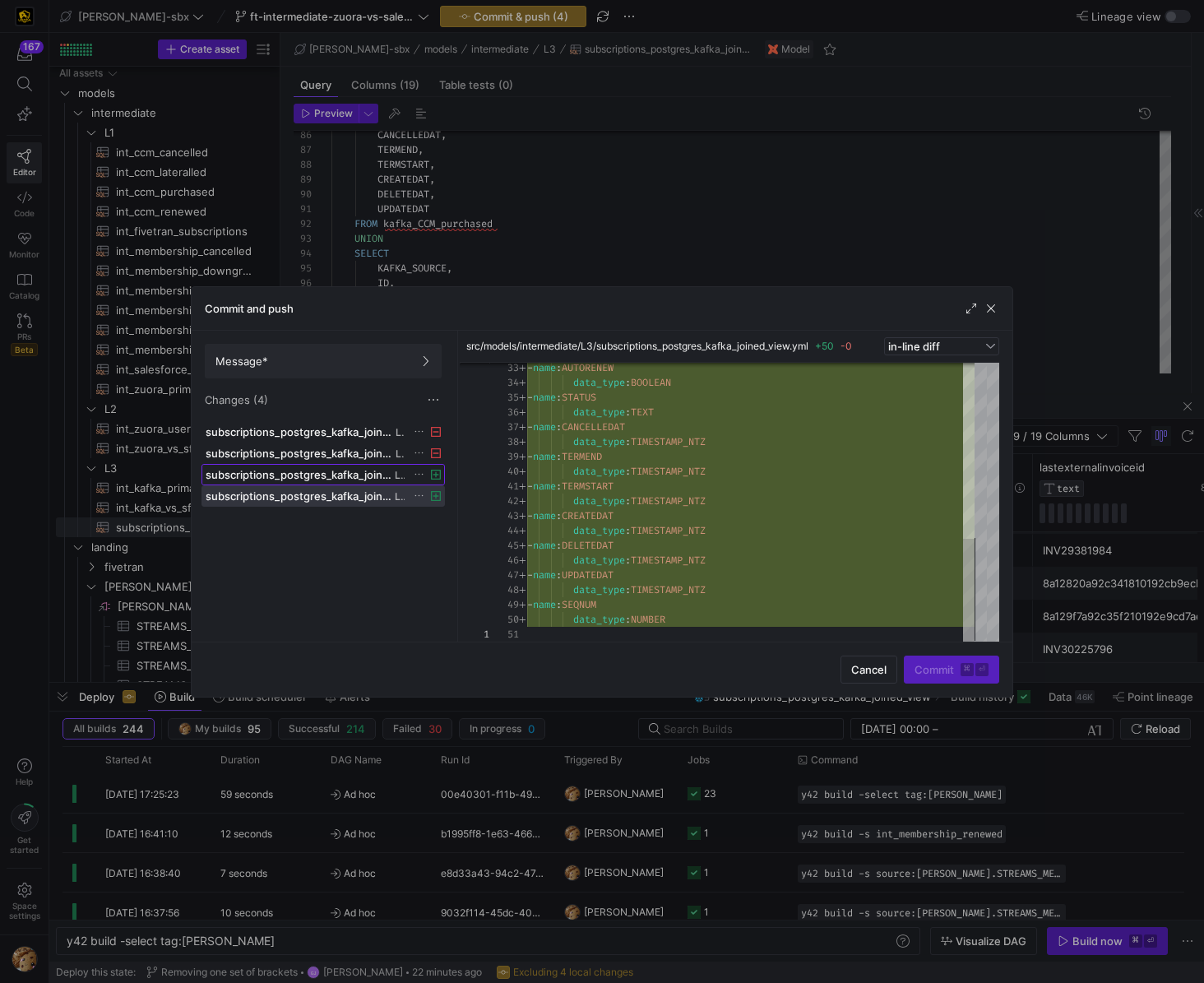
click at [336, 478] on span "subscriptions_postgres_kafka_joined_view.sql" at bounding box center [298, 474] width 186 height 13
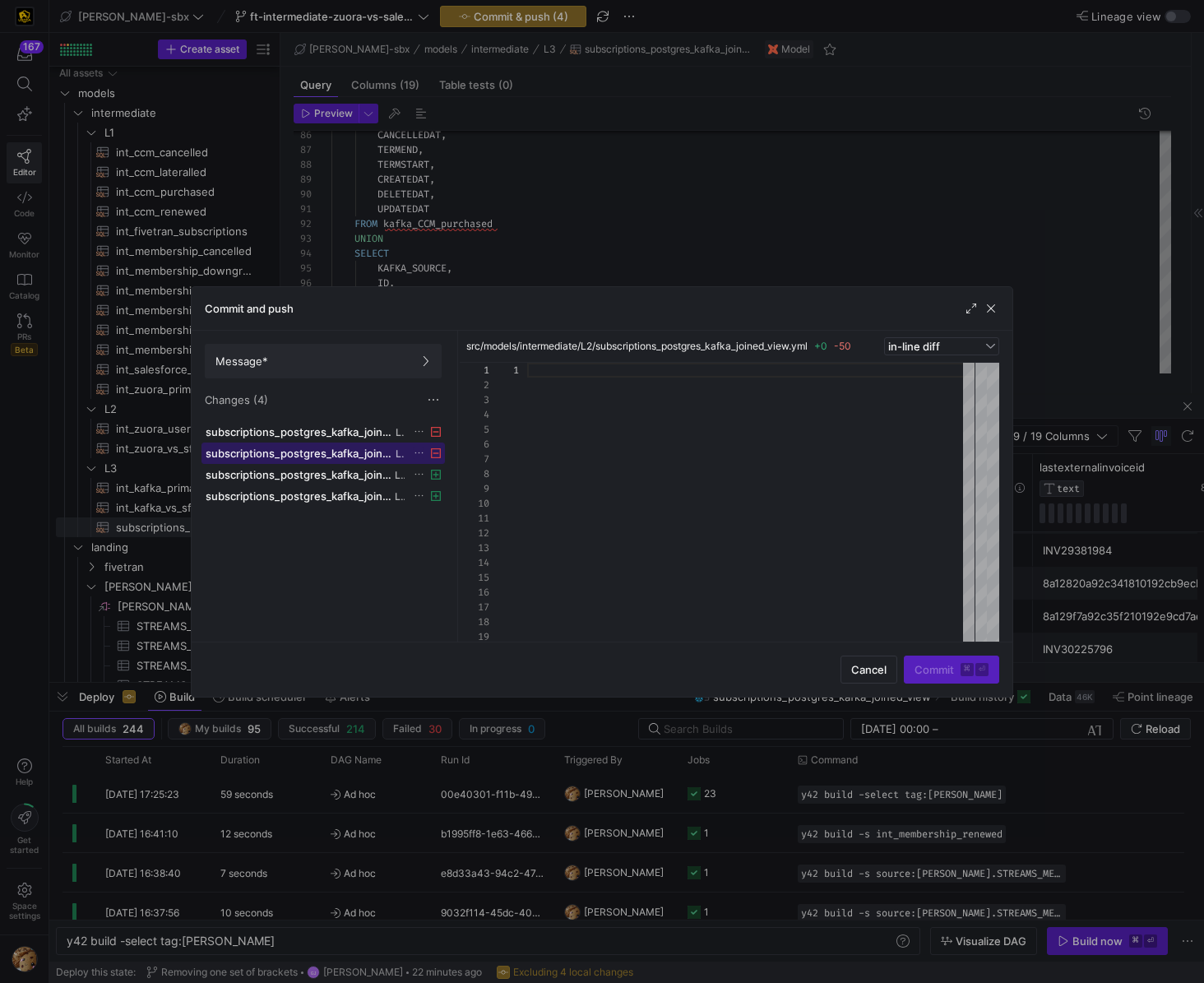
click at [287, 460] on button "subscriptions_postgres_kafka_joined_view.yml L2" at bounding box center [323, 453] width 244 height 21
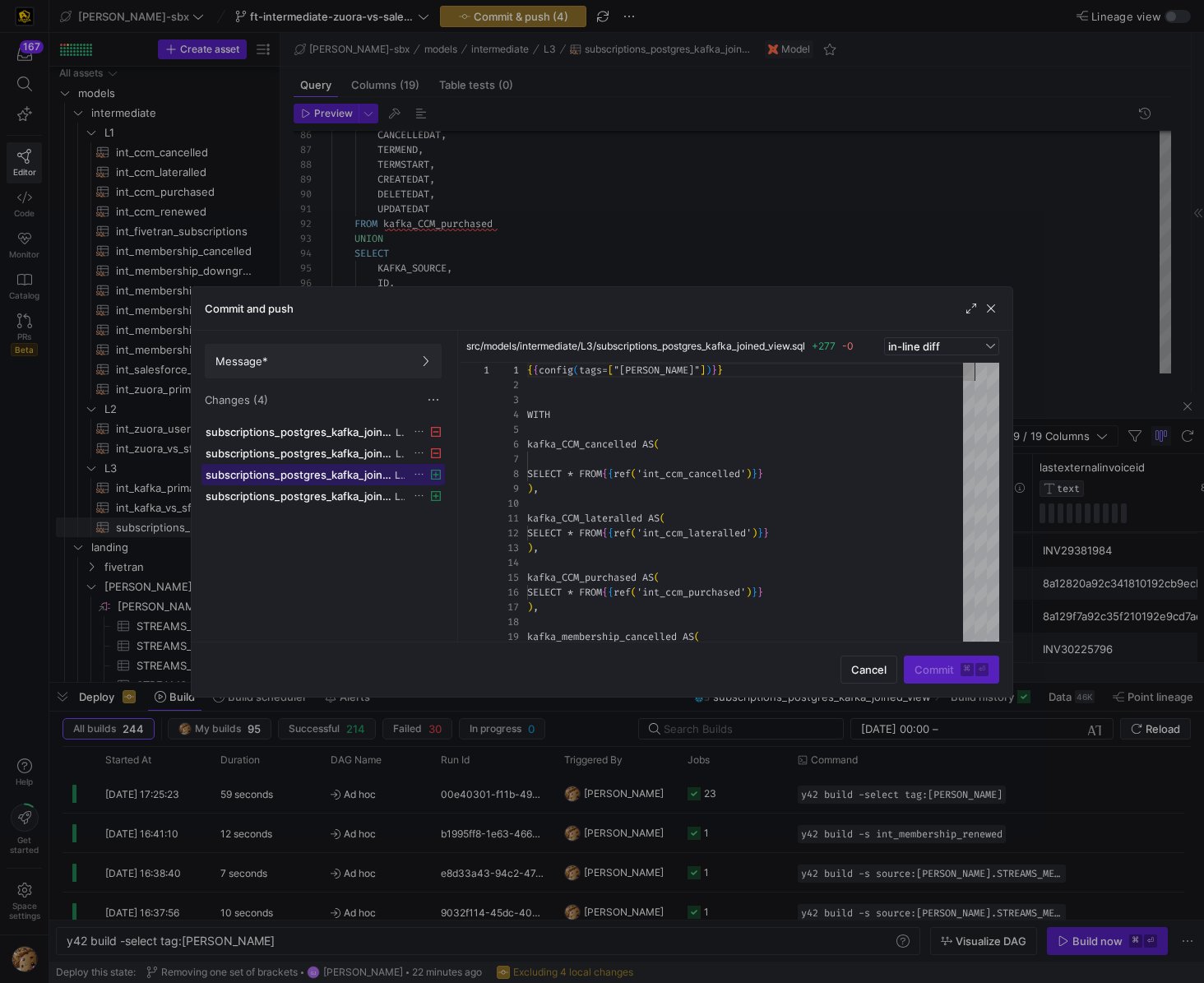
click at [288, 475] on span "subscriptions_postgres_kafka_joined_view.sql" at bounding box center [298, 474] width 186 height 13
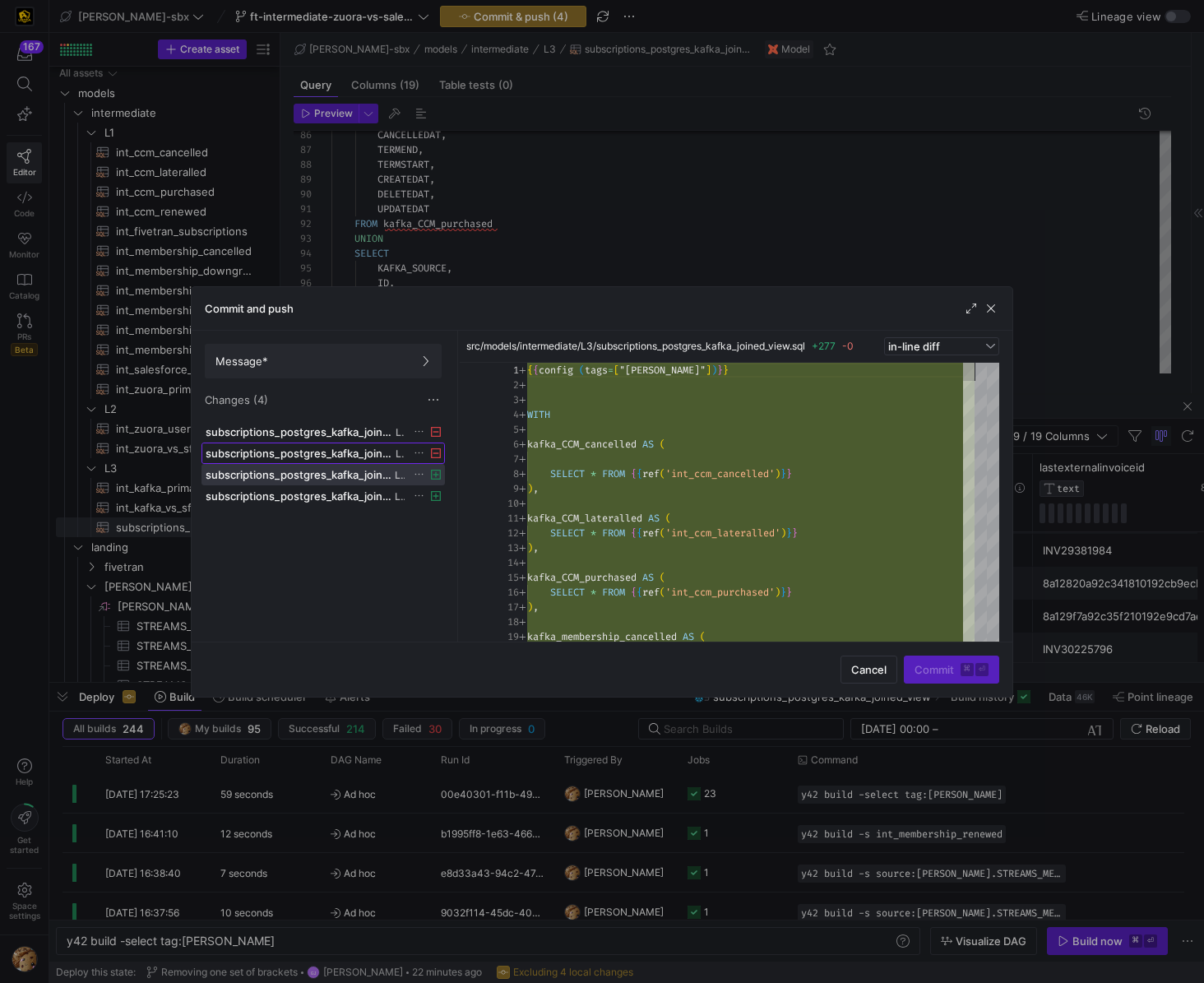
click at [314, 460] on button "subscriptions_postgres_kafka_joined_view.yml L2" at bounding box center [323, 453] width 244 height 21
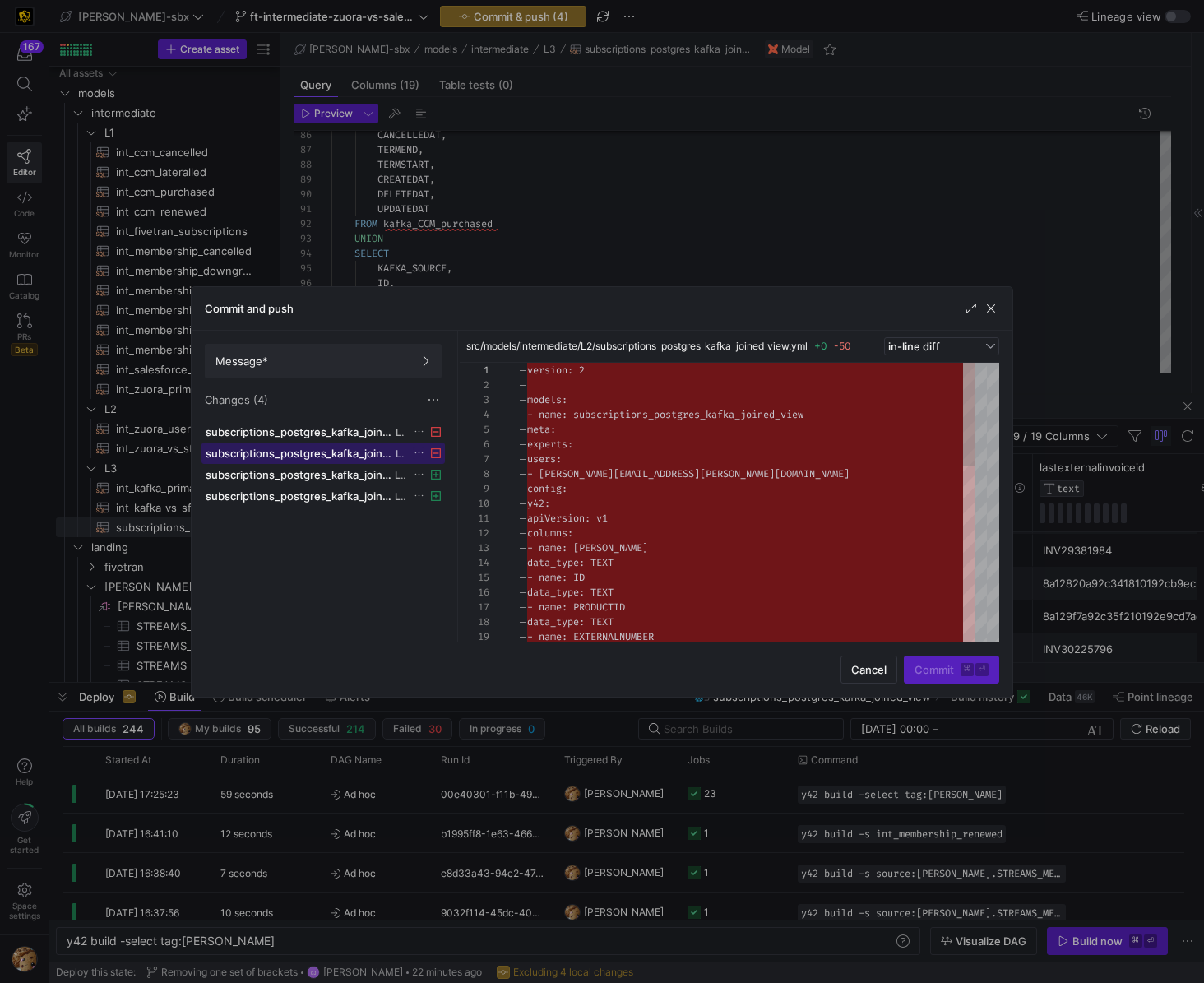
click at [323, 443] on span at bounding box center [323, 453] width 242 height 20
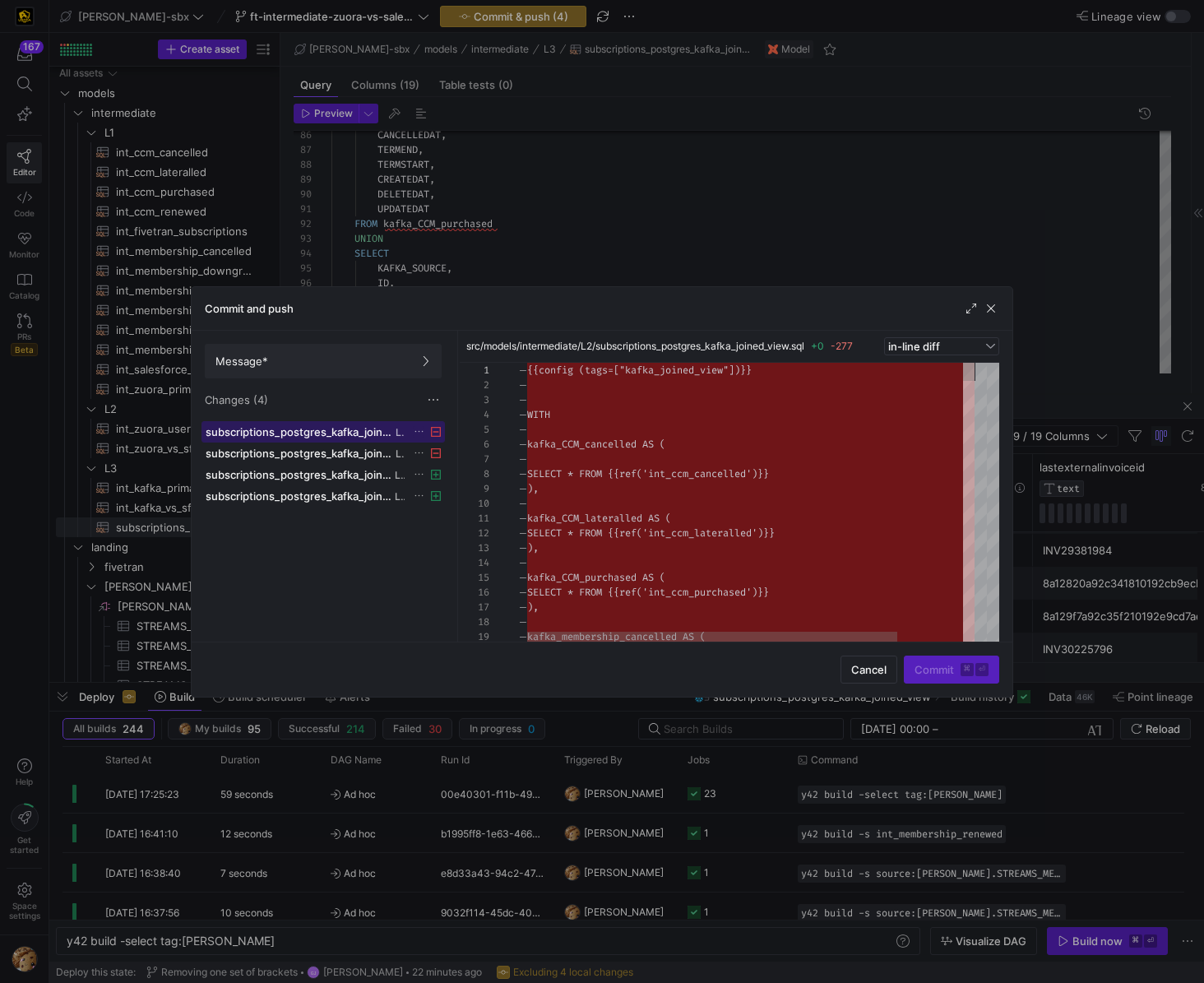
click at [325, 424] on button "subscriptions_postgres_kafka_joined_view.sql L2" at bounding box center [323, 431] width 244 height 21
click at [321, 448] on span "subscriptions_postgres_kafka_joined_view.yml" at bounding box center [298, 453] width 186 height 13
click at [329, 423] on span at bounding box center [323, 431] width 242 height 20
click at [302, 450] on span "subscriptions_postgres_kafka_joined_view.yml" at bounding box center [298, 453] width 186 height 13
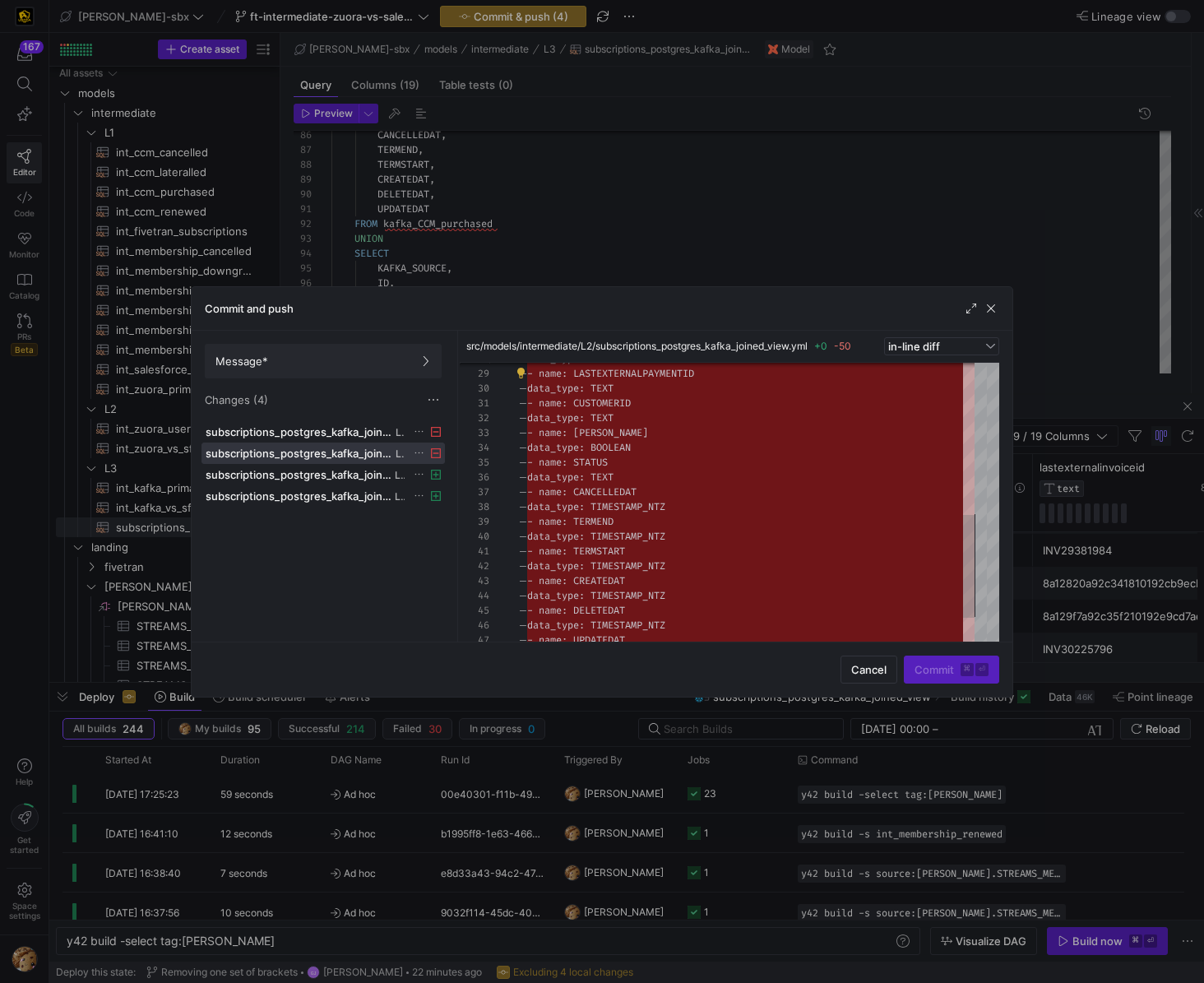
drag, startPoint x: 605, startPoint y: 313, endPoint x: 741, endPoint y: 337, distance: 138.1
click at [862, 318] on div "Commit and push" at bounding box center [602, 309] width 821 height 44
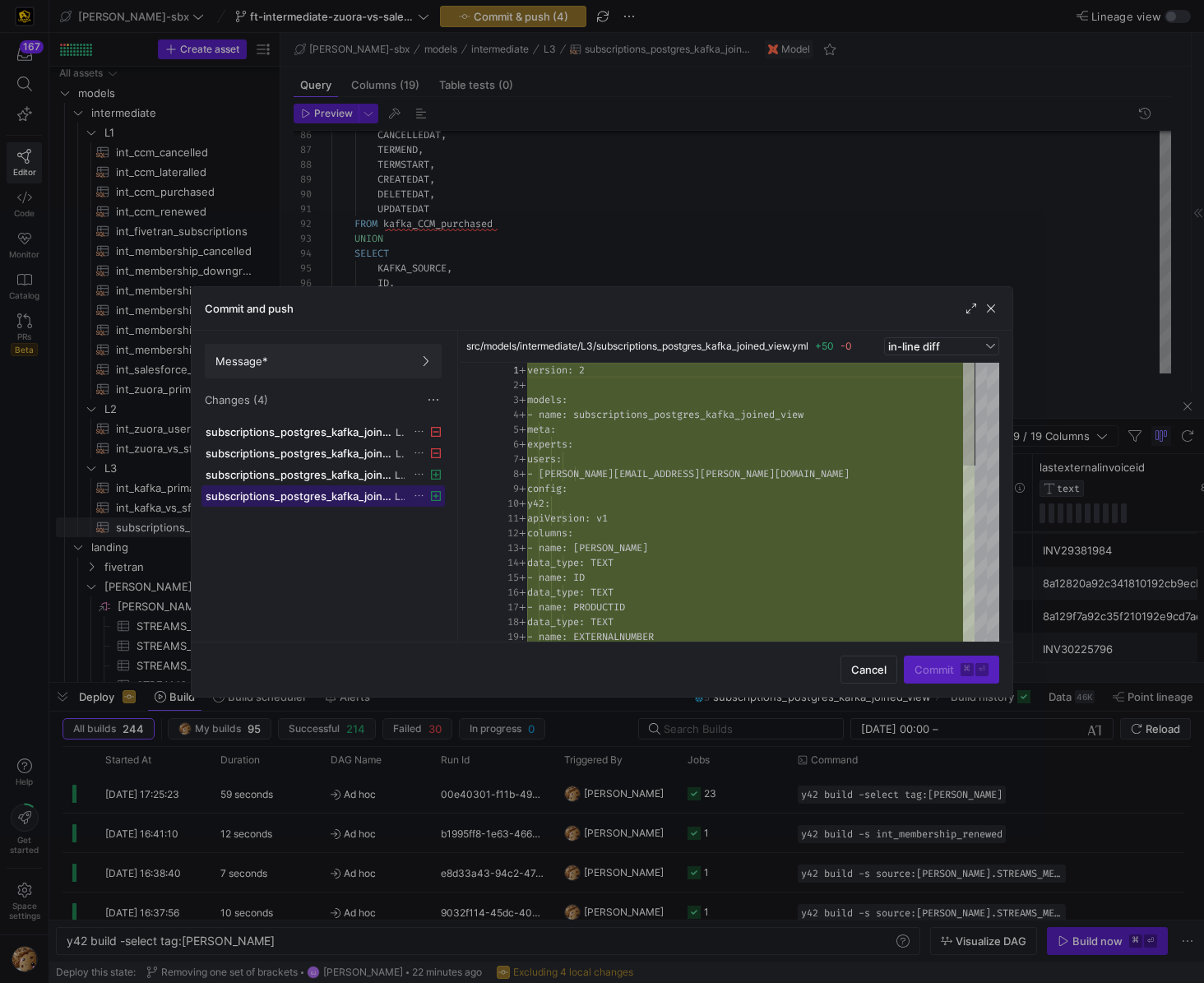
click at [355, 501] on span "subscriptions_postgres_kafka_joined_view.yml" at bounding box center [298, 495] width 186 height 13
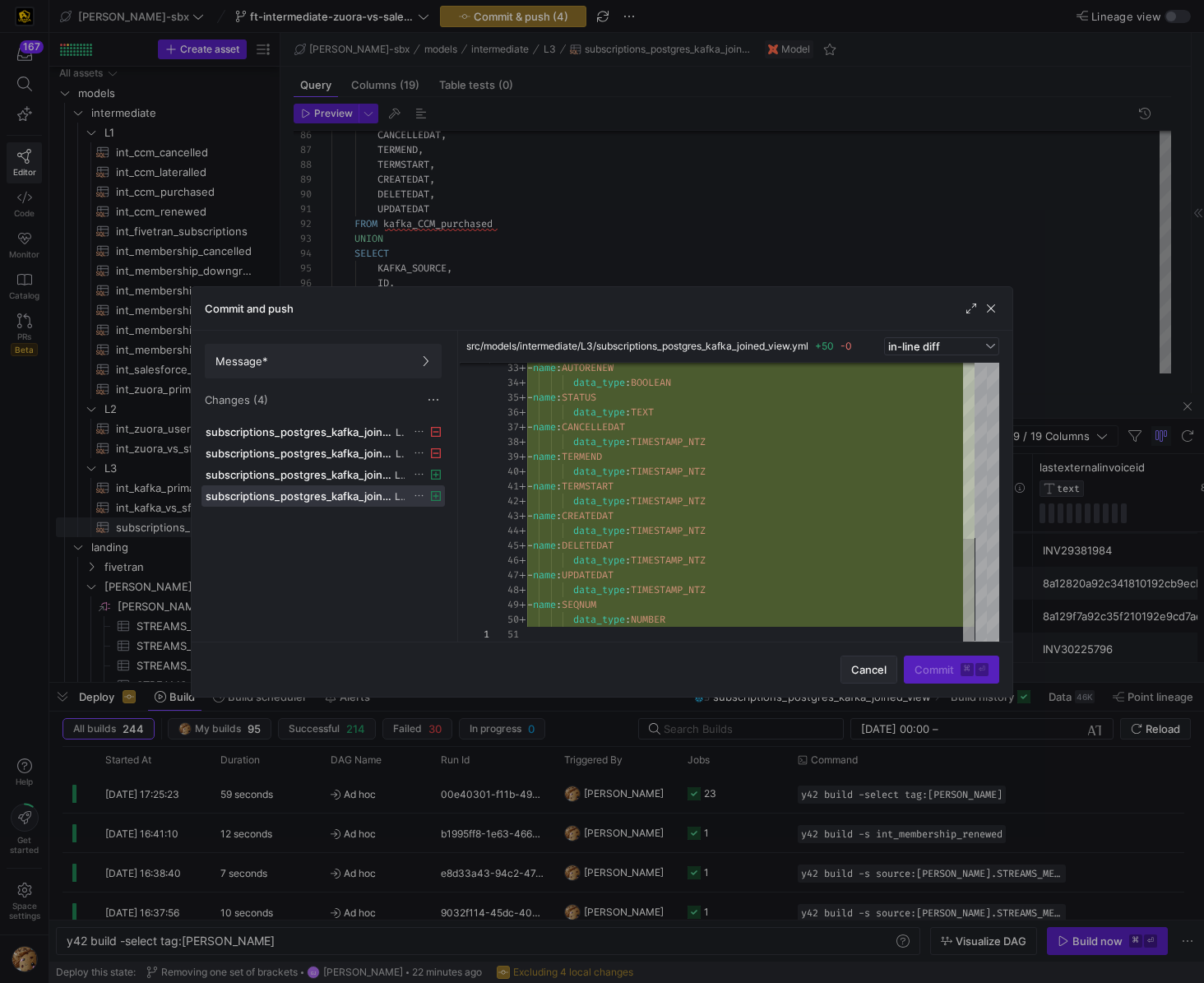
click at [871, 658] on span "button" at bounding box center [869, 669] width 55 height 27
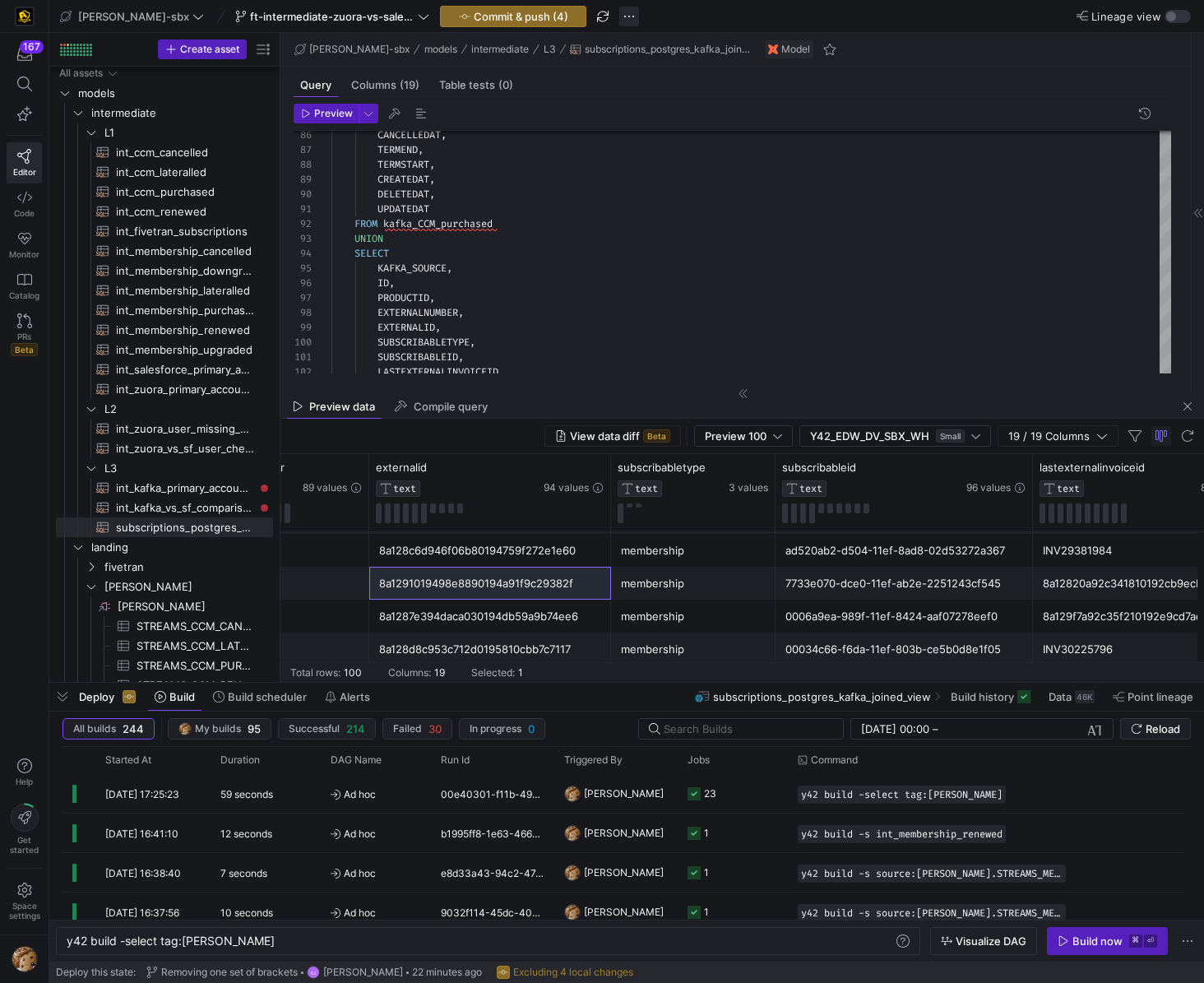
click at [619, 16] on span "button" at bounding box center [629, 16] width 20 height 20
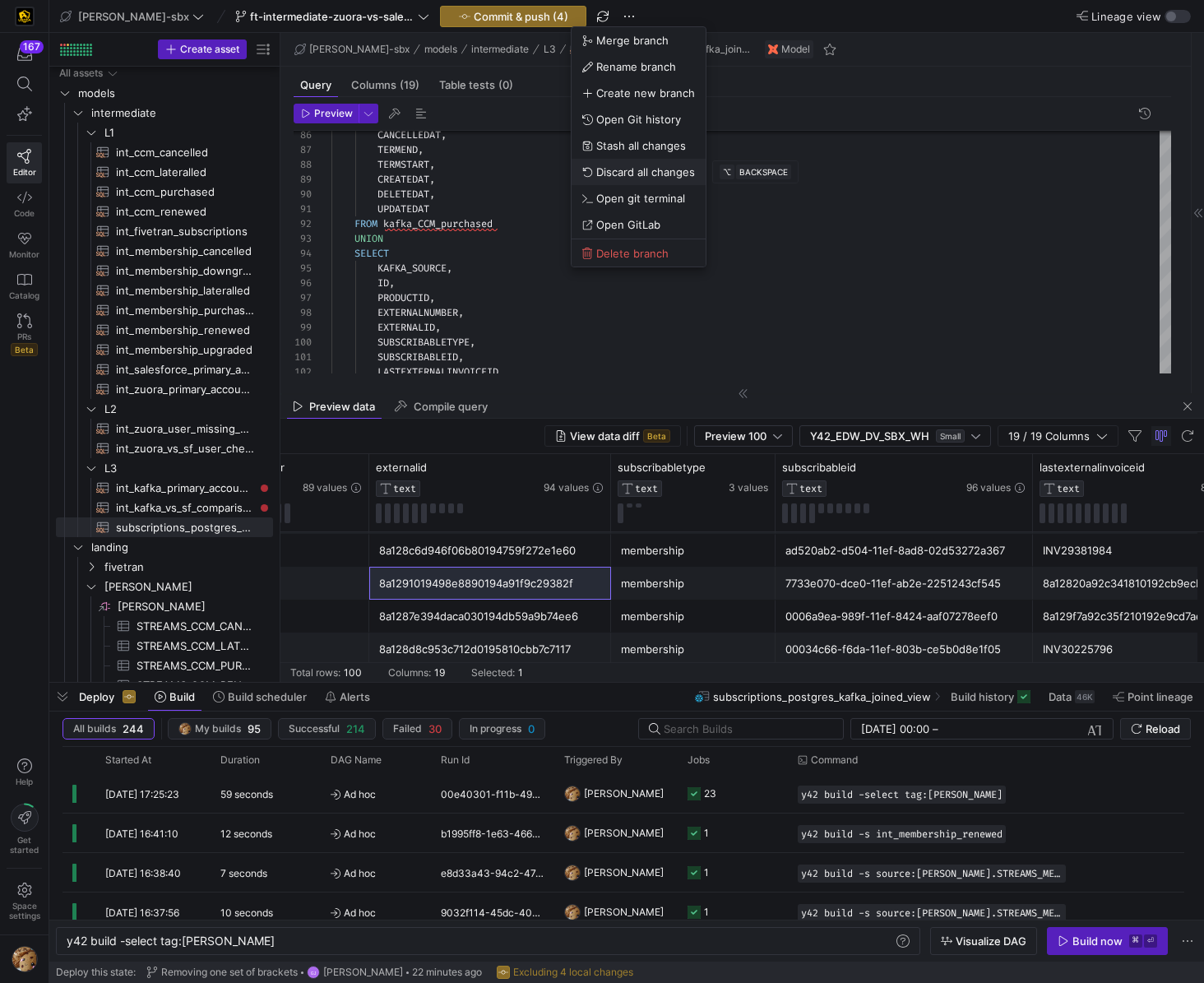
click at [649, 167] on span "Discard all changes" at bounding box center [645, 171] width 98 height 13
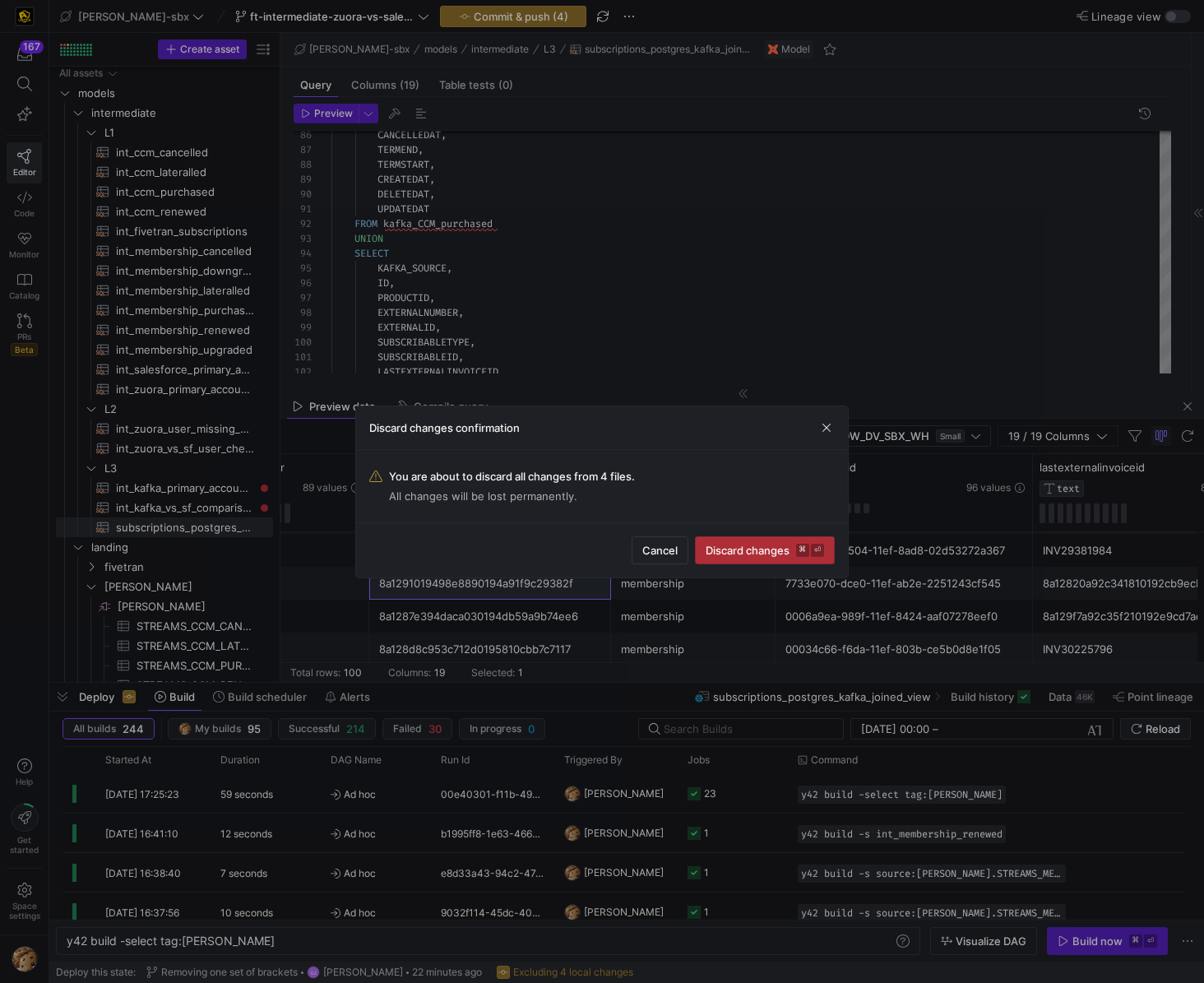
click at [802, 558] on span "submit" at bounding box center [765, 550] width 139 height 27
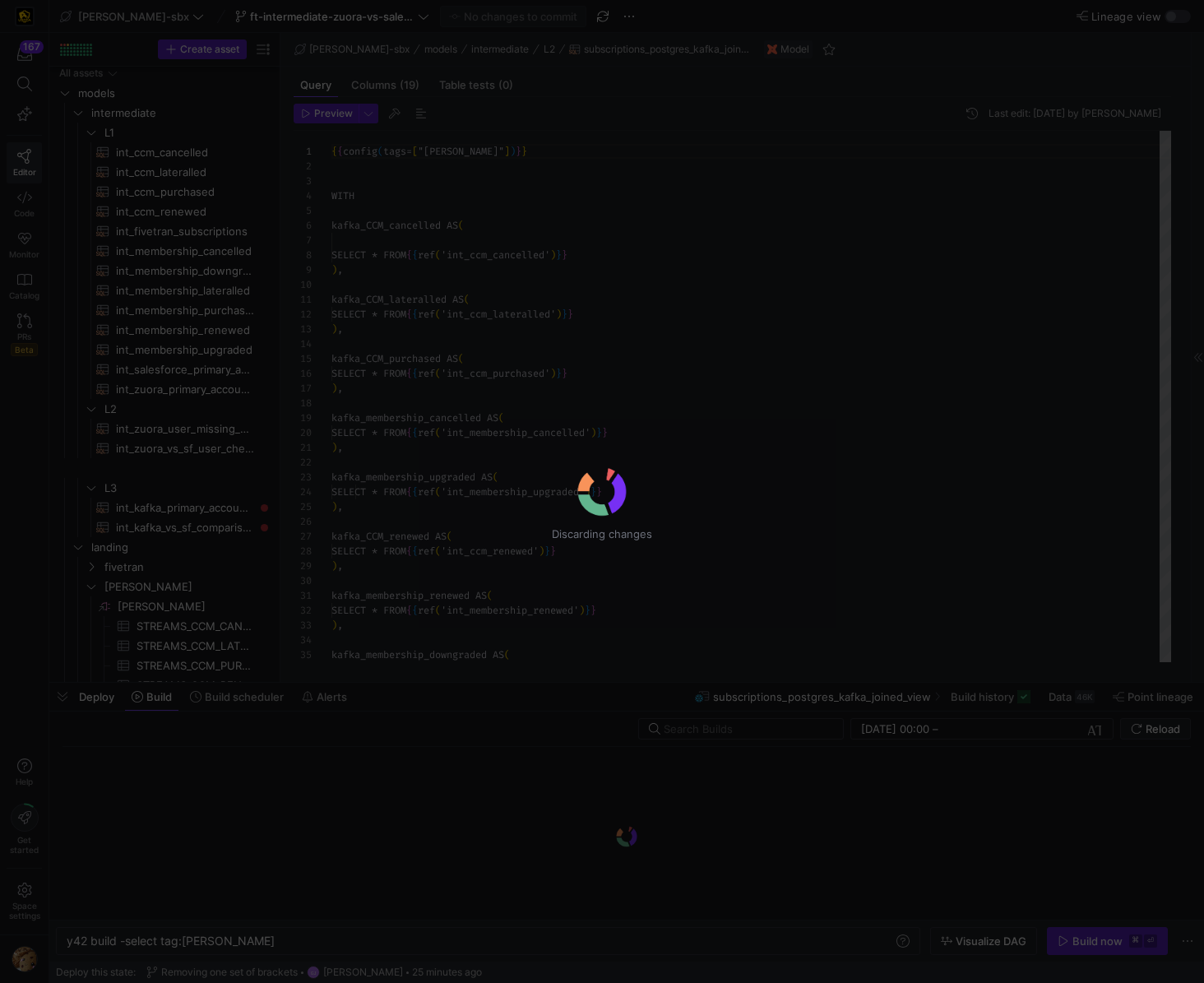
scroll to position [148, 0]
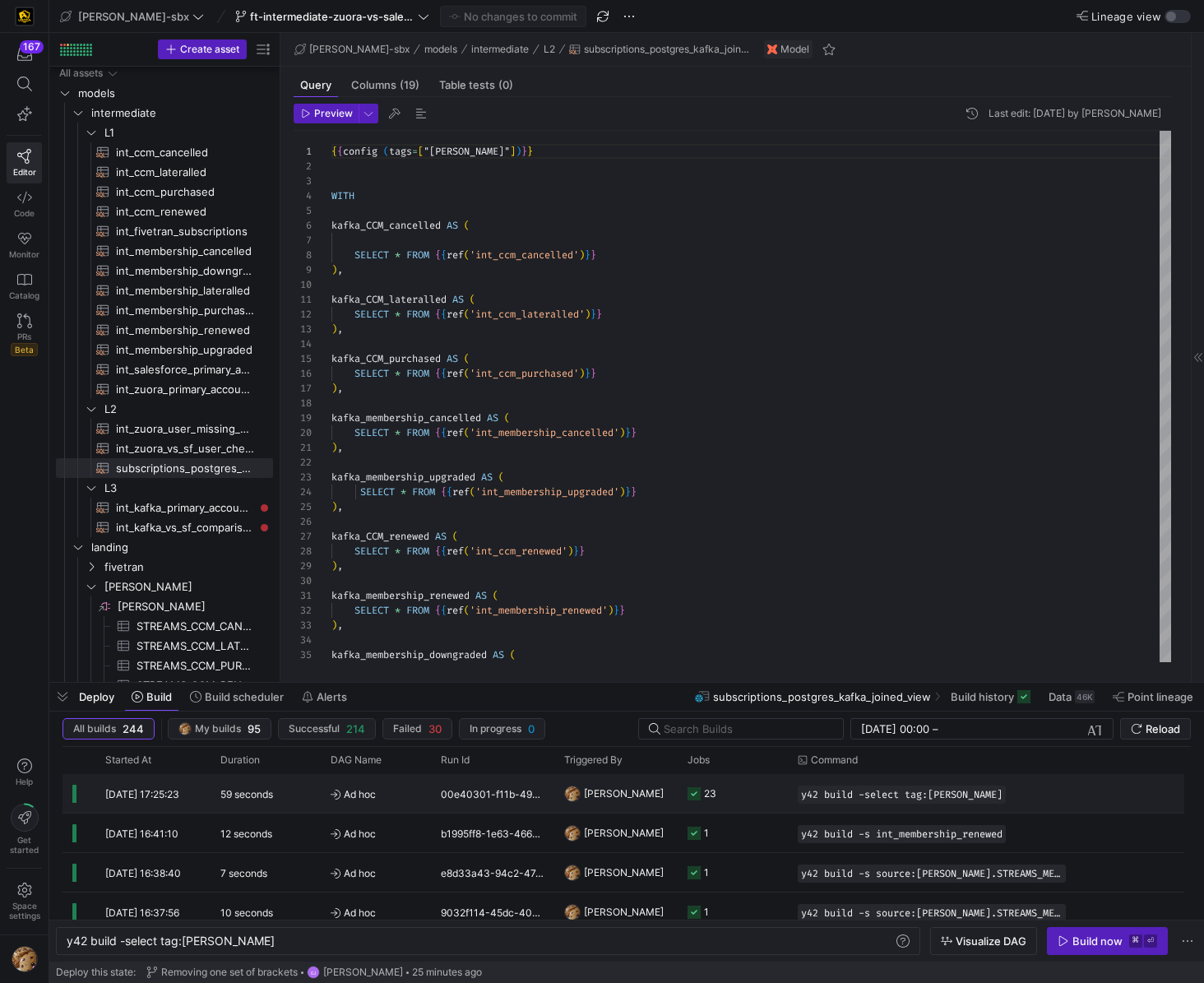
drag, startPoint x: 706, startPoint y: 779, endPoint x: 710, endPoint y: 789, distance: 10.8
click at [710, 789] on div "23" at bounding box center [710, 793] width 12 height 38
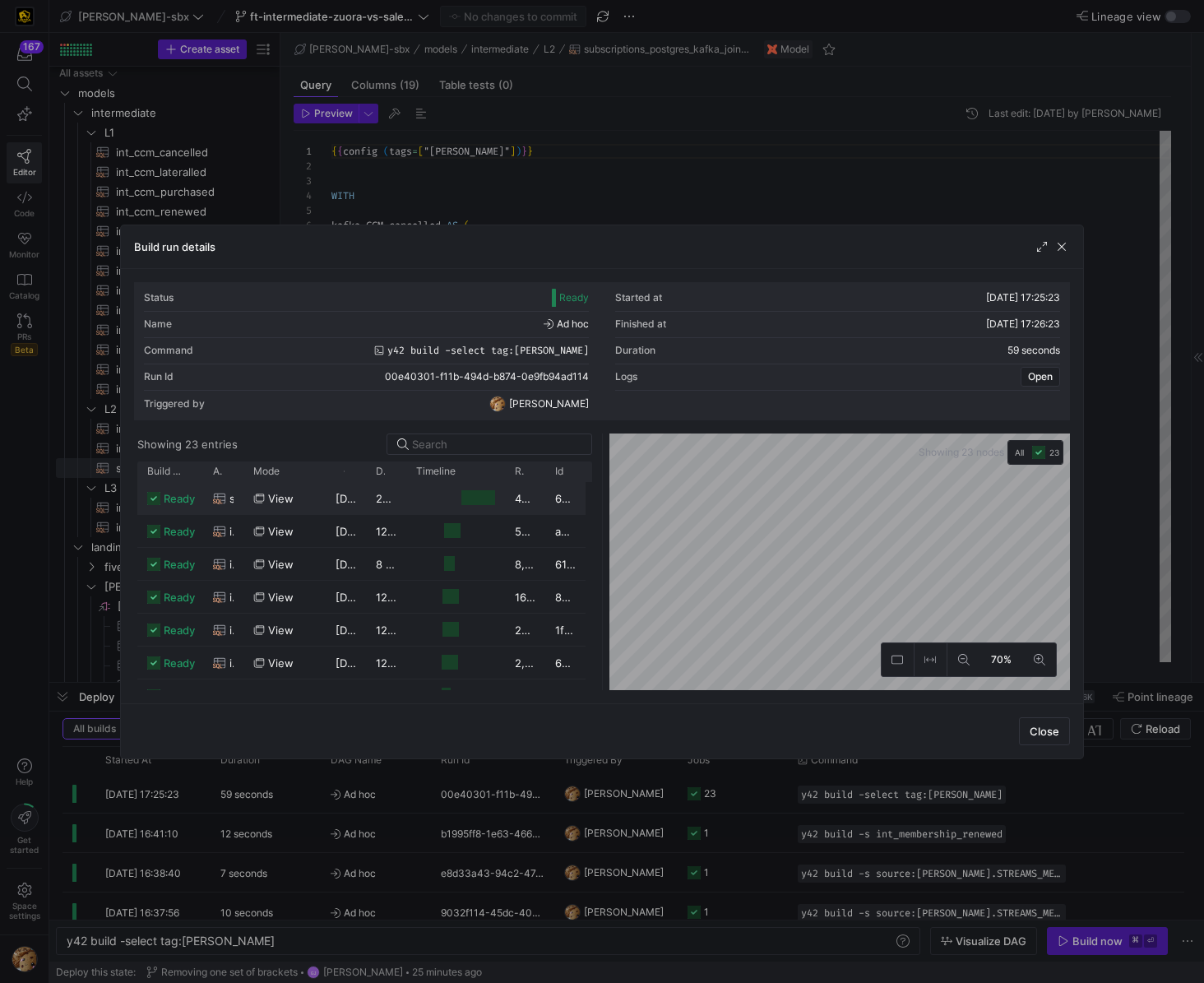
click at [296, 504] on div "view" at bounding box center [284, 500] width 62 height 33
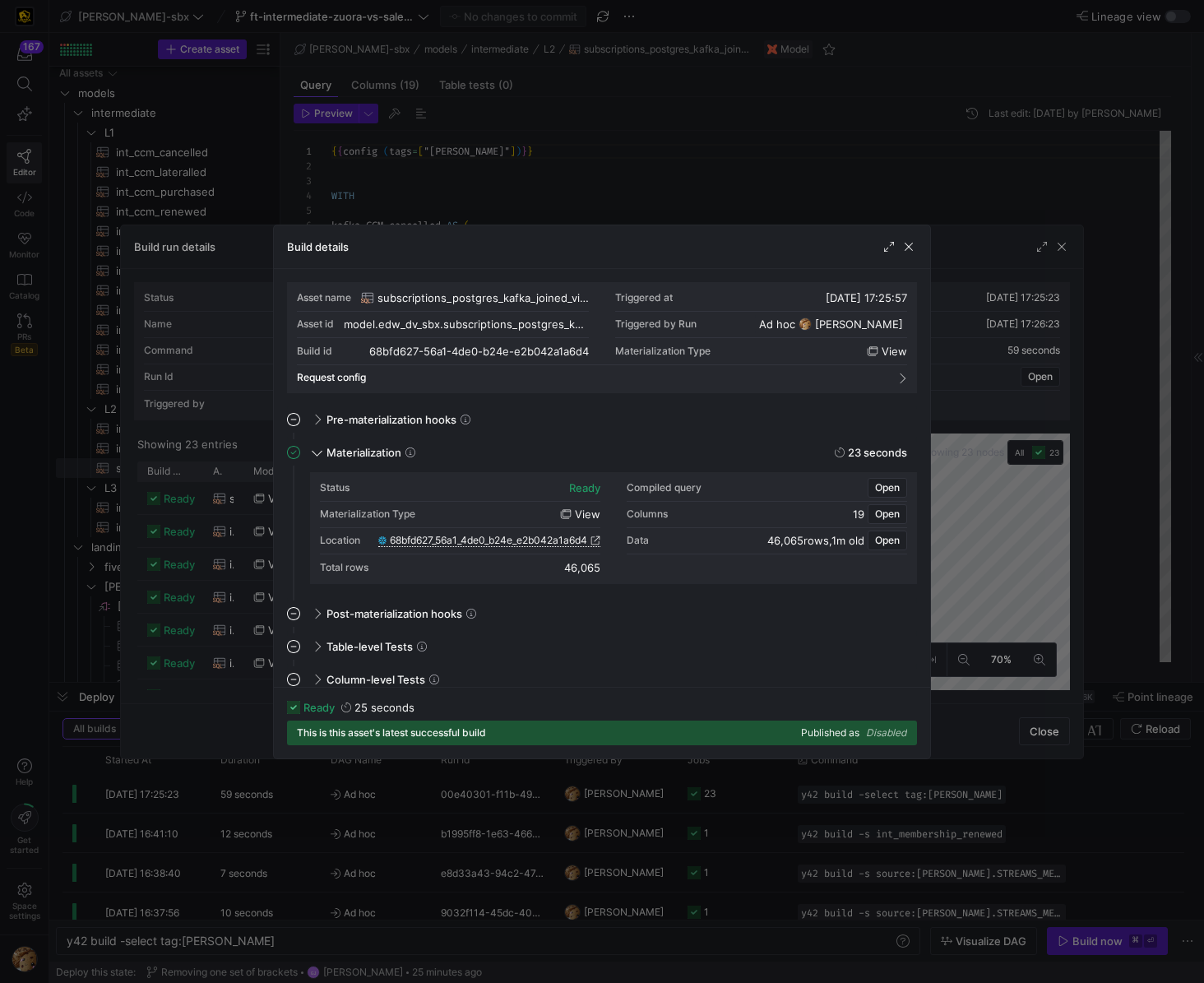
click at [463, 536] on span "68bfd627_56a1_4de0_b24e_e2b042a1a6d4" at bounding box center [488, 540] width 198 height 11
click at [913, 246] on span "button" at bounding box center [908, 246] width 16 height 16
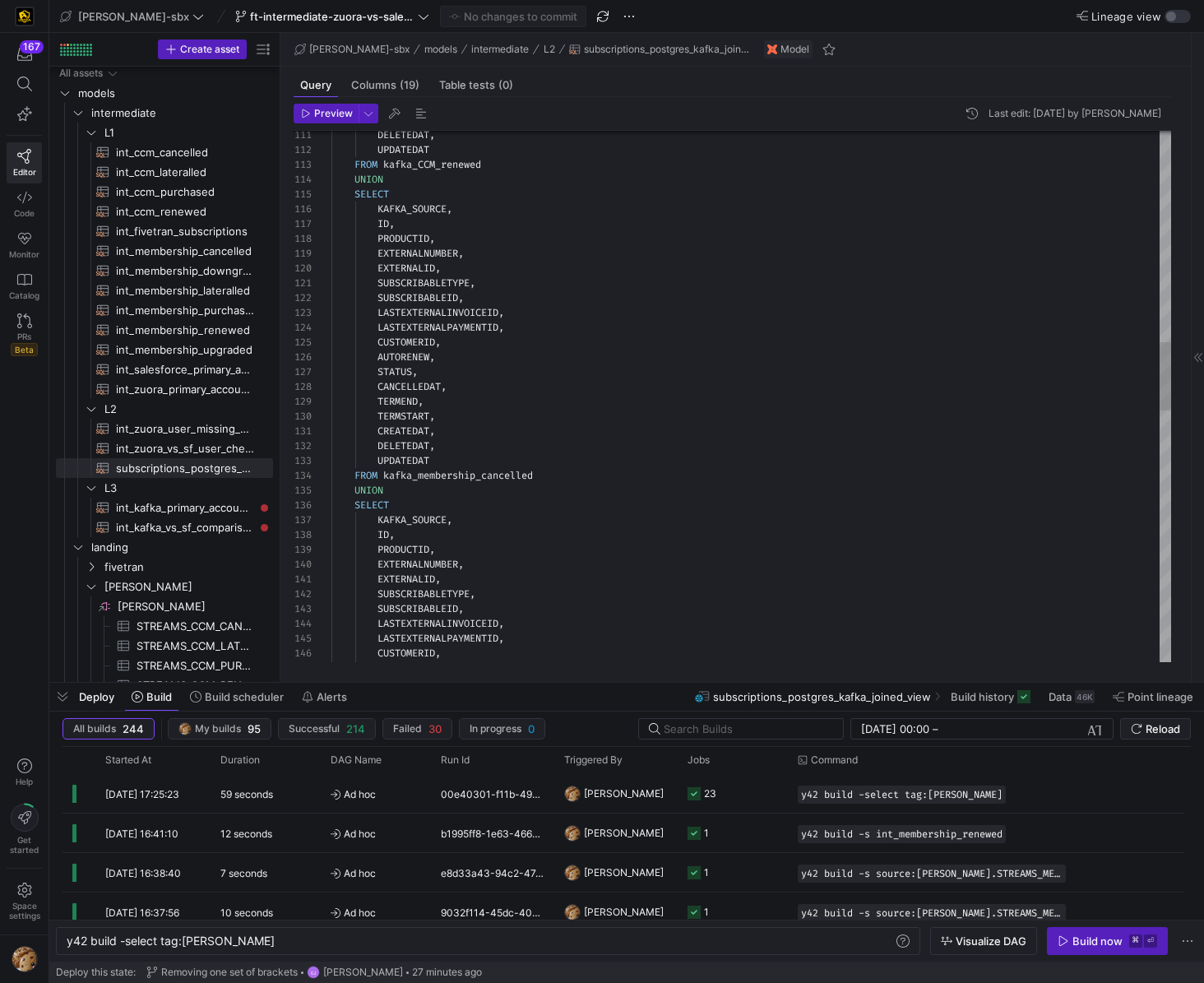
type textarea "DELETEDAT, UPDATEDAT FROM kafka_CCM_renewed UNION SELECT KAFKA_SOURCE, ID, PROD…"
click at [419, 264] on div "DELETEDAT , UPDATEDAT FROM kafka_CCM_renewed UNION SELECT KAFKA_SOURCE , ID , P…" at bounding box center [752, 550] width 840 height 4130
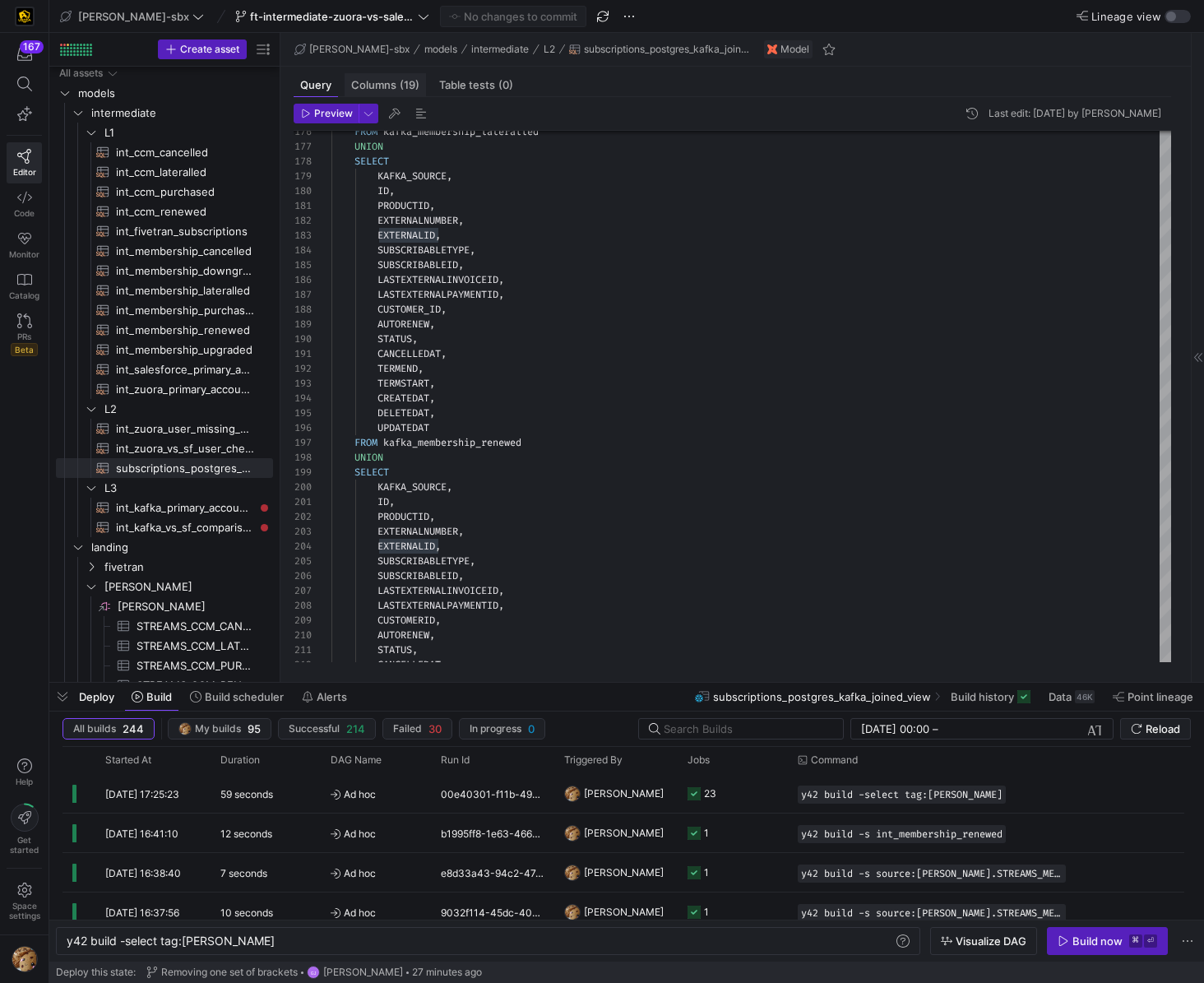
click at [381, 80] on span "Columns (19)" at bounding box center [386, 85] width 68 height 11
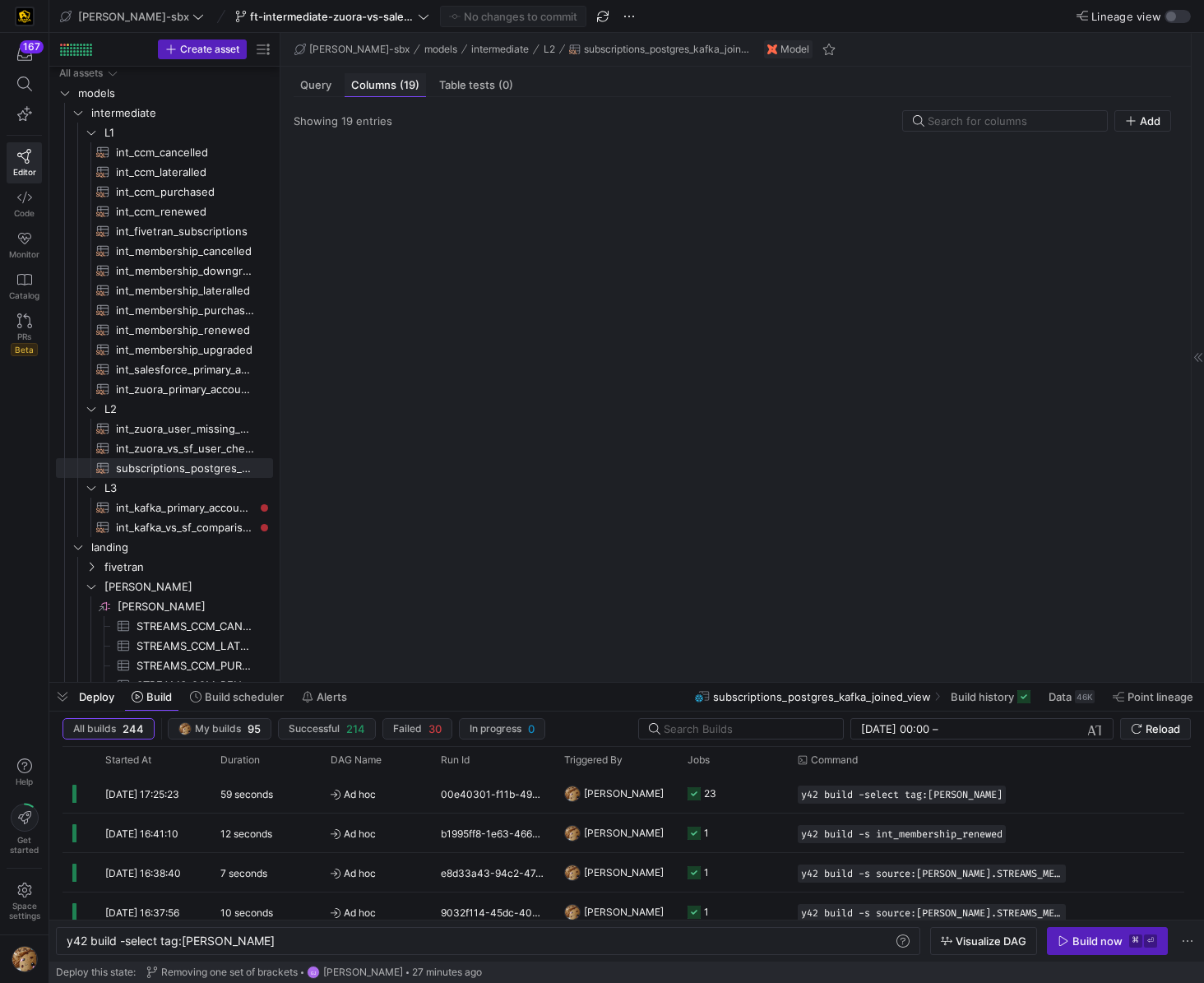
click at [381, 82] on span "Columns (19)" at bounding box center [386, 85] width 68 height 11
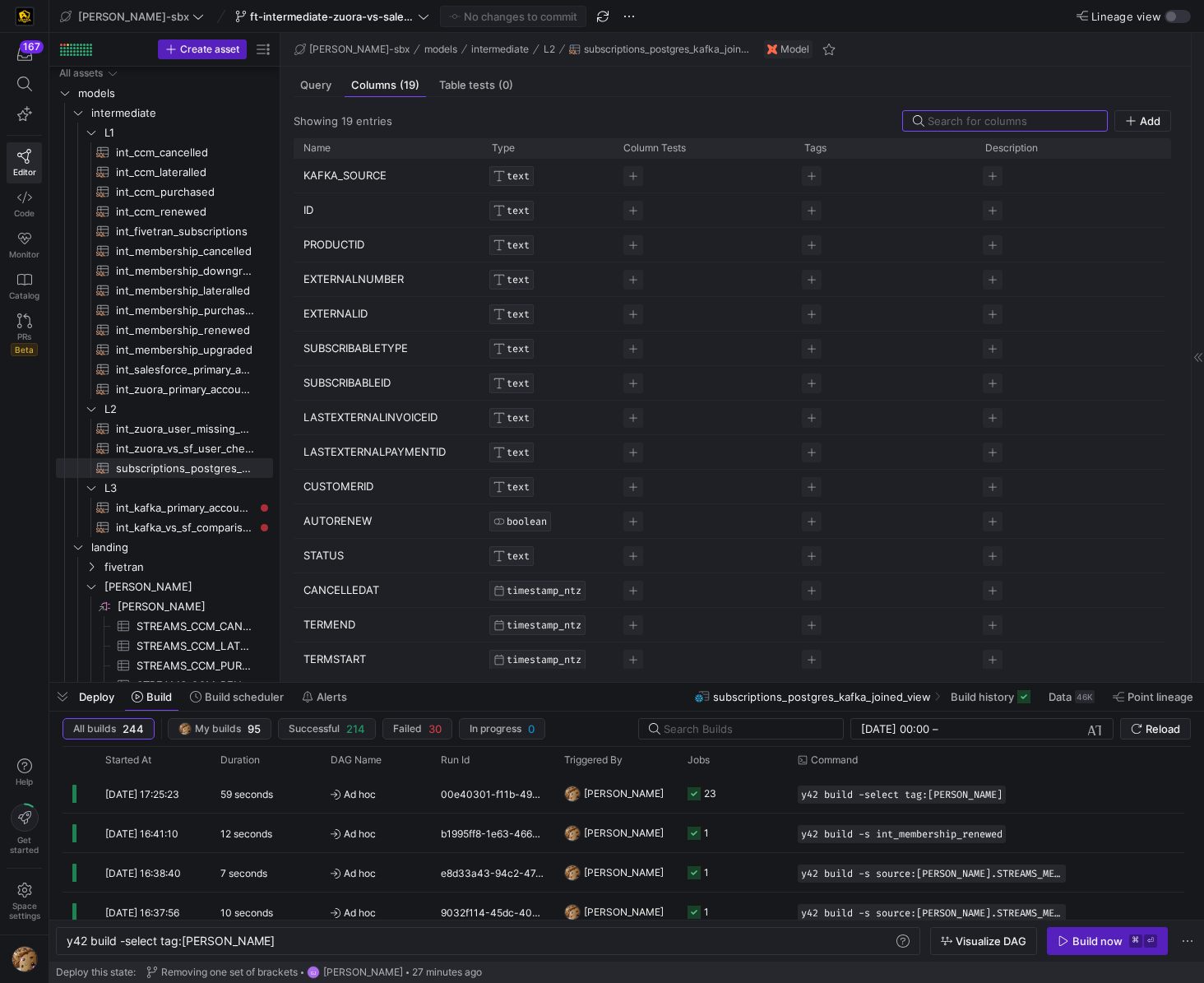
click at [339, 313] on p "EXTERNALID" at bounding box center [387, 314] width 168 height 33
click at [339, 313] on input "EXTERNALID" at bounding box center [380, 313] width 152 height 32
click at [676, 797] on div "[PERSON_NAME]" at bounding box center [616, 793] width 123 height 38
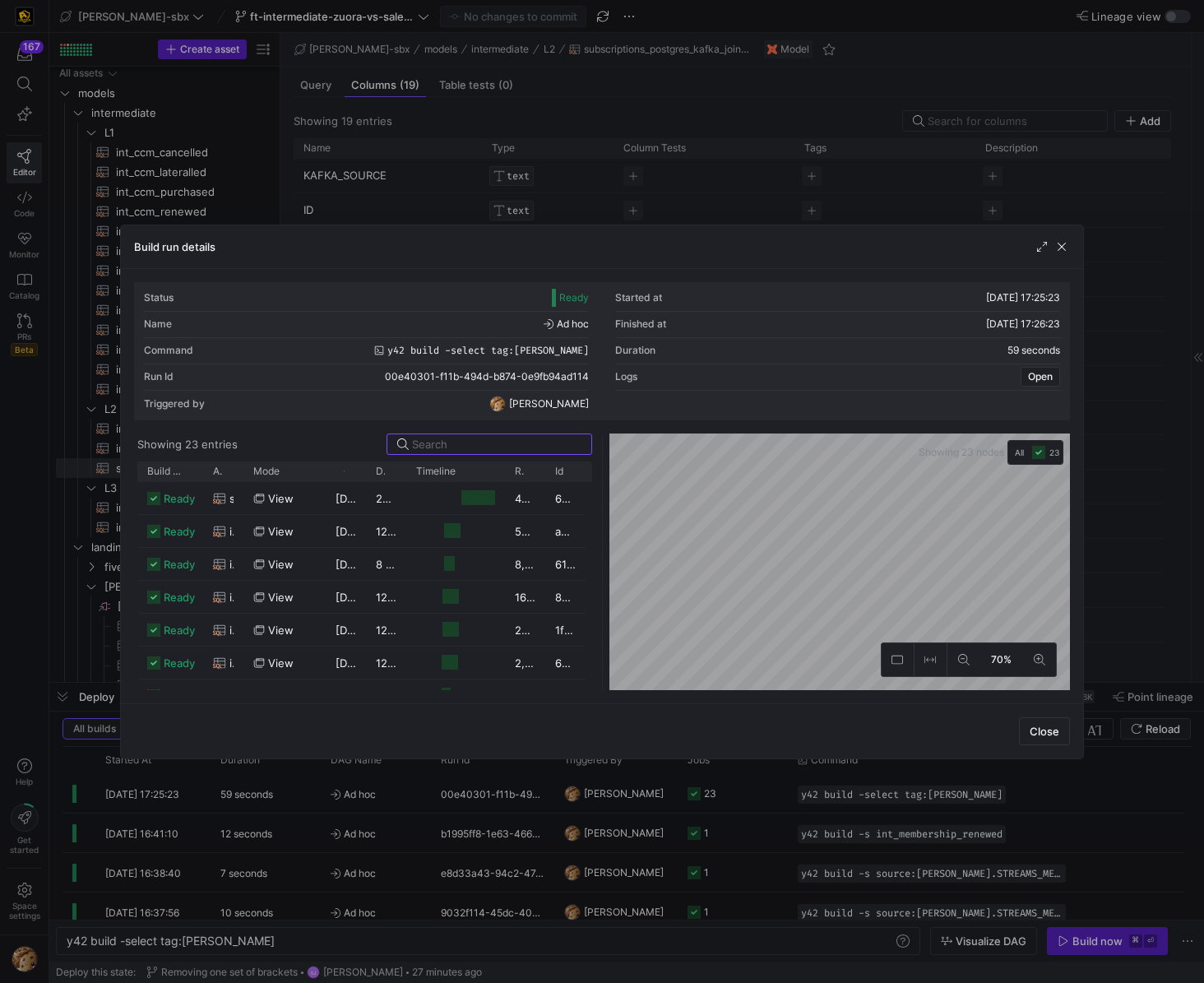
scroll to position [308, 0]
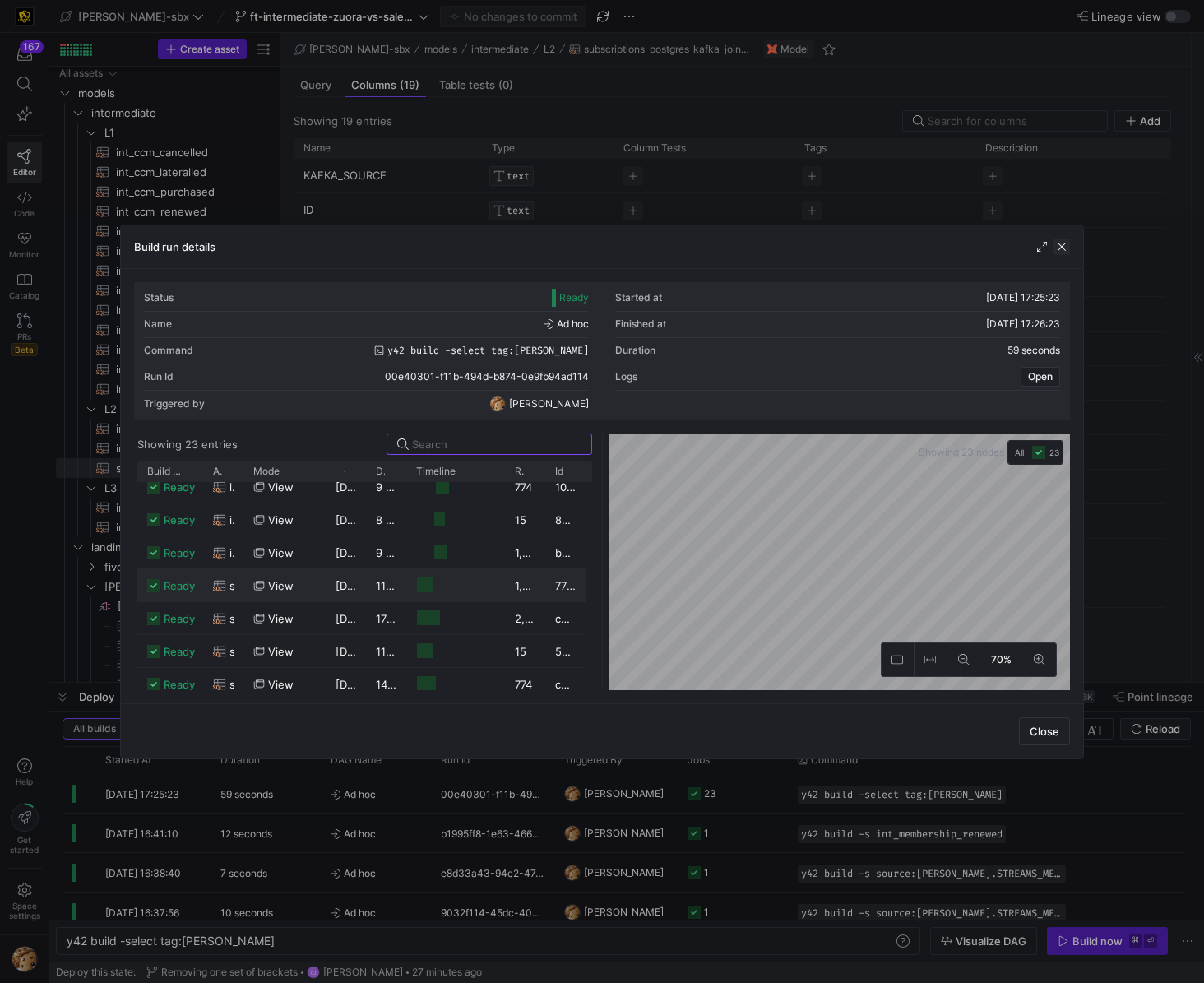
click at [1063, 249] on span "button" at bounding box center [1061, 246] width 16 height 16
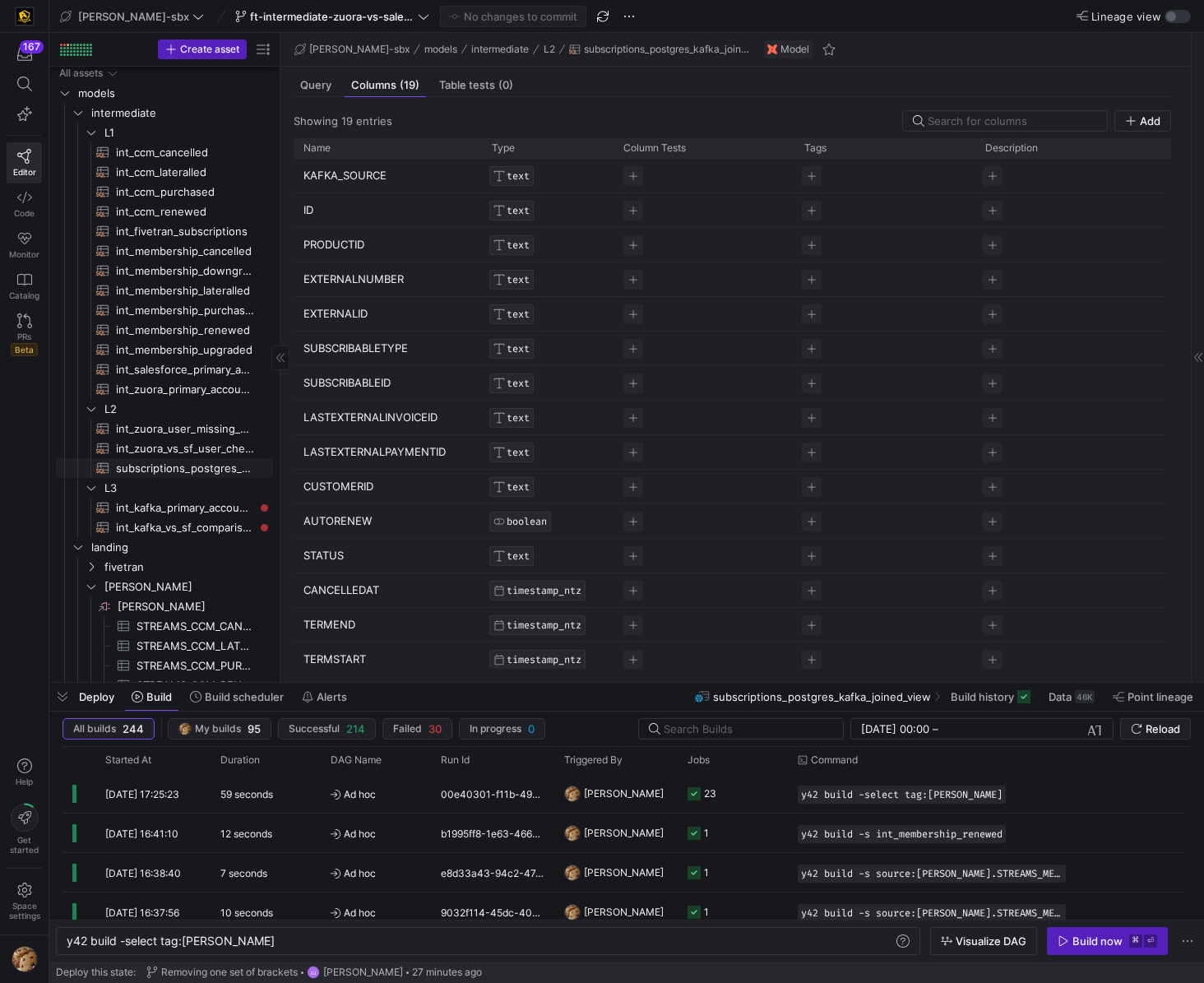
click at [151, 470] on span "subscriptions_postgres_kafka_joined_view​​​​​​​​​​" at bounding box center [186, 469] width 139 height 19
click at [1089, 939] on div "Build now" at bounding box center [1097, 941] width 50 height 13
